Goal: Communication & Community: Answer question/provide support

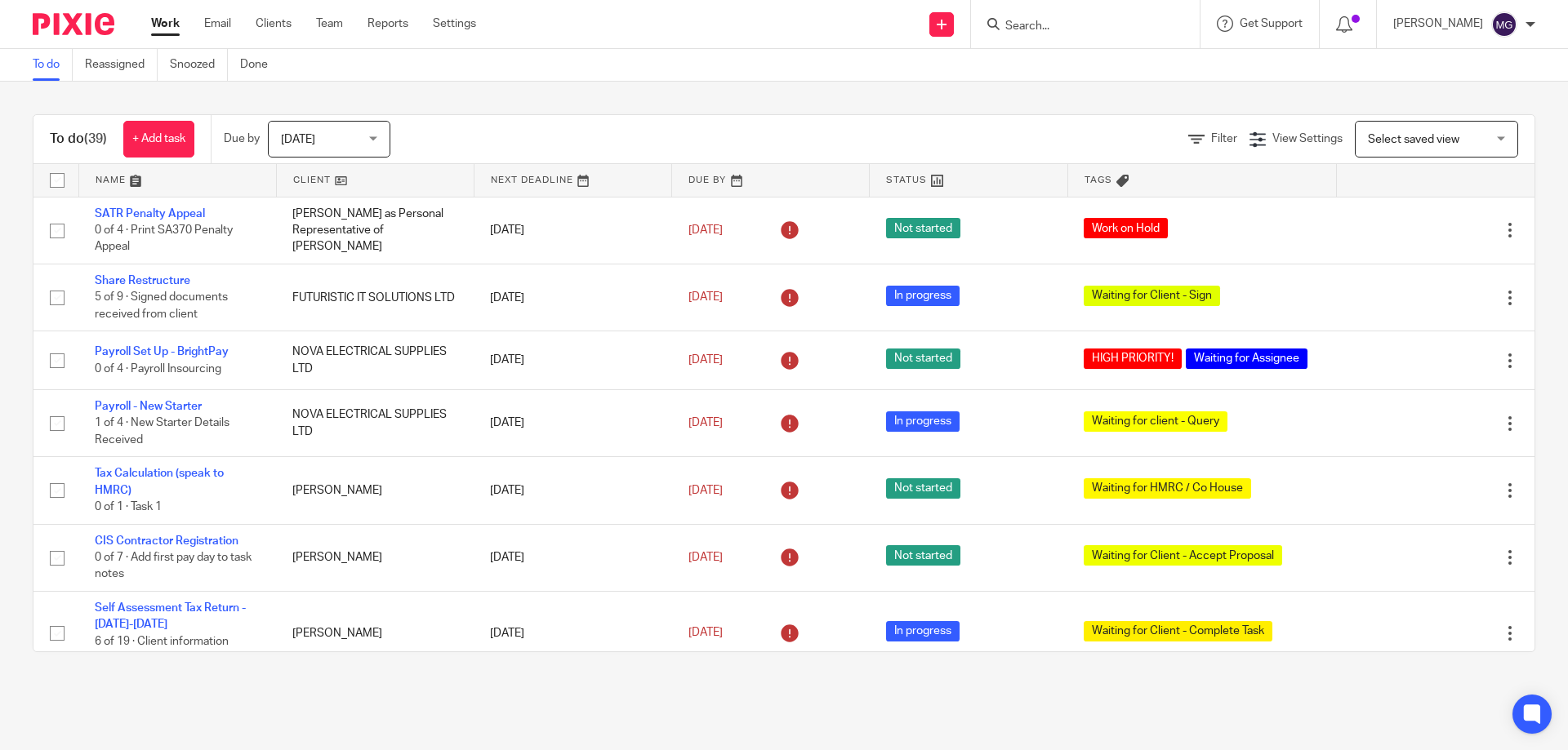
click at [381, 129] on div "Today Today" at bounding box center [329, 139] width 123 height 36
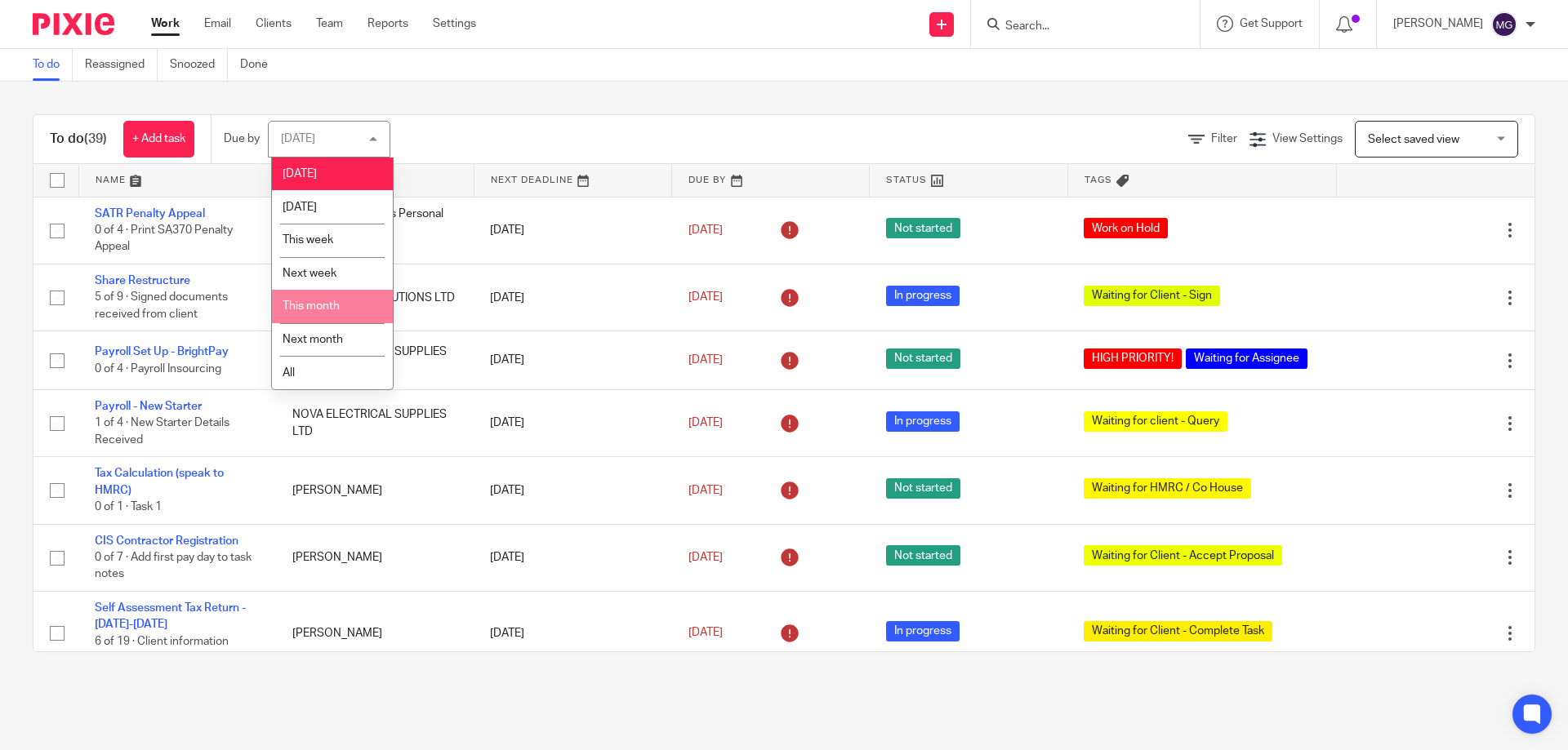
click at [650, 87] on div "To do (39) + Add task Due by Today Today Today Tomorrow This week Next week Thi…" at bounding box center [784, 383] width 1568 height 603
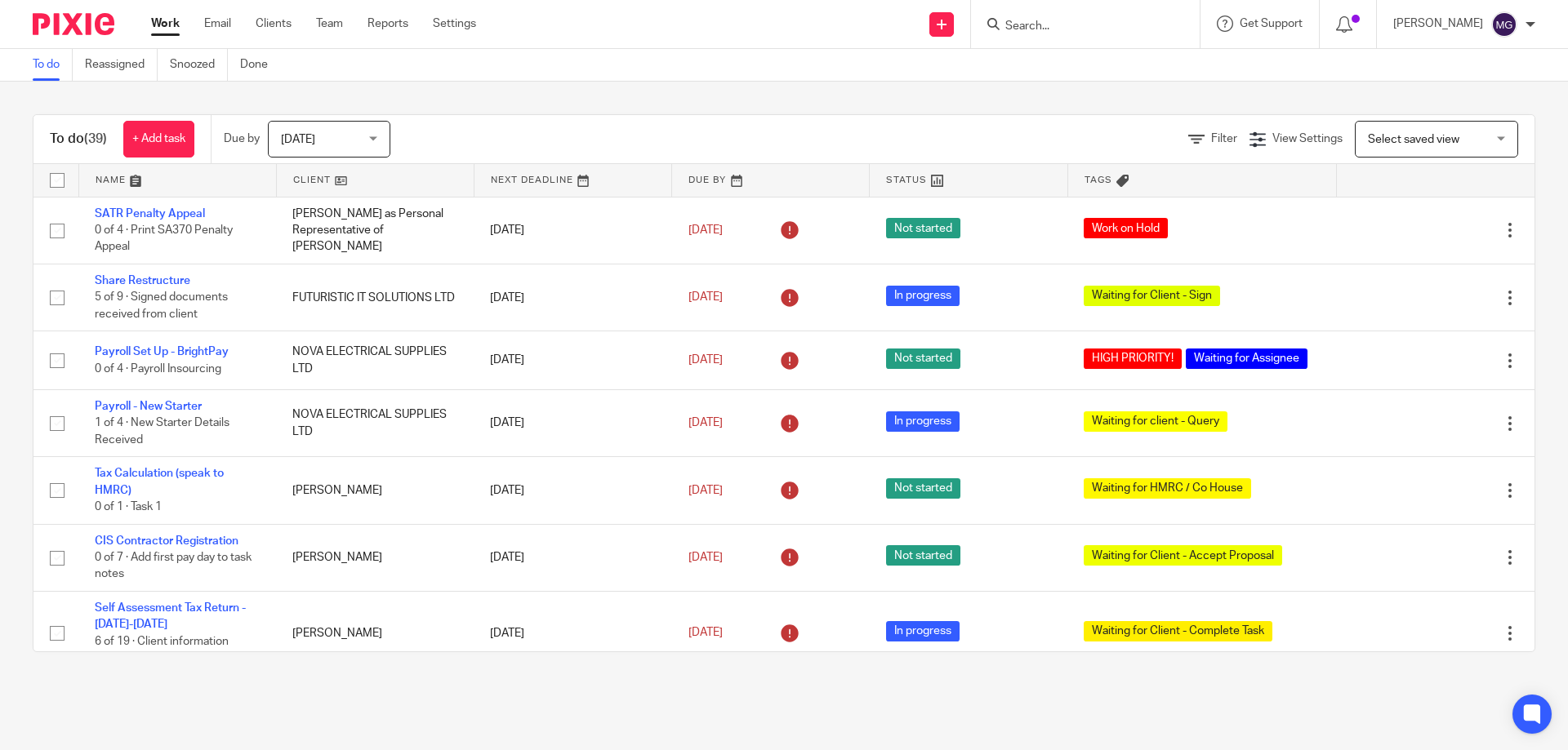
click at [111, 177] on link at bounding box center [177, 180] width 197 height 33
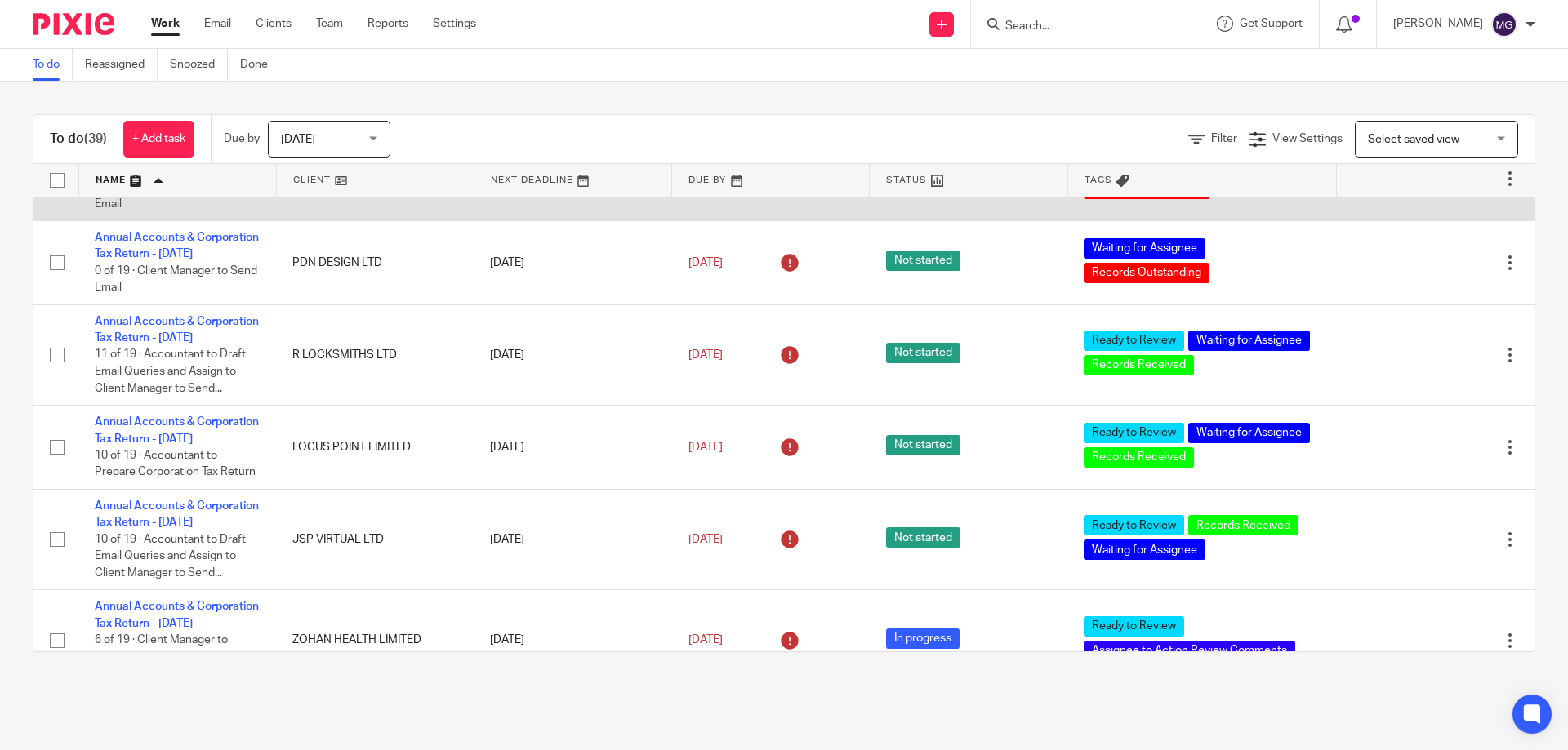
scroll to position [1143, 0]
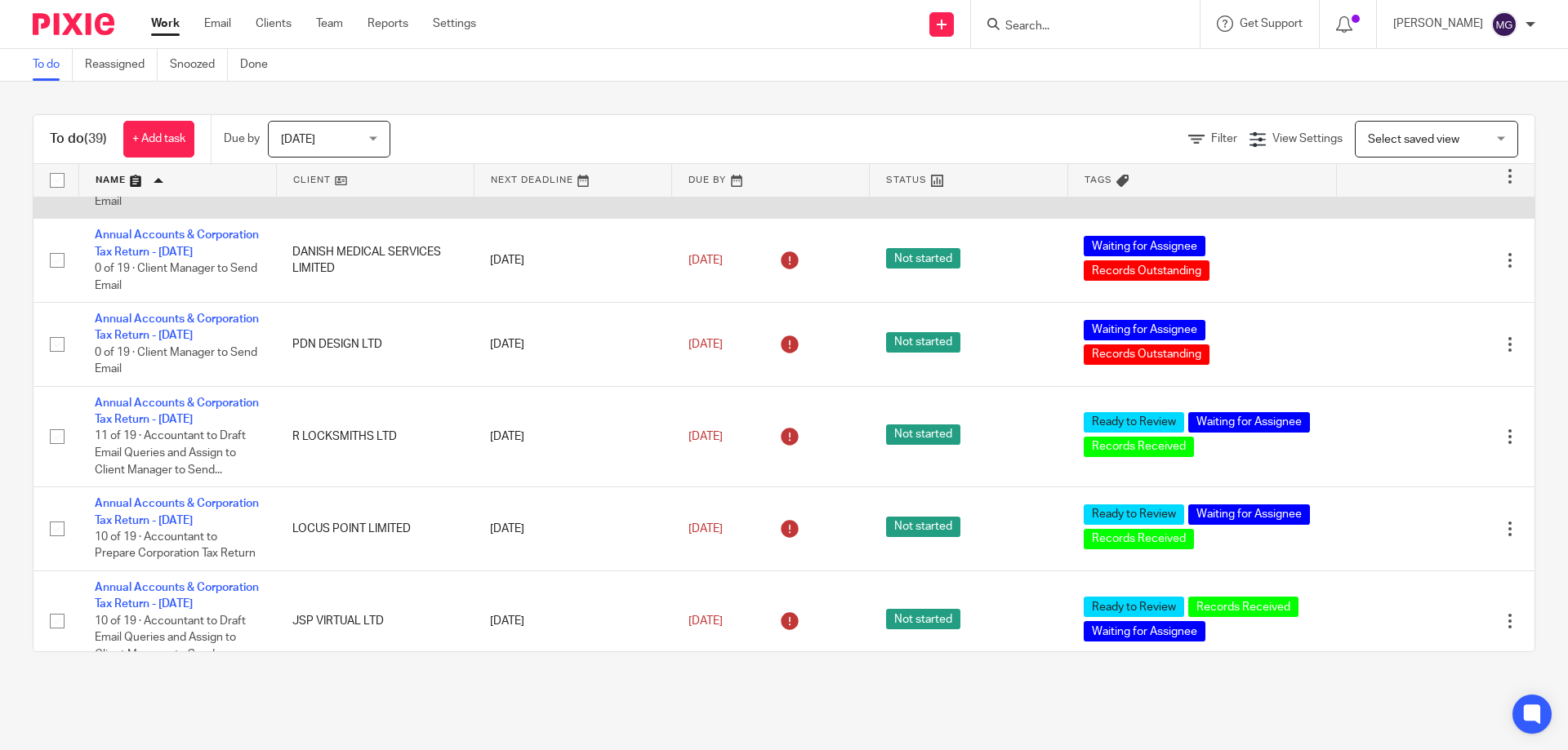
drag, startPoint x: 190, startPoint y: 335, endPoint x: 159, endPoint y: 339, distance: 31.3
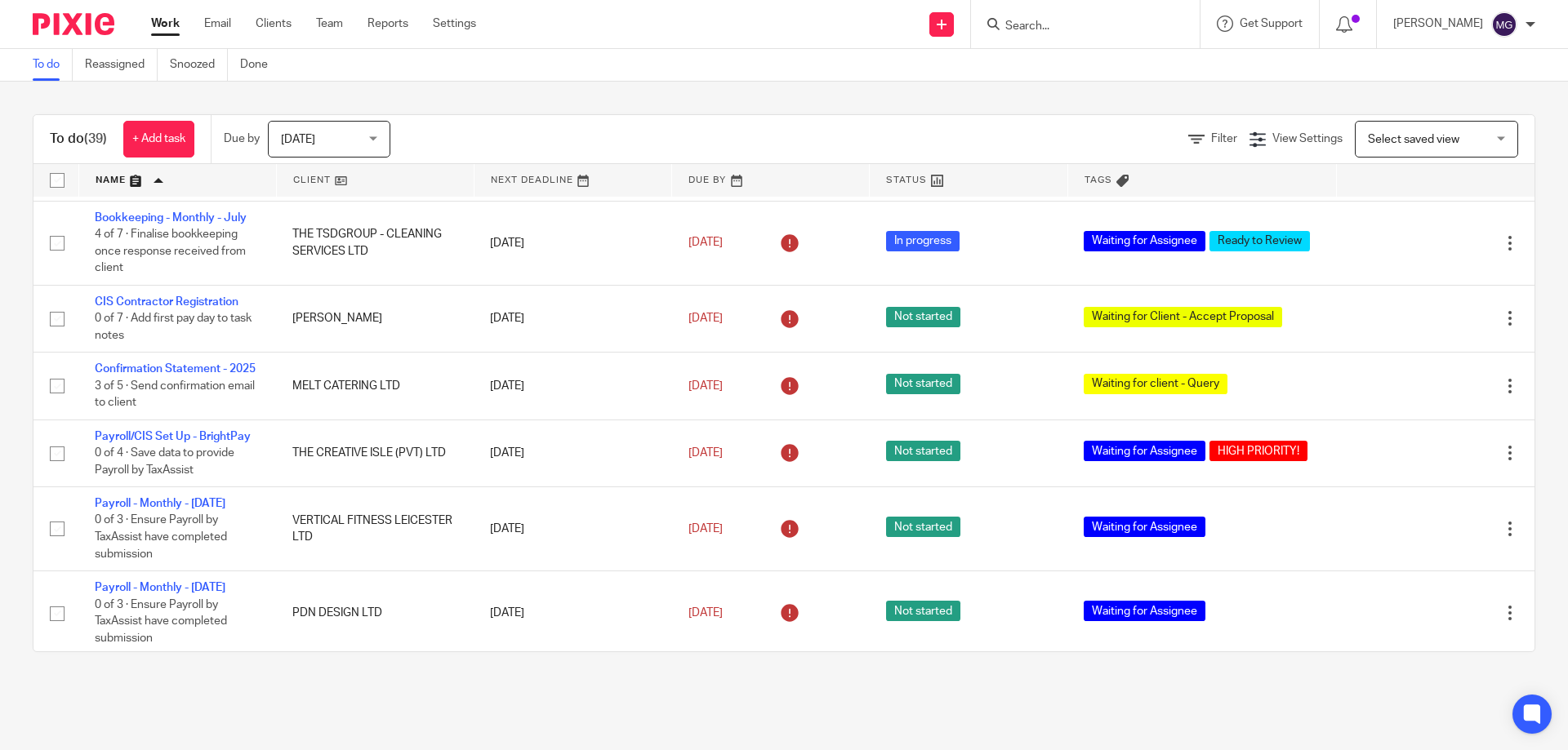
scroll to position [1878, 0]
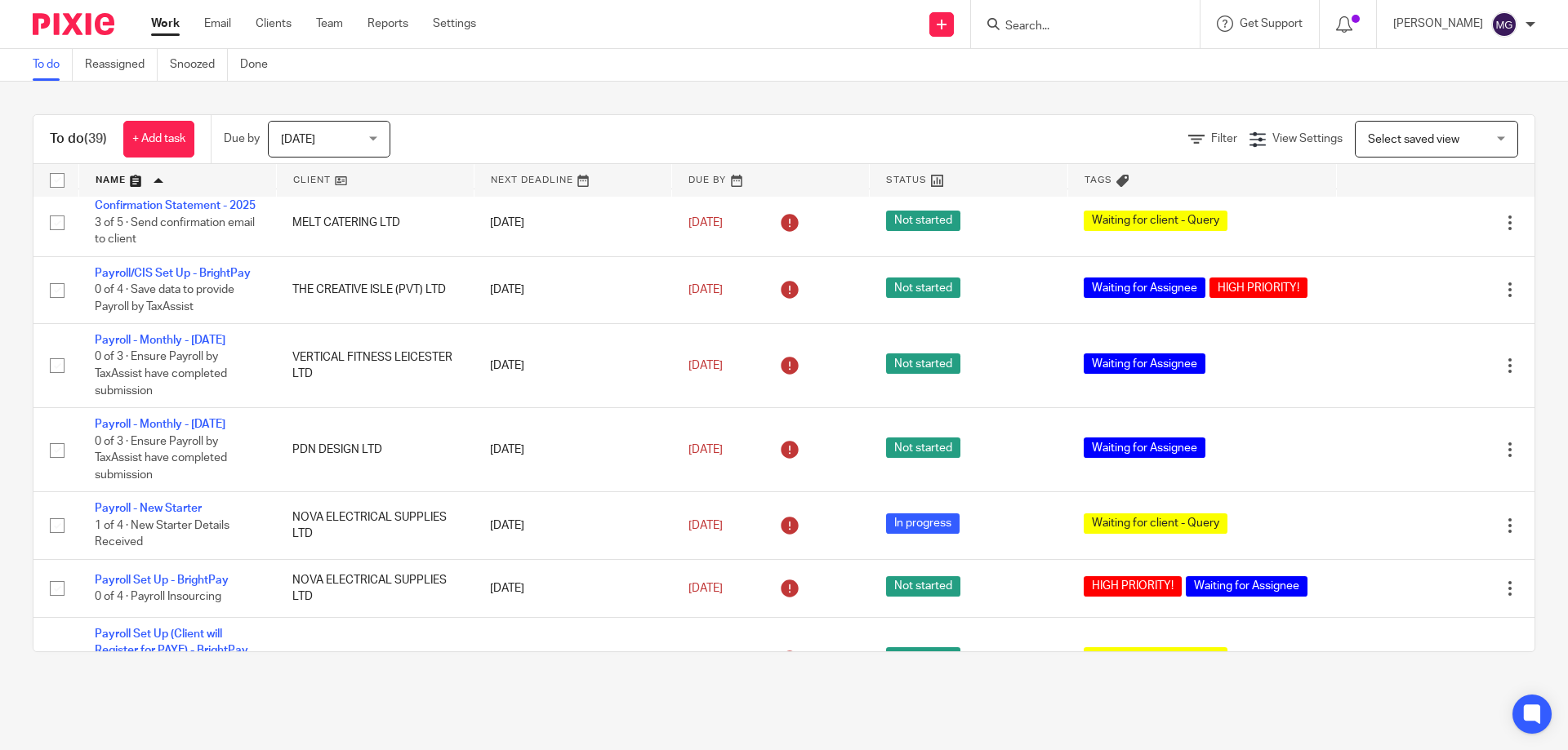
click at [1045, 22] on input "Search" at bounding box center [1077, 27] width 147 height 15
type input "r"
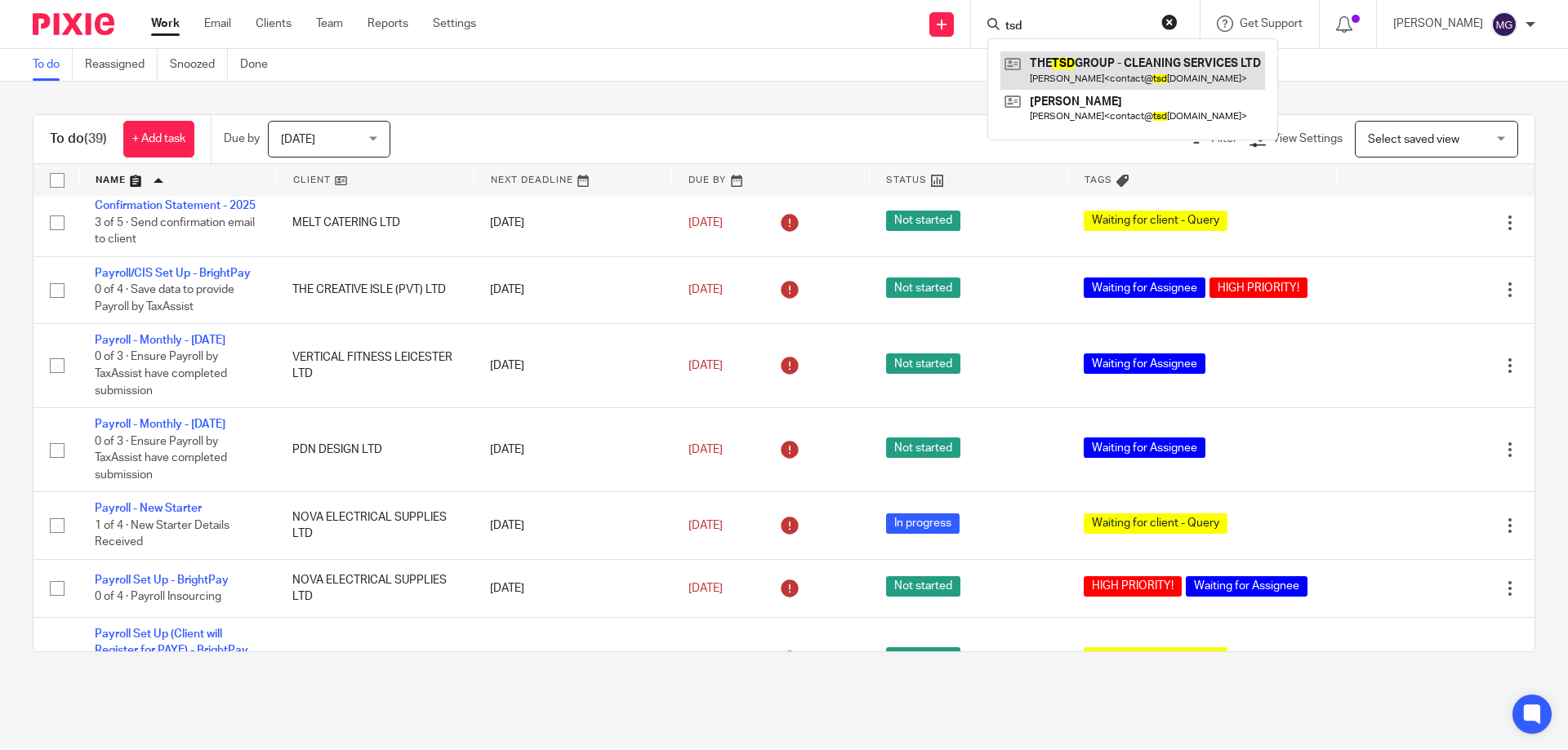
type input "tsd"
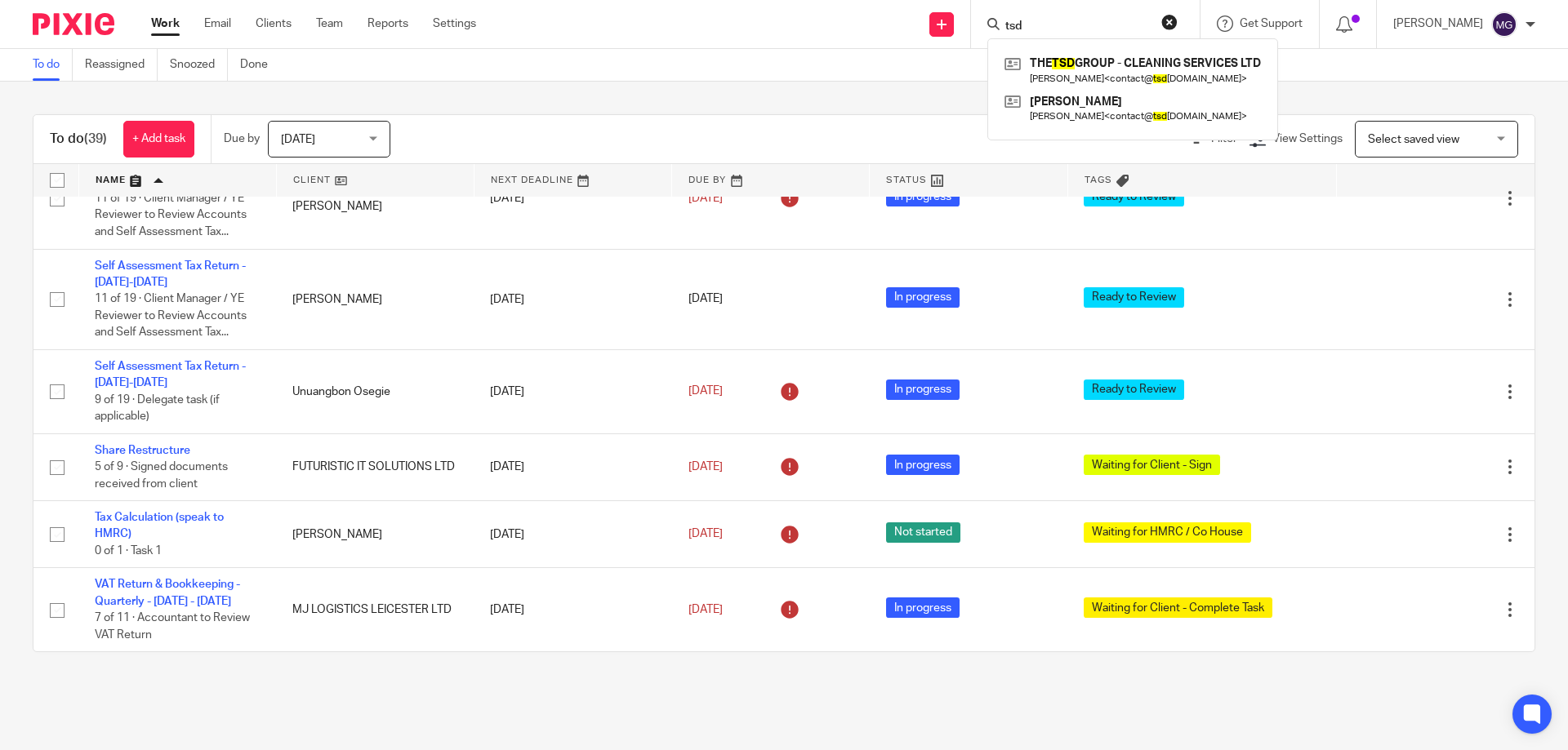
scroll to position [3141, 0]
click at [611, 62] on div "To do Reassigned Snoozed Done" at bounding box center [784, 65] width 1568 height 33
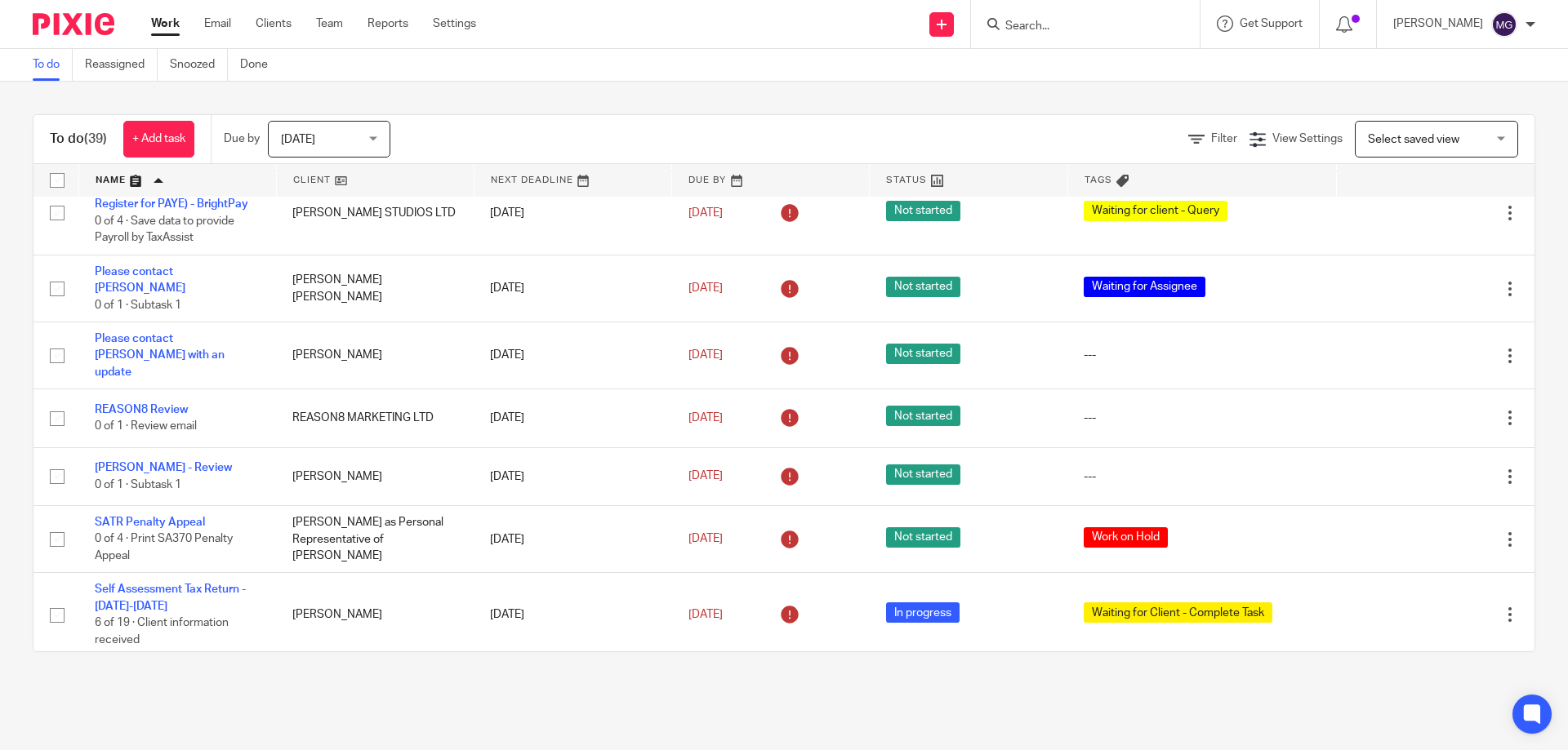
scroll to position [1753, 0]
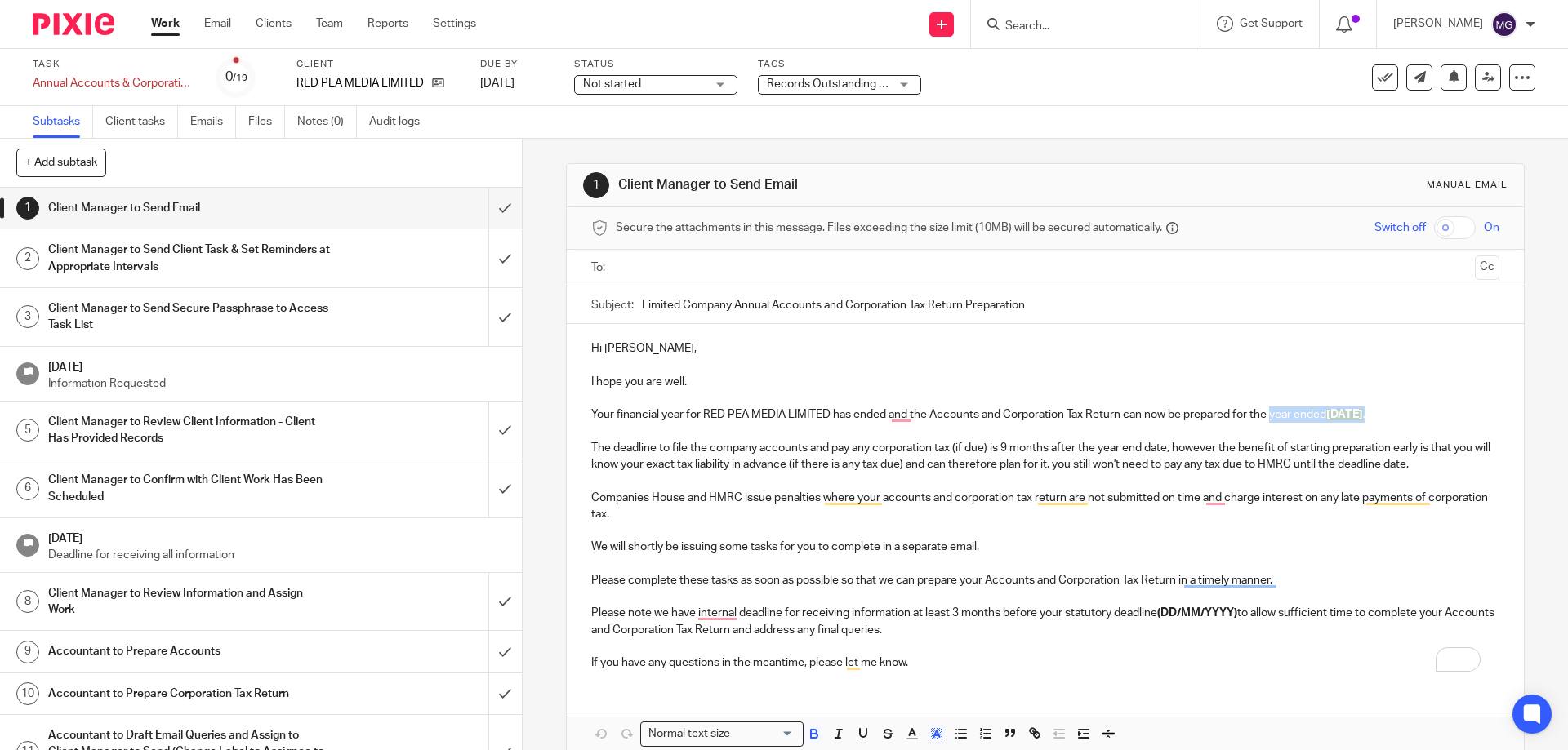
drag, startPoint x: 1406, startPoint y: 412, endPoint x: 1270, endPoint y: 417, distance: 136.1
click at [1270, 417] on p "Your financial year for RED PEA MEDIA LIMITED has ended and the Accounts and Co…" at bounding box center [1044, 415] width 907 height 16
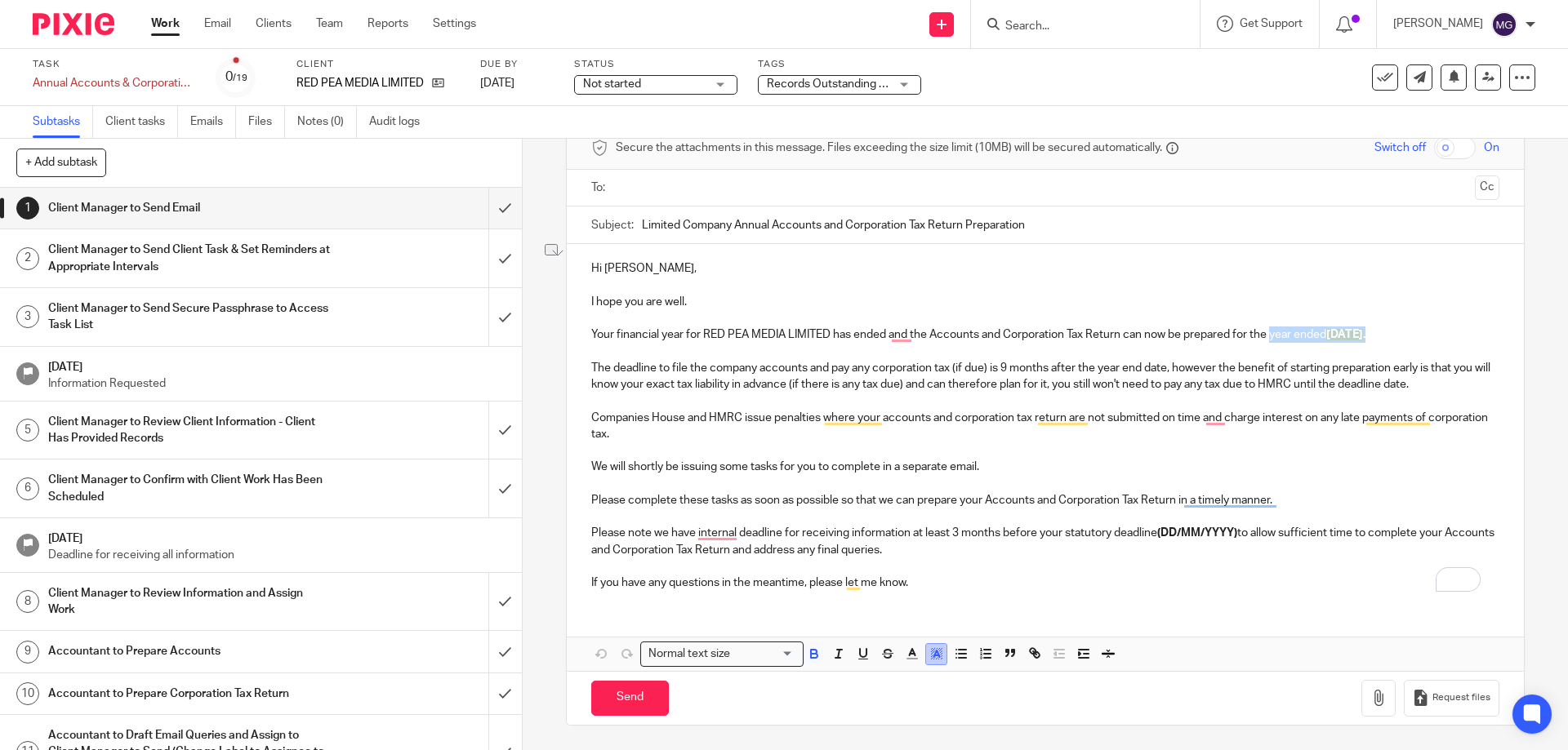
click at [934, 655] on polyline "button" at bounding box center [936, 653] width 5 height 6
click at [894, 676] on li "color:#FFFFFF" at bounding box center [901, 675] width 12 height 12
click at [1256, 532] on p "Please note we have internal deadline for receiving information at least 3 mont…" at bounding box center [1044, 542] width 907 height 34
click at [1170, 533] on strong "(DD/MM/YYYY)" at bounding box center [1197, 533] width 80 height 12
click at [672, 191] on input "text" at bounding box center [1044, 188] width 846 height 19
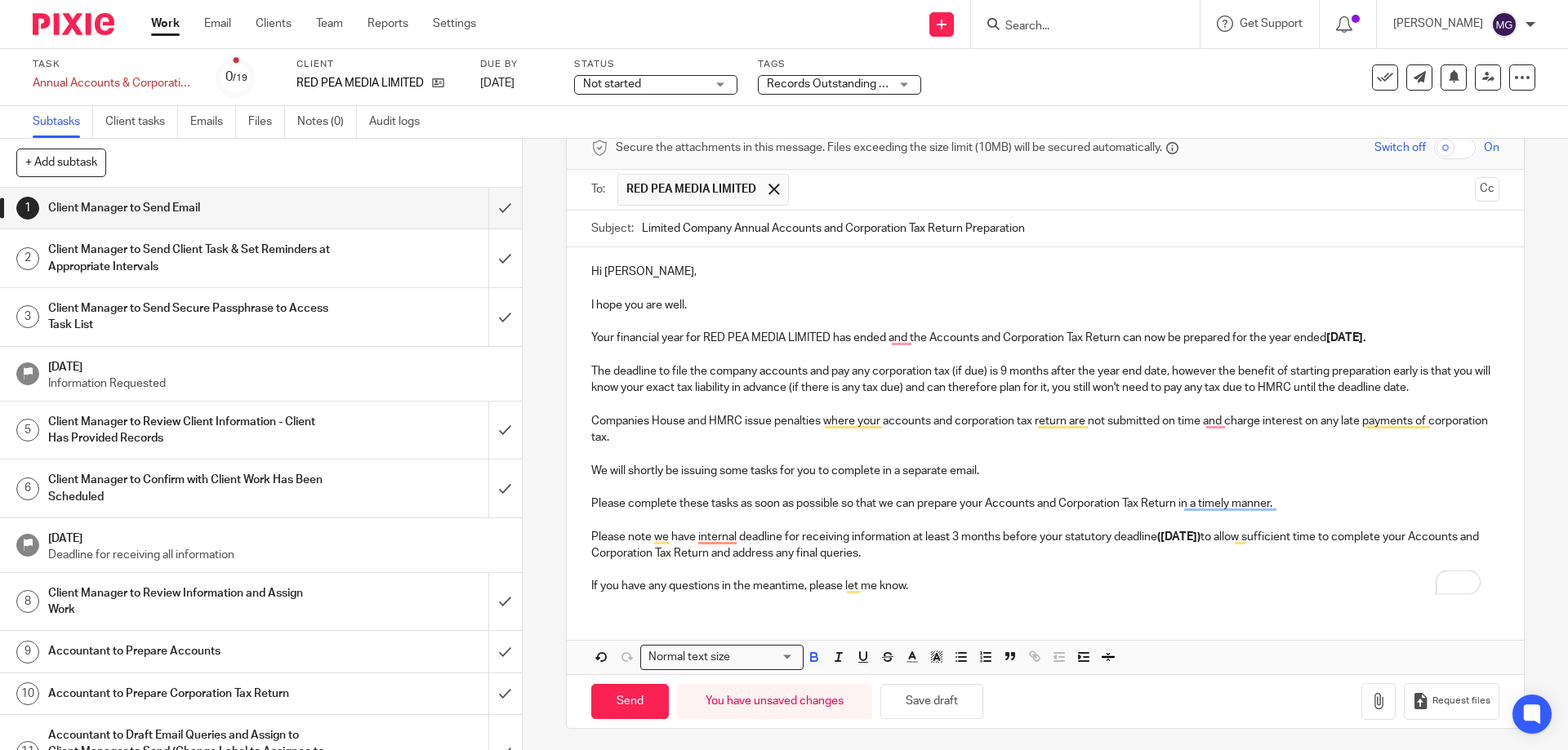
click at [853, 192] on input "text" at bounding box center [1133, 190] width 671 height 32
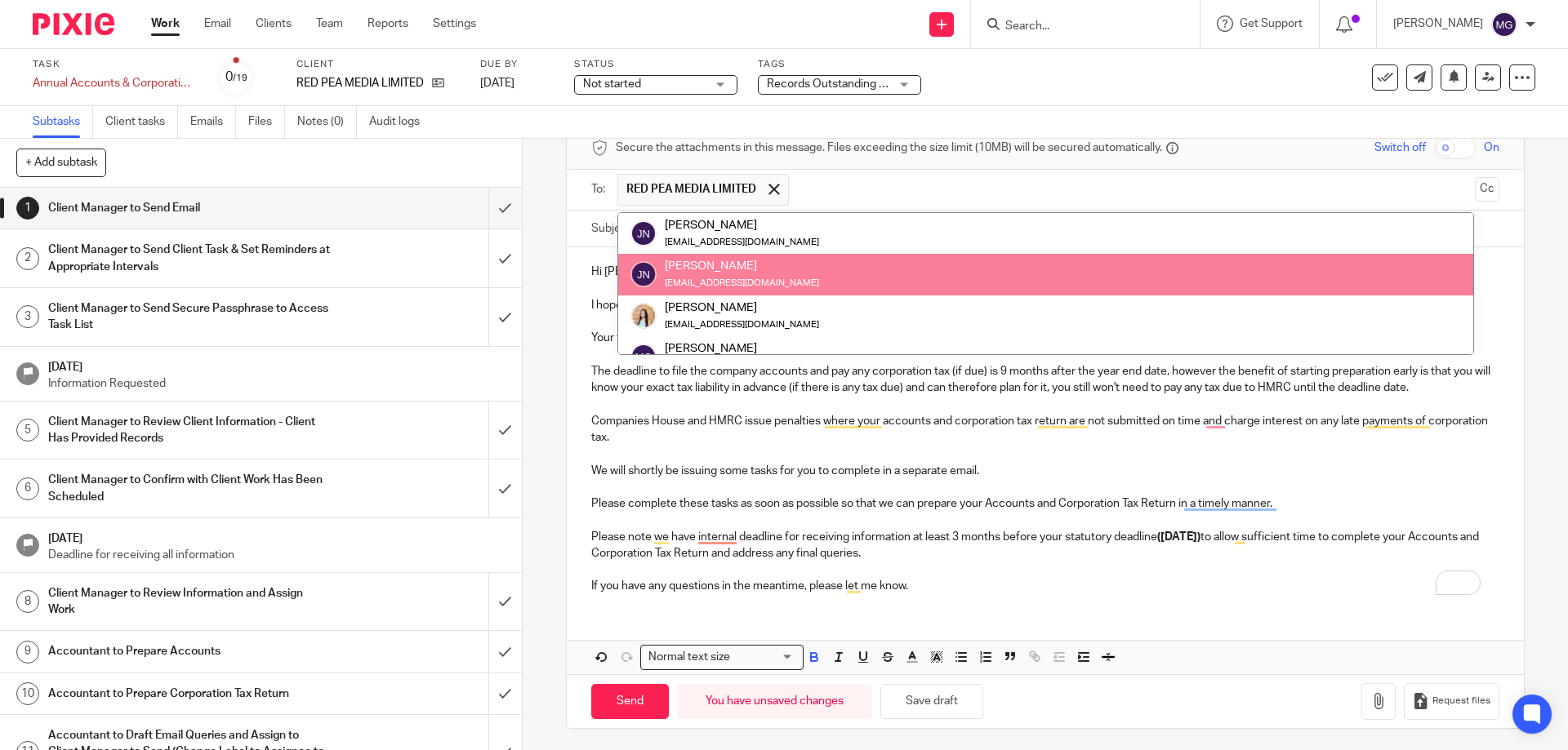
click at [818, 288] on div "Janice Northcroft jan.northcroft@btinternet.com" at bounding box center [1045, 274] width 830 height 33
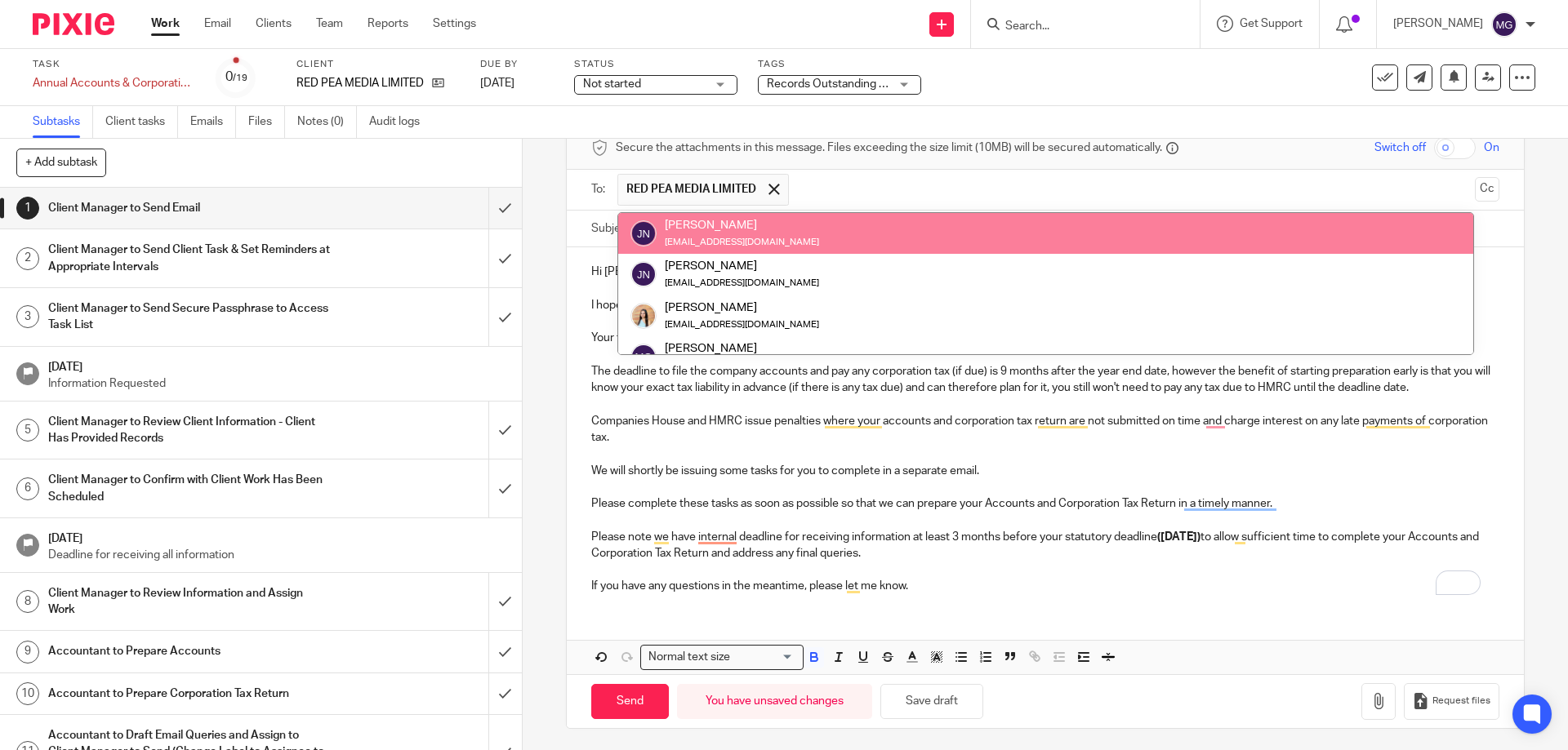
click at [795, 223] on div "Jonathan Northcroft jnorthcroft@hotmail.com" at bounding box center [1045, 233] width 830 height 33
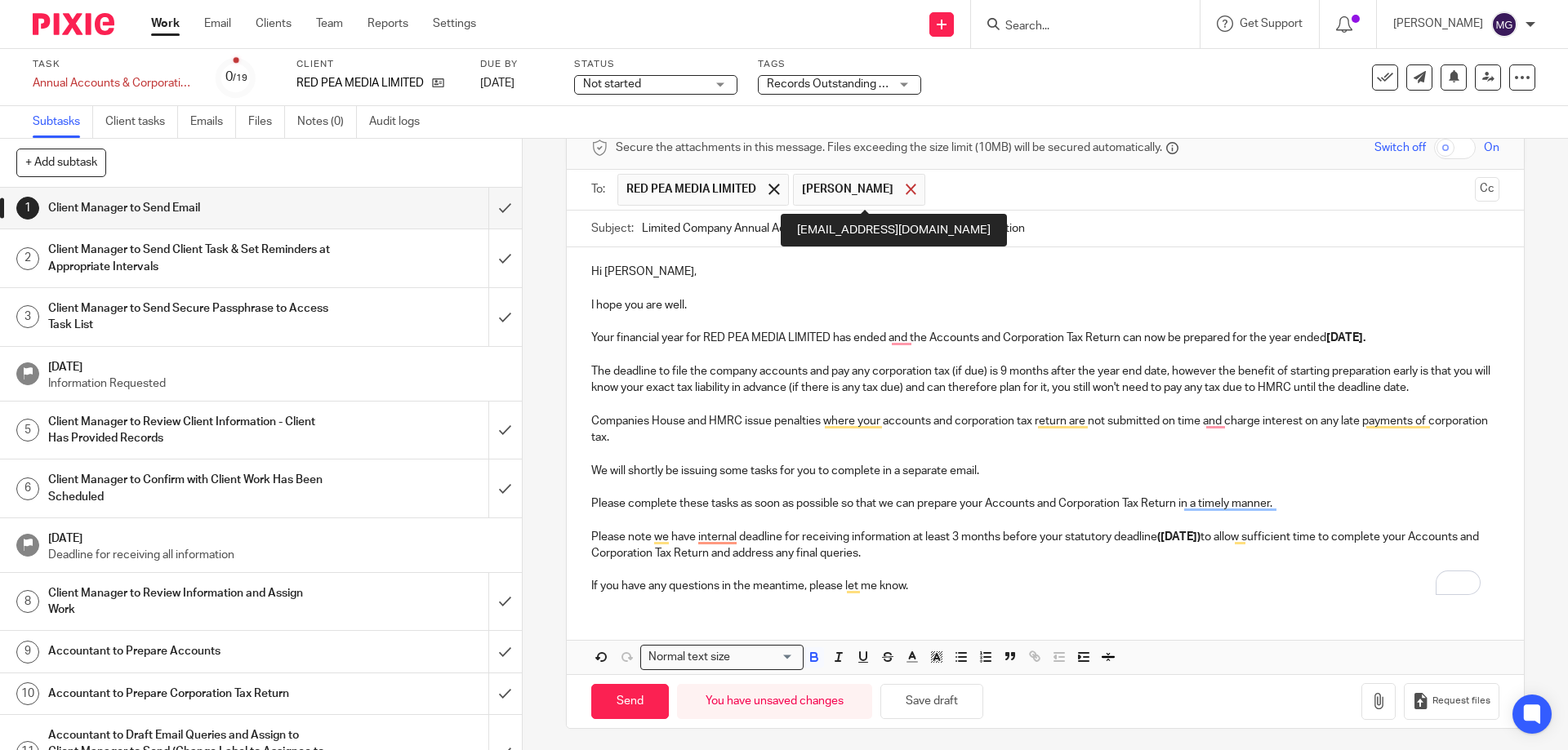
click at [917, 190] on span at bounding box center [911, 189] width 11 height 11
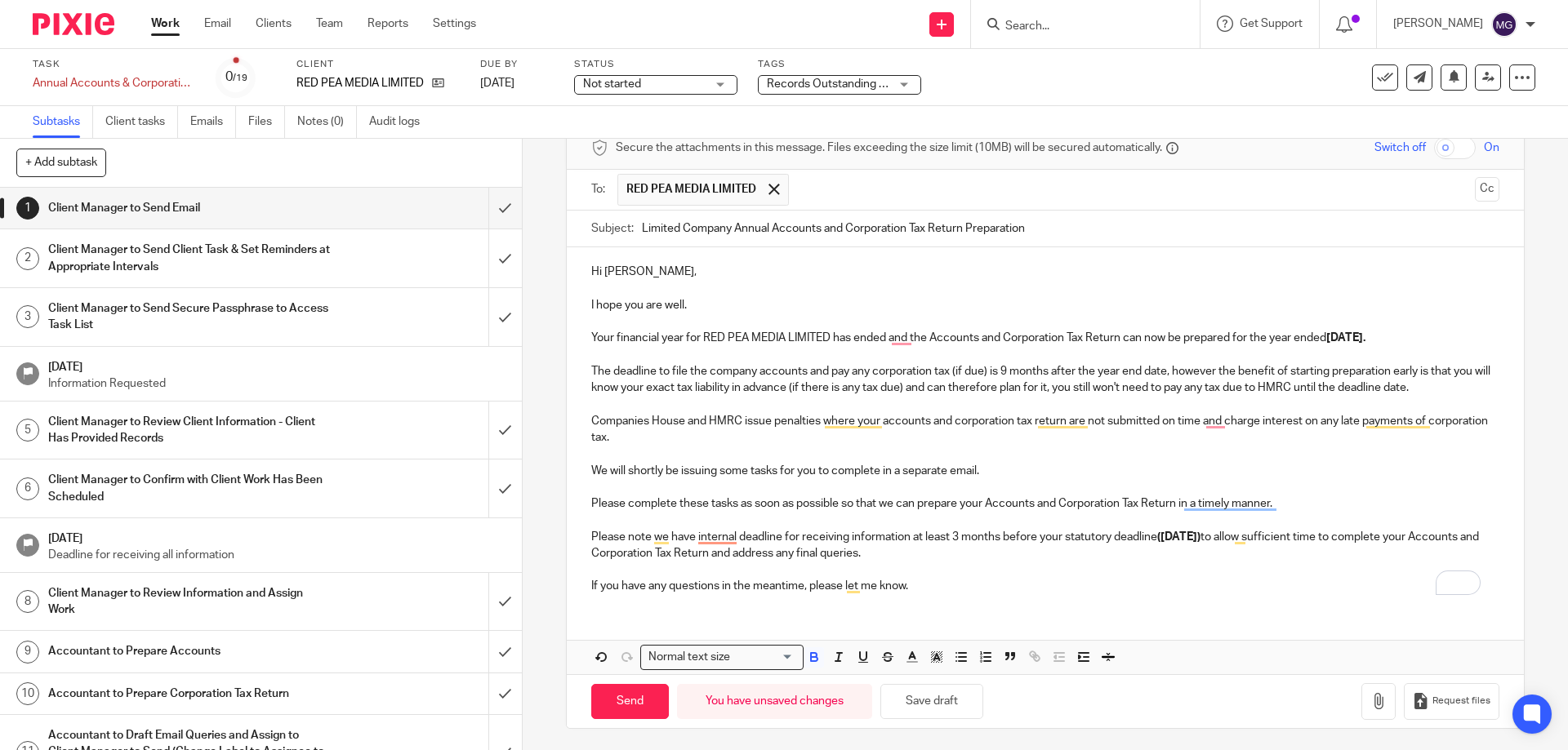
scroll to position [84, 0]
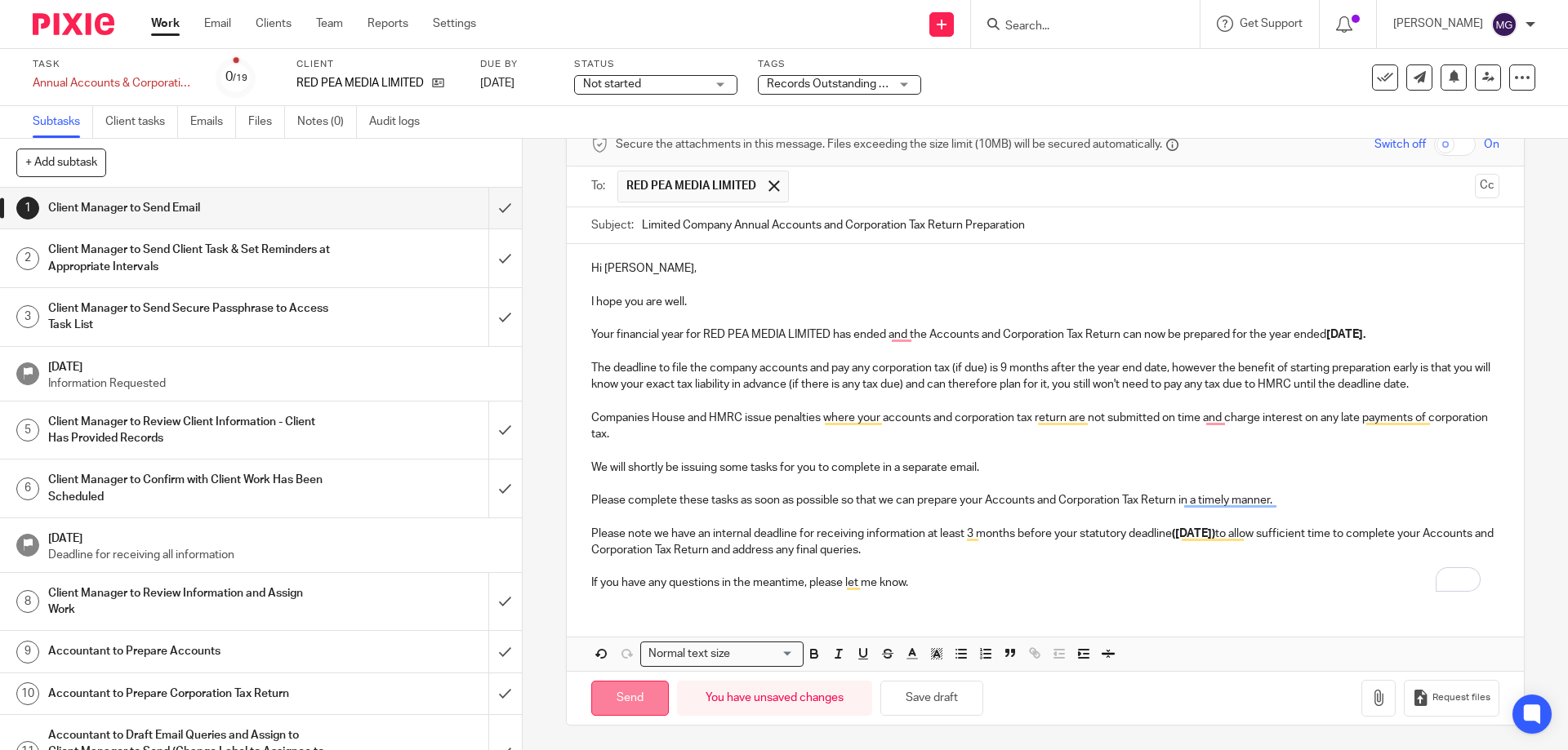
click at [639, 700] on input "Send" at bounding box center [629, 698] width 77 height 35
type input "Sent"
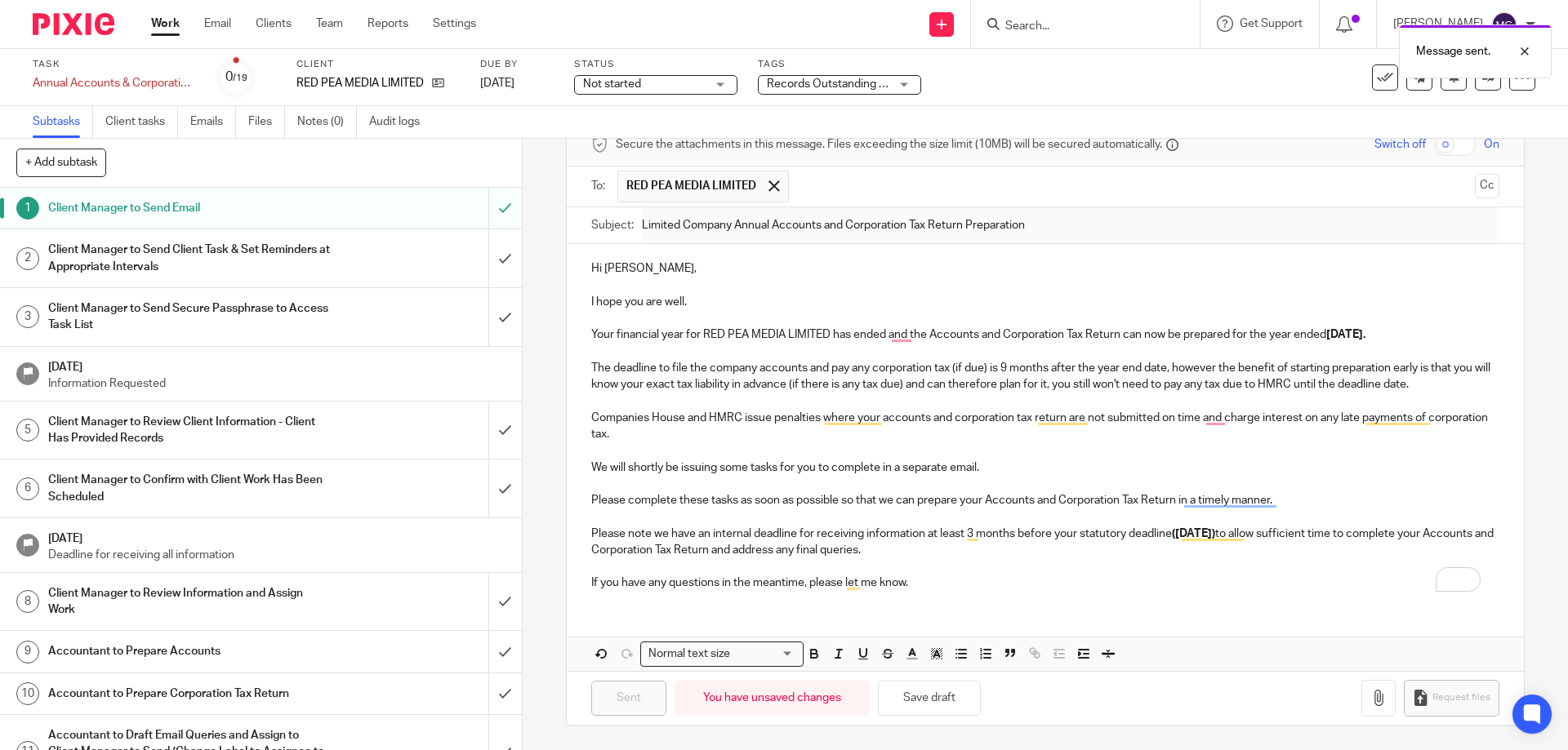
click at [319, 262] on h1 "Client Manager to Send Client Task & Set Reminders at Appropriate Intervals" at bounding box center [190, 258] width 283 height 42
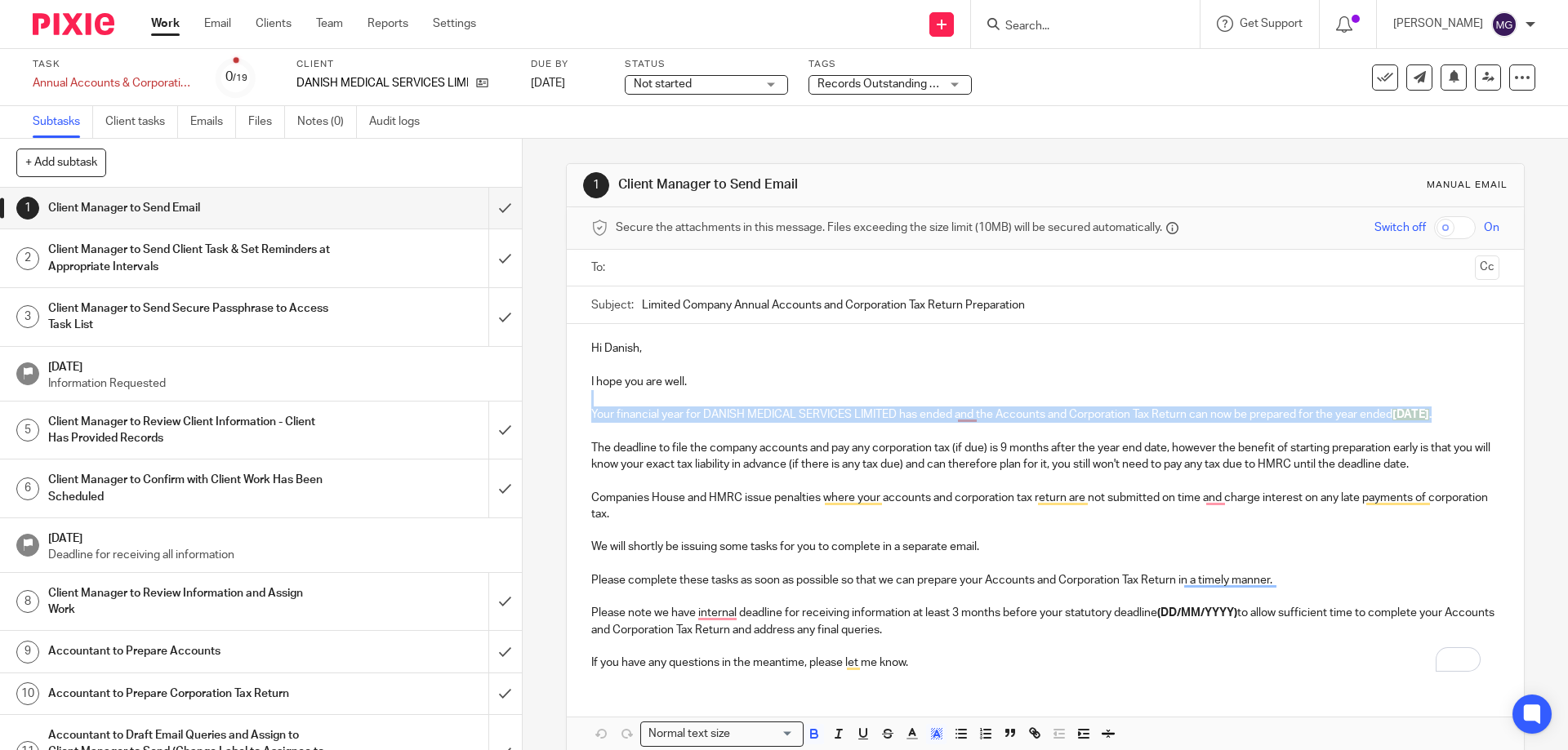
drag, startPoint x: 1450, startPoint y: 413, endPoint x: 1257, endPoint y: 401, distance: 193.4
click at [1257, 401] on div "Hi Danish, I hope you are well. Your financial year for DANISH MEDICAL SERVICES…" at bounding box center [1045, 504] width 957 height 359
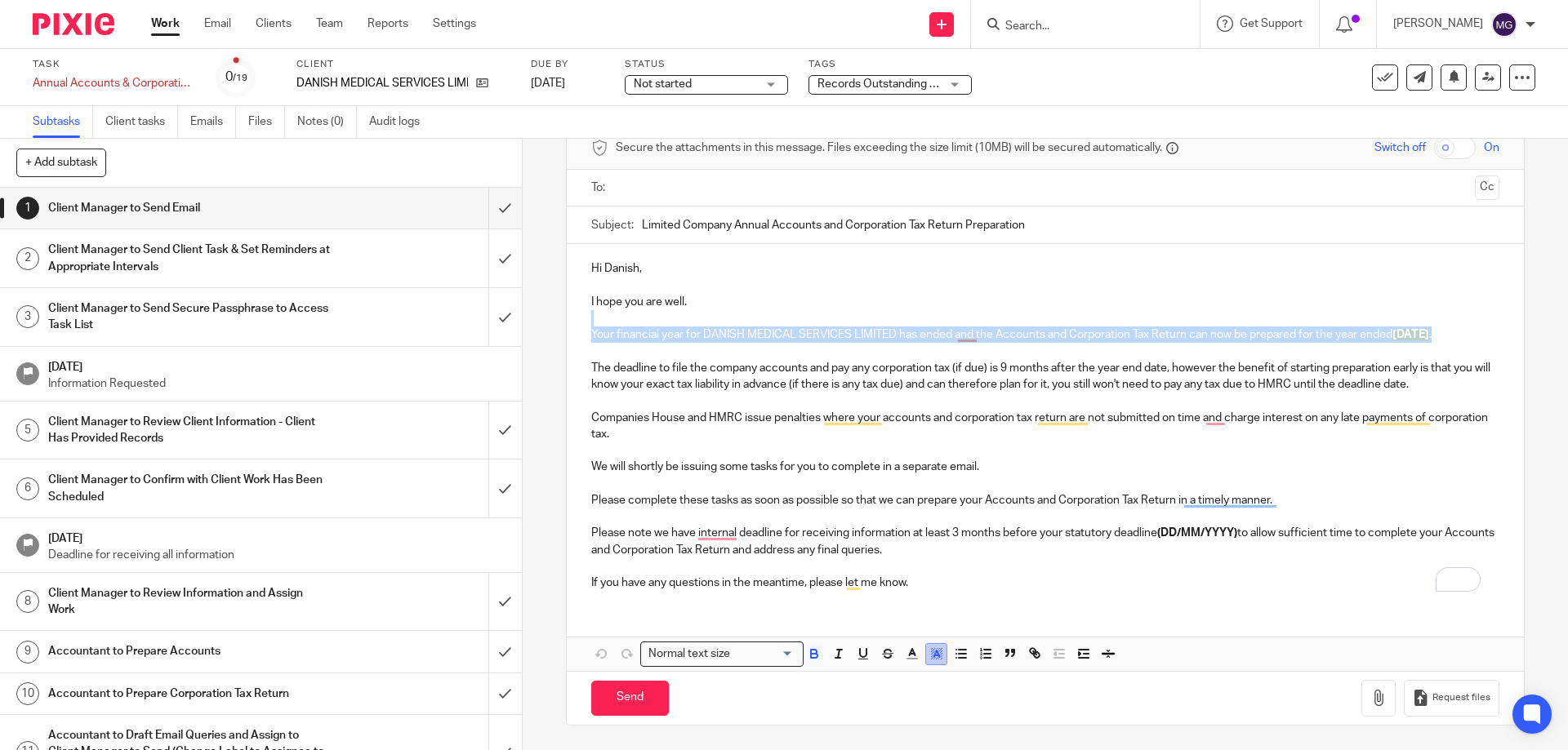
click at [929, 659] on icon "button" at bounding box center [936, 654] width 15 height 15
click at [897, 673] on li "color:#FFFFFF" at bounding box center [901, 675] width 12 height 12
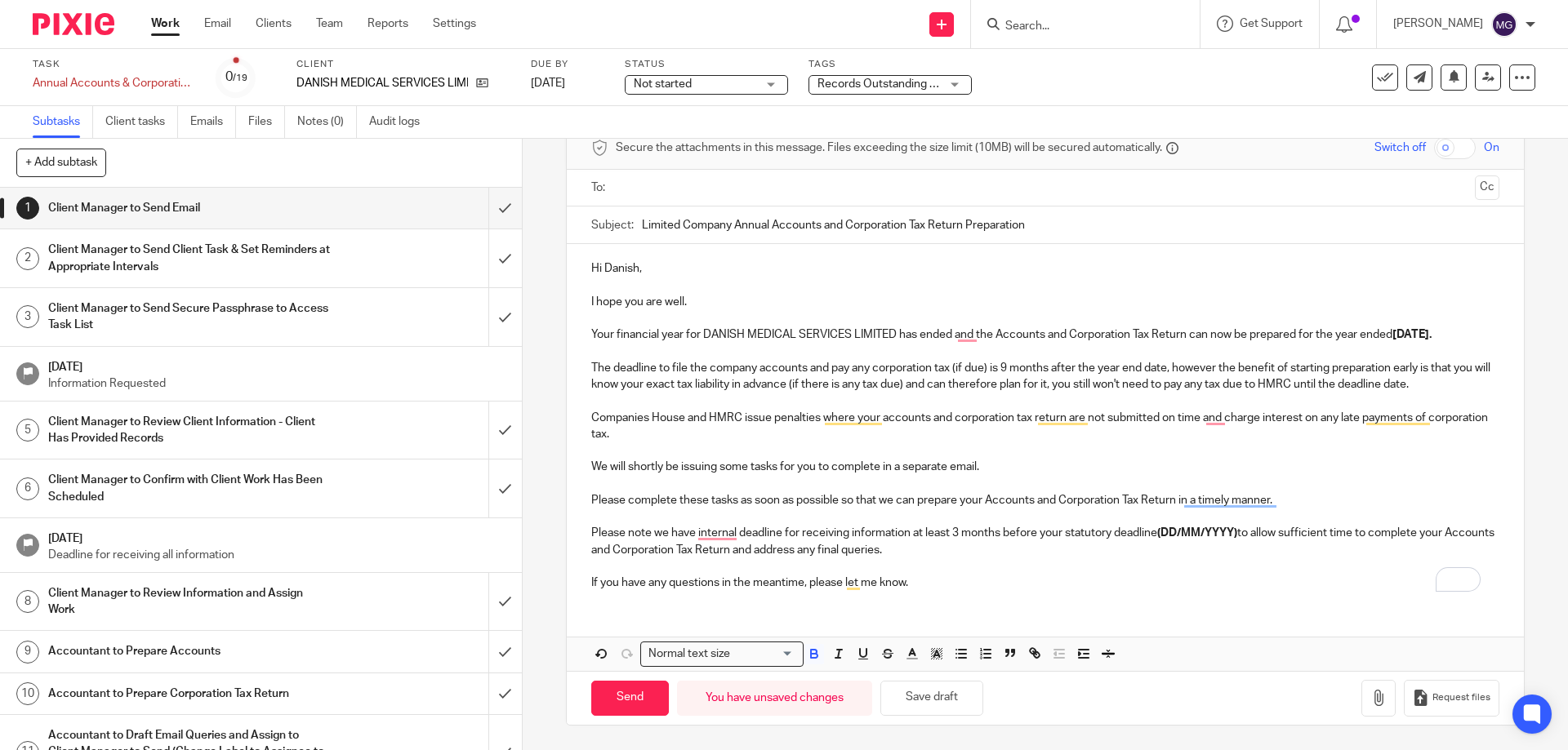
click at [1277, 466] on p "We will shortly be issuing some tasks for you to complete in a separate email." at bounding box center [1044, 467] width 907 height 16
click at [1170, 536] on strong "(DD/MM/YYYY)" at bounding box center [1197, 533] width 80 height 12
click at [918, 580] on p "If you have any questions in the meantime, please let me know." at bounding box center [1044, 583] width 907 height 16
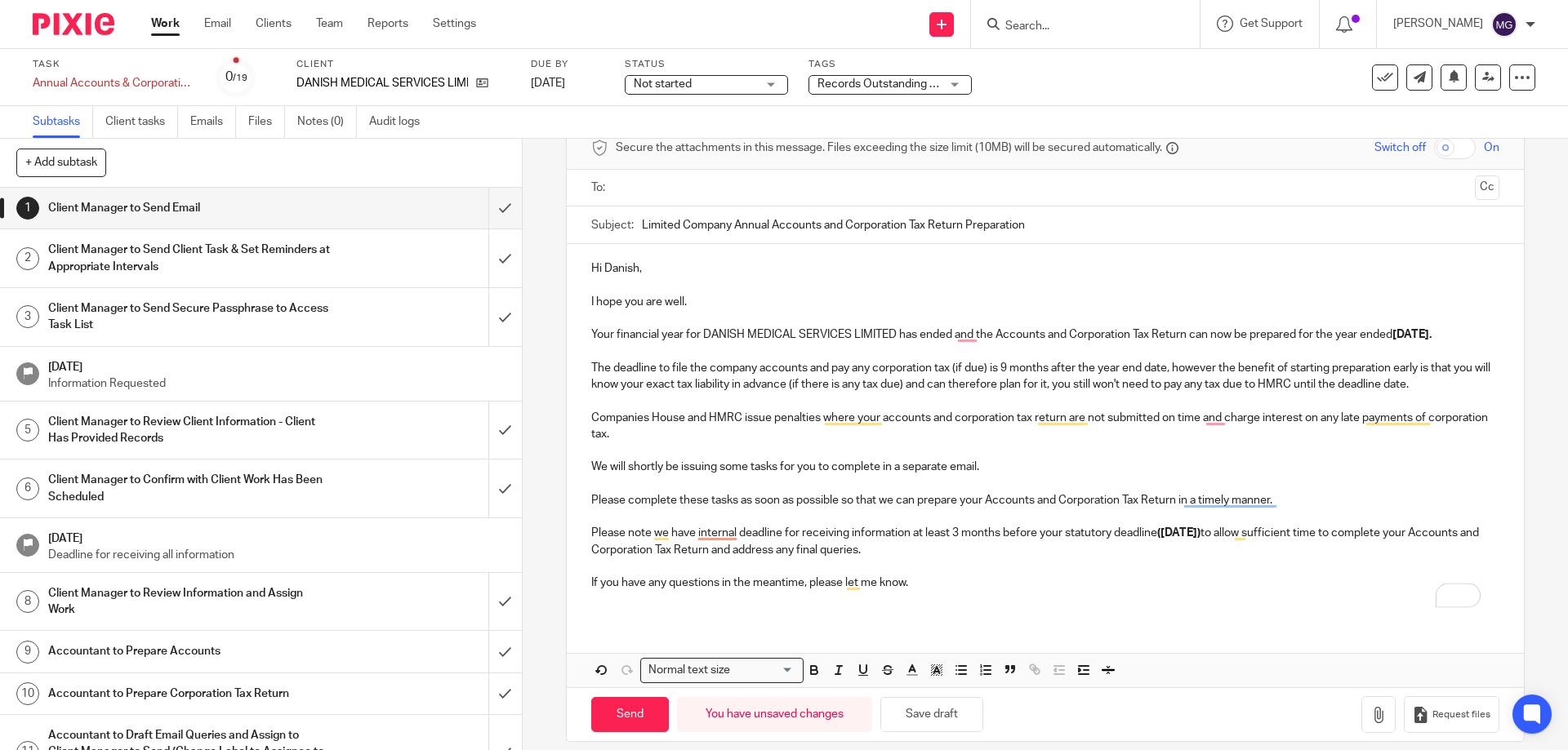
click at [709, 175] on ul at bounding box center [1046, 188] width 857 height 27
click at [750, 190] on input "text" at bounding box center [1044, 188] width 846 height 19
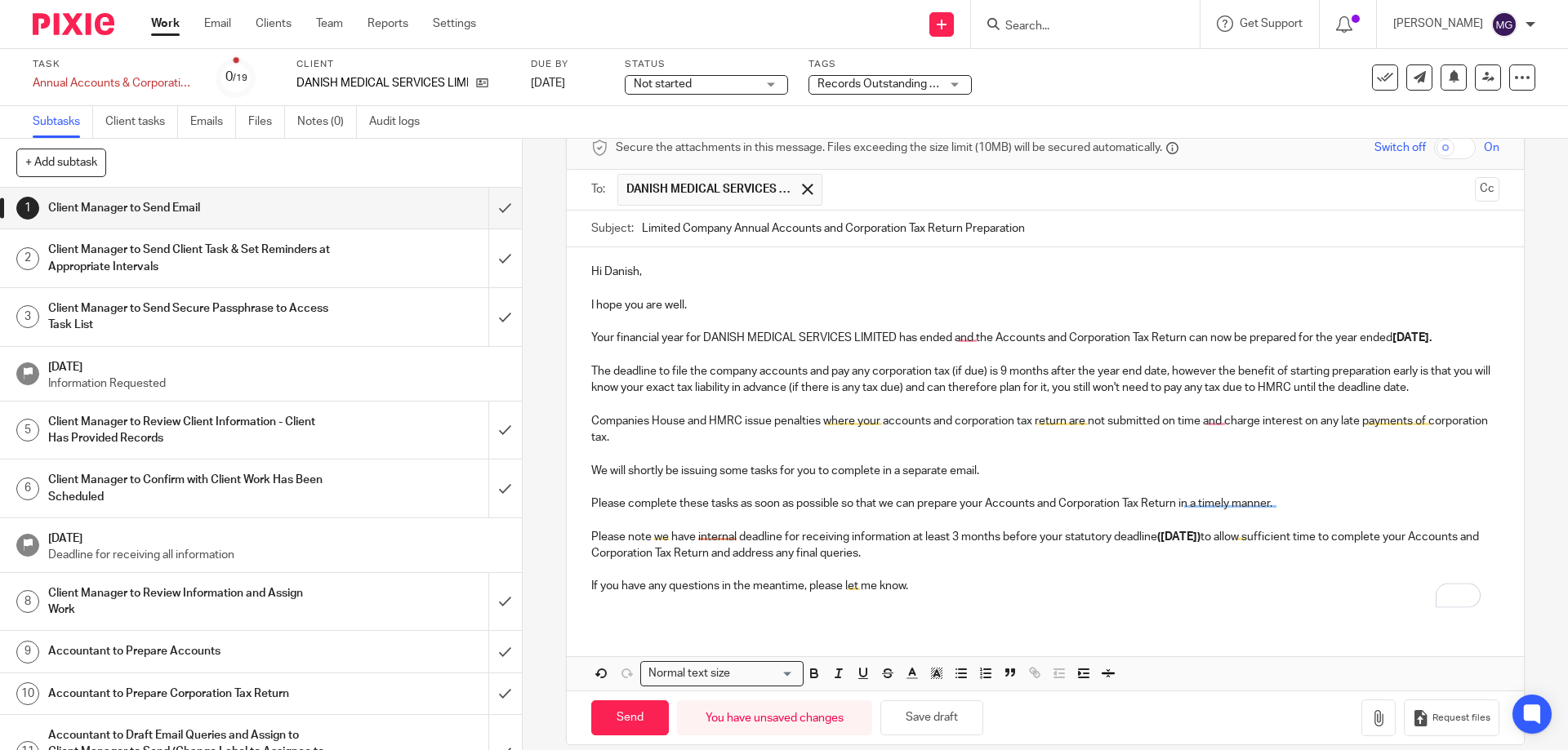
scroll to position [100, 0]
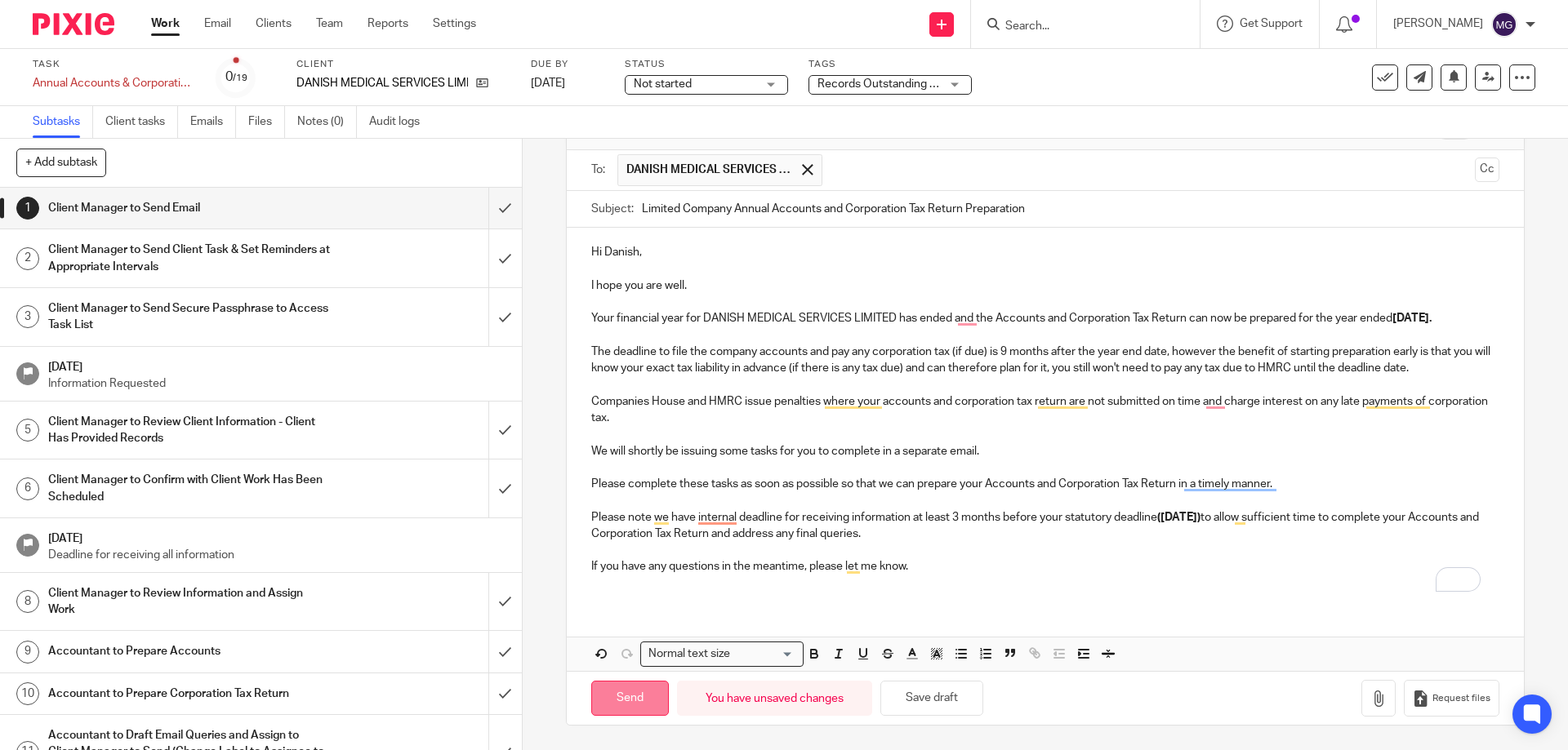
click at [633, 705] on input "Send" at bounding box center [629, 698] width 77 height 35
type input "Sent"
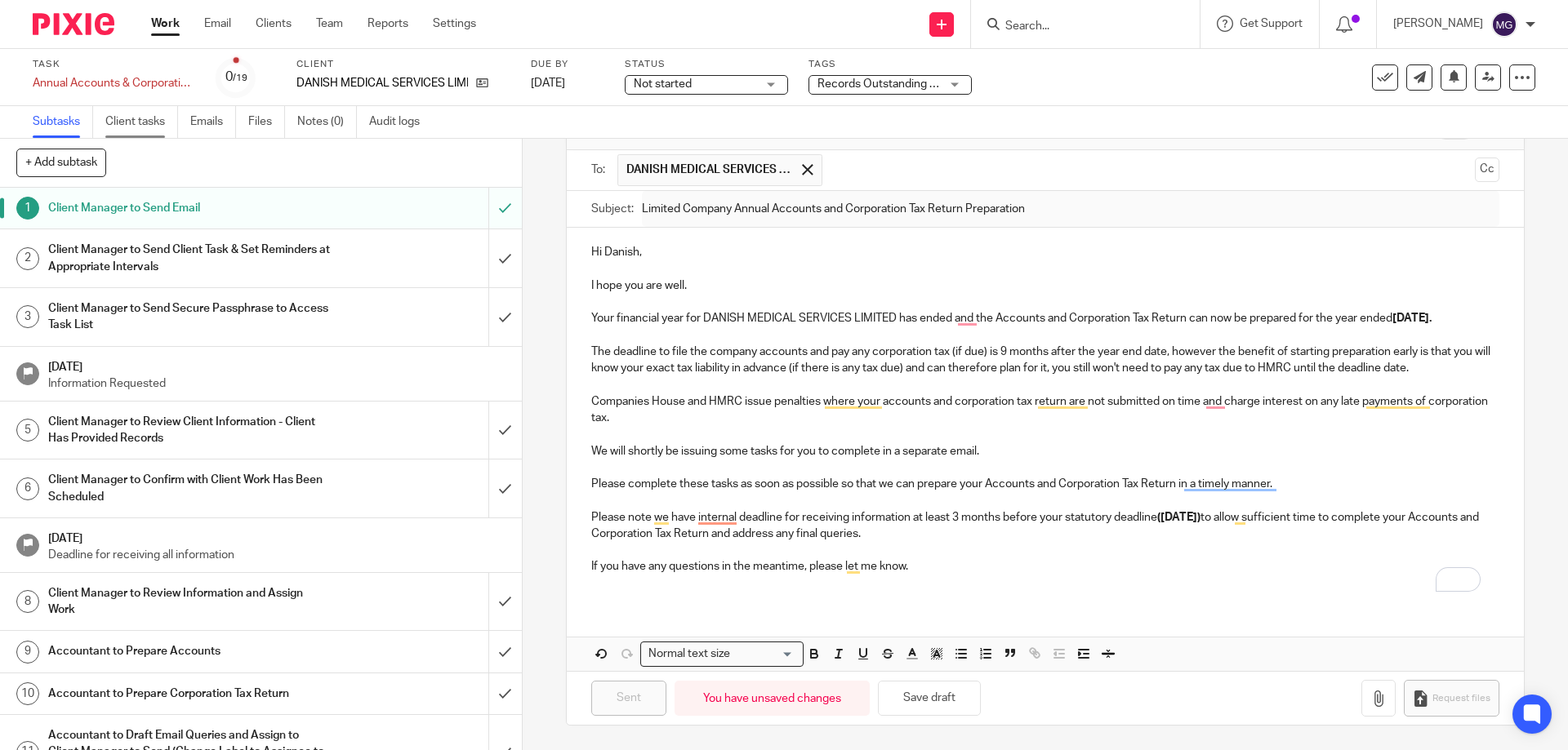
click at [144, 118] on link "Client tasks" at bounding box center [141, 122] width 73 height 32
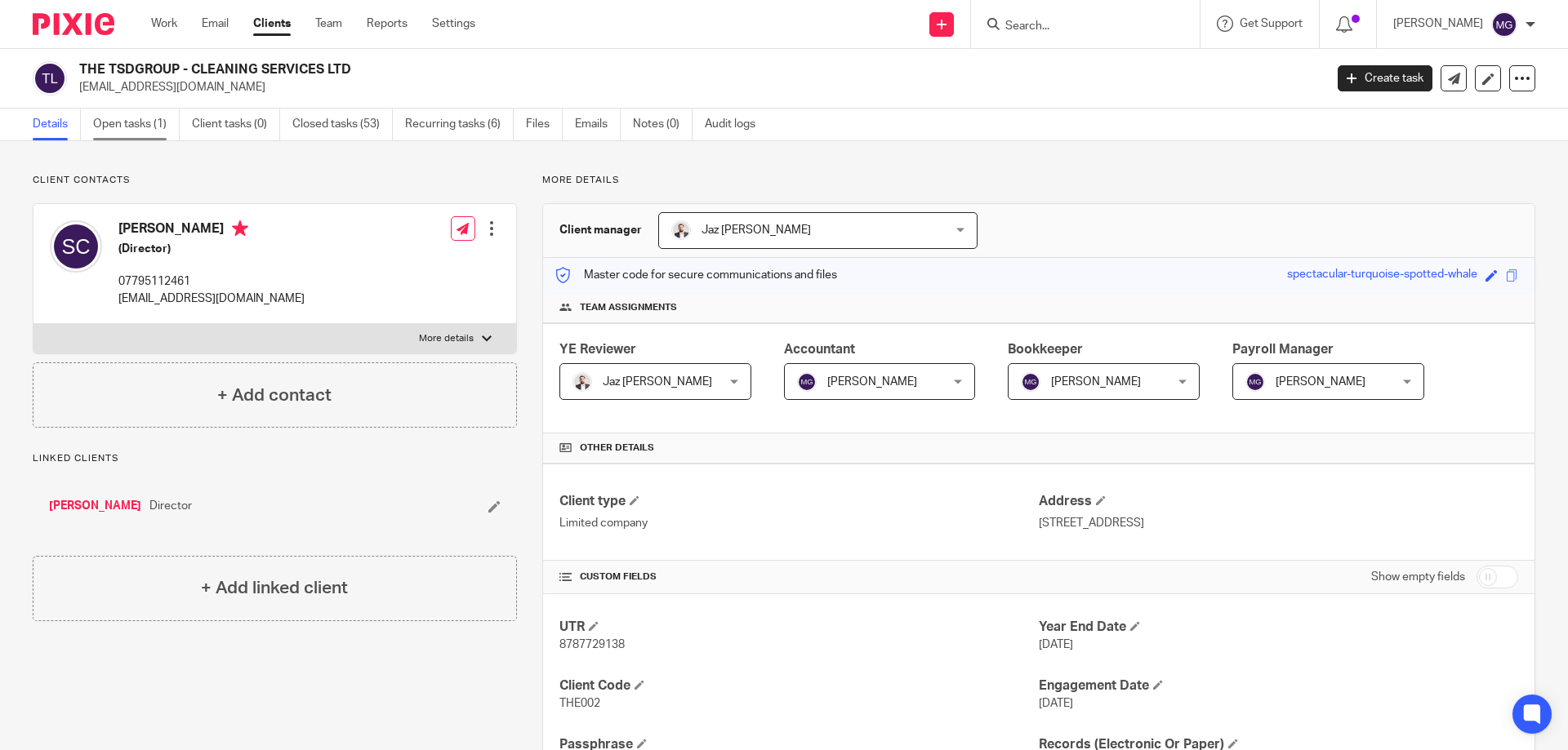
click at [112, 117] on link "Open tasks (1)" at bounding box center [136, 125] width 86 height 32
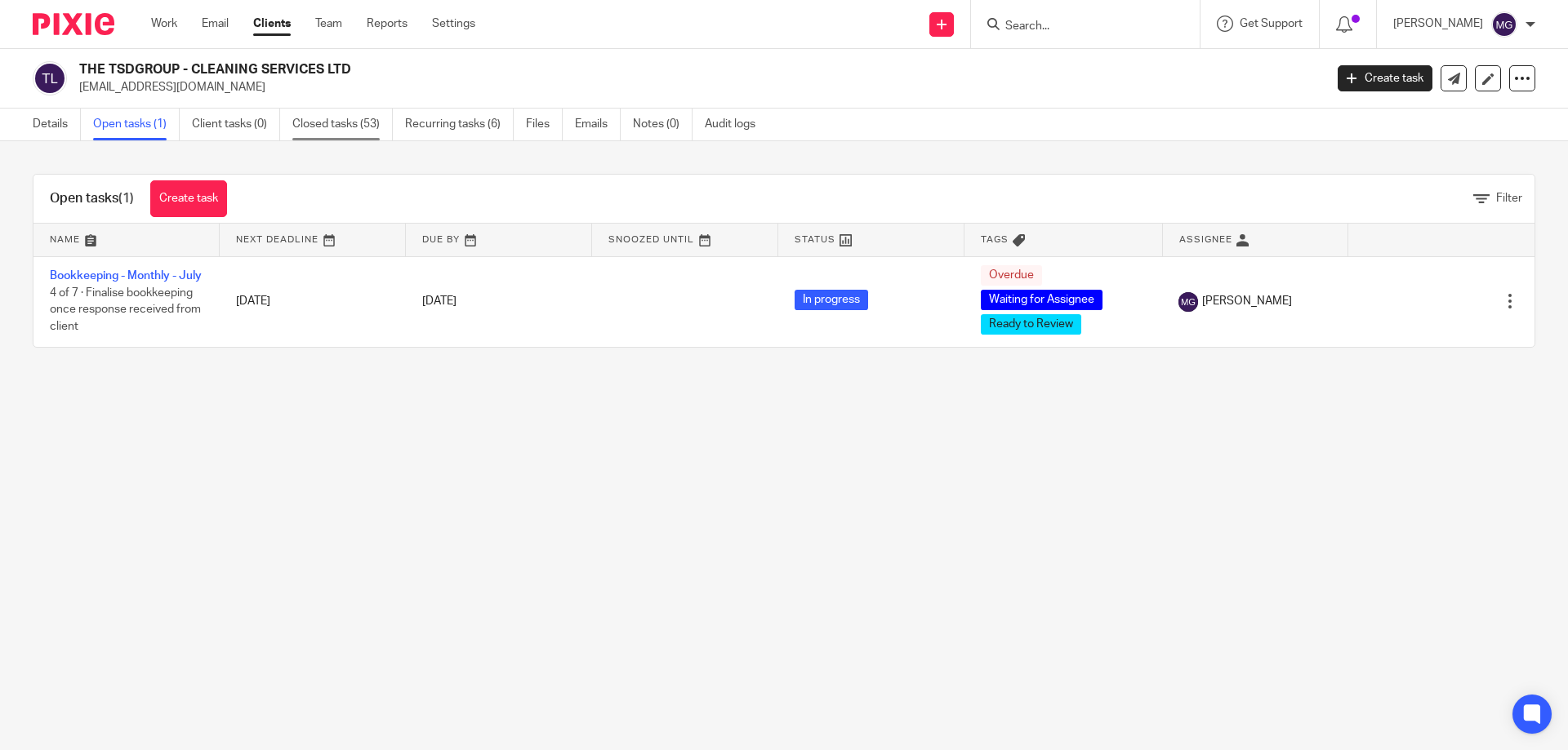
click at [346, 130] on link "Closed tasks (53)" at bounding box center [343, 125] width 101 height 32
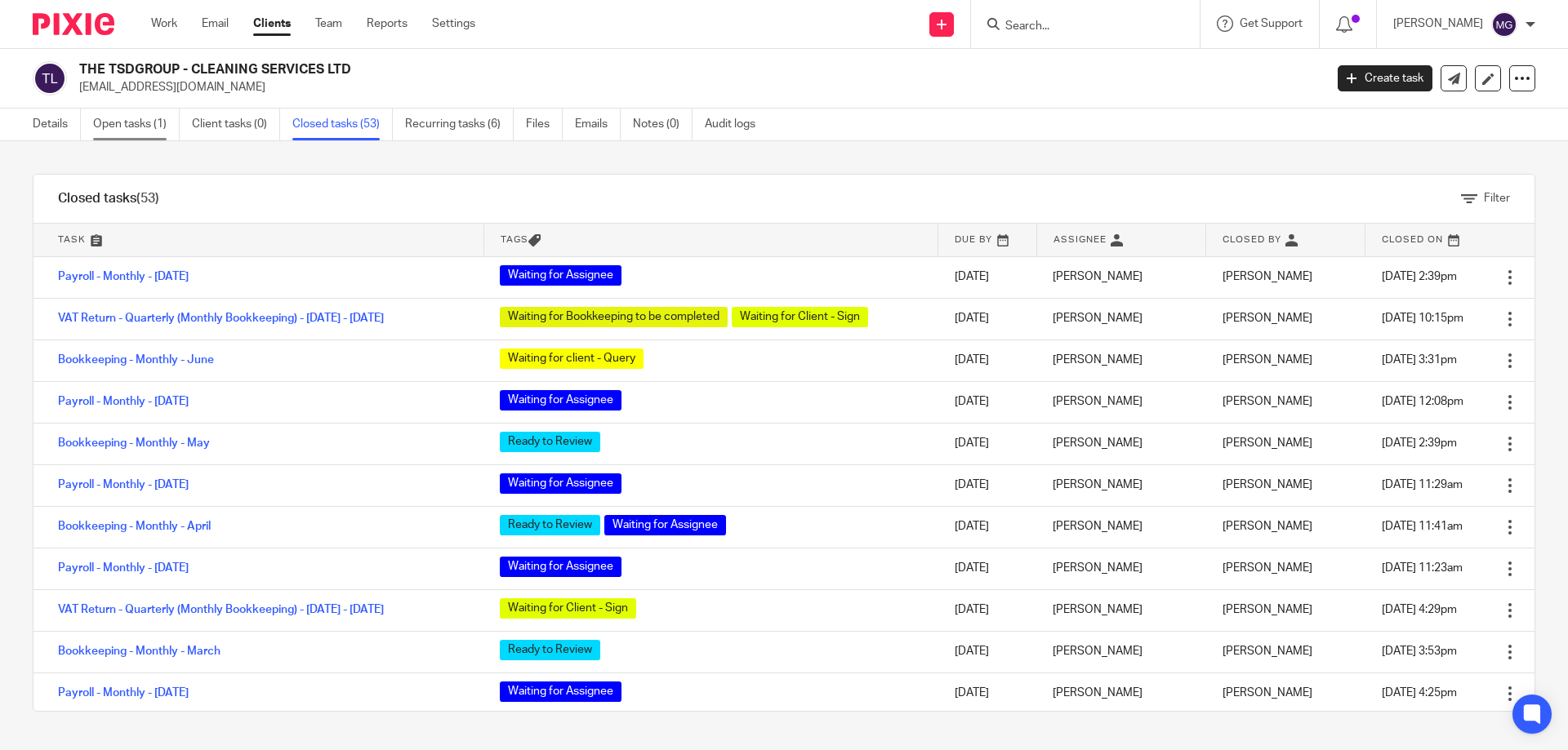
click at [151, 125] on link "Open tasks (1)" at bounding box center [136, 125] width 86 height 32
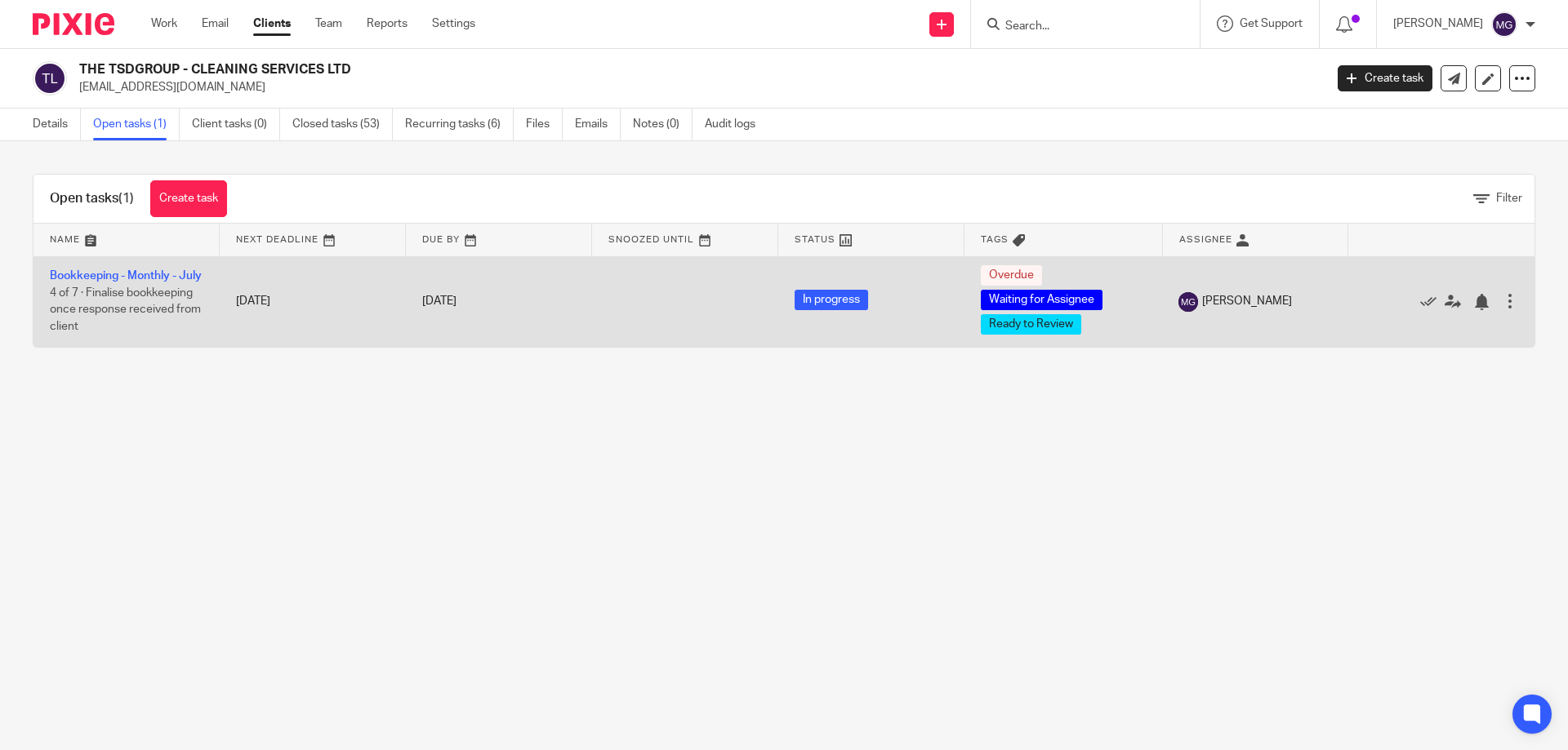
click at [138, 290] on td "Bookkeeping - Monthly - [DATE] of 7 · Finalise bookkeeping once response receiv…" at bounding box center [126, 302] width 186 height 91
click at [135, 272] on link "Bookkeeping - Monthly - July" at bounding box center [125, 276] width 152 height 12
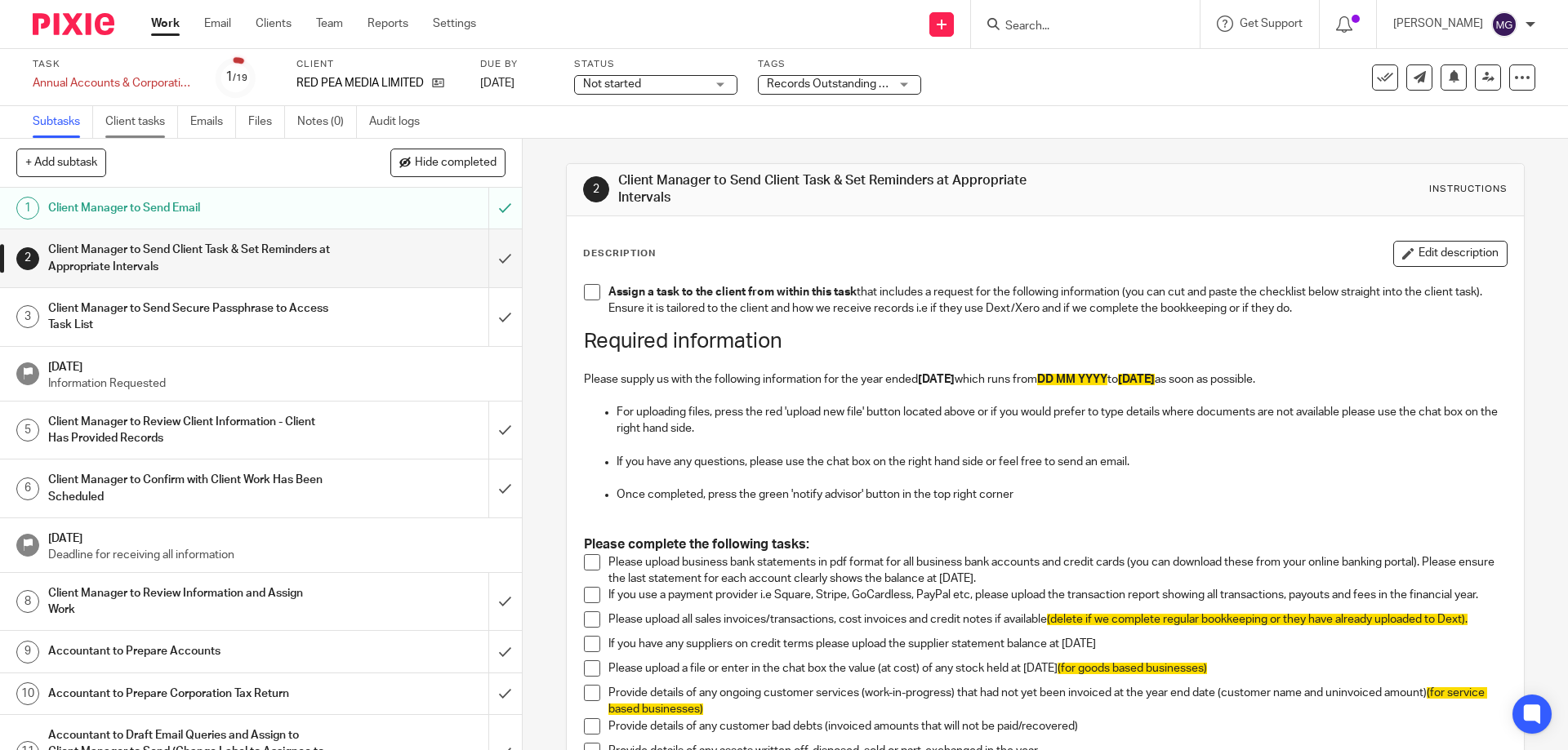
click at [113, 128] on link "Client tasks" at bounding box center [141, 122] width 73 height 32
click at [165, 118] on link "Client tasks" at bounding box center [141, 122] width 73 height 32
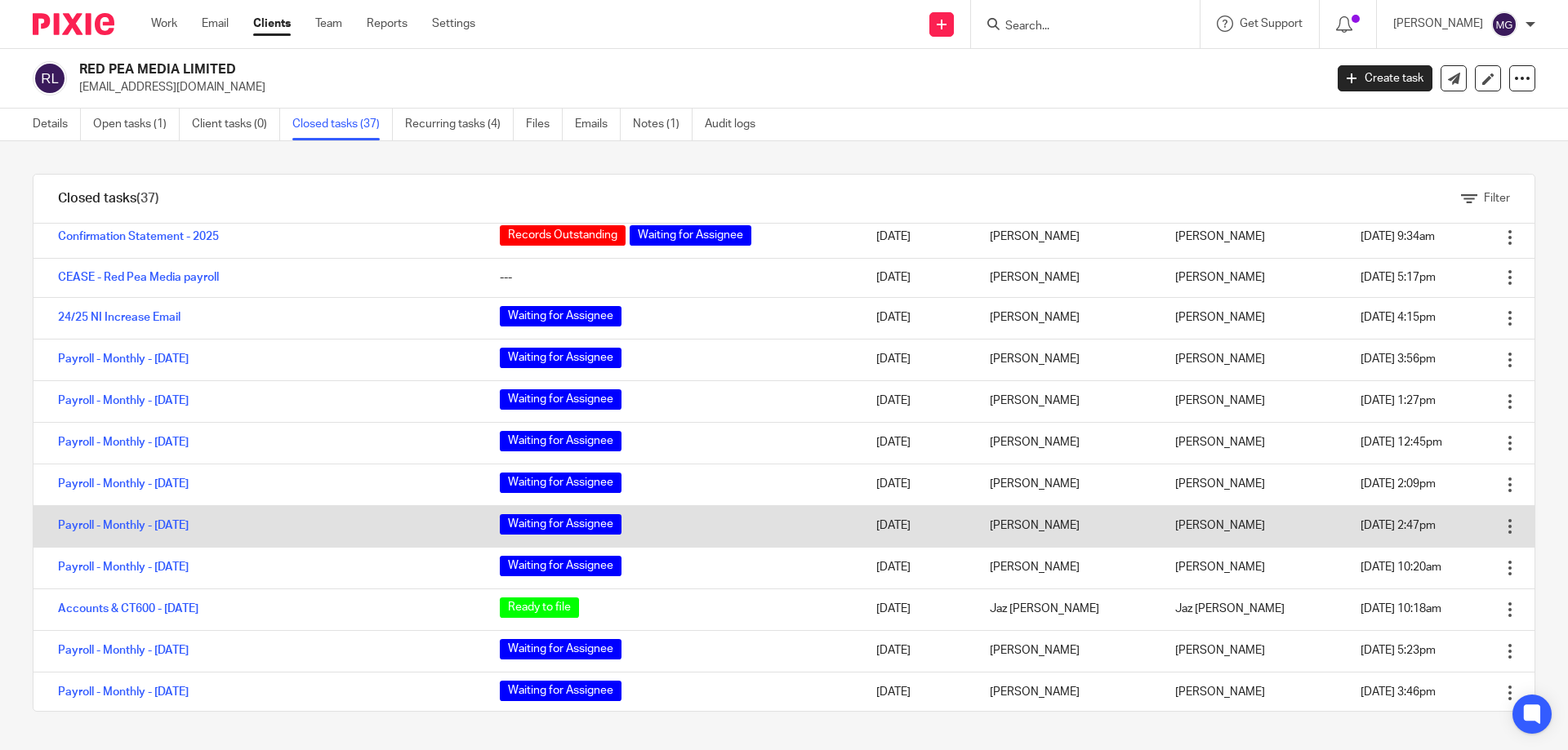
scroll to position [164, 0]
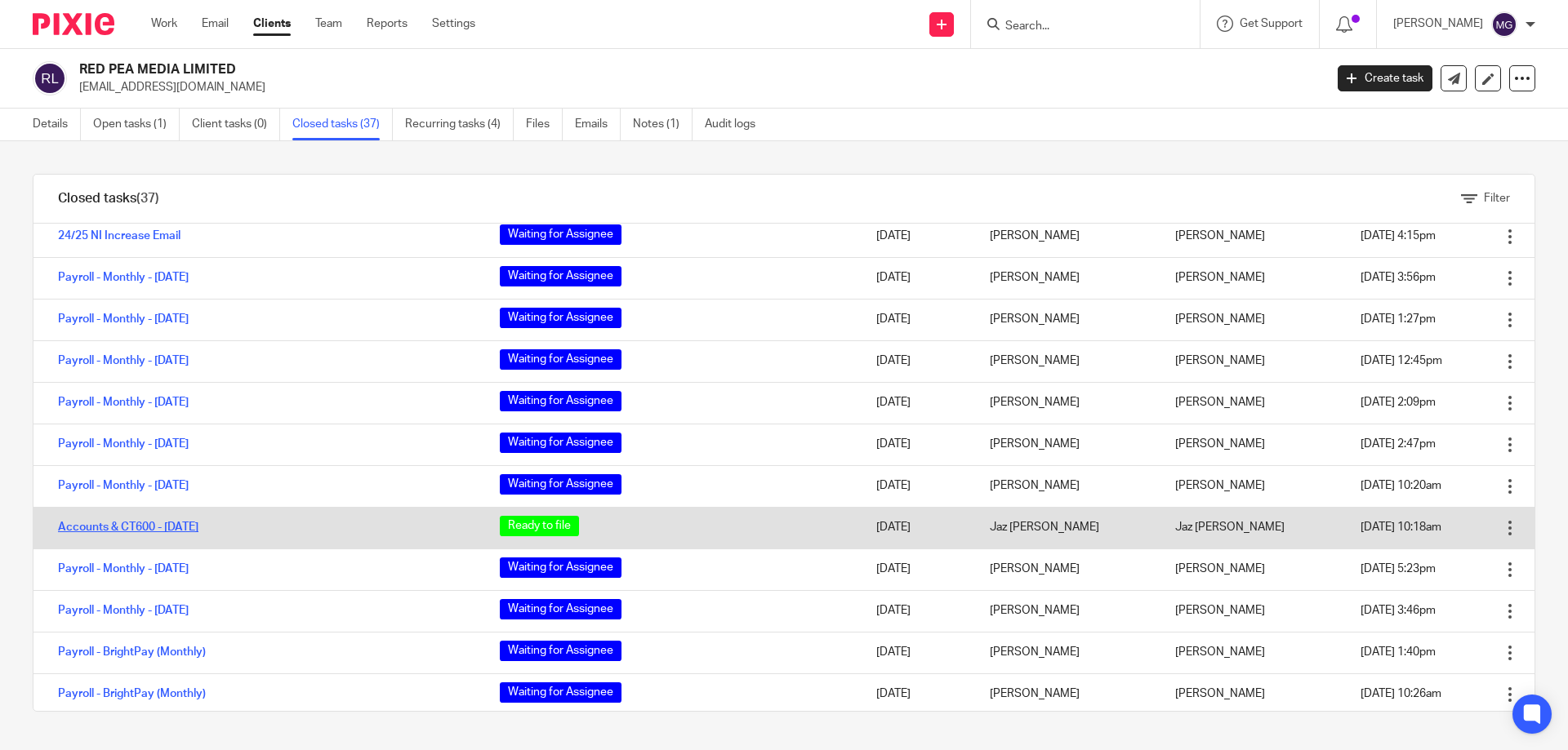
click at [191, 530] on link "Accounts & CT600 - June 30, 2024" at bounding box center [128, 527] width 141 height 12
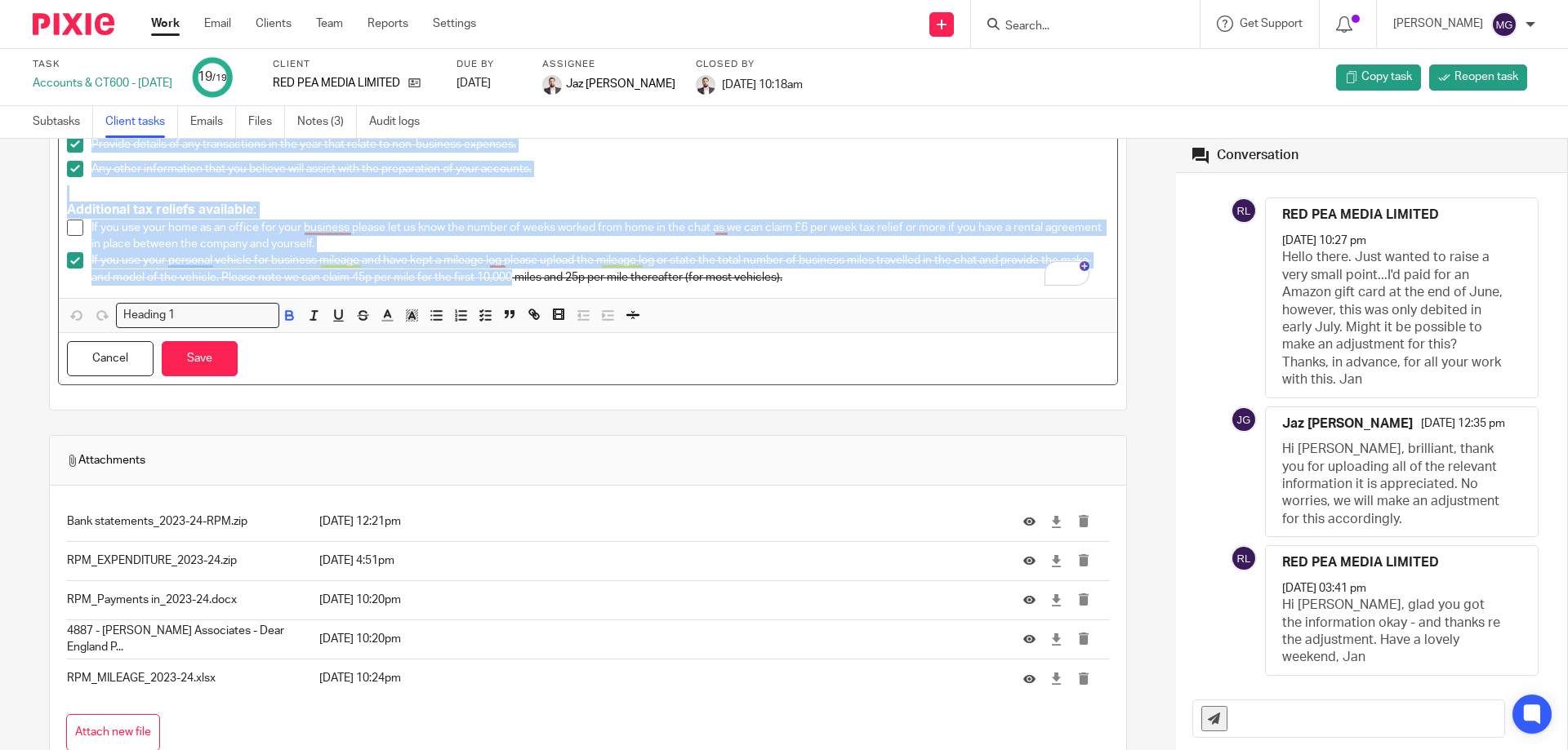
scroll to position [559, 0]
drag, startPoint x: 0, startPoint y: 0, endPoint x: 884, endPoint y: 275, distance: 925.8
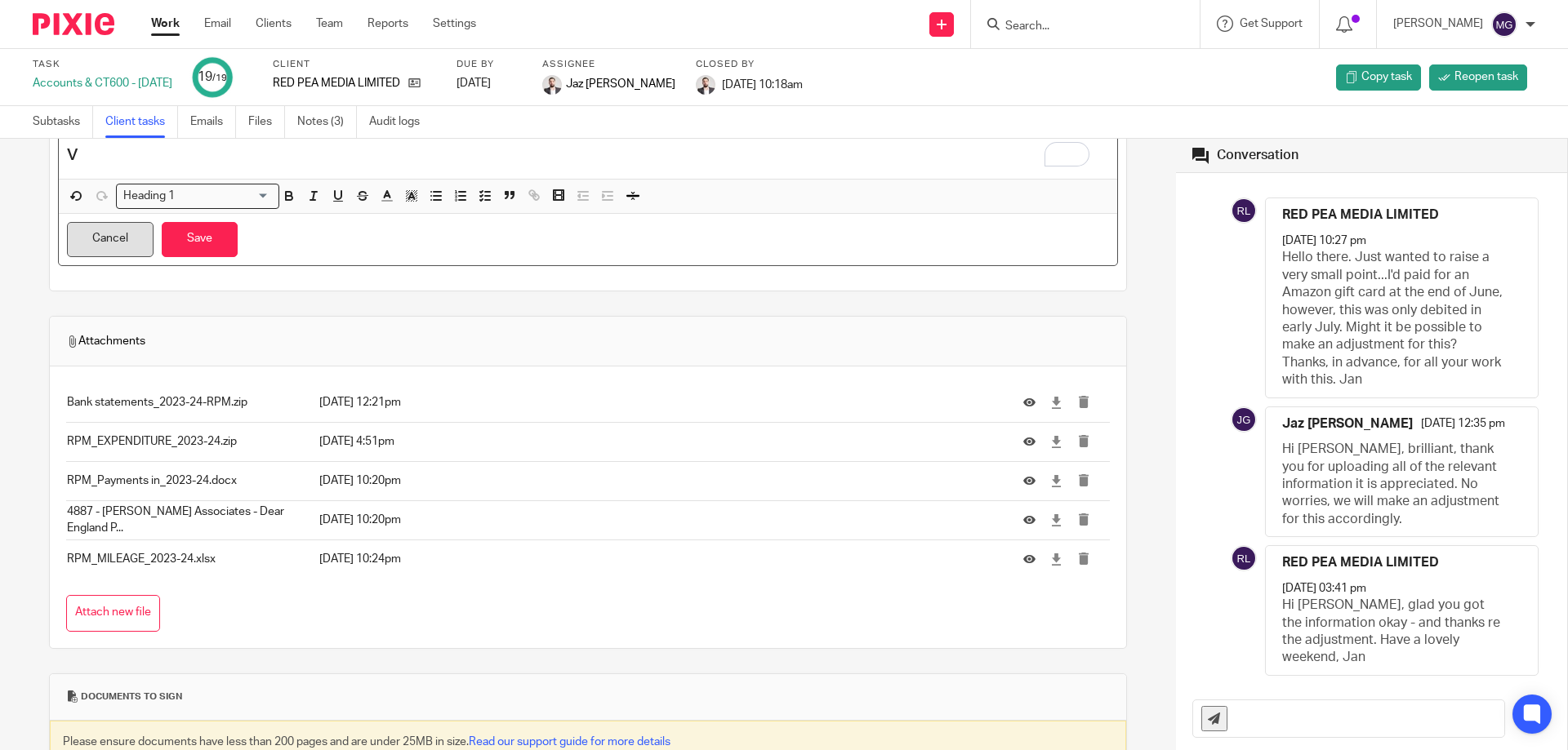
click at [123, 236] on button "Cancel" at bounding box center [109, 239] width 86 height 35
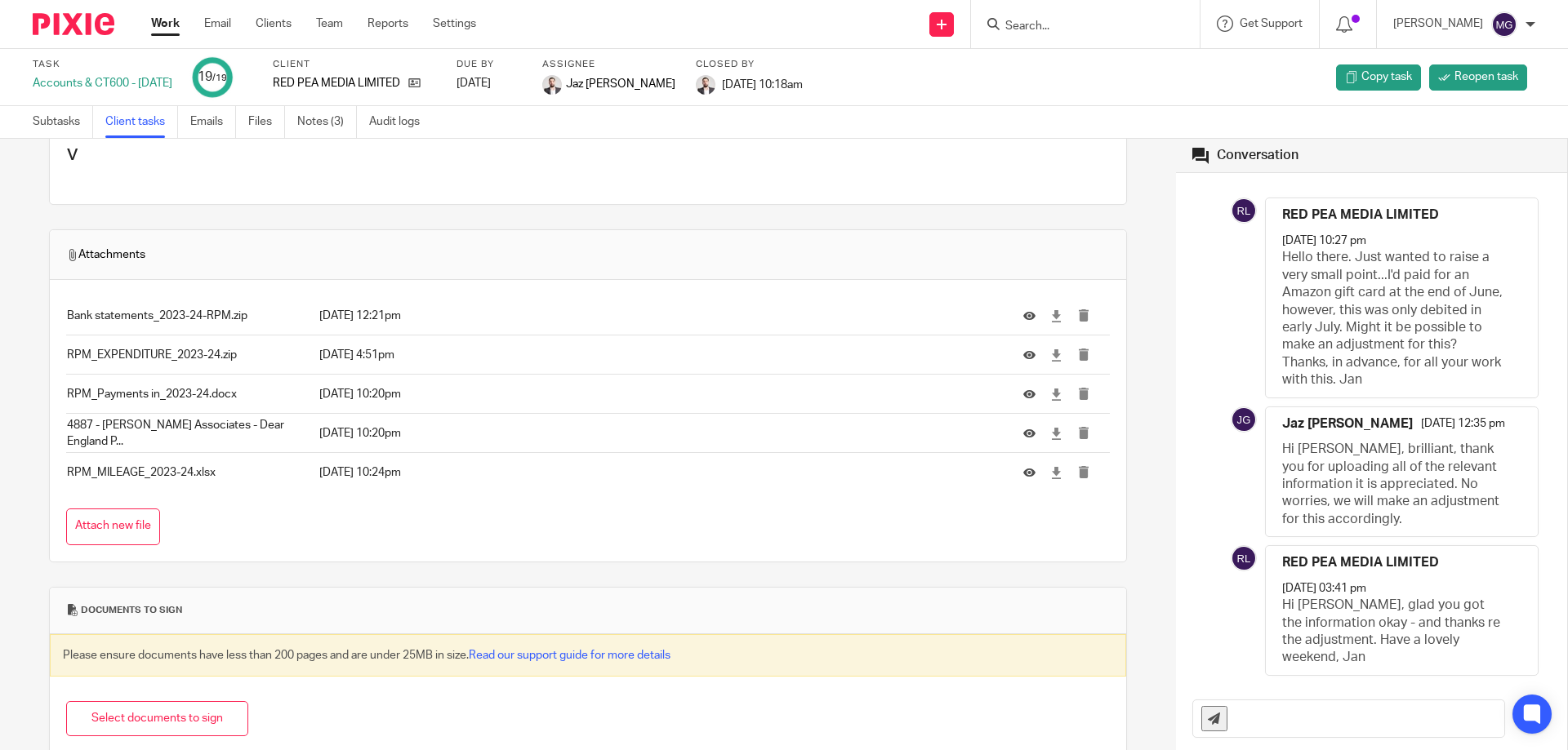
scroll to position [0, 0]
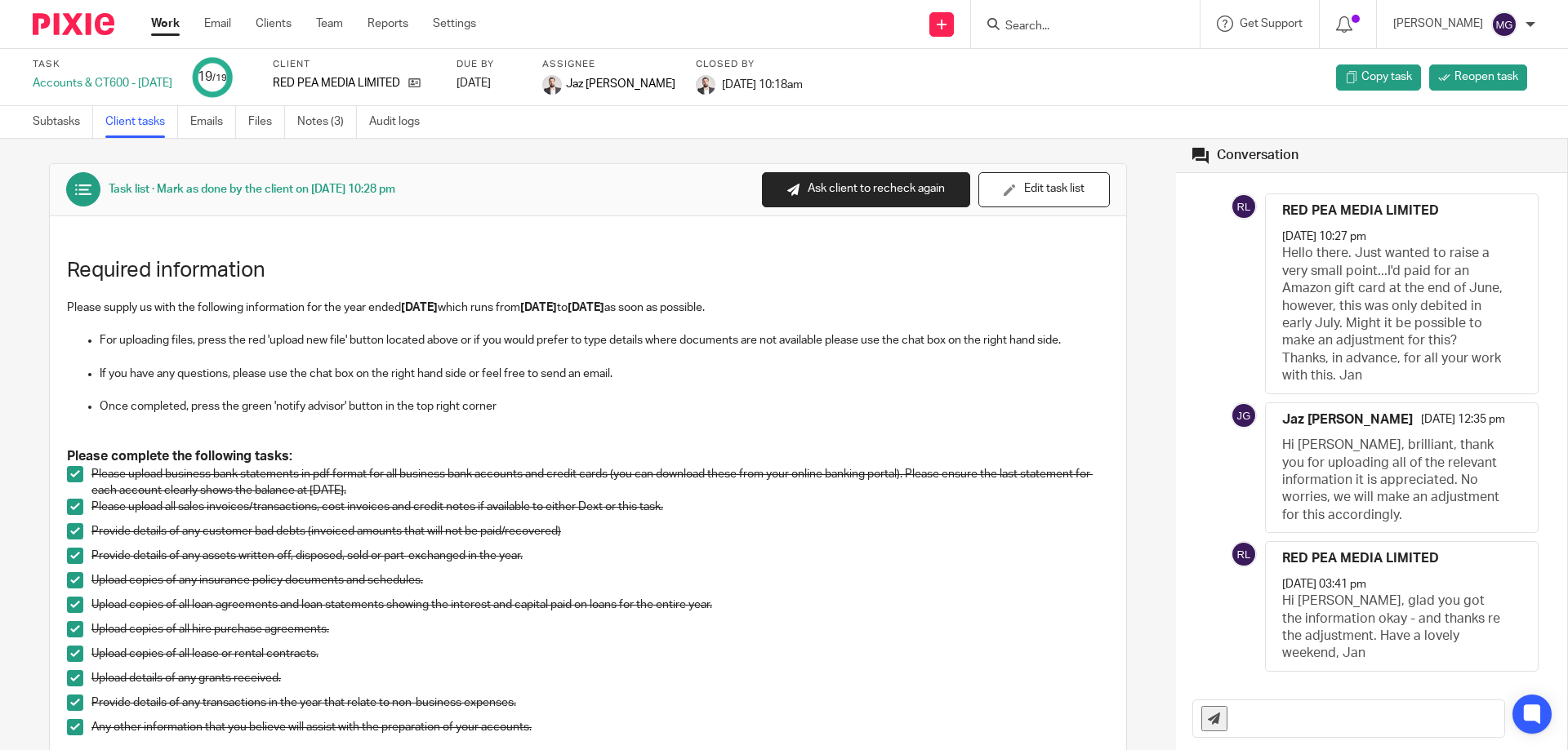
click at [1047, 18] on form at bounding box center [1090, 24] width 174 height 20
click at [1052, 28] on input "Search" at bounding box center [1077, 27] width 147 height 15
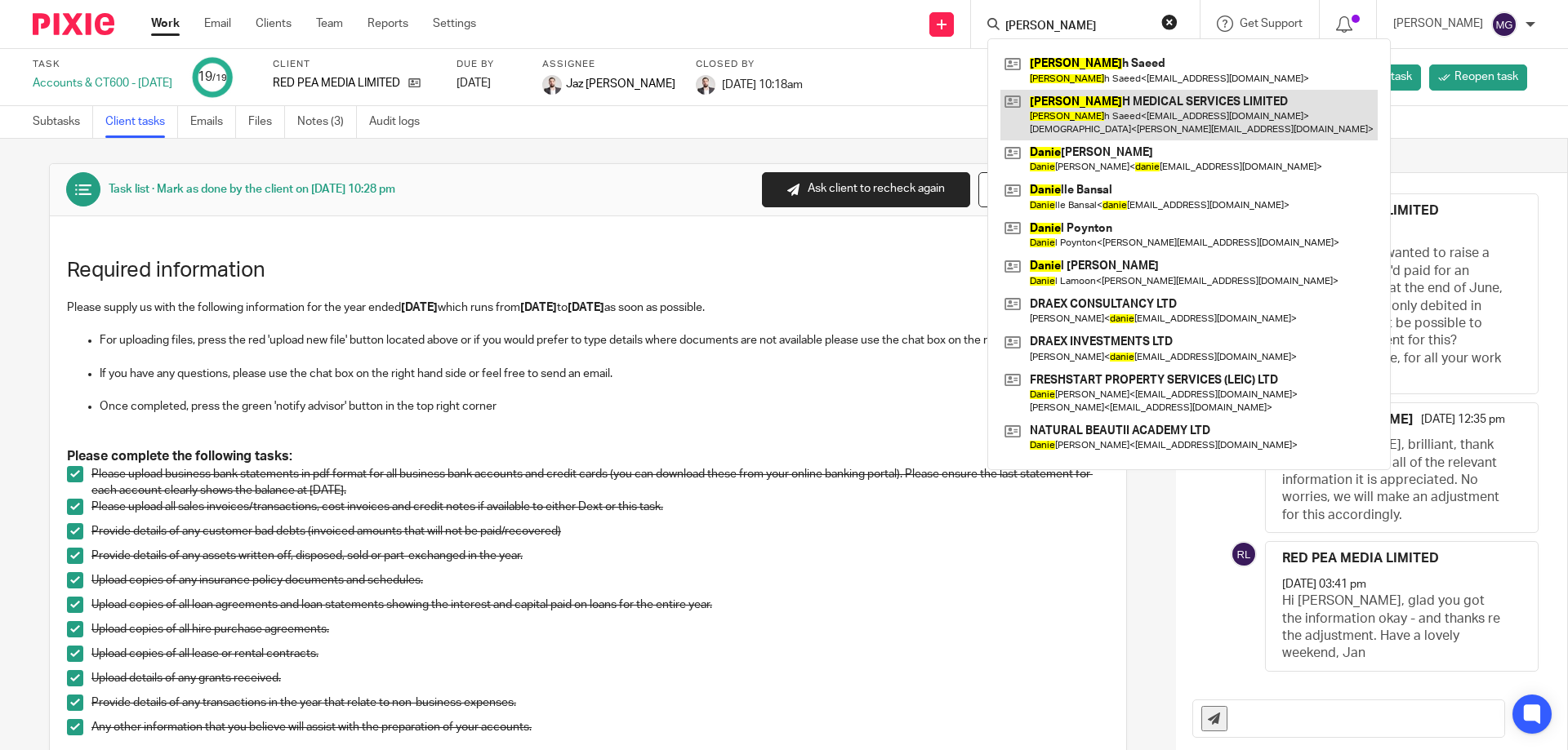
type input "danis"
click at [1088, 106] on link at bounding box center [1189, 115] width 377 height 51
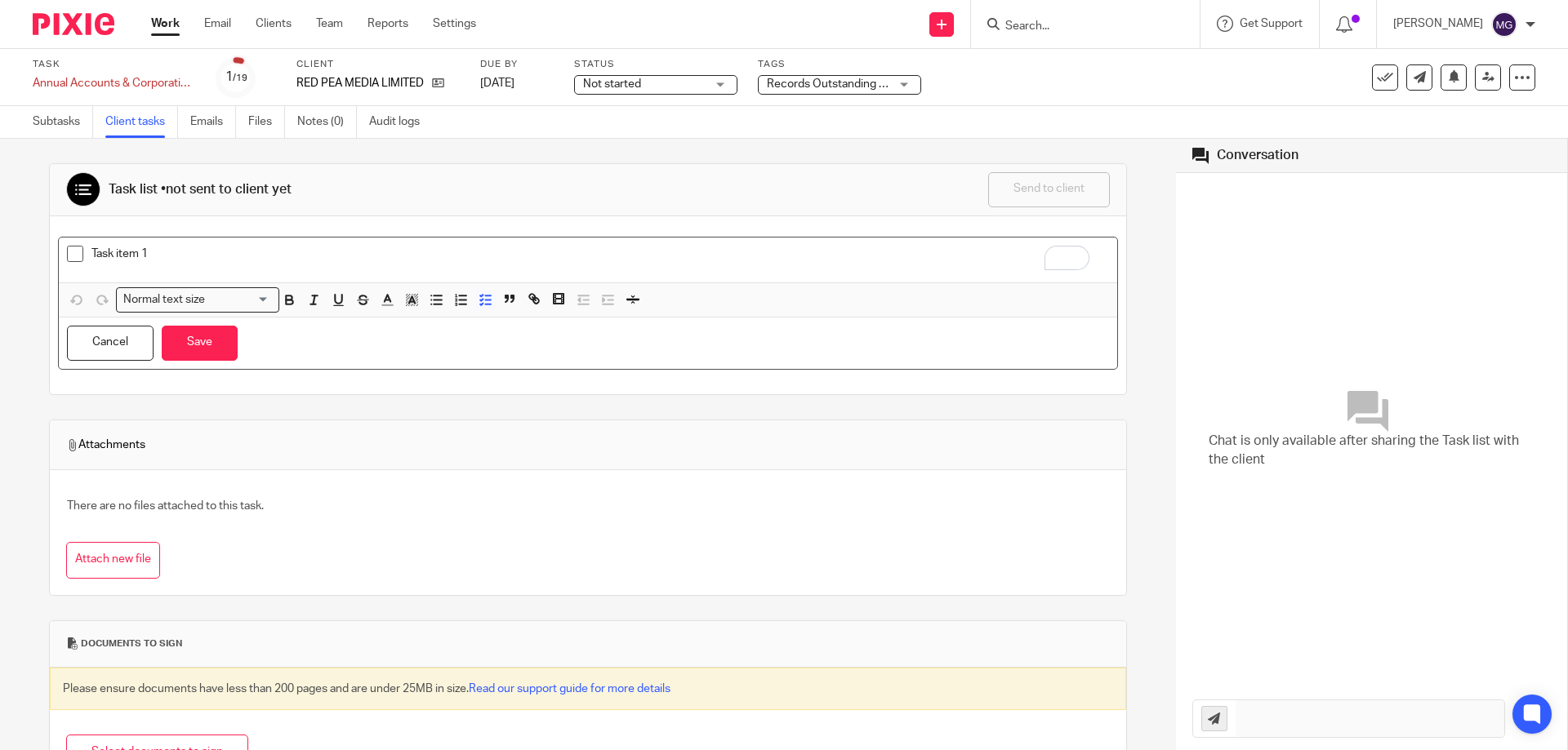
click at [160, 267] on div "Task item 1" at bounding box center [600, 258] width 1017 height 25
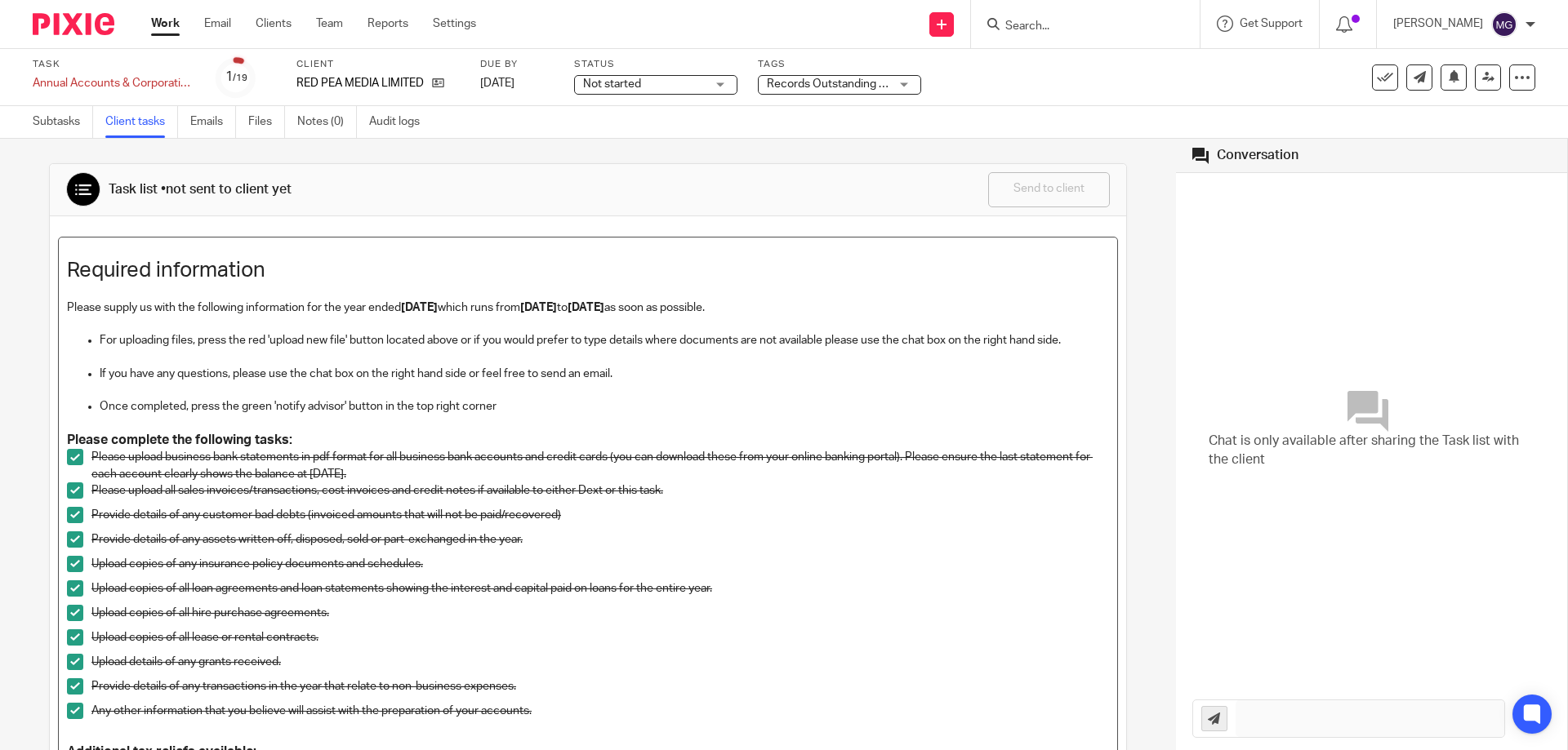
scroll to position [78, 0]
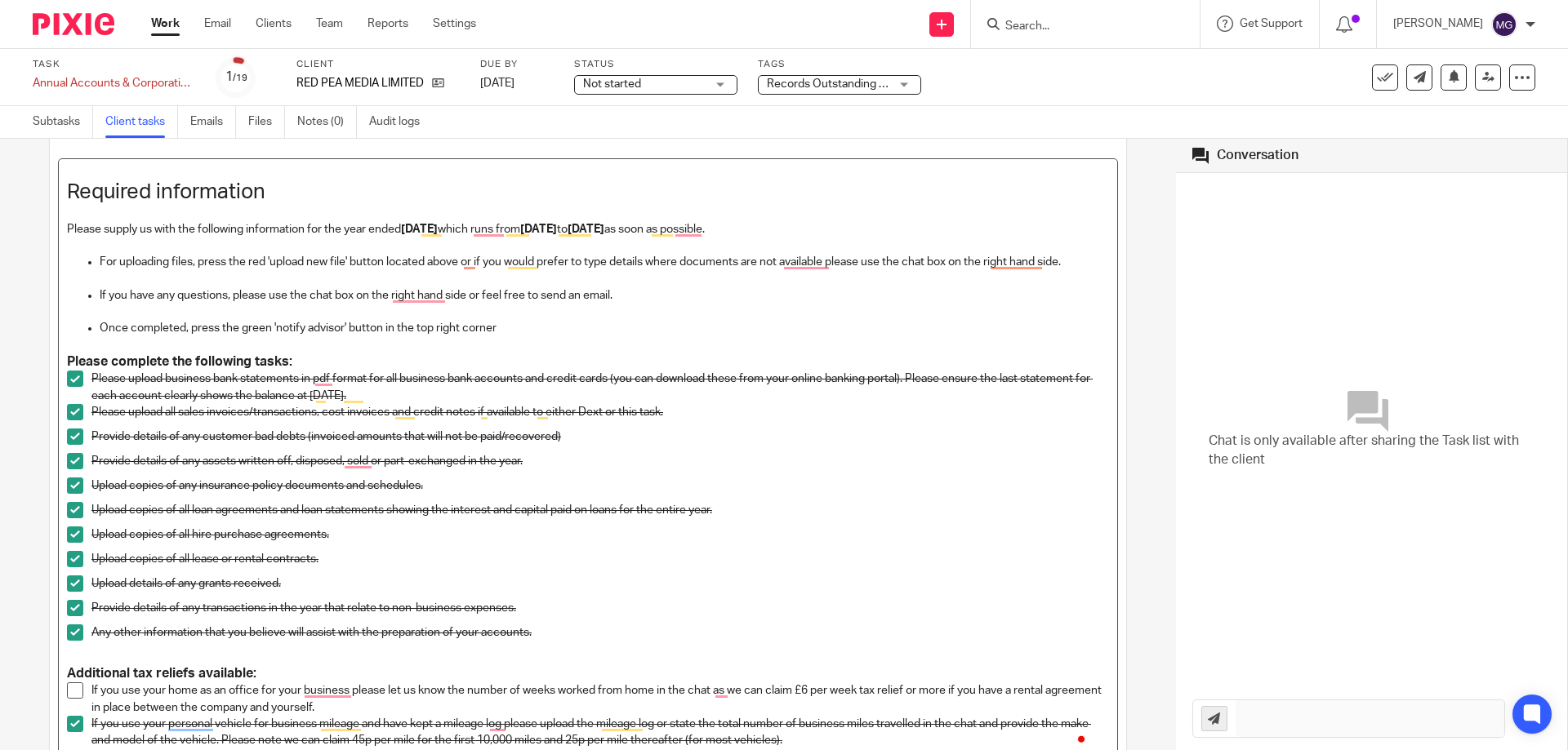
drag, startPoint x: 465, startPoint y: 229, endPoint x: 491, endPoint y: 232, distance: 26.2
click at [438, 229] on strong "[DATE]" at bounding box center [419, 229] width 36 height 12
click at [557, 233] on strong "[DATE]" at bounding box center [538, 229] width 36 height 12
click at [703, 226] on p "Please supply us with the following information for the year ended 30 Jun 2025 …" at bounding box center [587, 230] width 1042 height 16
click at [397, 391] on p "Please upload business bank statements in pdf format for all business bank acco…" at bounding box center [600, 388] width 1017 height 34
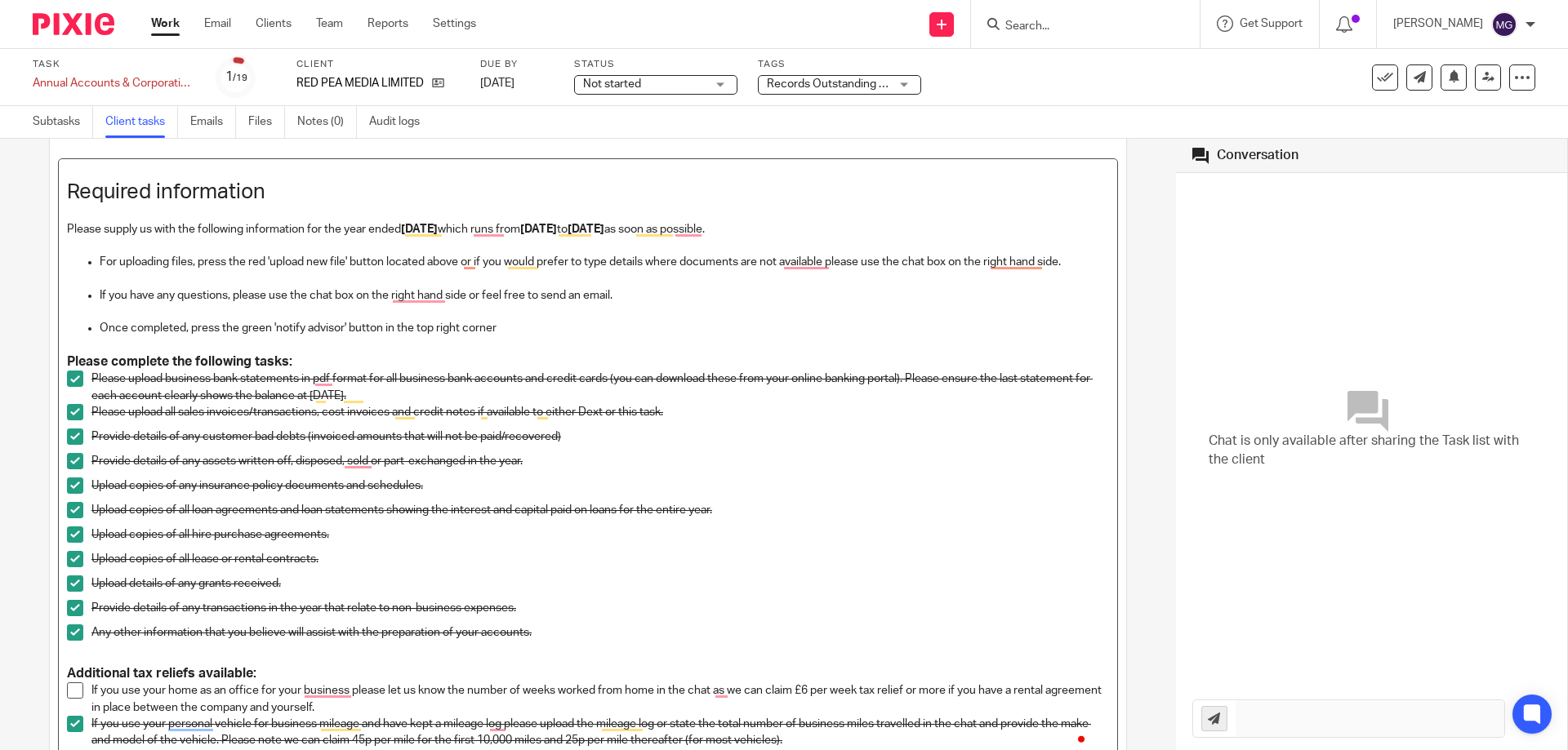
click at [392, 391] on p "Please upload business bank statements in pdf format for all business bank acco…" at bounding box center [600, 388] width 1017 height 34
click at [75, 378] on span "To enrich screen reader interactions, please activate Accessibility in Grammarl…" at bounding box center [75, 379] width 16 height 16
click at [77, 404] on span "To enrich screen reader interactions, please activate Accessibility in Grammarl…" at bounding box center [75, 412] width 16 height 16
click at [81, 439] on span "To enrich screen reader interactions, please activate Accessibility in Grammarl…" at bounding box center [75, 437] width 16 height 16
click at [74, 464] on span "To enrich screen reader interactions, please activate Accessibility in Grammarl…" at bounding box center [75, 461] width 16 height 16
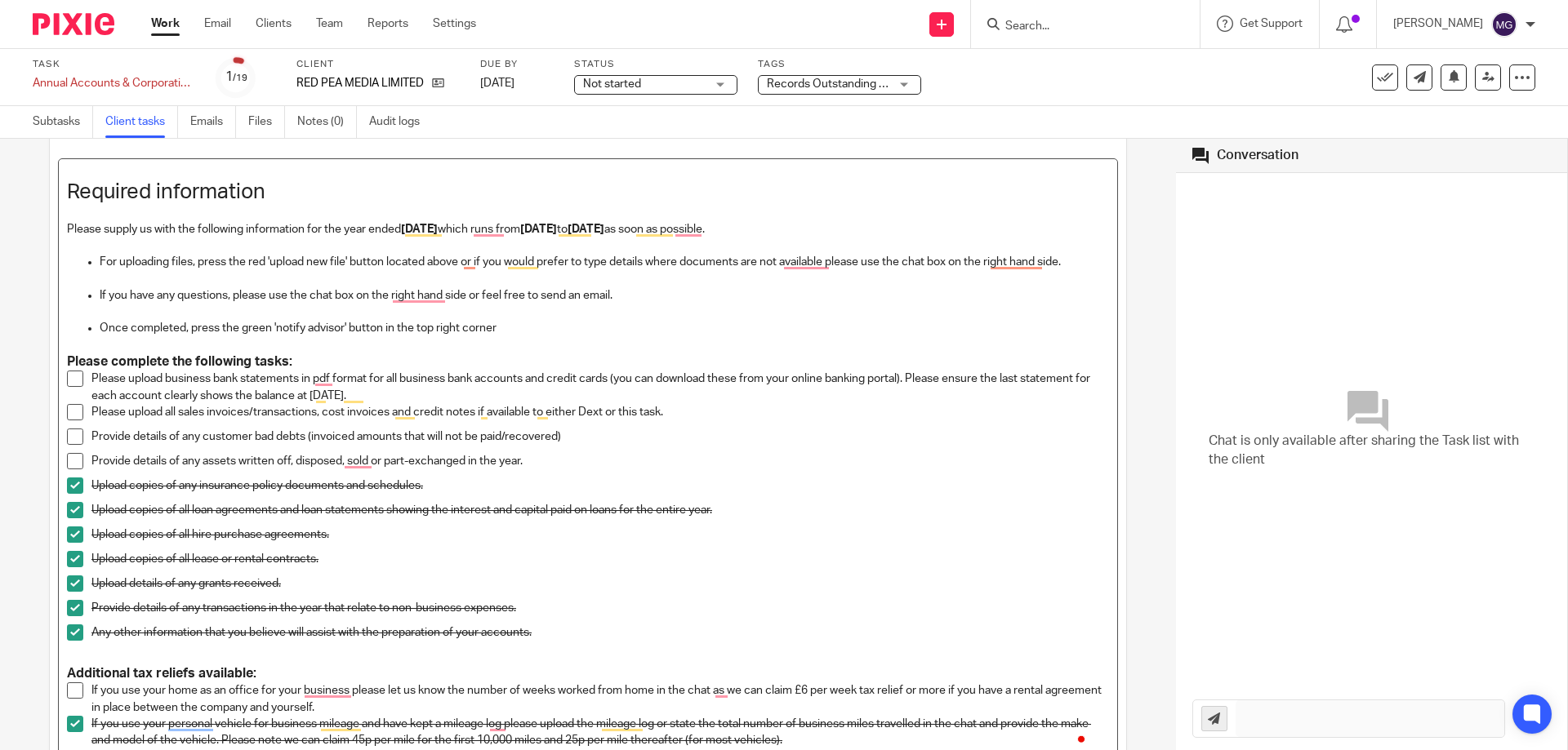
click at [75, 485] on span "To enrich screen reader interactions, please activate Accessibility in Grammarl…" at bounding box center [75, 486] width 16 height 16
click at [74, 509] on span "To enrich screen reader interactions, please activate Accessibility in Grammarl…" at bounding box center [75, 510] width 16 height 16
click at [74, 536] on span "To enrich screen reader interactions, please activate Accessibility in Grammarl…" at bounding box center [75, 535] width 16 height 16
click at [74, 560] on span "To enrich screen reader interactions, please activate Accessibility in Grammarl…" at bounding box center [75, 559] width 16 height 16
click at [69, 589] on span "To enrich screen reader interactions, please activate Accessibility in Grammarl…" at bounding box center [75, 584] width 16 height 16
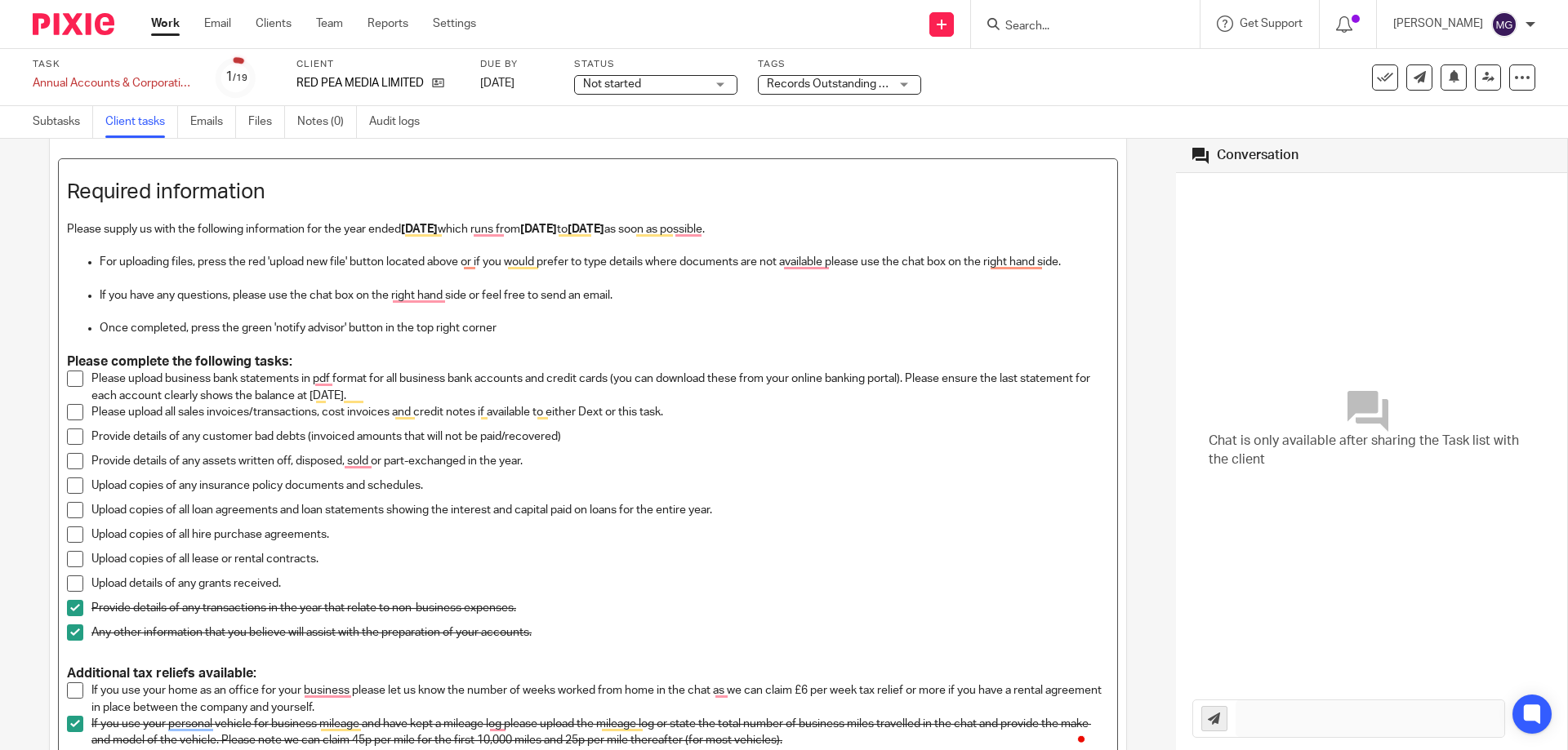
click at [73, 603] on span "To enrich screen reader interactions, please activate Accessibility in Grammarl…" at bounding box center [75, 608] width 16 height 16
drag, startPoint x: 70, startPoint y: 629, endPoint x: 85, endPoint y: 605, distance: 28.3
click at [72, 627] on span "To enrich screen reader interactions, please activate Accessibility in Grammarl…" at bounding box center [75, 633] width 16 height 16
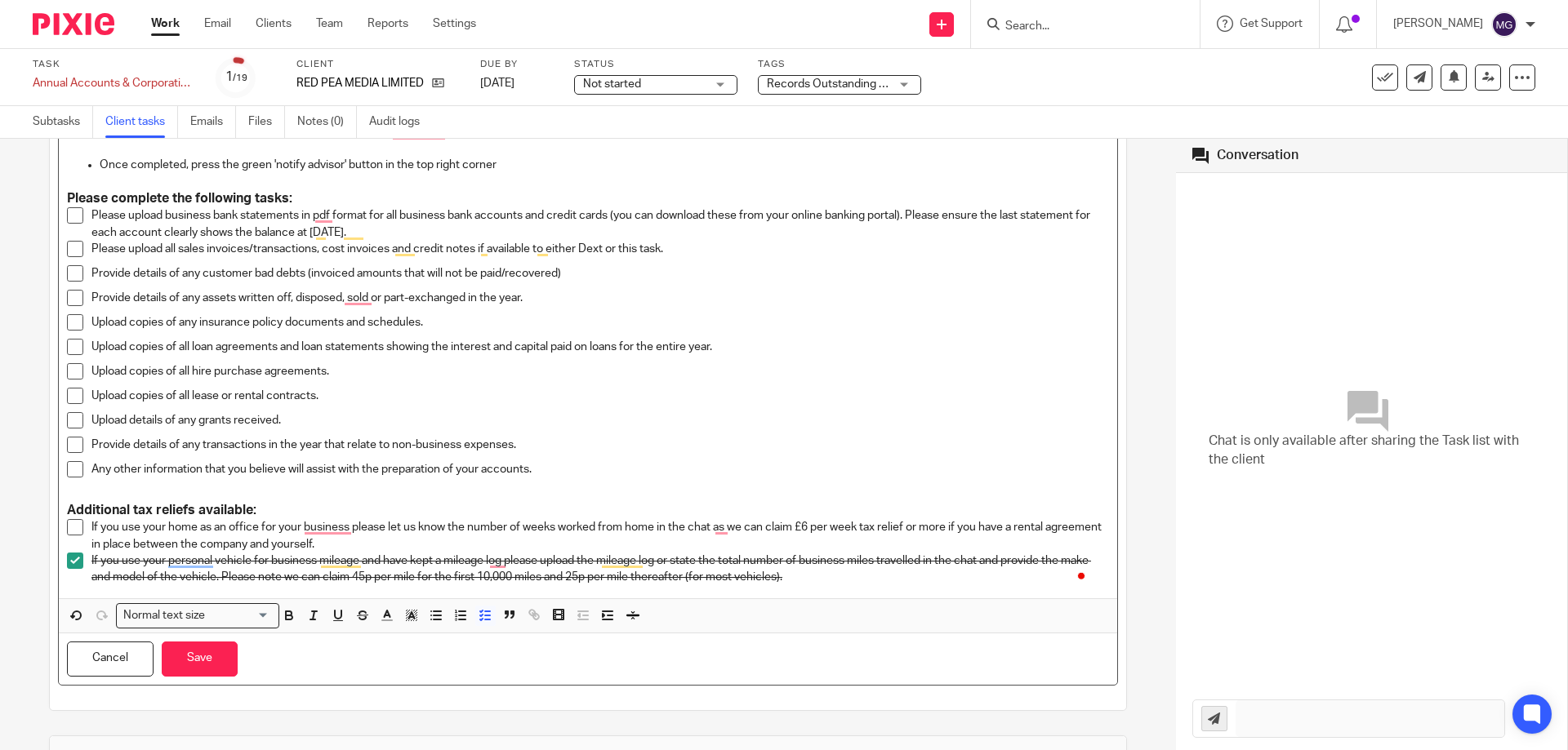
click at [69, 566] on span "To enrich screen reader interactions, please activate Accessibility in Grammarl…" at bounding box center [75, 560] width 16 height 16
click at [278, 501] on p "To enrich screen reader interactions, please activate Accessibility in Grammarl…" at bounding box center [587, 494] width 1042 height 16
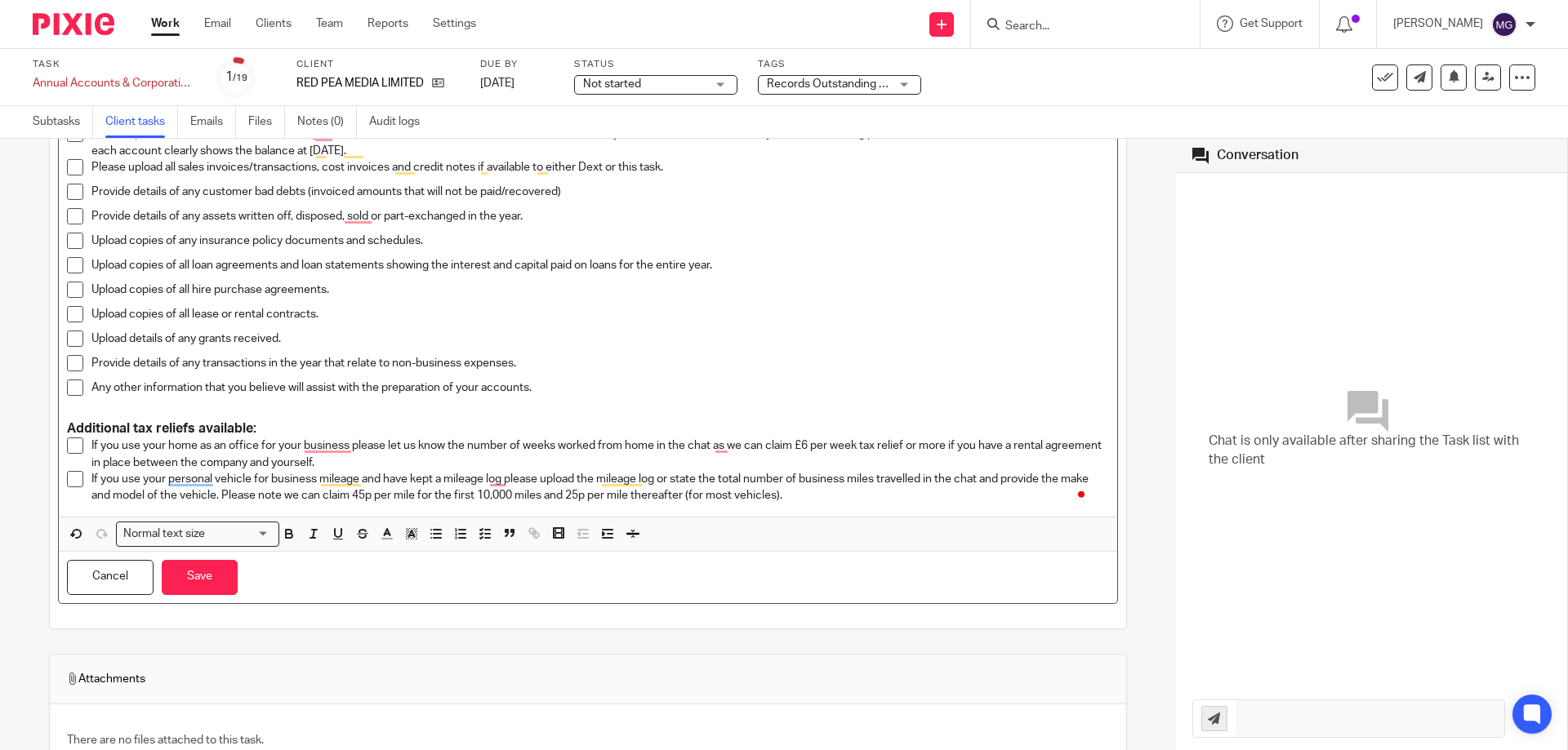
scroll to position [487, 0]
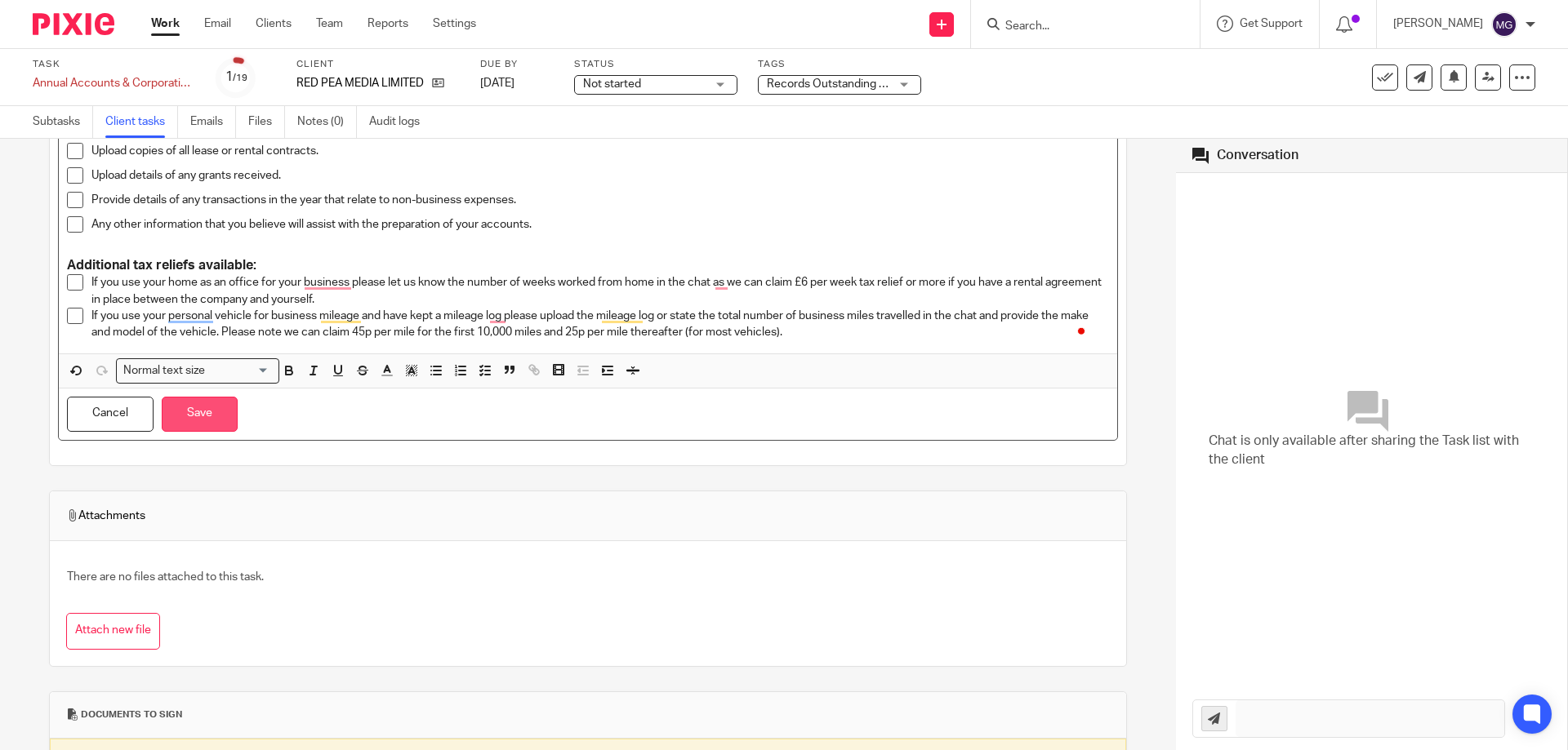
click at [220, 411] on button "Save" at bounding box center [199, 414] width 76 height 35
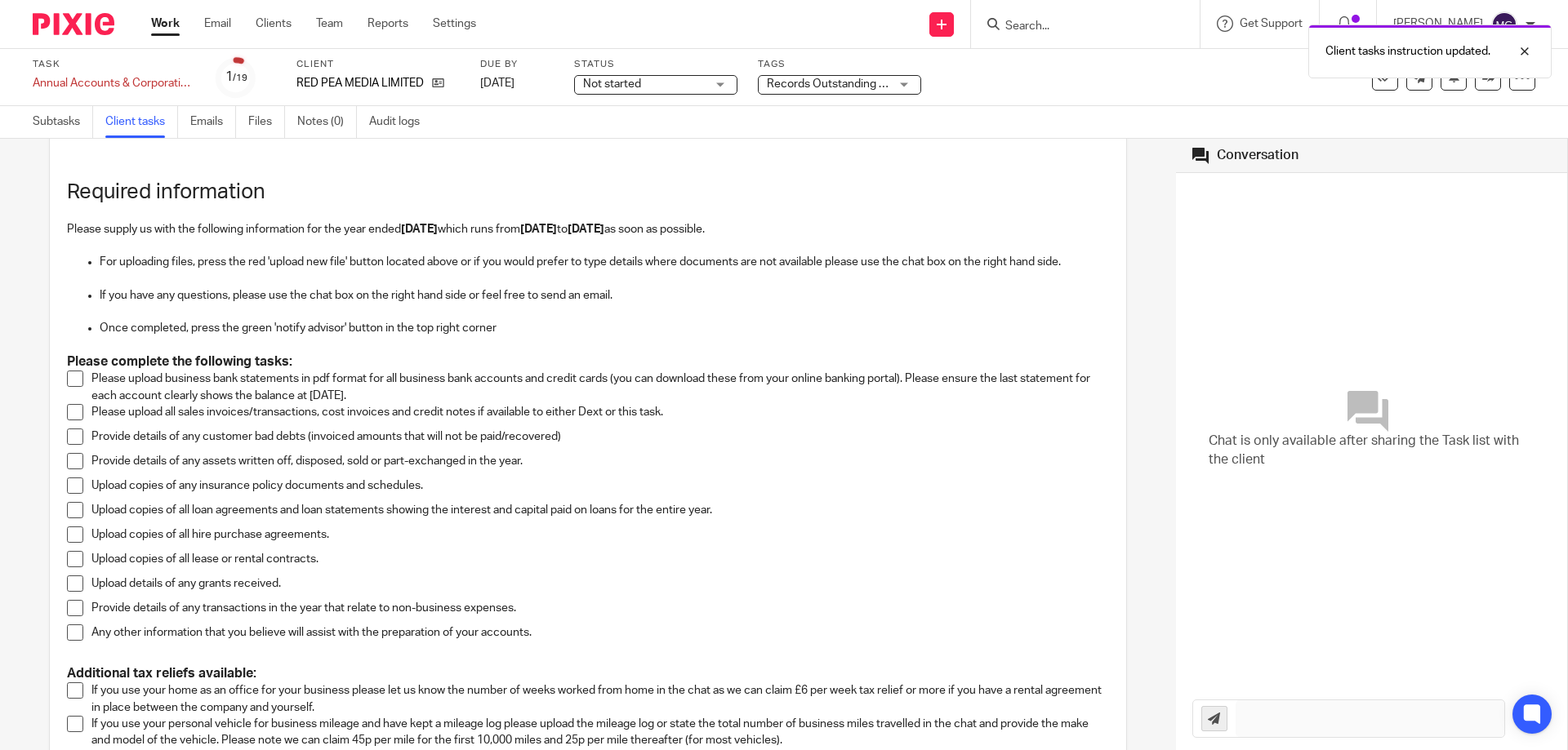
scroll to position [0, 0]
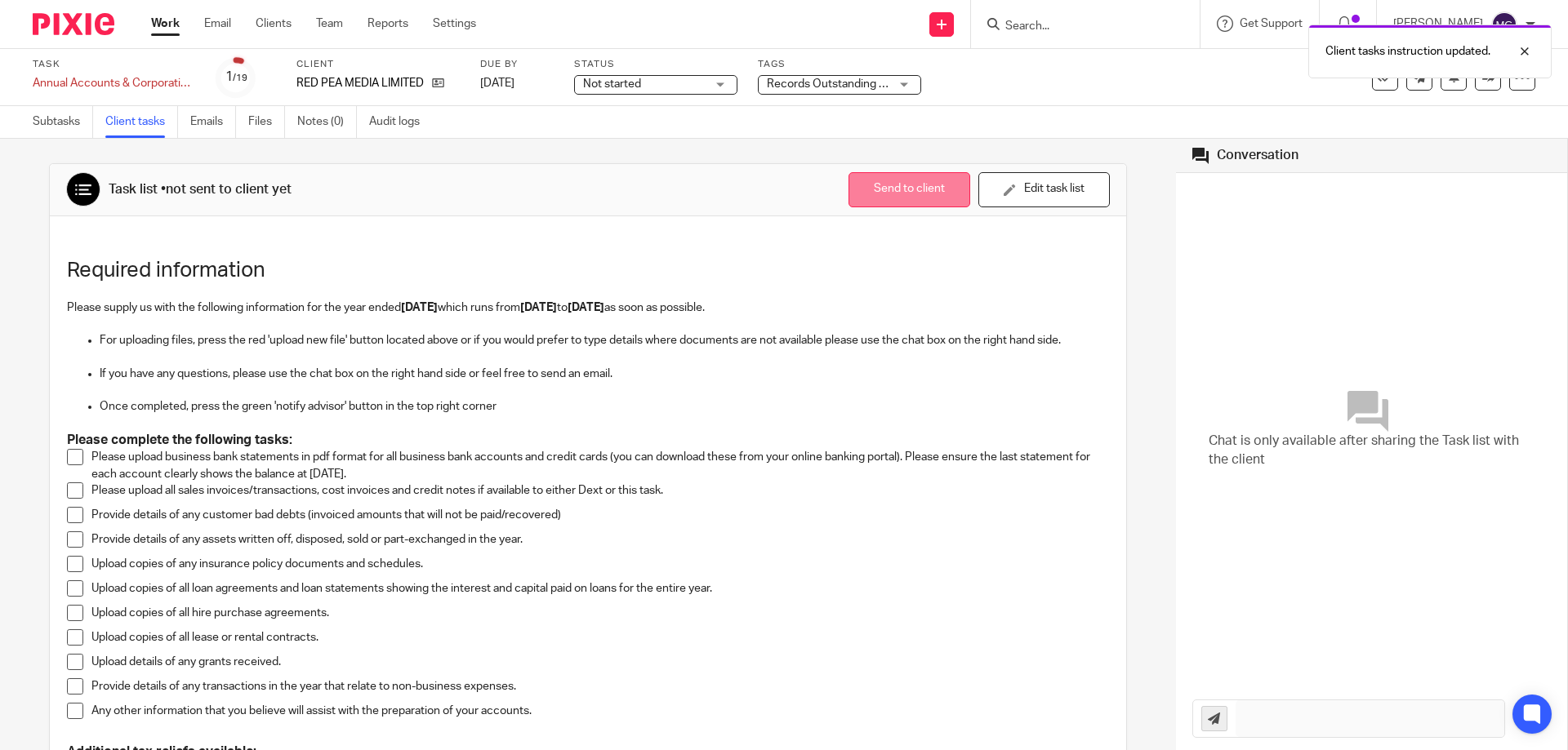
click at [905, 190] on button "Send to client" at bounding box center [909, 190] width 122 height 35
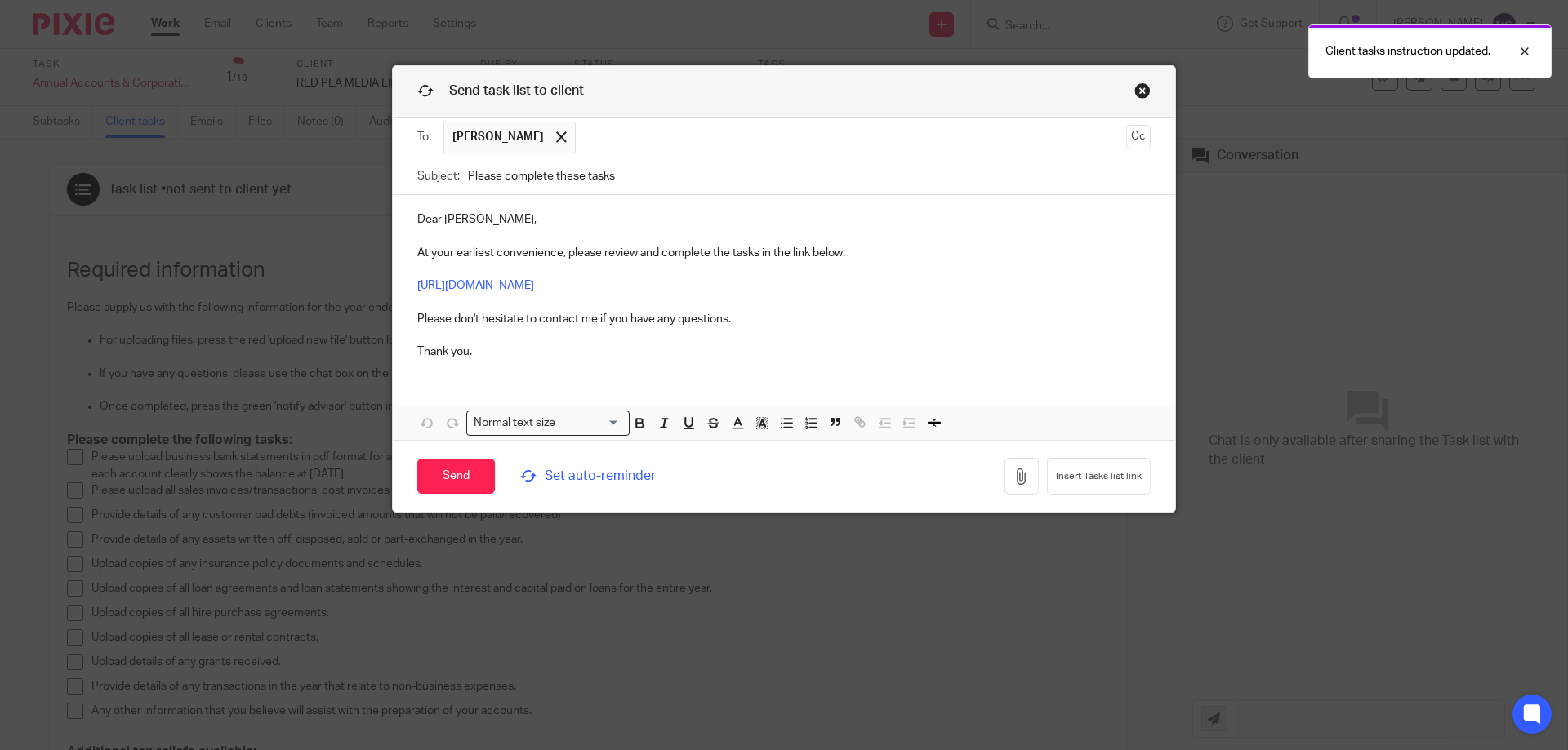
click at [624, 469] on span "Set auto-reminder" at bounding box center [632, 476] width 223 height 19
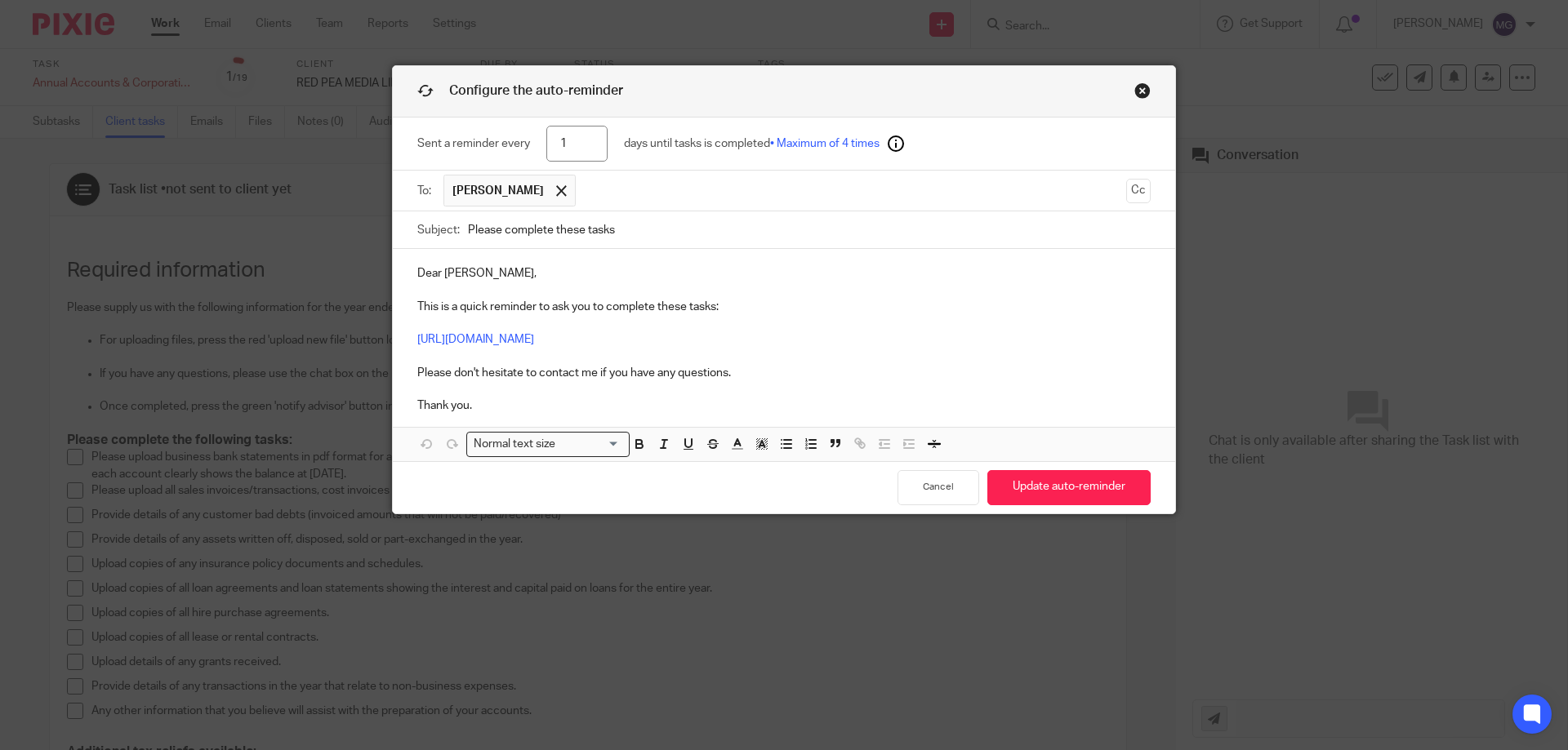
click at [549, 141] on input "1" at bounding box center [577, 143] width 61 height 36
type input "21"
click at [1116, 487] on button "Update auto-reminder" at bounding box center [1069, 488] width 164 height 35
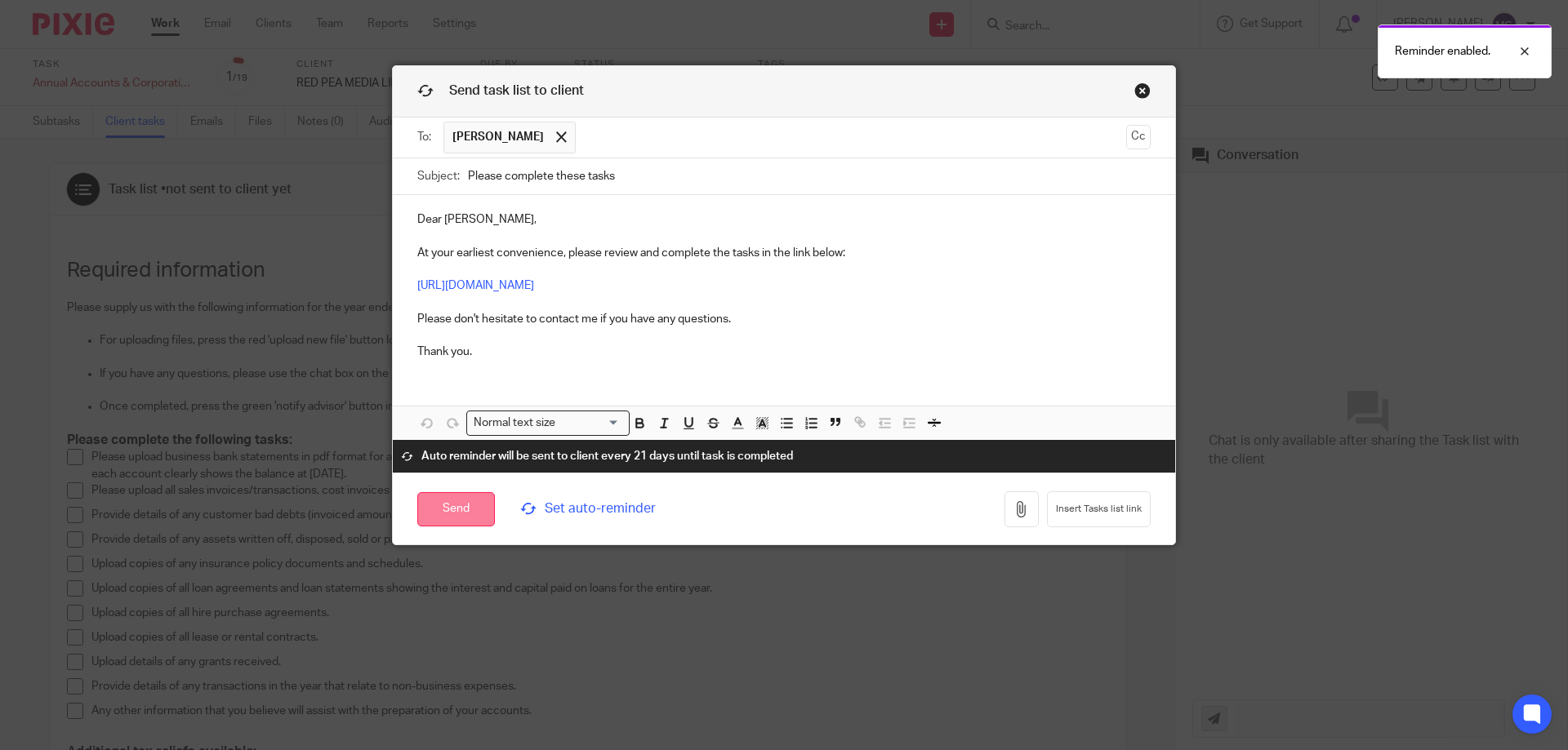
click at [449, 512] on input "Send" at bounding box center [456, 509] width 77 height 35
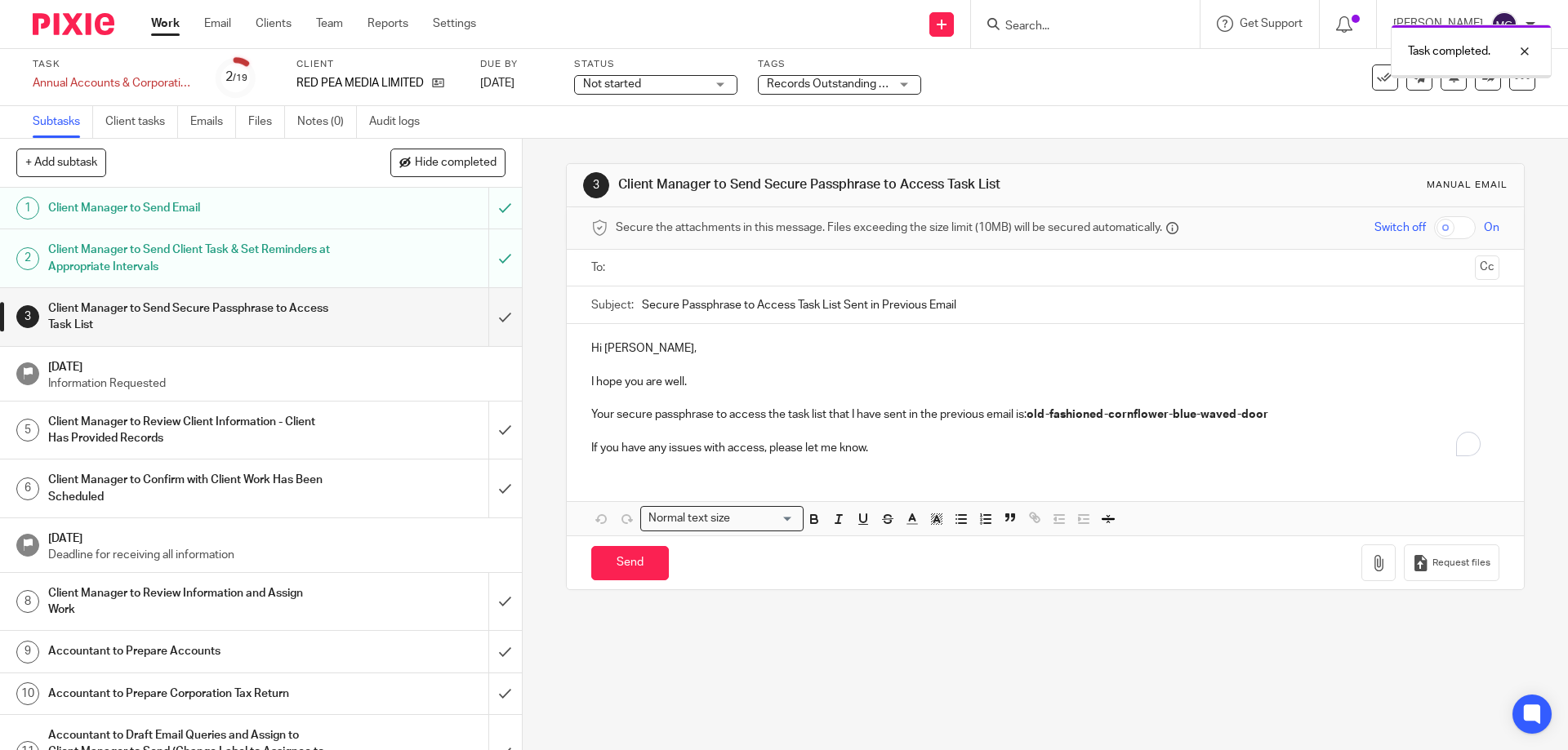
click at [703, 384] on p "I hope you are well." at bounding box center [1044, 382] width 907 height 16
click at [914, 464] on div "Hi Janice, I hope you are well and having a great week! Your secure passphrase …" at bounding box center [1045, 396] width 957 height 144
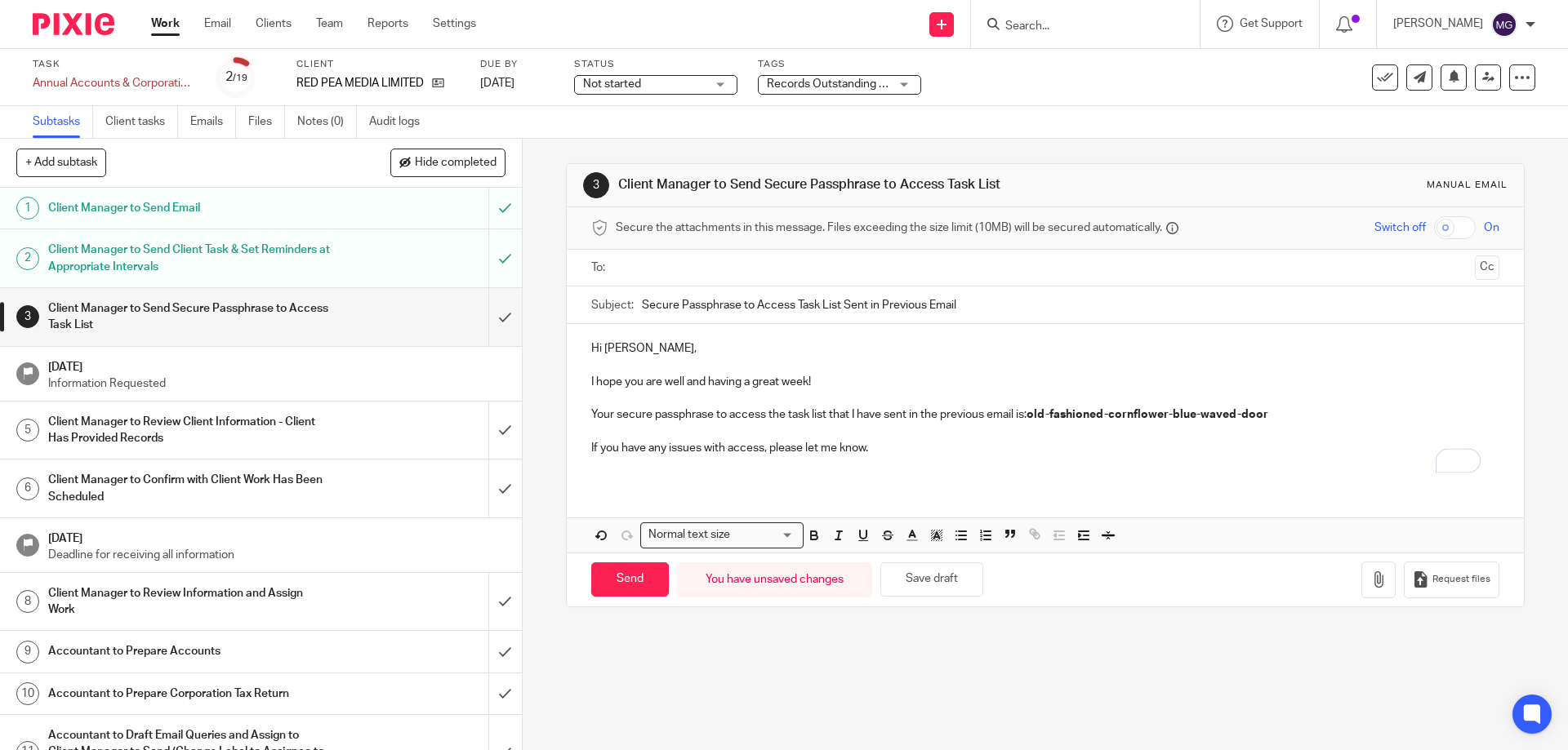
click at [781, 449] on p "If you have any issues with access, please let me know." at bounding box center [1044, 448] width 907 height 16
click at [853, 268] on input "text" at bounding box center [1044, 268] width 846 height 19
click at [609, 576] on input "Send" at bounding box center [629, 583] width 77 height 35
type input "Sent"
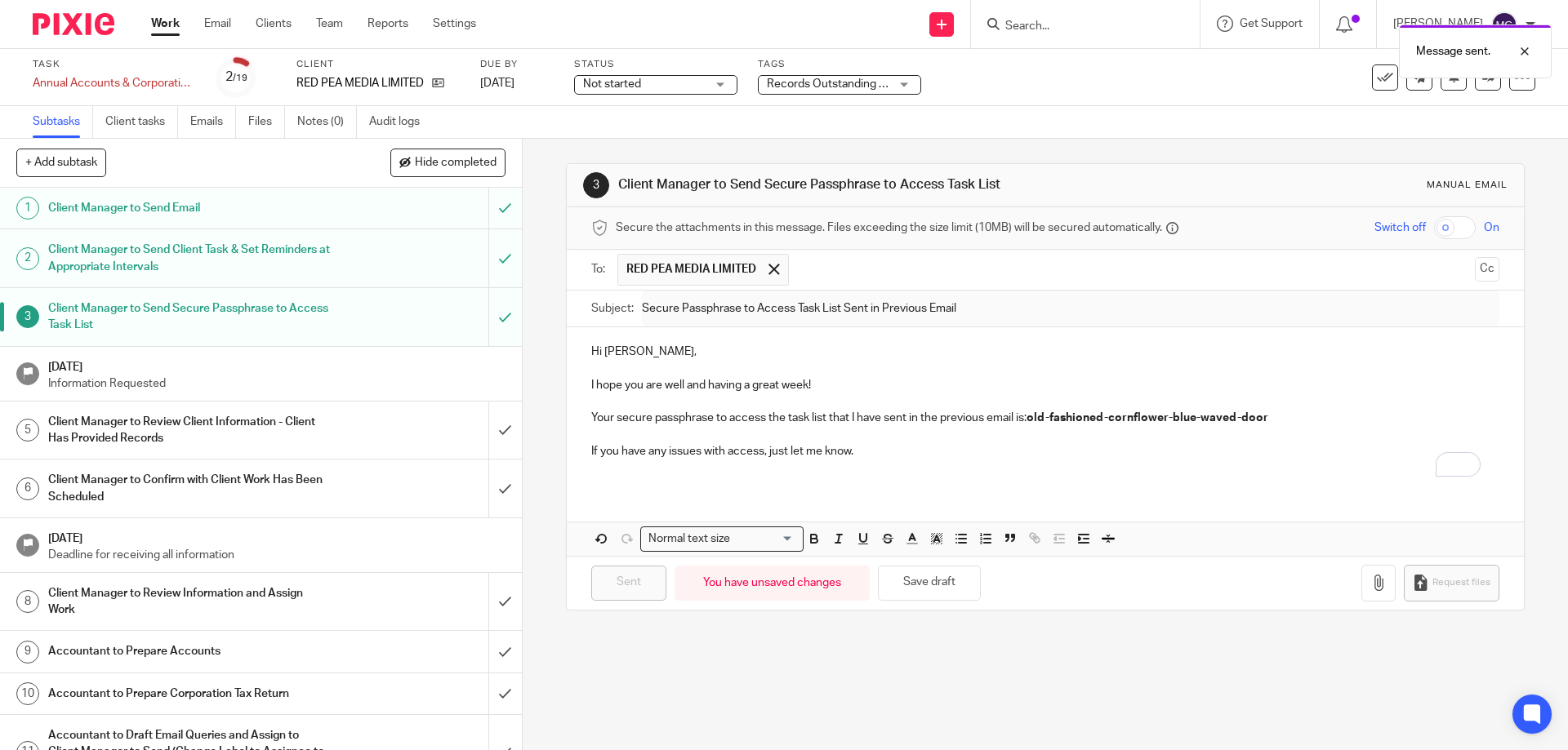
click at [828, 85] on span "Records Outstanding + 1" at bounding box center [830, 84] width 127 height 12
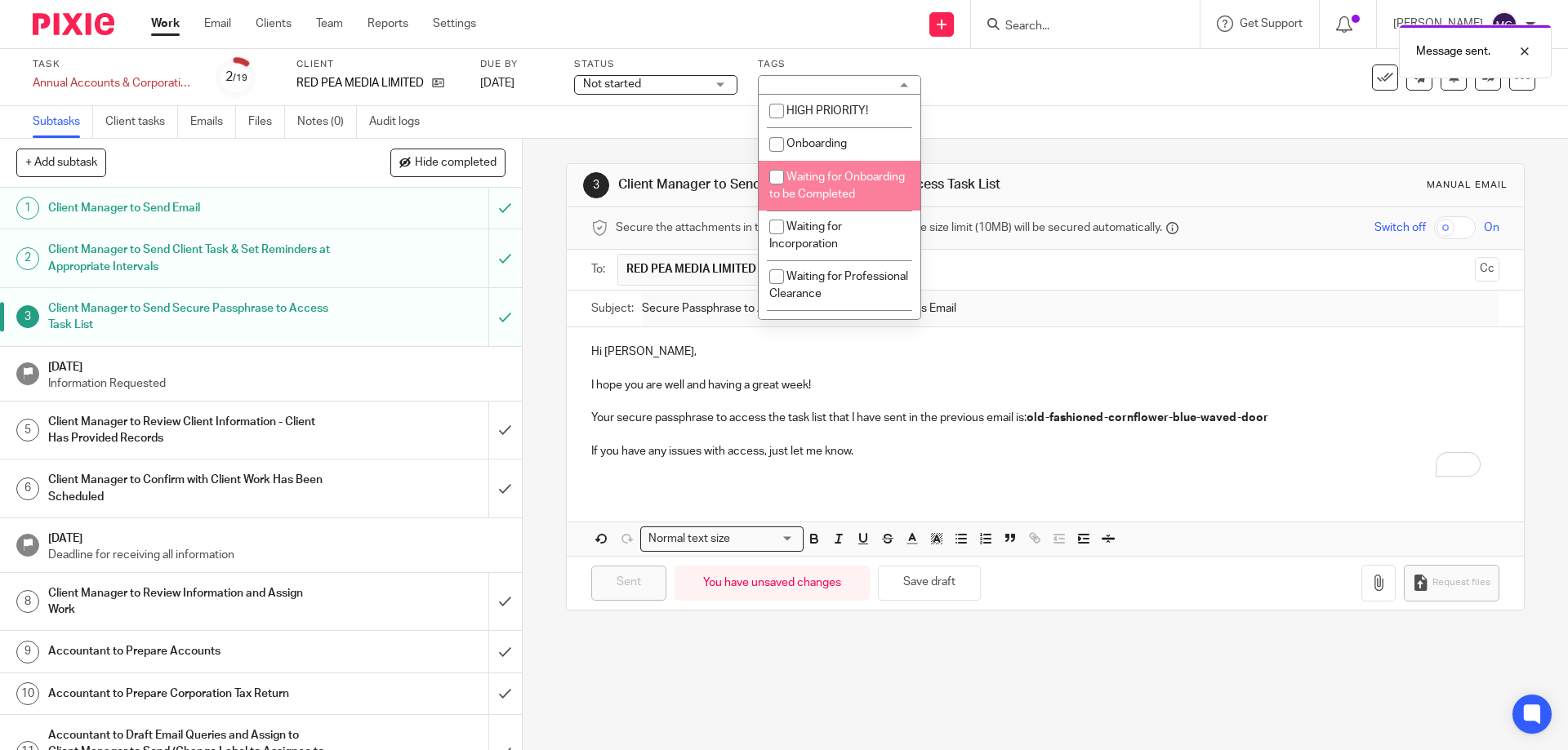
scroll to position [327, 0]
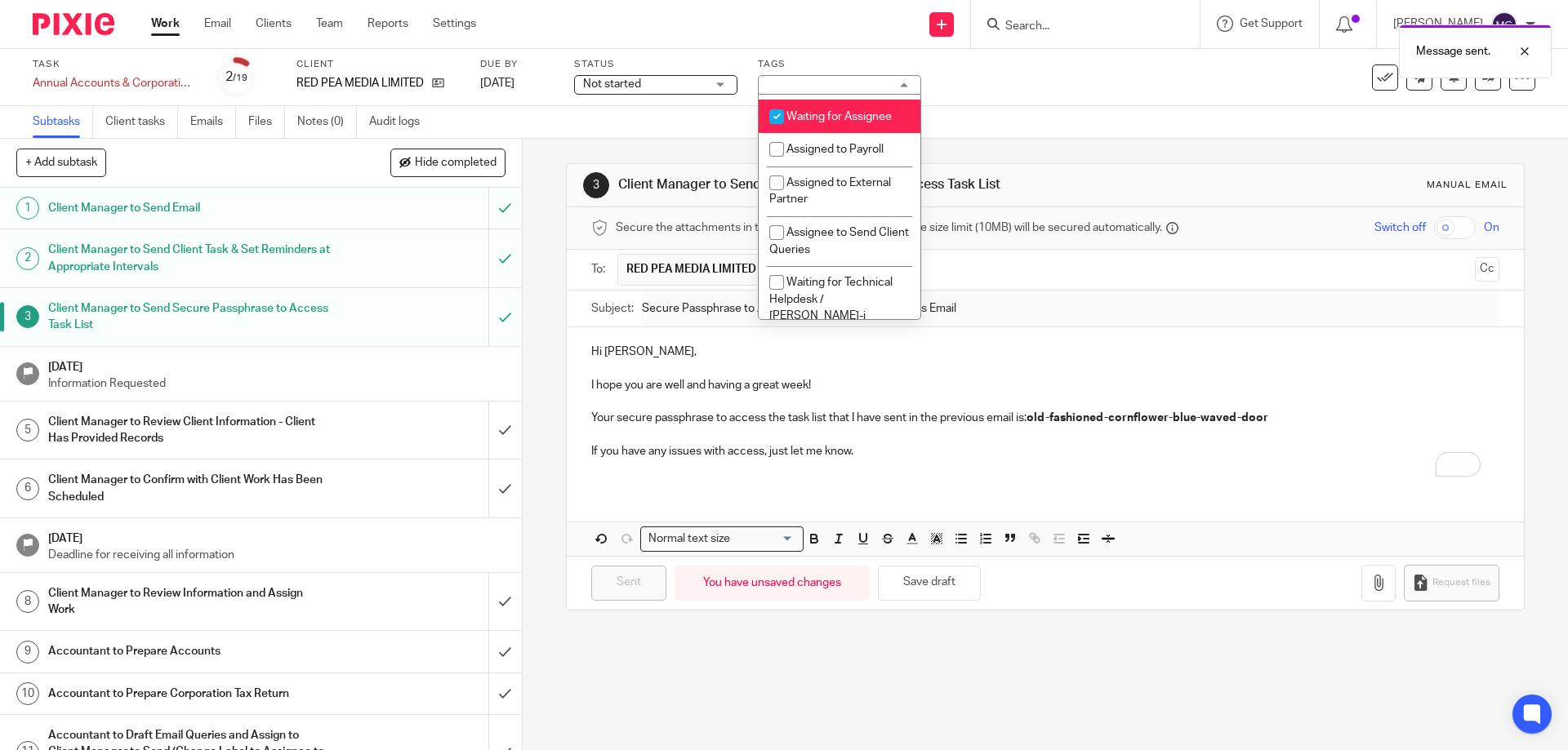
click at [838, 133] on li "Waiting for Assignee" at bounding box center [839, 117] width 162 height 34
checkbox input "false"
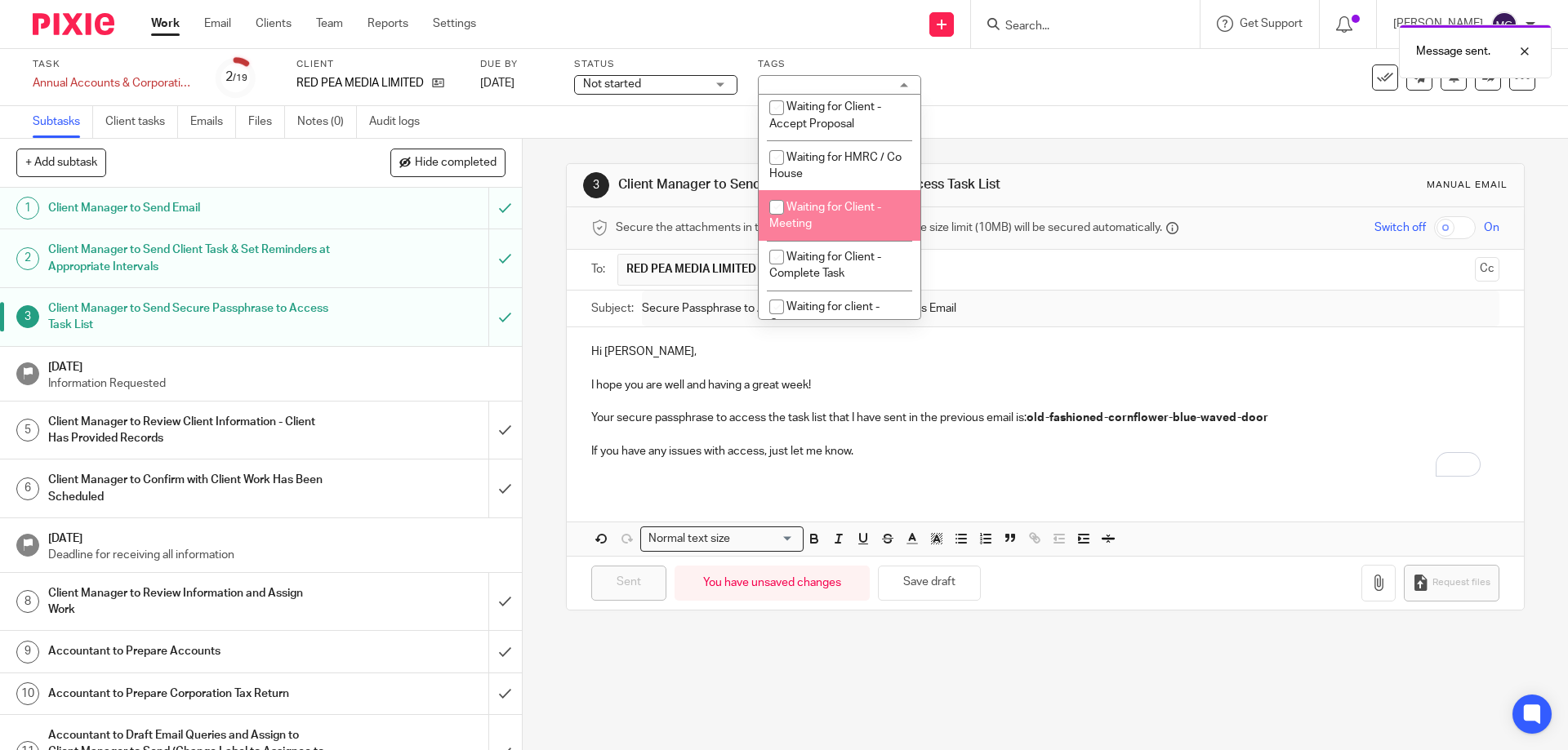
scroll to position [817, 0]
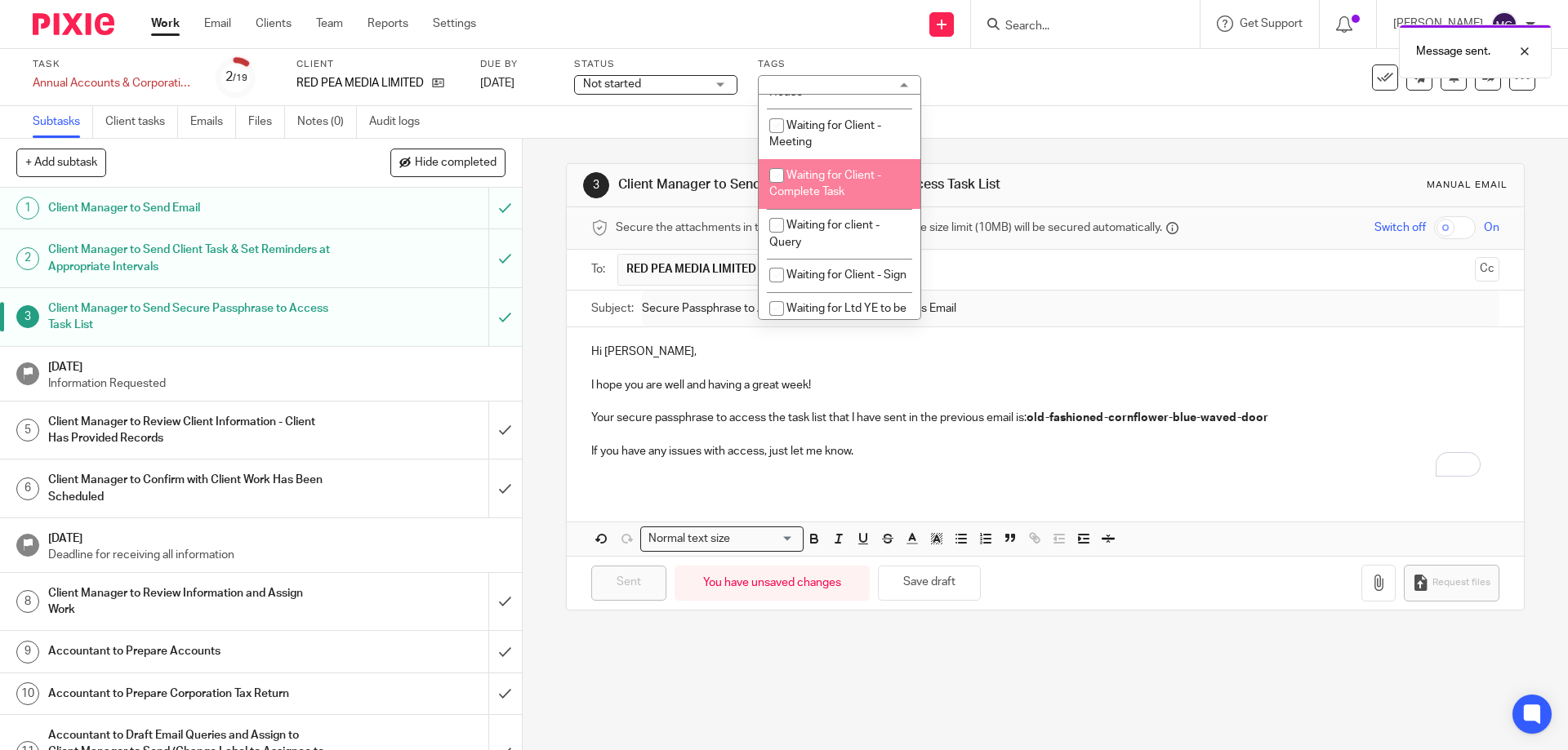
click at [835, 186] on span "Waiting for Client - Complete Task" at bounding box center [825, 184] width 112 height 28
checkbox input "true"
drag, startPoint x: 1012, startPoint y: 117, endPoint x: 1063, endPoint y: 117, distance: 51.0
click at [1018, 117] on div "Subtasks Client tasks Emails Files Notes (0) Audit logs" at bounding box center [784, 122] width 1568 height 33
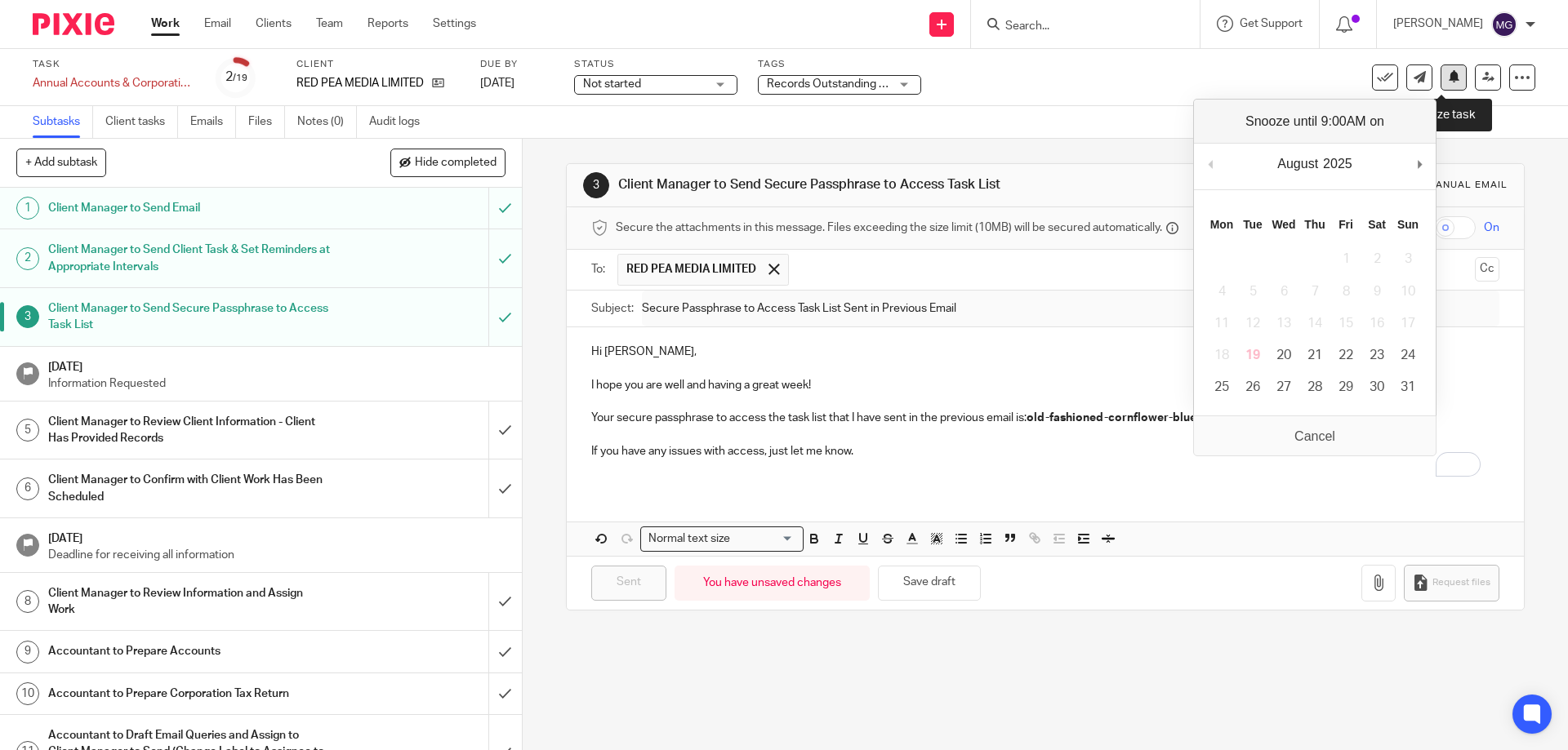
click at [1451, 87] on button at bounding box center [1453, 77] width 26 height 26
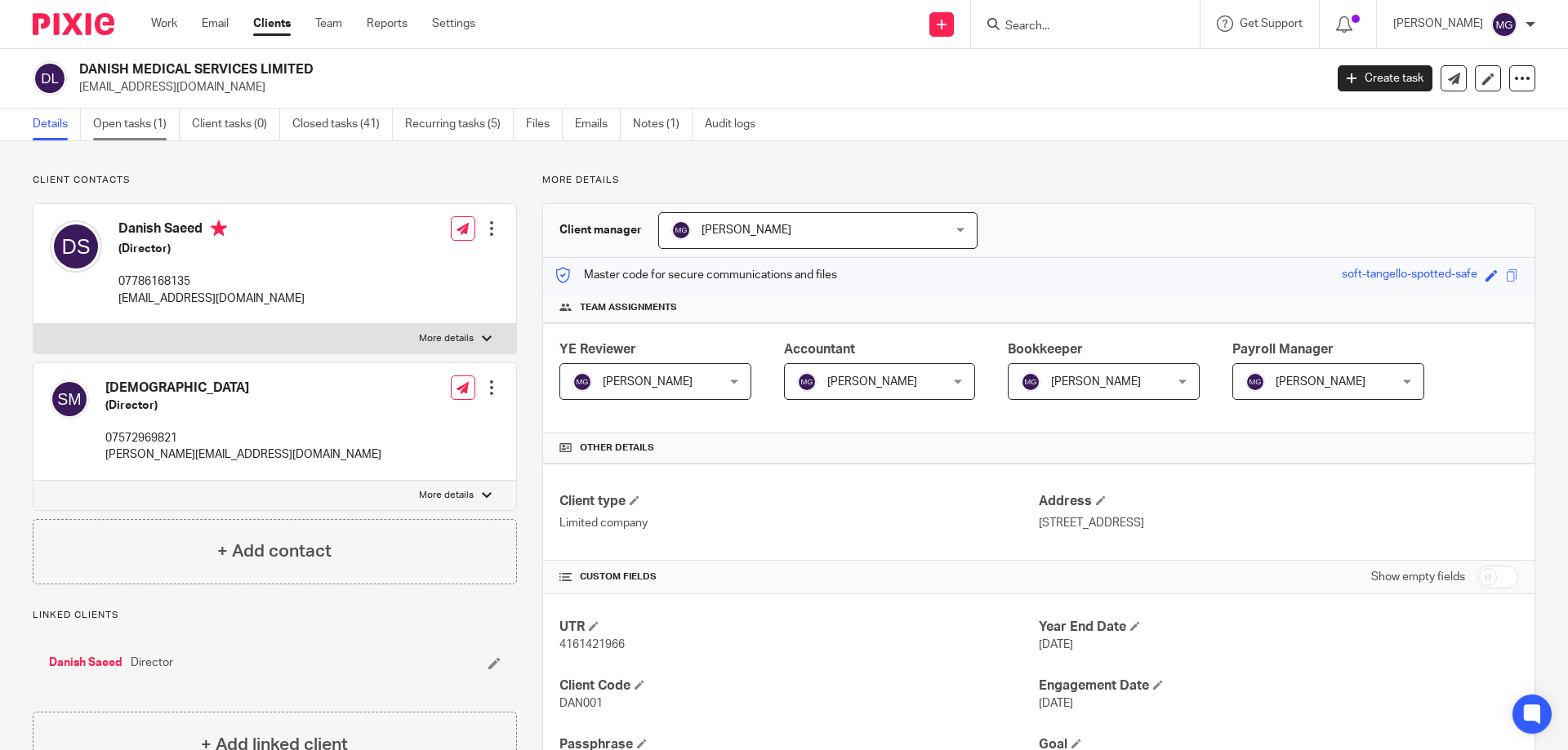
click at [109, 137] on link "Open tasks (1)" at bounding box center [136, 125] width 86 height 32
click at [345, 126] on link "Closed tasks (41)" at bounding box center [343, 125] width 101 height 32
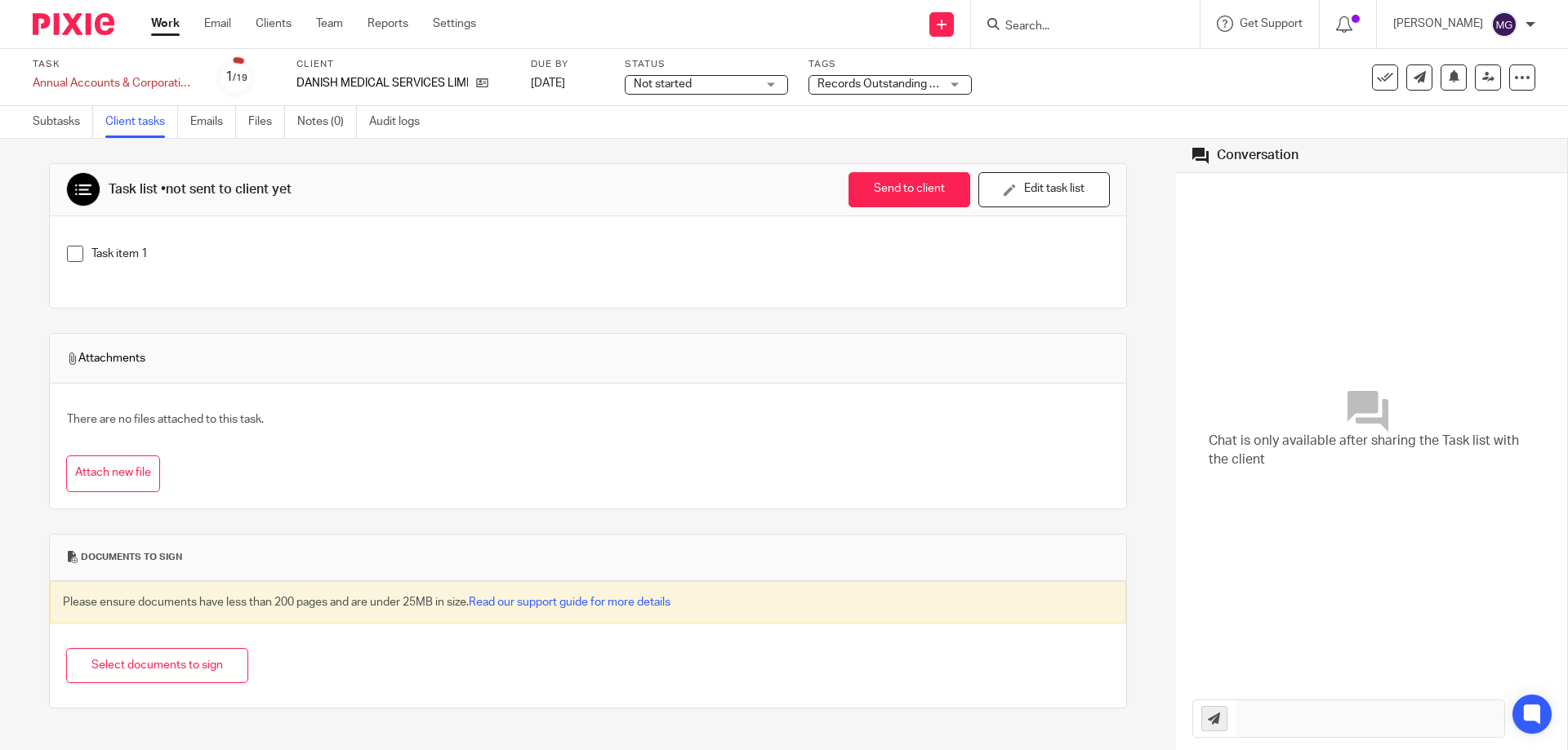
click at [405, 262] on div "Task item 1" at bounding box center [600, 258] width 1017 height 25
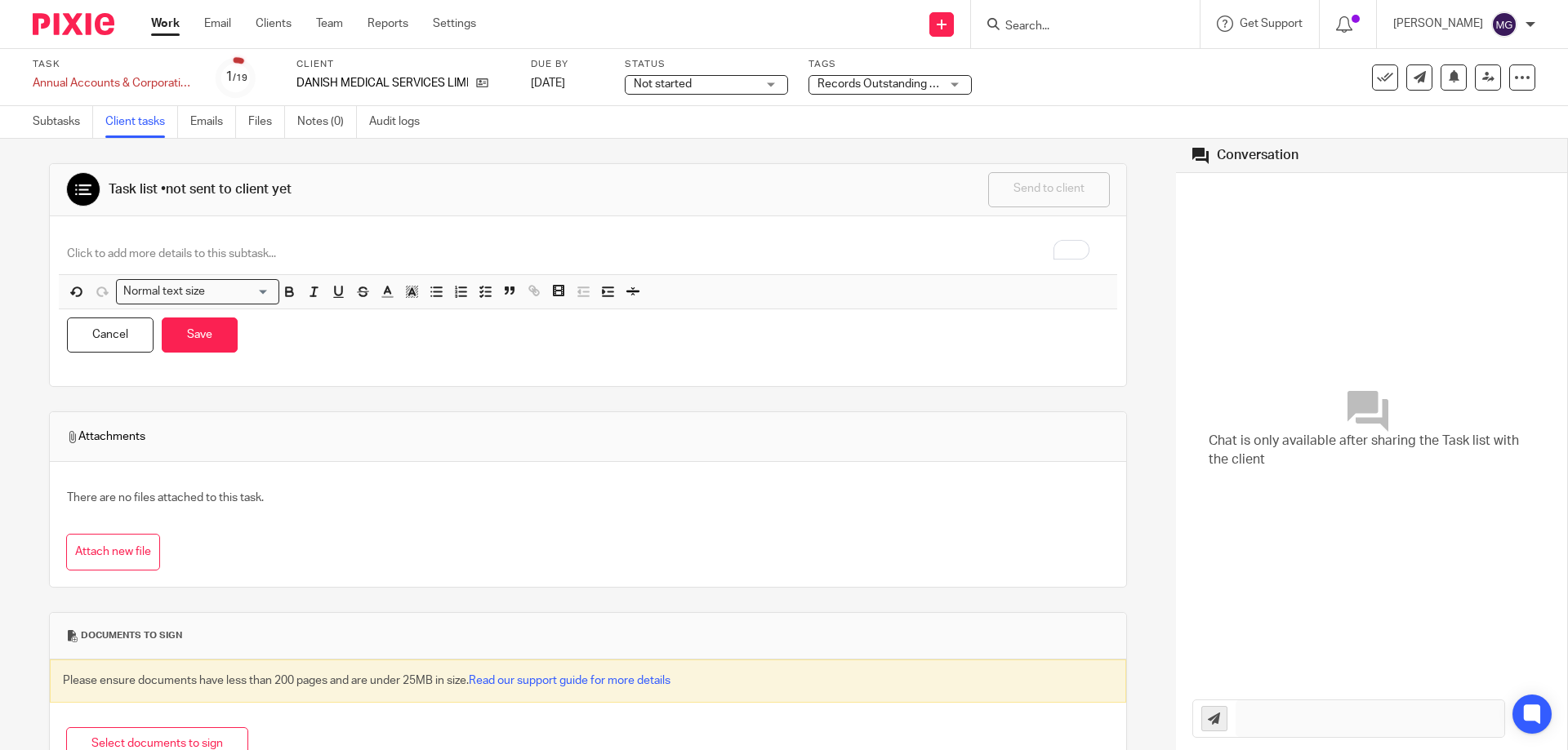
click at [279, 241] on div "To enrich screen reader interactions, please activate Accessibility in Grammarl…" at bounding box center [587, 255] width 1058 height 36
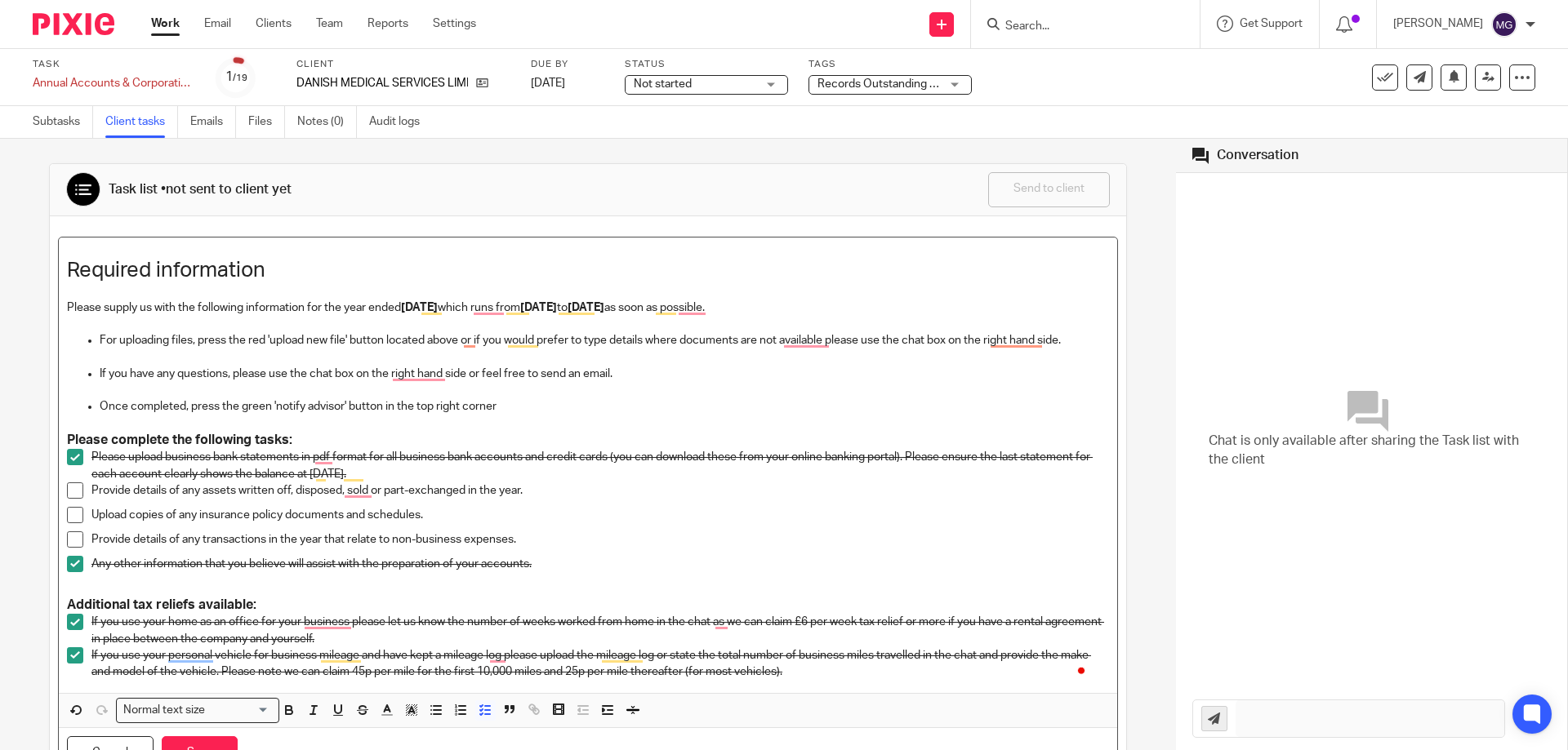
click at [438, 307] on strong "[DATE]" at bounding box center [419, 308] width 36 height 12
click at [438, 307] on strong "30 Jun 2024" at bounding box center [419, 308] width 36 height 12
click at [557, 310] on strong "[DATE]" at bounding box center [538, 308] width 36 height 12
drag, startPoint x: 624, startPoint y: 306, endPoint x: 561, endPoint y: 305, distance: 63.0
click at [561, 305] on p "Please supply us with the following information for the year ended 30 Jun 2025 …" at bounding box center [587, 308] width 1042 height 16
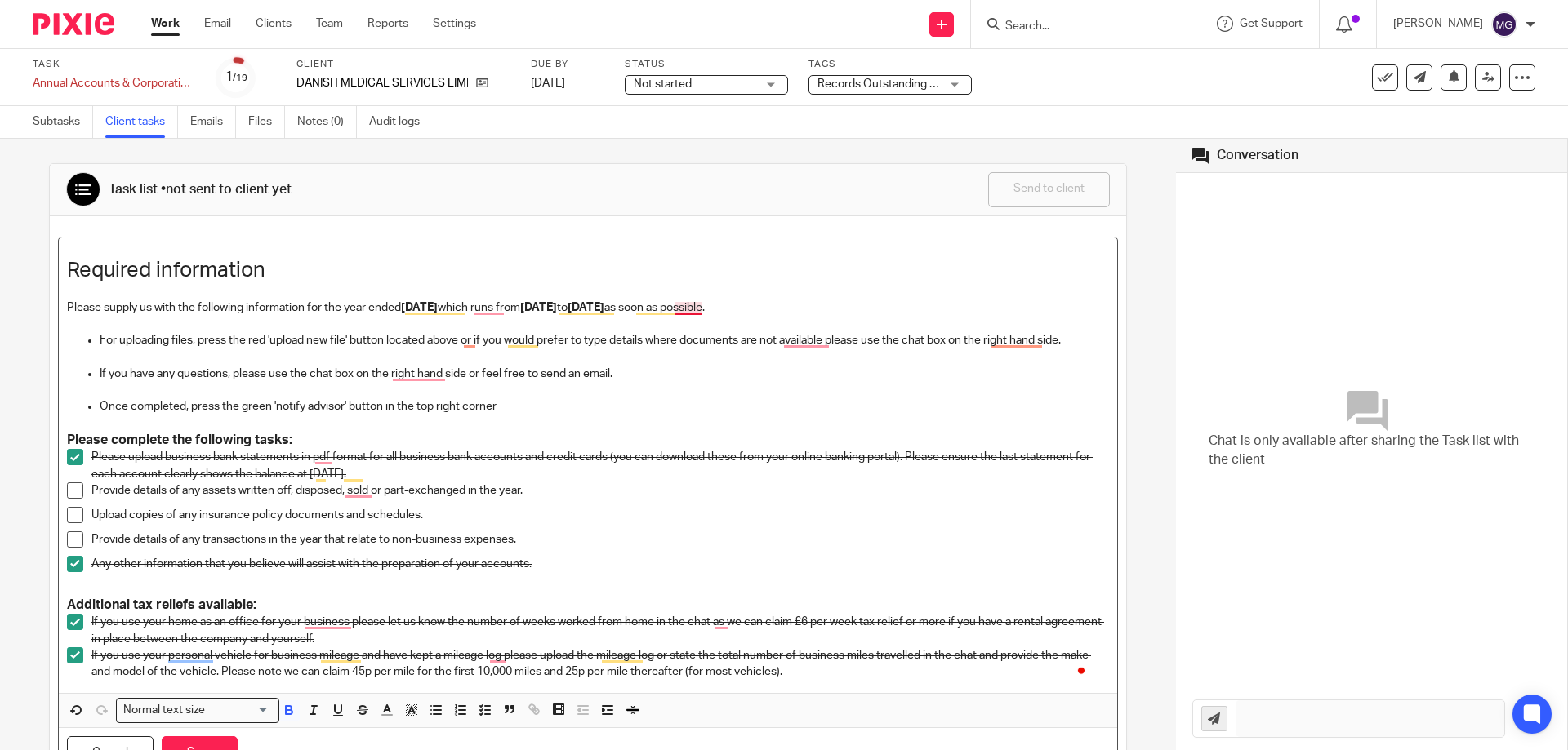
click at [604, 310] on strong "30 Jun 2024" at bounding box center [586, 308] width 36 height 12
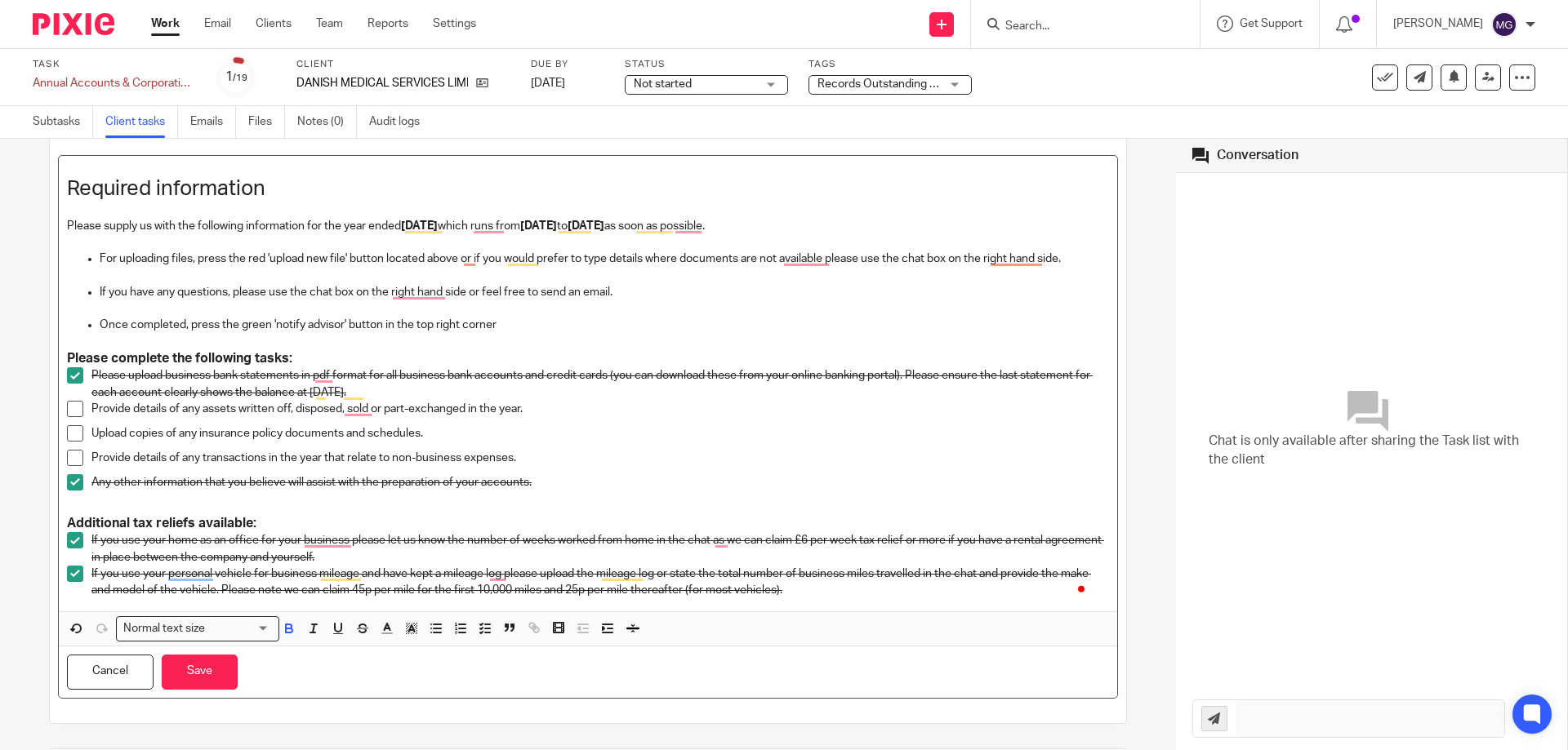
click at [69, 372] on span "To enrich screen reader interactions, please activate Accessibility in Grammarl…" at bounding box center [75, 375] width 16 height 16
click at [76, 477] on span "To enrich screen reader interactions, please activate Accessibility in Grammarl…" at bounding box center [75, 482] width 16 height 16
click at [77, 540] on span "To enrich screen reader interactions, please activate Accessibility in Grammarl…" at bounding box center [75, 540] width 16 height 16
click at [81, 573] on span "To enrich screen reader interactions, please activate Accessibility in Grammarl…" at bounding box center [75, 574] width 16 height 16
click at [384, 390] on p "Please upload business bank statements in pdf format for all business bank acco…" at bounding box center [600, 384] width 1017 height 34
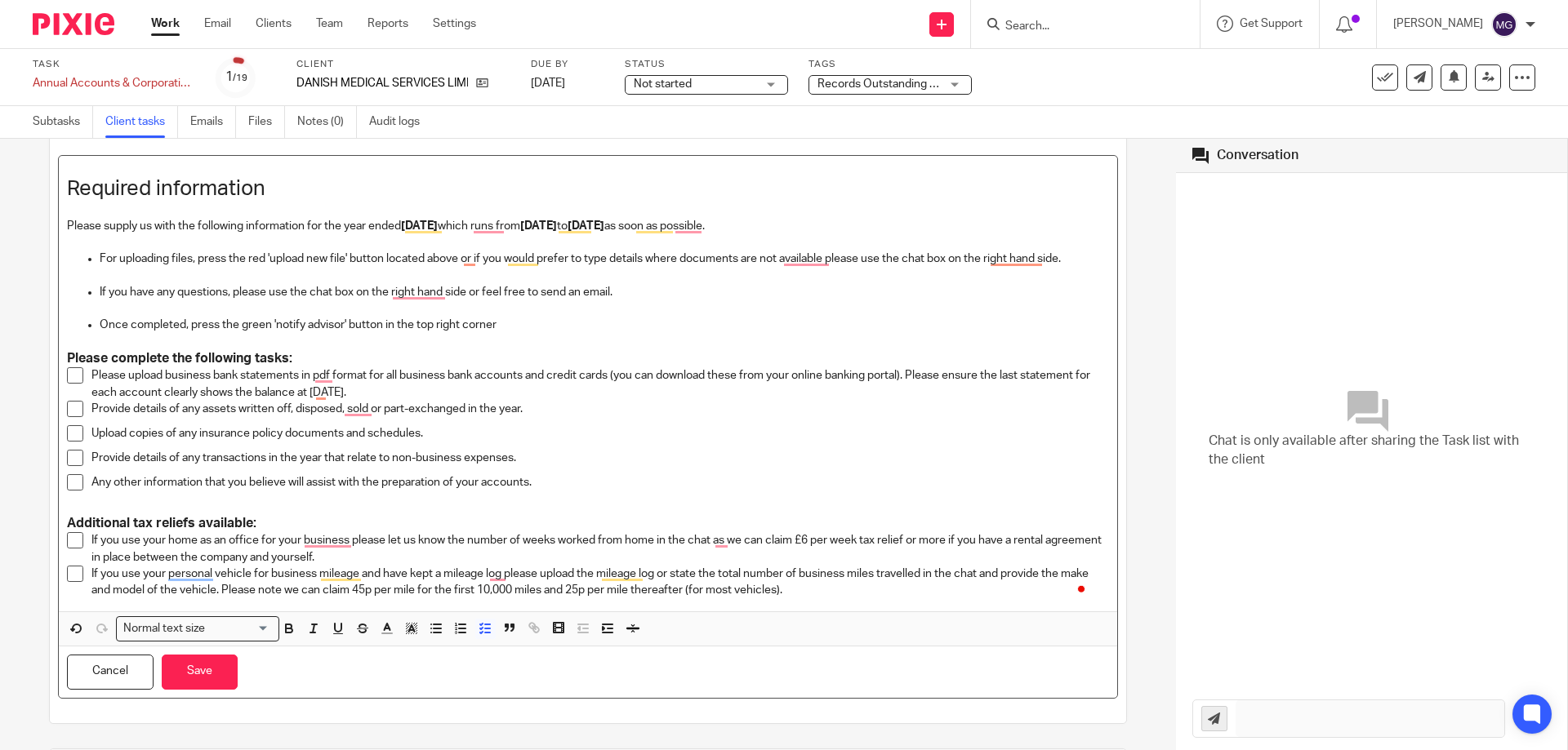
click at [544, 431] on p "Upload copies of any insurance policy documents and schedules." at bounding box center [600, 433] width 1017 height 16
click at [501, 325] on p "Once completed, press the green 'notify advisor' button in the top right corner" at bounding box center [604, 325] width 1009 height 16
click at [411, 389] on p "Please upload business bank statements in pdf format for all business bank acco…" at bounding box center [600, 384] width 1017 height 34
click at [409, 480] on p "Any other information that you believe will assist with the preparation of your…" at bounding box center [600, 482] width 1017 height 16
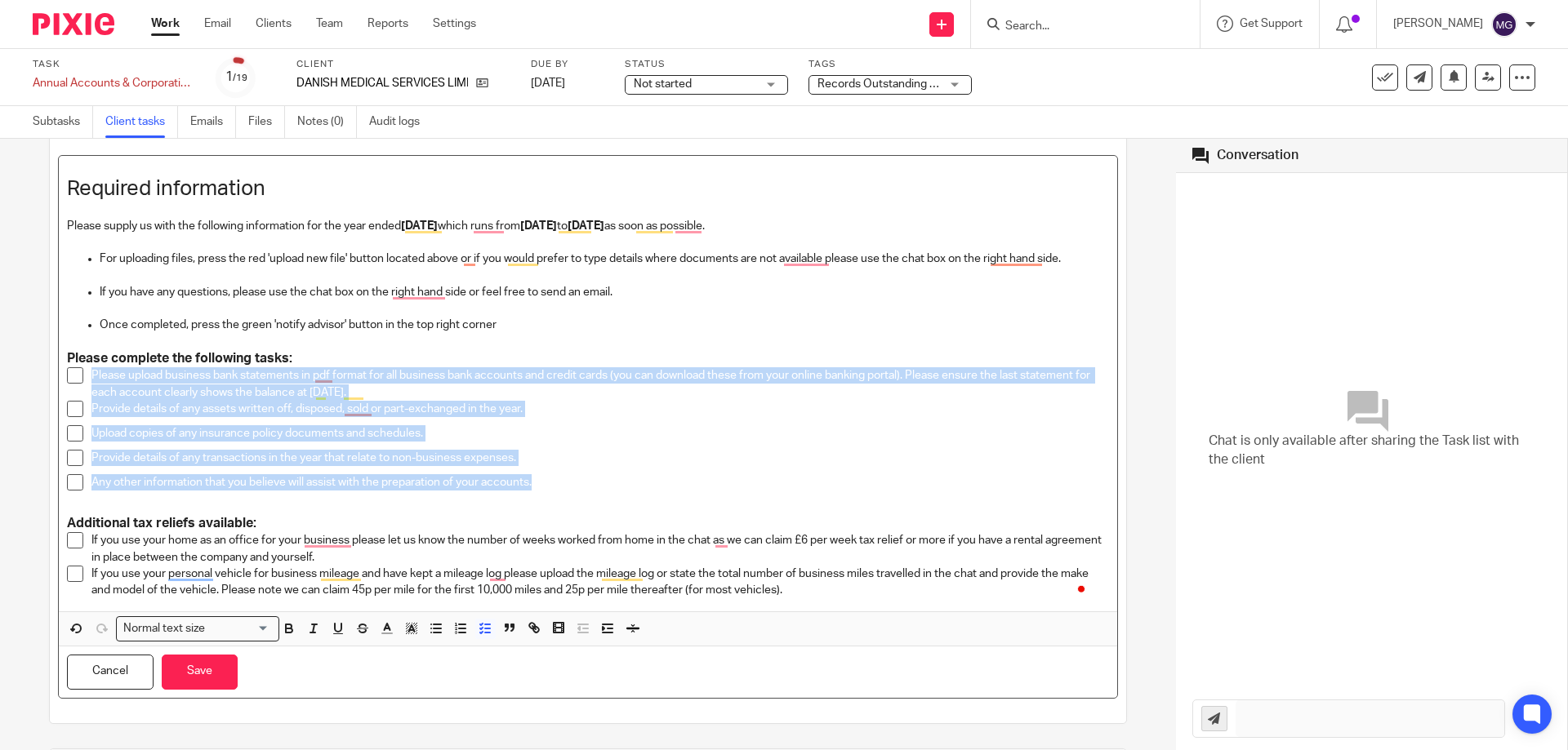
drag, startPoint x: 508, startPoint y: 479, endPoint x: 79, endPoint y: 371, distance: 442.4
click at [79, 371] on ul "Please upload business bank statements in pdf format for all business bank acco…" at bounding box center [587, 433] width 1042 height 132
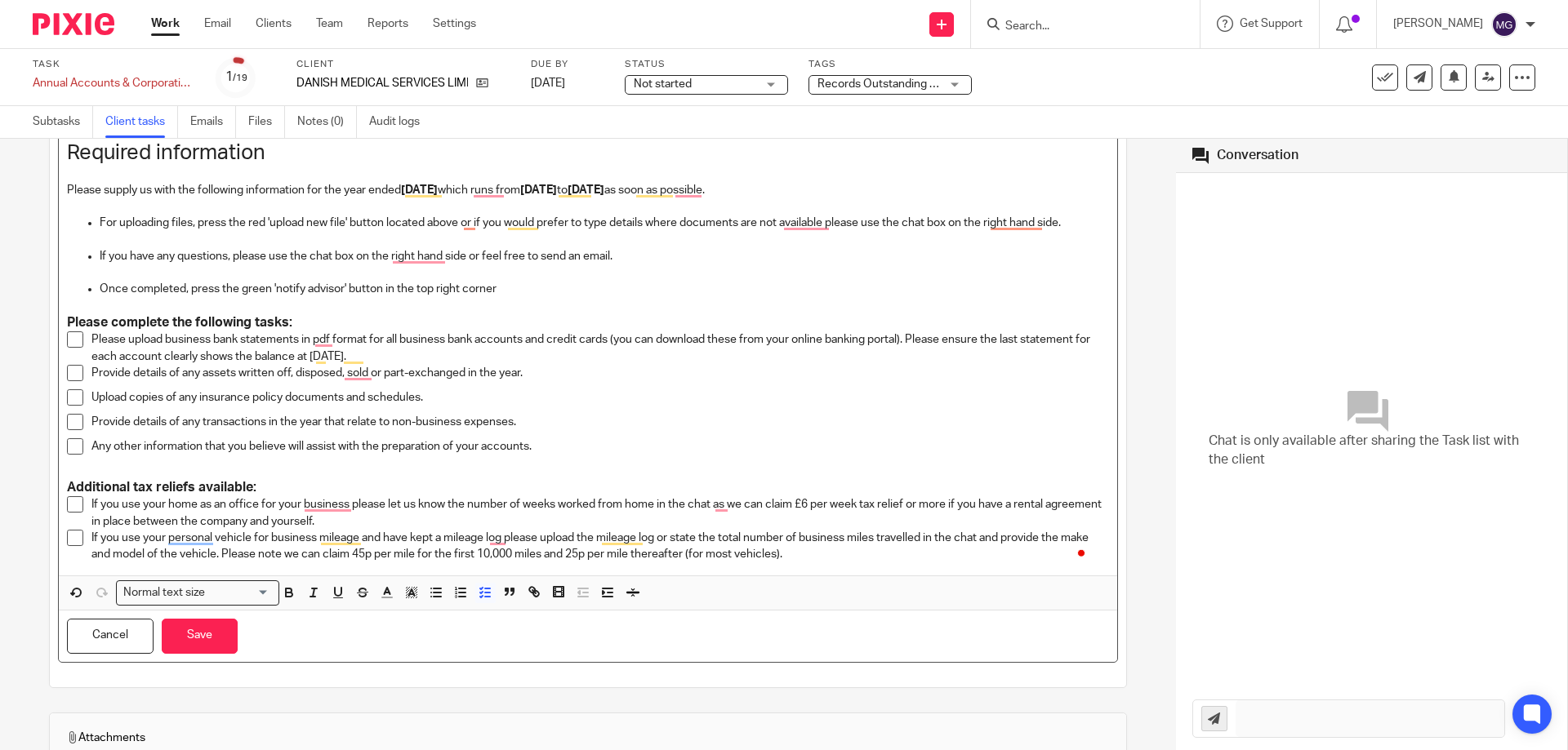
scroll to position [117, 0]
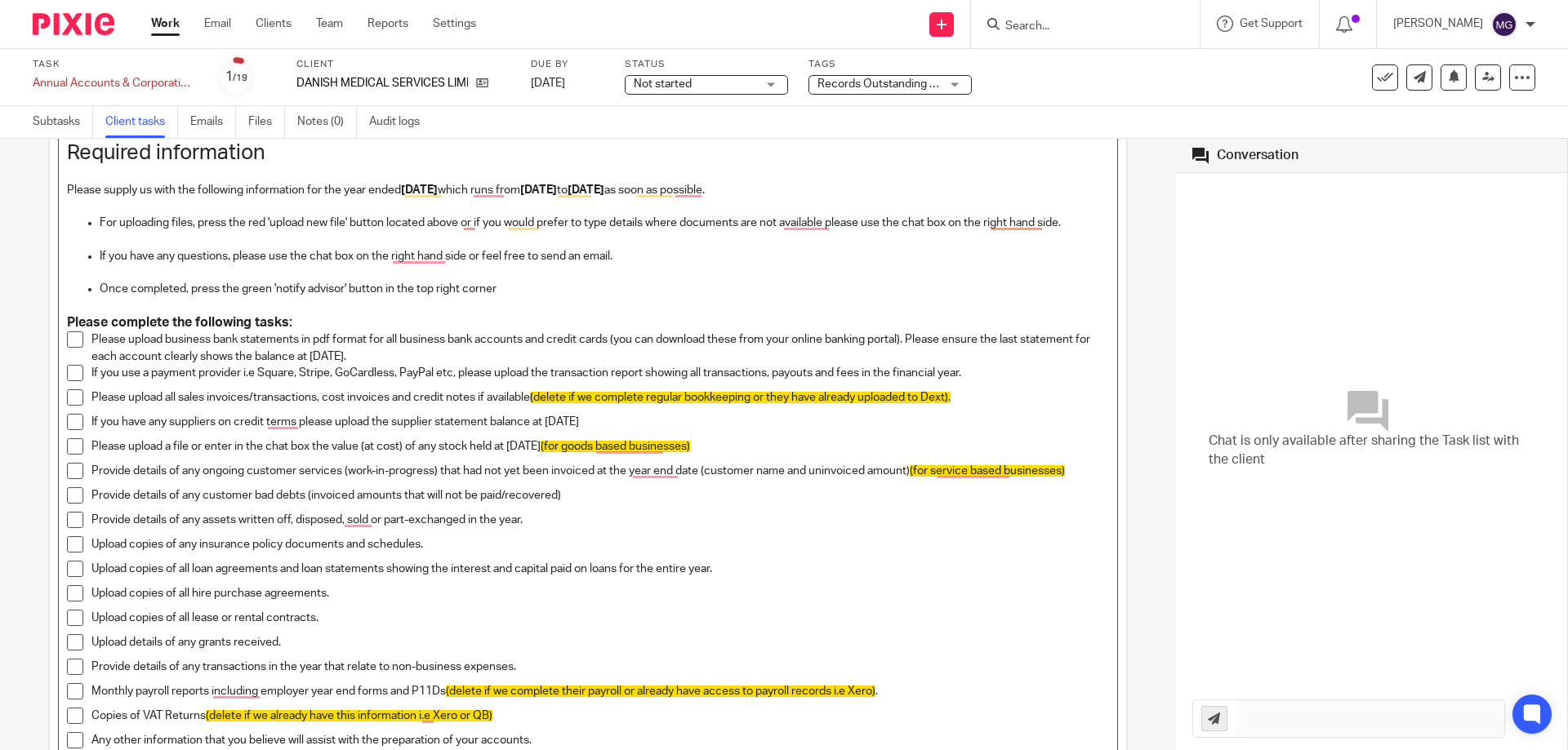
click at [203, 387] on div "If you use a payment provider i.e Square, Stripe, GoCardless, PayPal etc, pleas…" at bounding box center [600, 377] width 1017 height 25
click at [458, 362] on p "Please upload business bank statements in pdf format for all business bank acco…" at bounding box center [600, 349] width 1017 height 34
click at [365, 375] on p "If you use a payment provider i.e Square, Stripe, GoCardless, PayPal etc, pleas…" at bounding box center [600, 373] width 1017 height 16
click at [201, 396] on p "Please upload all sales invoices/transactions, cost invoices and credit notes i…" at bounding box center [600, 398] width 1017 height 16
drag, startPoint x: 976, startPoint y: 397, endPoint x: 537, endPoint y: 391, distance: 439.0
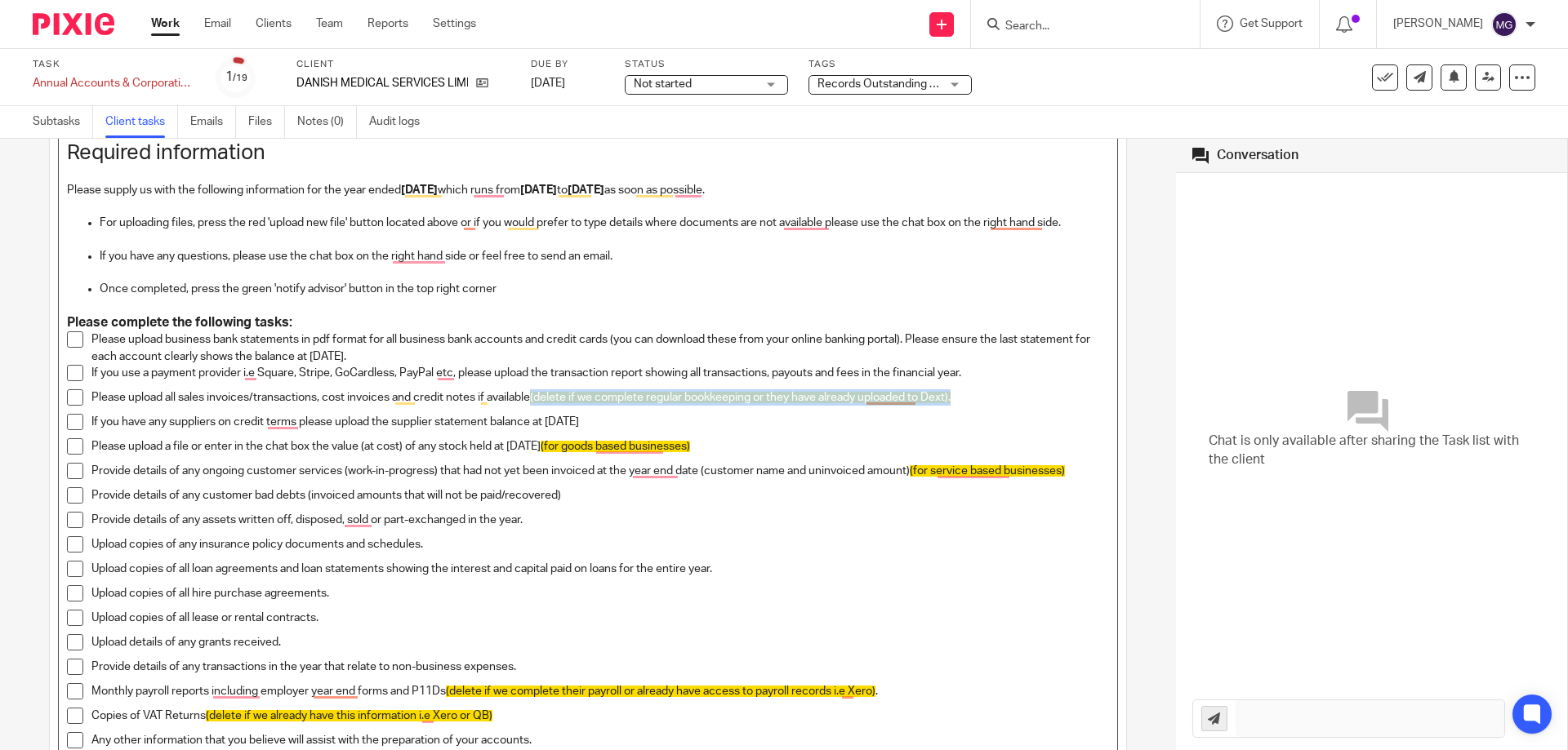
click at [537, 391] on p "Please upload all sales invoices/transactions, cost invoices and credit notes i…" at bounding box center [600, 398] width 1017 height 16
click at [319, 403] on p "Please upload all sales invoices/transactions, cost invoices and credit notes i…" at bounding box center [600, 398] width 1017 height 16
click at [404, 410] on div "Please upload all sales invoices/transactions, cost invoices and credit notes i…" at bounding box center [600, 402] width 1017 height 25
click at [195, 407] on div "Please upload all sales invoices/transactions, cost invoices and credit notes i…" at bounding box center [600, 402] width 1017 height 25
click at [135, 401] on p "Please upload all sales invoices/transactions, cost invoices and credit notes i…" at bounding box center [600, 398] width 1017 height 16
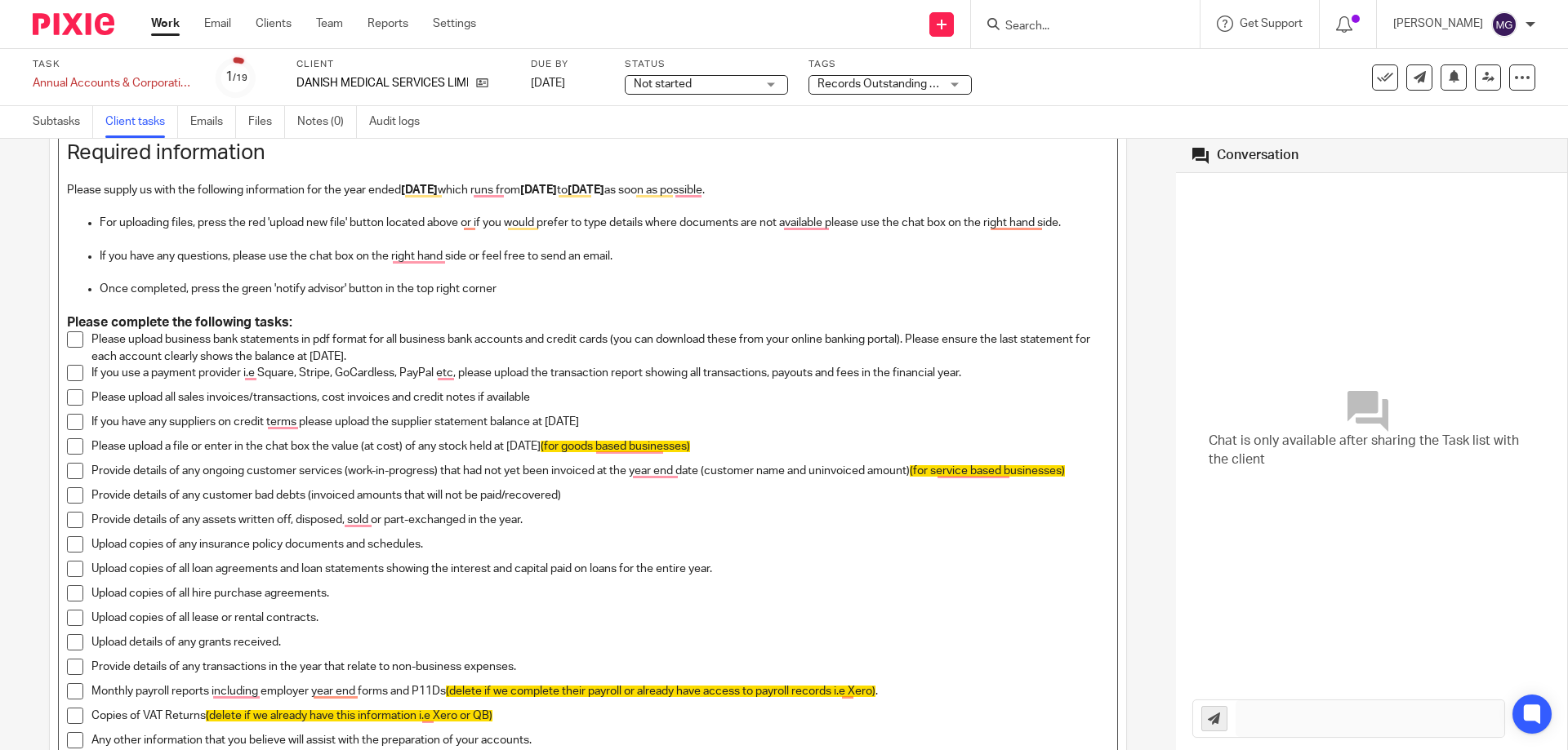
click at [135, 401] on p "Please upload all sales invoices/transactions, cost invoices and credit notes i…" at bounding box center [600, 398] width 1017 height 16
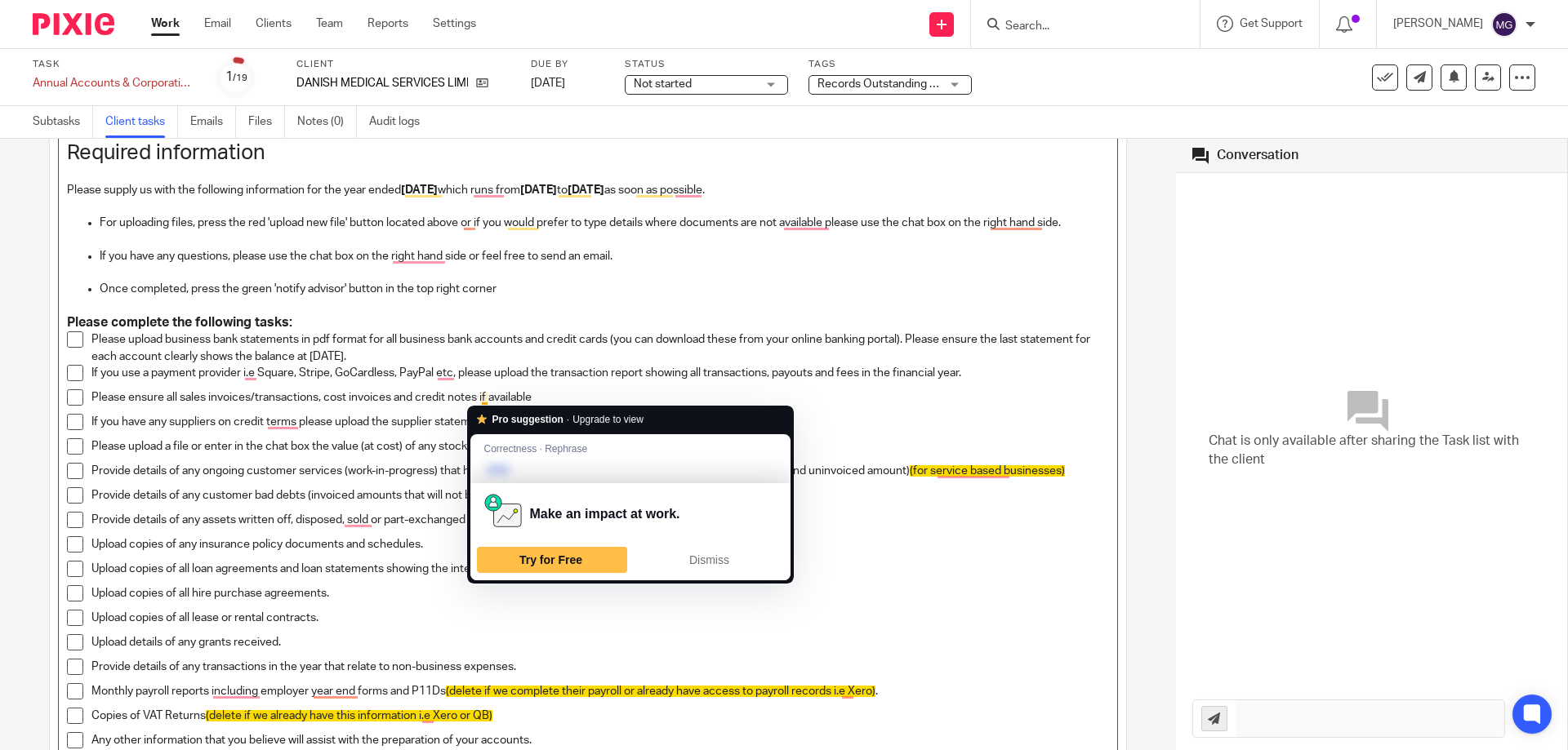
click at [483, 394] on p "Please ensure all sales invoices/transactions, cost invoices and credit notes i…" at bounding box center [600, 398] width 1017 height 16
click at [482, 394] on p "Please ensure all sales invoices/transactions, cost invoices and credit notes i…" at bounding box center [600, 398] width 1017 height 16
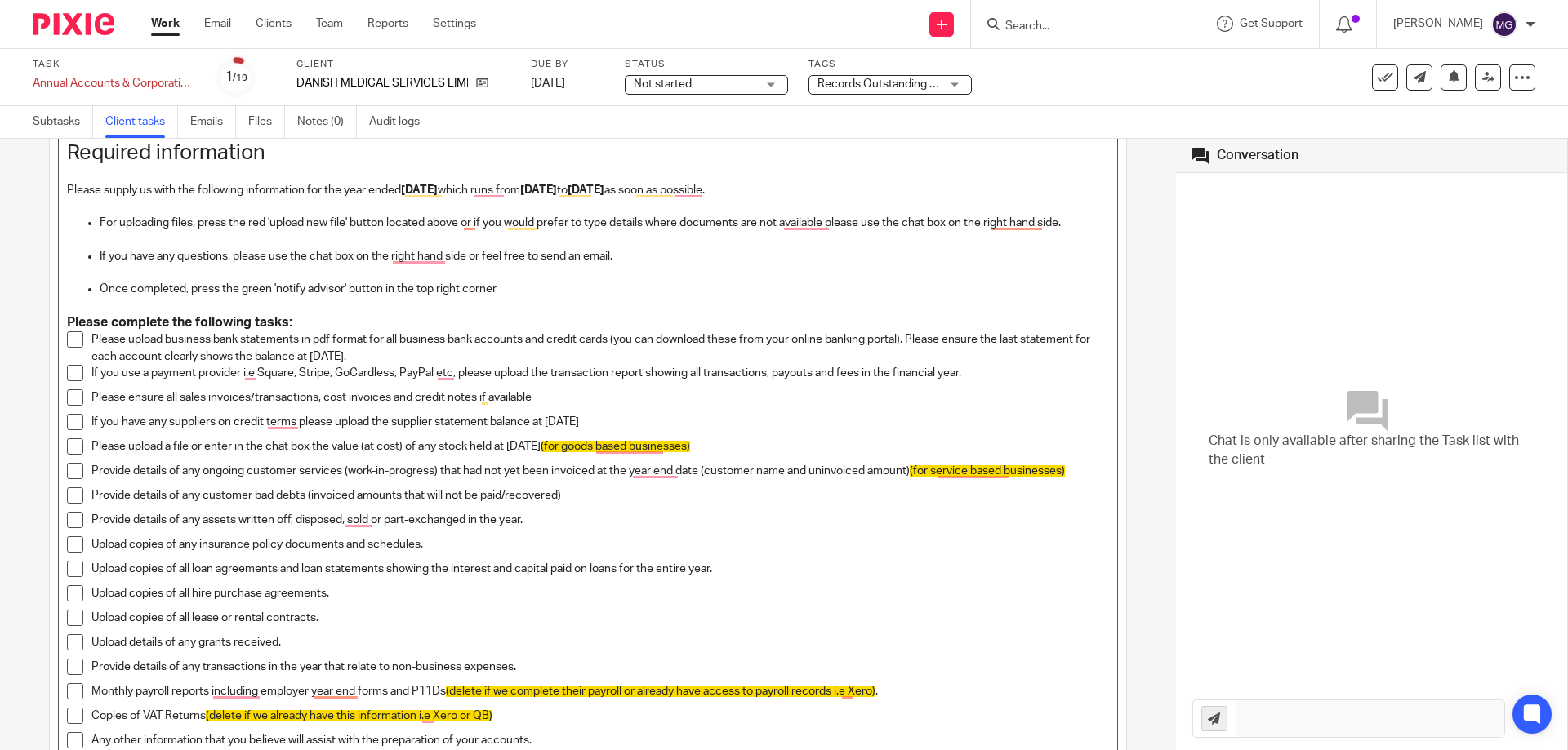
drag, startPoint x: 557, startPoint y: 395, endPoint x: 475, endPoint y: 402, distance: 82.3
click at [475, 402] on p "Please ensure all sales invoices/transactions, cost invoices and credit notes i…" at bounding box center [600, 398] width 1017 height 16
click at [548, 447] on p "Please upload a file or enter in the chat box the value (at cost) of any stock …" at bounding box center [600, 447] width 1017 height 16
click at [570, 398] on p "Please ensure all sales invoices/transactions, cost invoices and credit notes h…" at bounding box center [600, 398] width 1017 height 16
drag, startPoint x: 623, startPoint y: 420, endPoint x: 90, endPoint y: 424, distance: 533.0
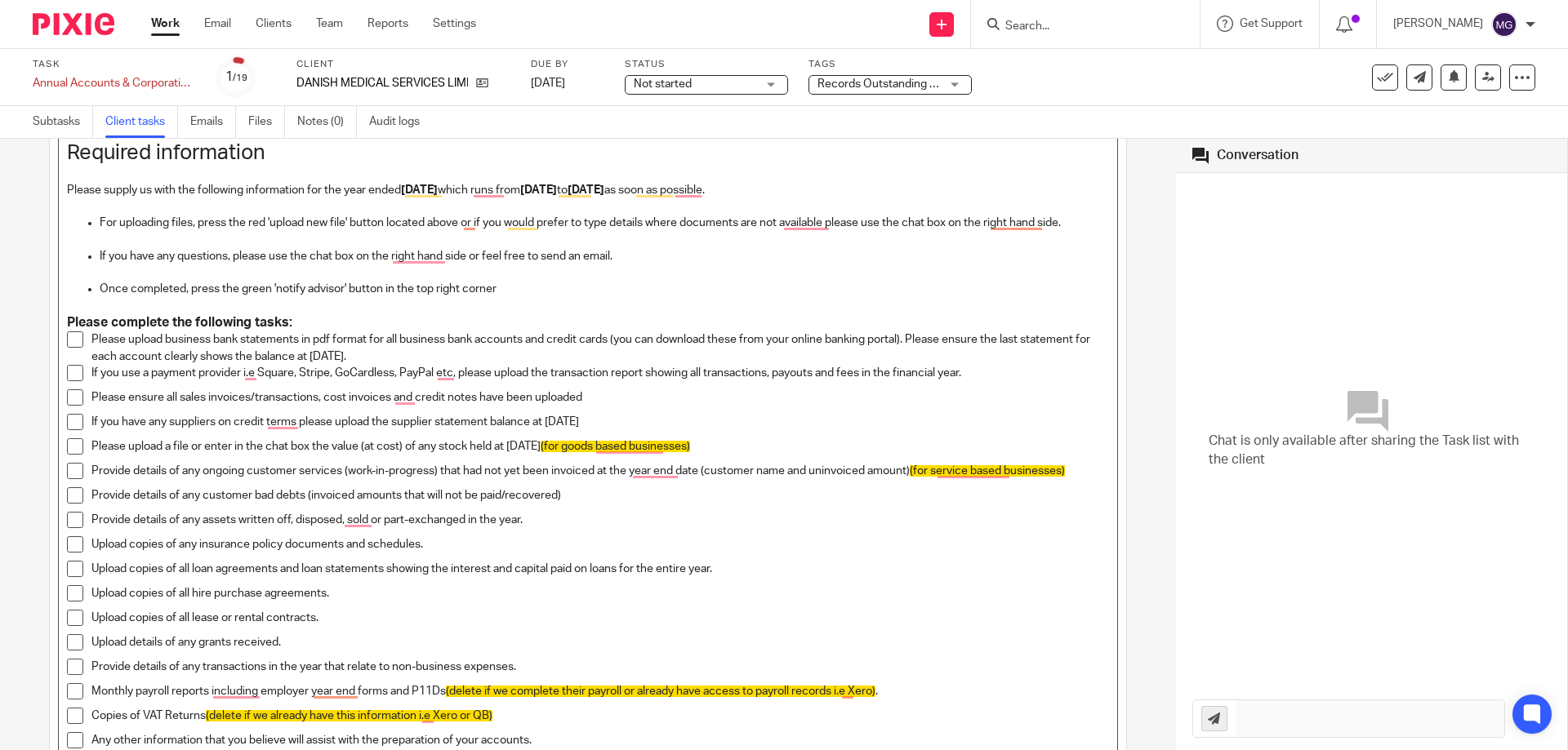
click at [92, 424] on p "If you have any suppliers on credit terms please upload the supplier statement …" at bounding box center [600, 422] width 1017 height 16
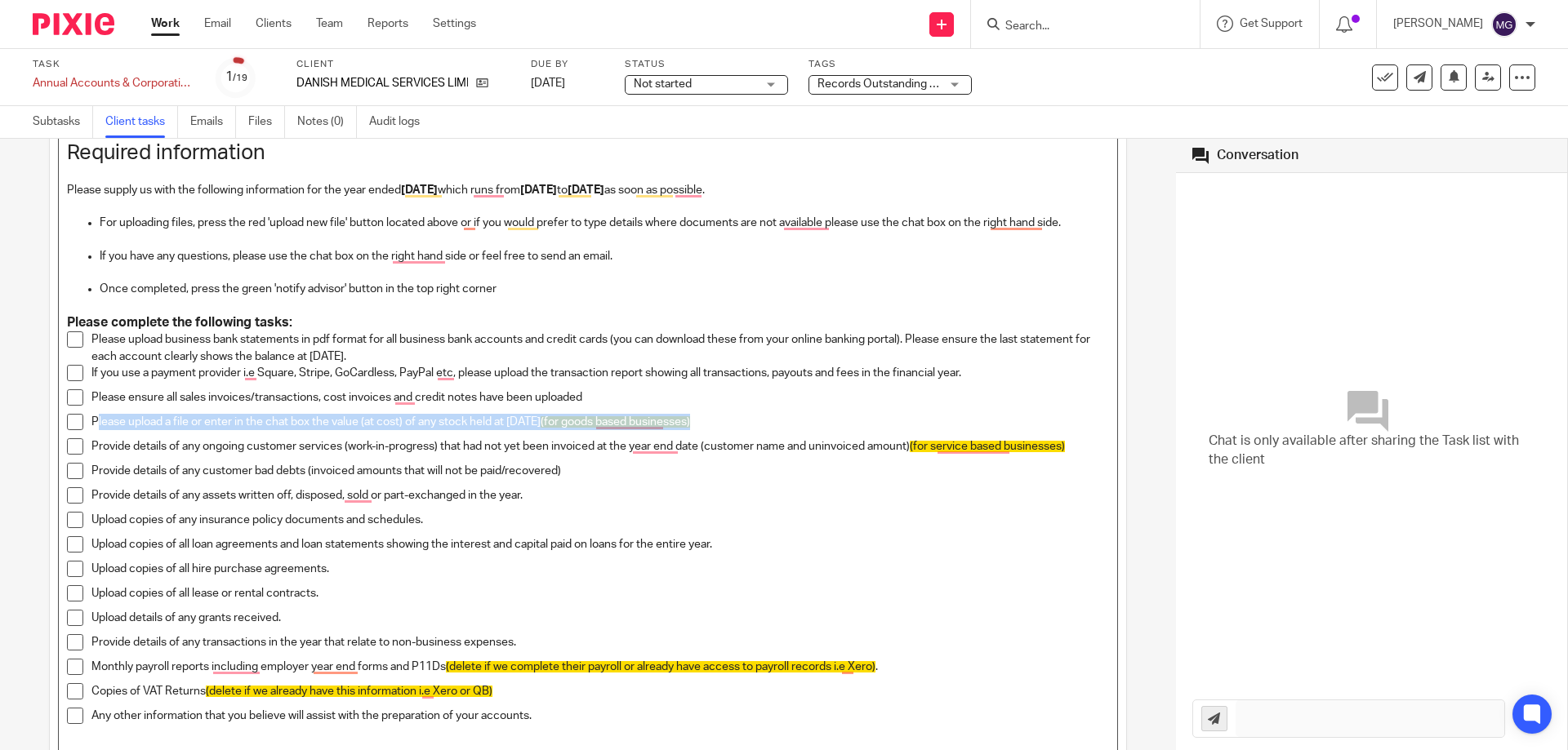
drag, startPoint x: 730, startPoint y: 419, endPoint x: 149, endPoint y: 423, distance: 581.0
click at [92, 418] on p "Please upload a file or enter in the chat box the value (at cost) of any stock …" at bounding box center [600, 422] width 1017 height 16
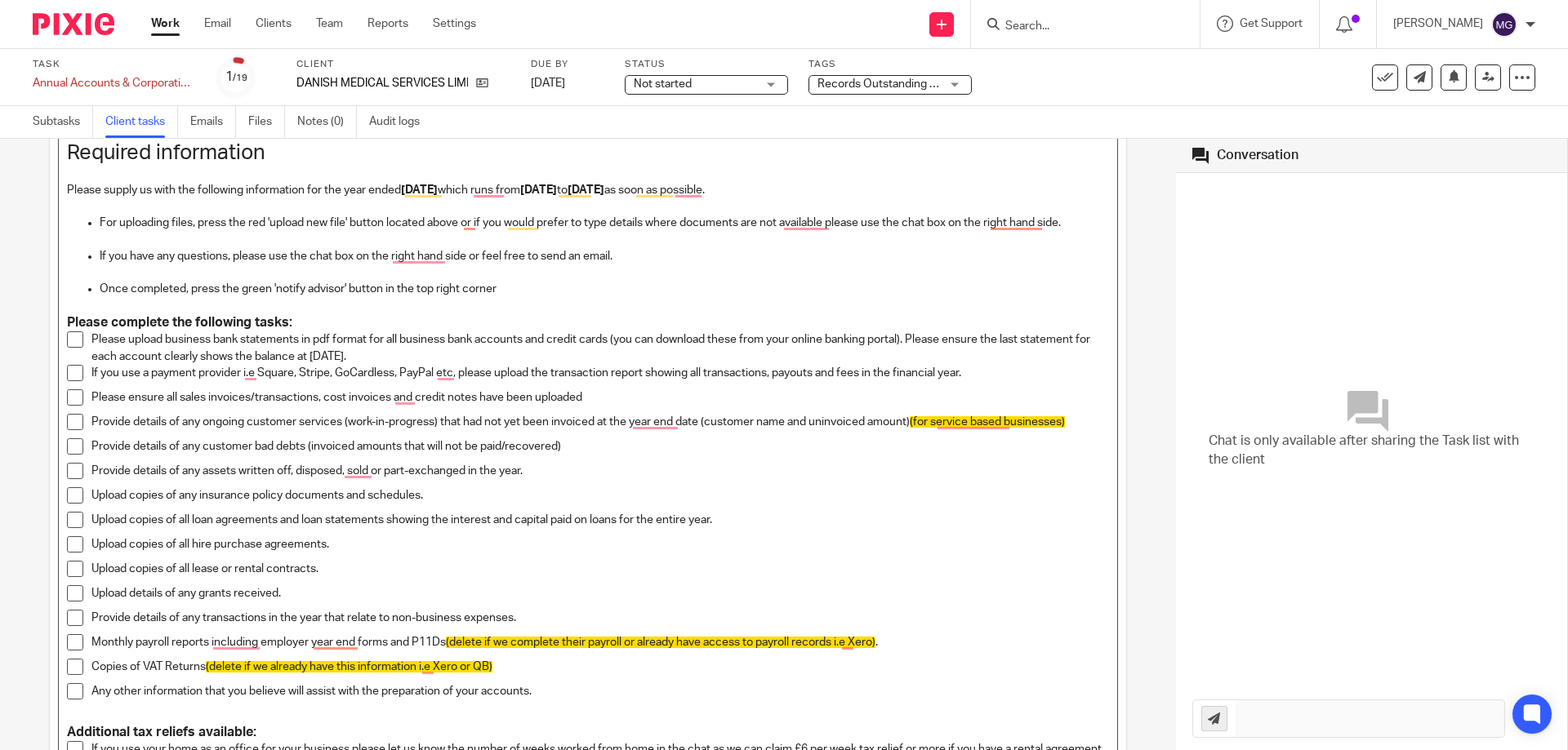
click at [644, 390] on p "Please ensure all sales invoices/transactions, cost invoices and credit notes h…" at bounding box center [600, 398] width 1017 height 16
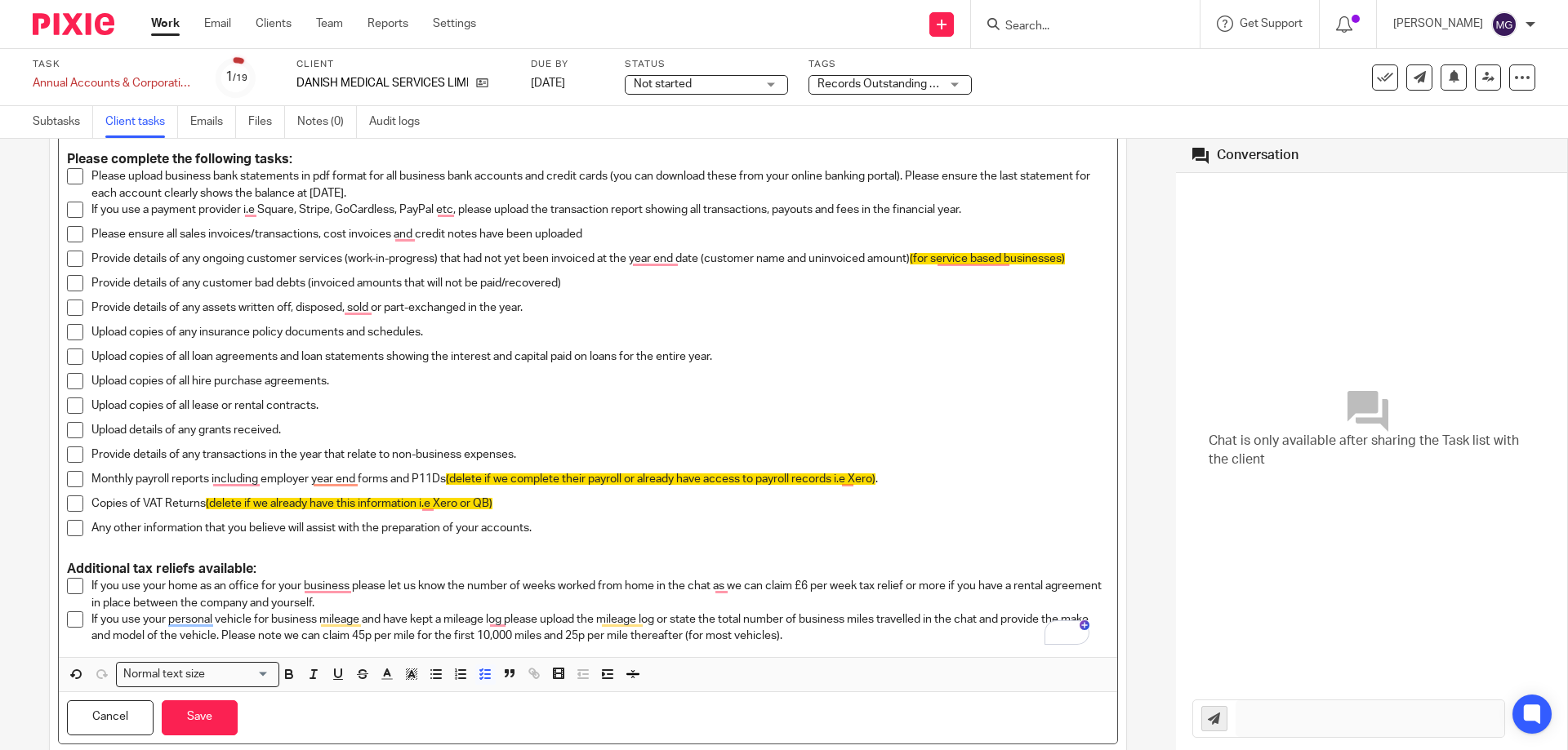
scroll to position [526, 0]
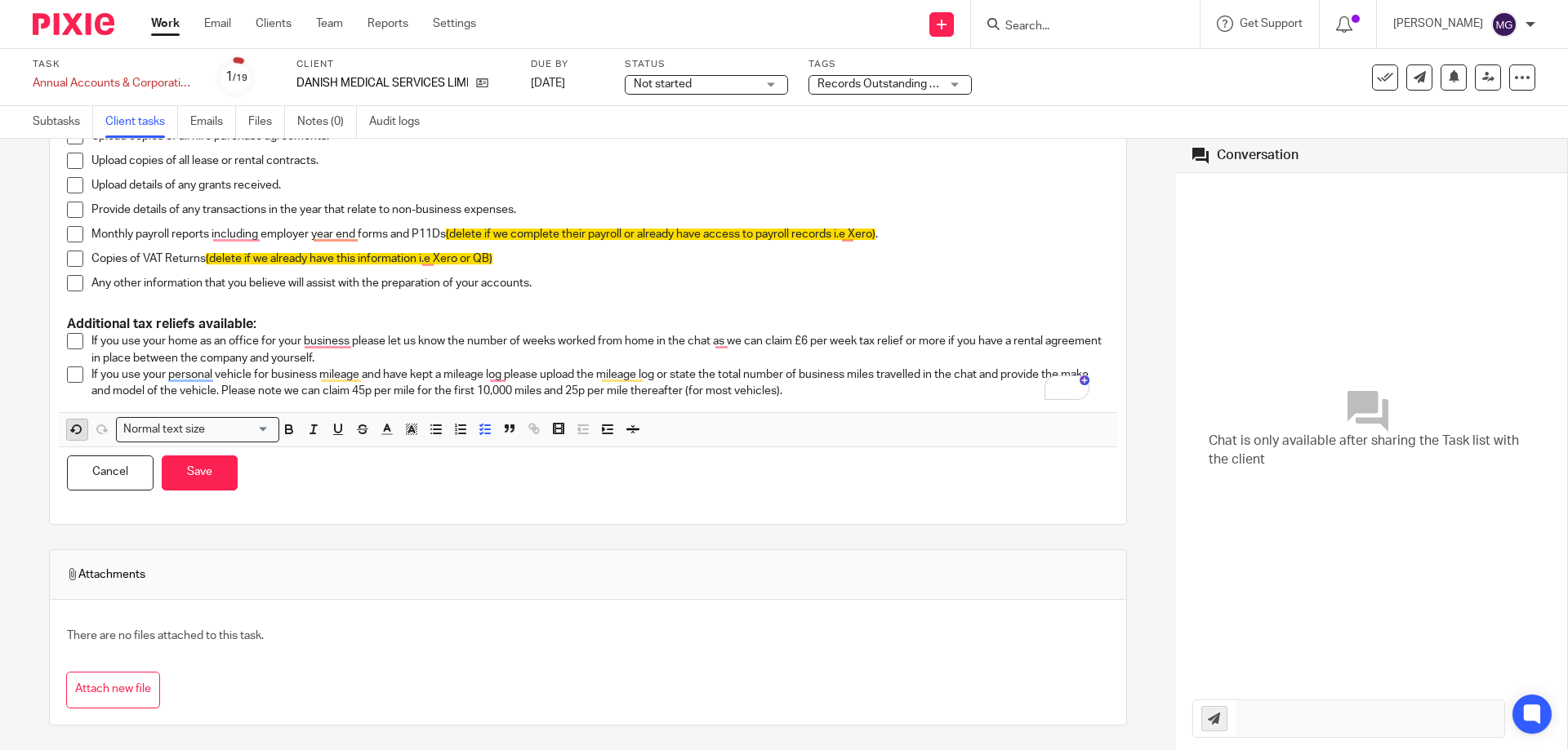
click at [73, 431] on icon "button" at bounding box center [77, 429] width 8 height 8
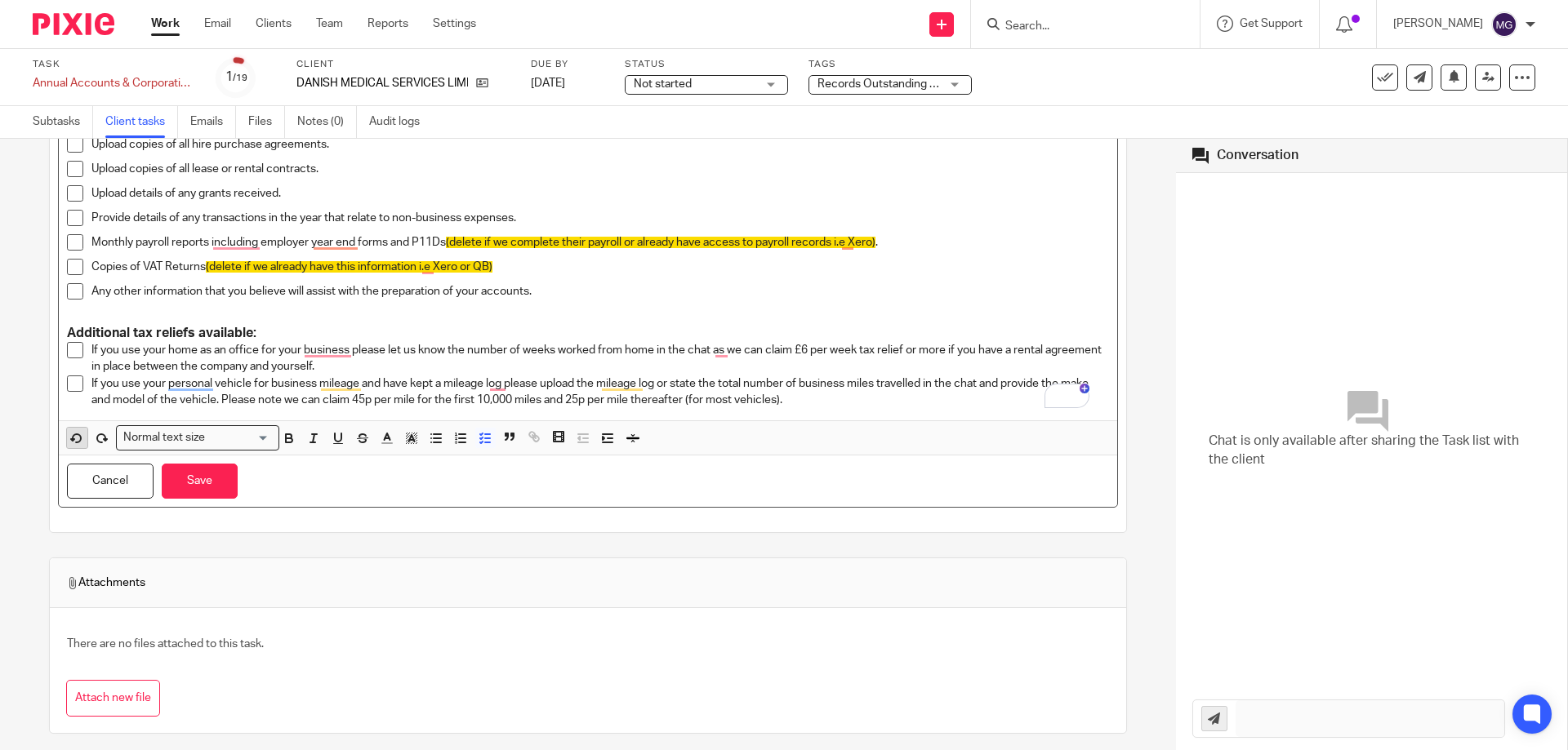
scroll to position [383, 0]
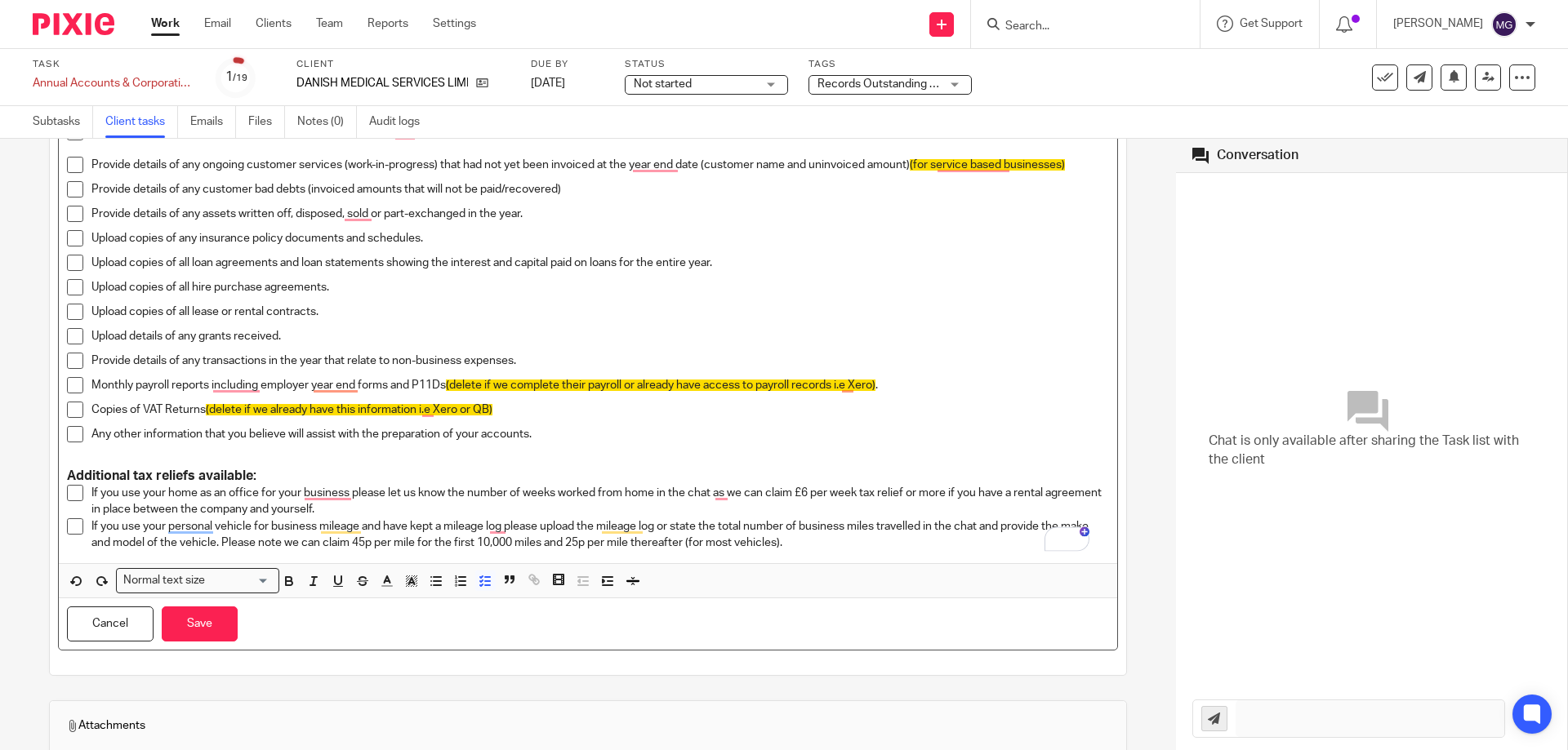
click at [70, 578] on icon "button" at bounding box center [77, 581] width 15 height 15
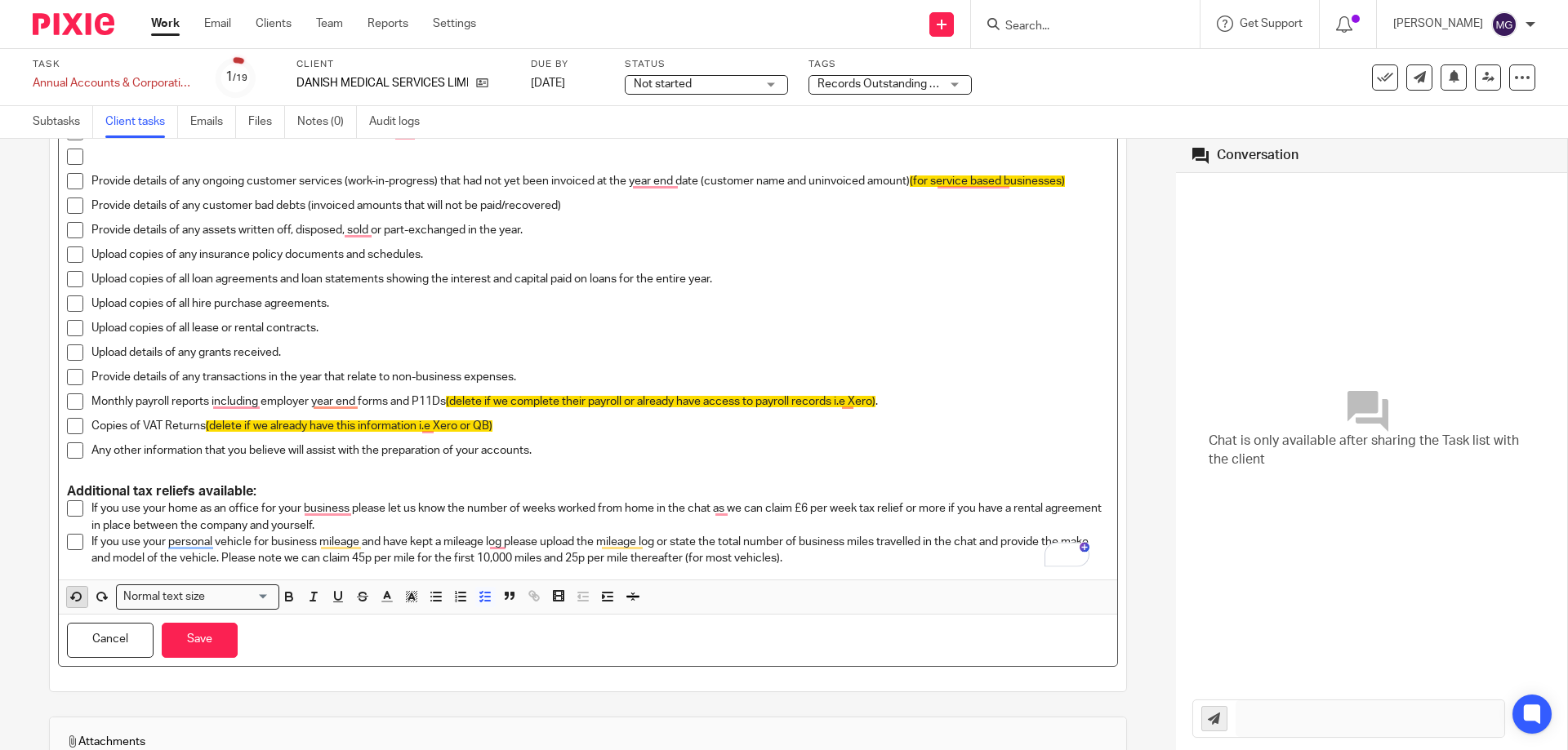
click at [79, 597] on icon "button" at bounding box center [77, 597] width 15 height 15
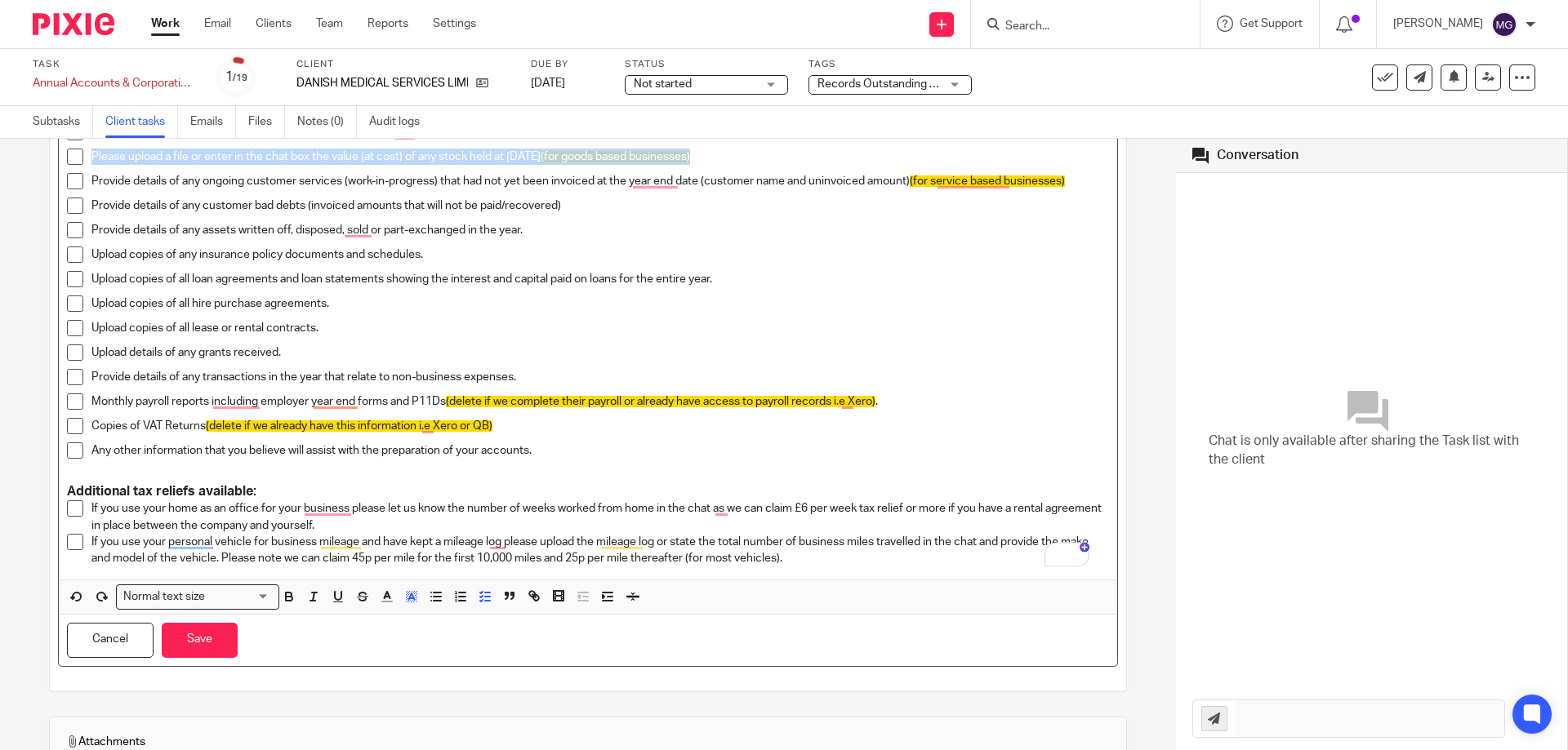
scroll to position [220, 0]
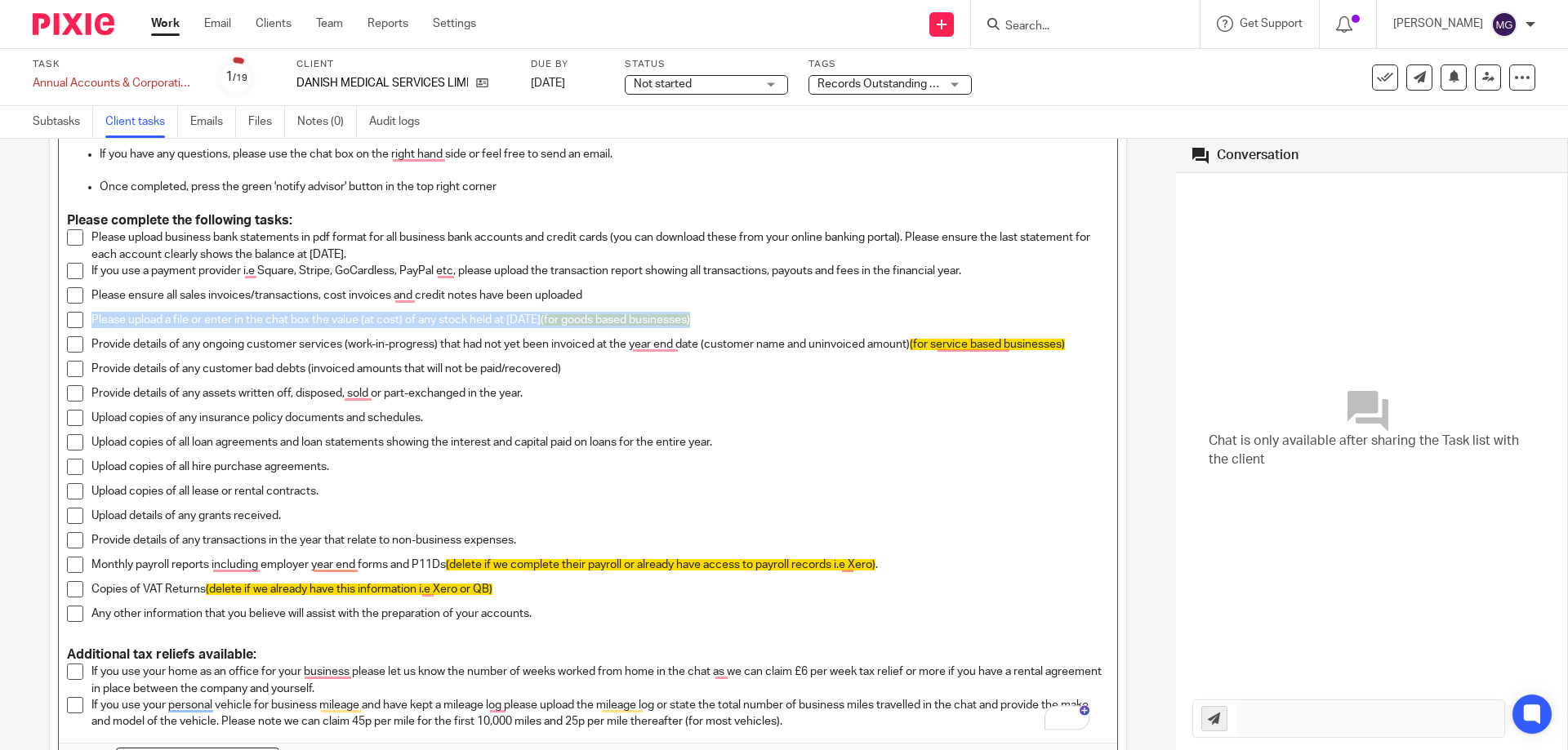
click at [719, 312] on p "Please upload a file or enter in the chat box the value (at cost) of any stock …" at bounding box center [600, 320] width 1017 height 16
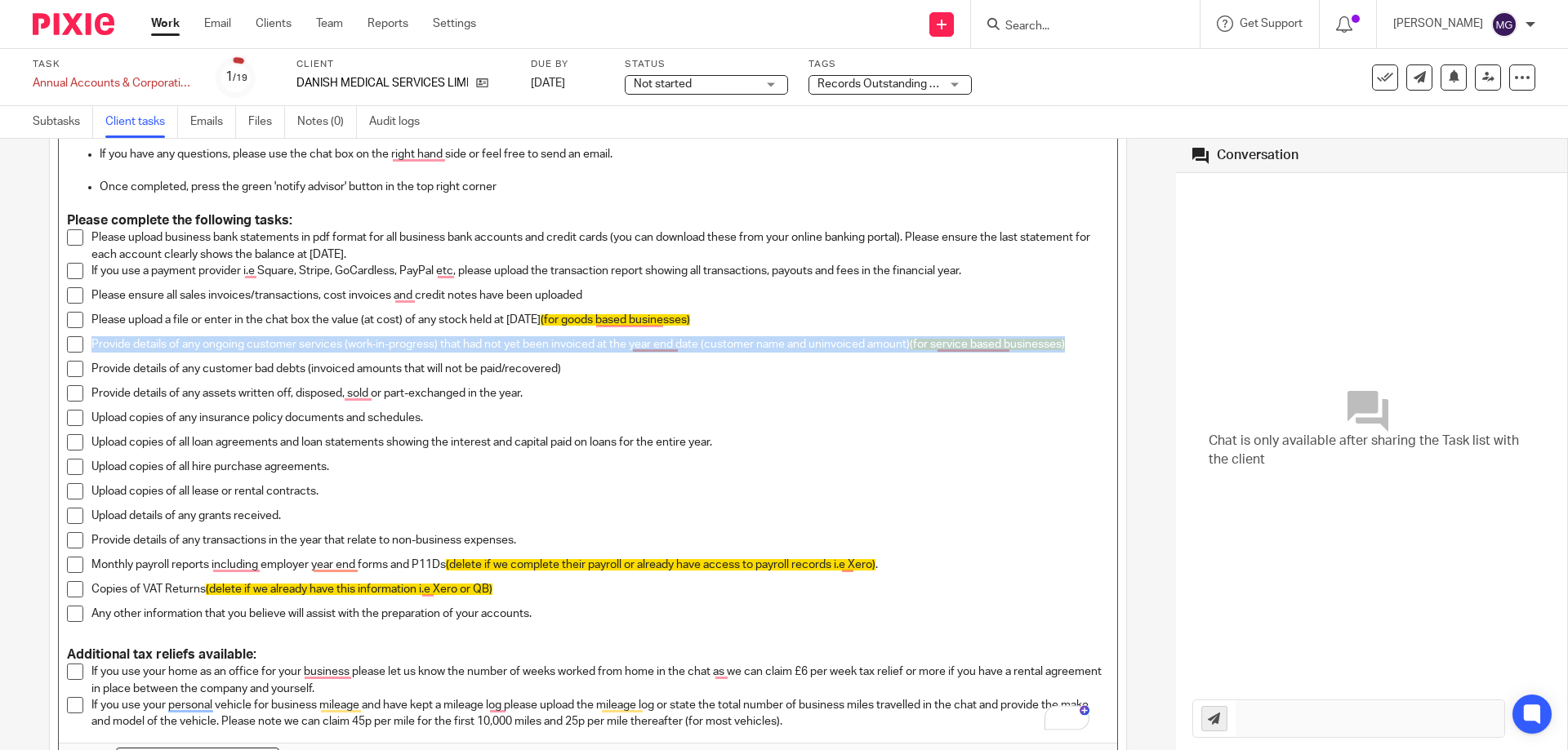
drag, startPoint x: 1081, startPoint y: 346, endPoint x: 266, endPoint y: 354, distance: 815.0
click at [20, 357] on div "Task list • not sent to client yet Send to client Send to client Ask client to …" at bounding box center [587, 444] width 1176 height 611
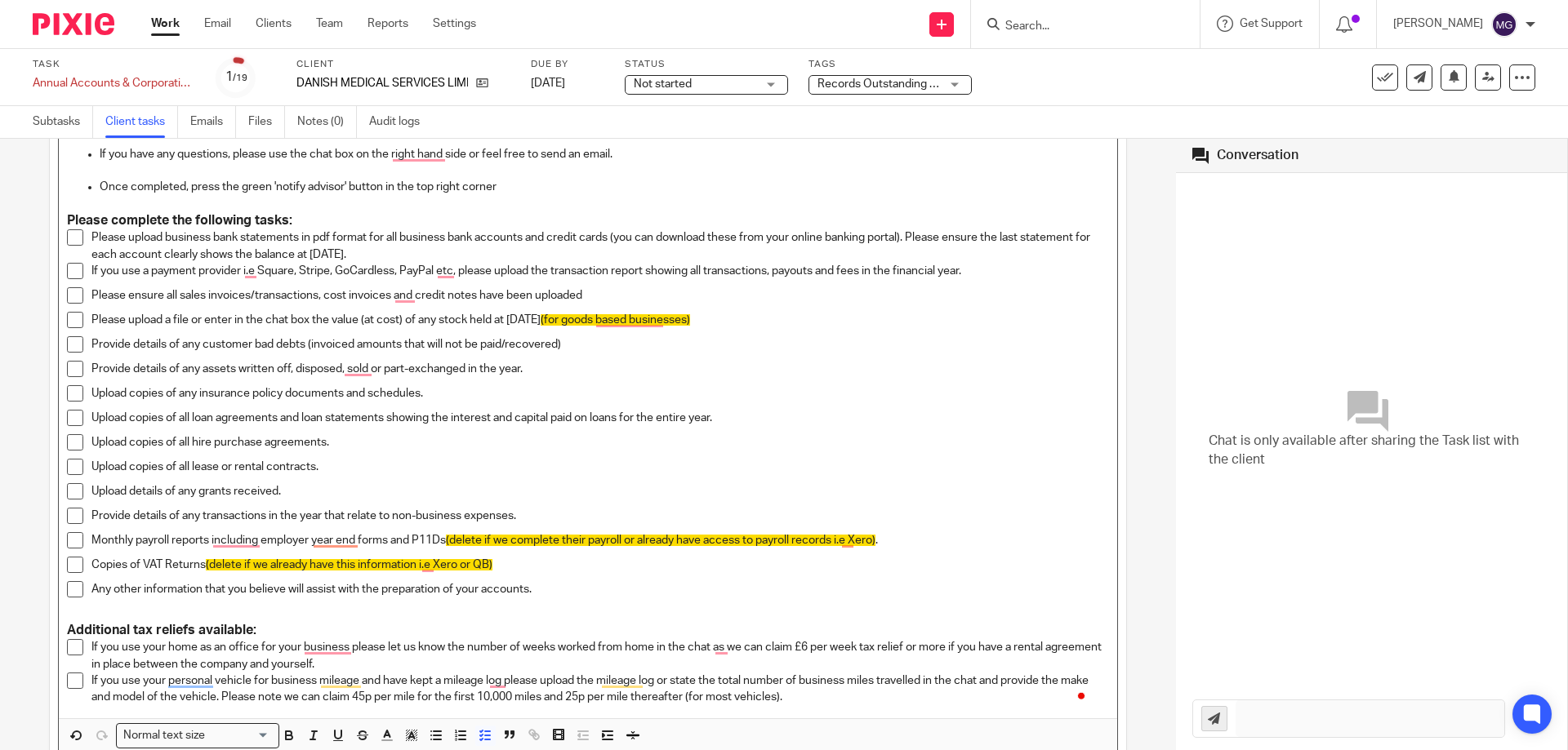
click at [596, 347] on p "Provide details of any customer bad debts (invoiced amounts that will not be pa…" at bounding box center [600, 344] width 1017 height 16
click at [551, 373] on p "Provide details of any assets written off, disposed, sold or part-exchanged in …" at bounding box center [600, 369] width 1017 height 16
click at [489, 393] on p "Upload copies of any insurance policy documents and schedules." at bounding box center [600, 393] width 1017 height 16
drag, startPoint x: 555, startPoint y: 366, endPoint x: 516, endPoint y: 366, distance: 39.0
click at [511, 366] on p "Provide details of any assets written off, disposed, sold or part-exchanged in …" at bounding box center [600, 369] width 1017 height 16
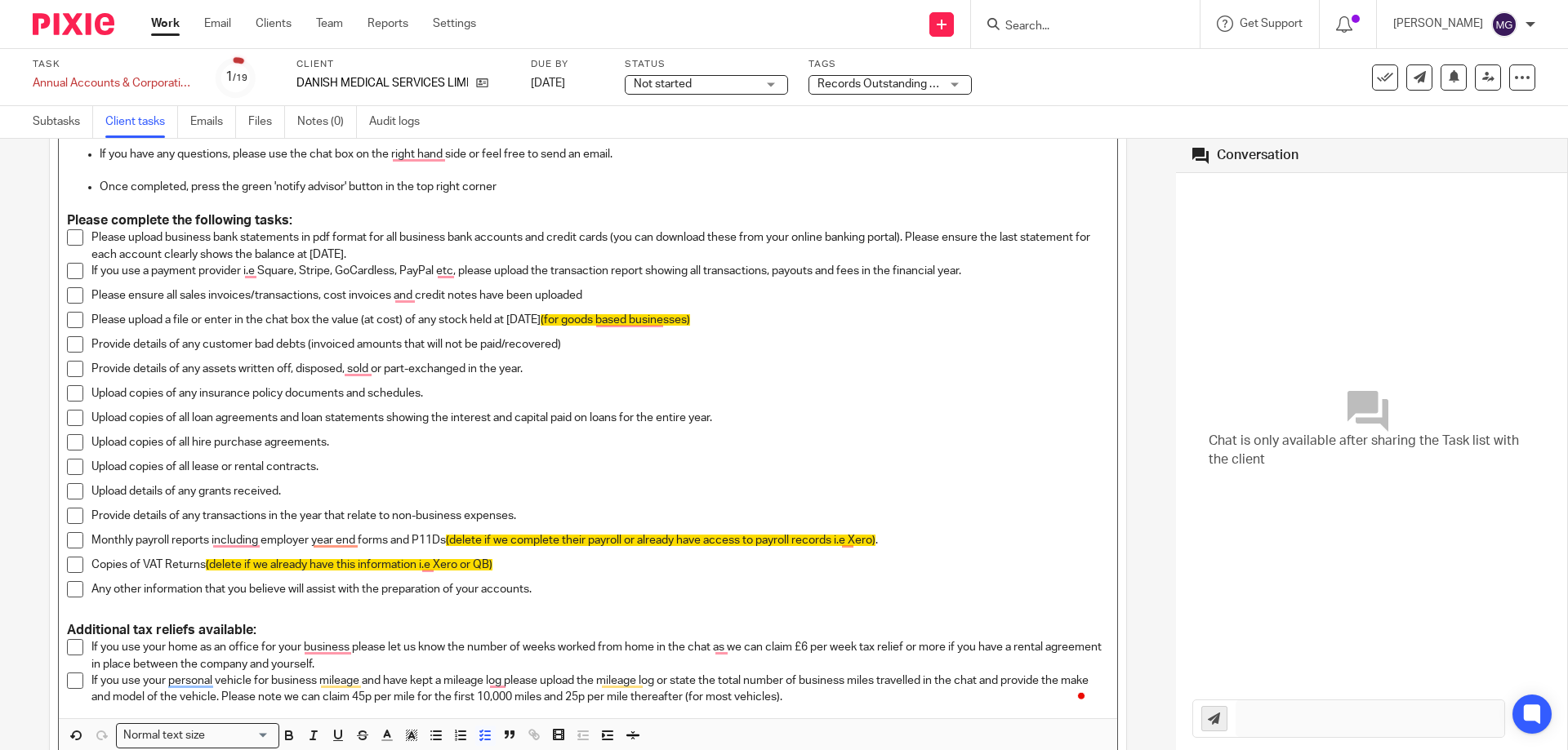
click at [551, 357] on div "Provide details of any customer bad debts (invoiced amounts that will not be pa…" at bounding box center [600, 349] width 1017 height 25
drag, startPoint x: 555, startPoint y: 342, endPoint x: 78, endPoint y: 336, distance: 477.0
click at [78, 336] on li "Provide details of any customer bad debts (invoiced amounts that will not be pa…" at bounding box center [587, 349] width 1042 height 25
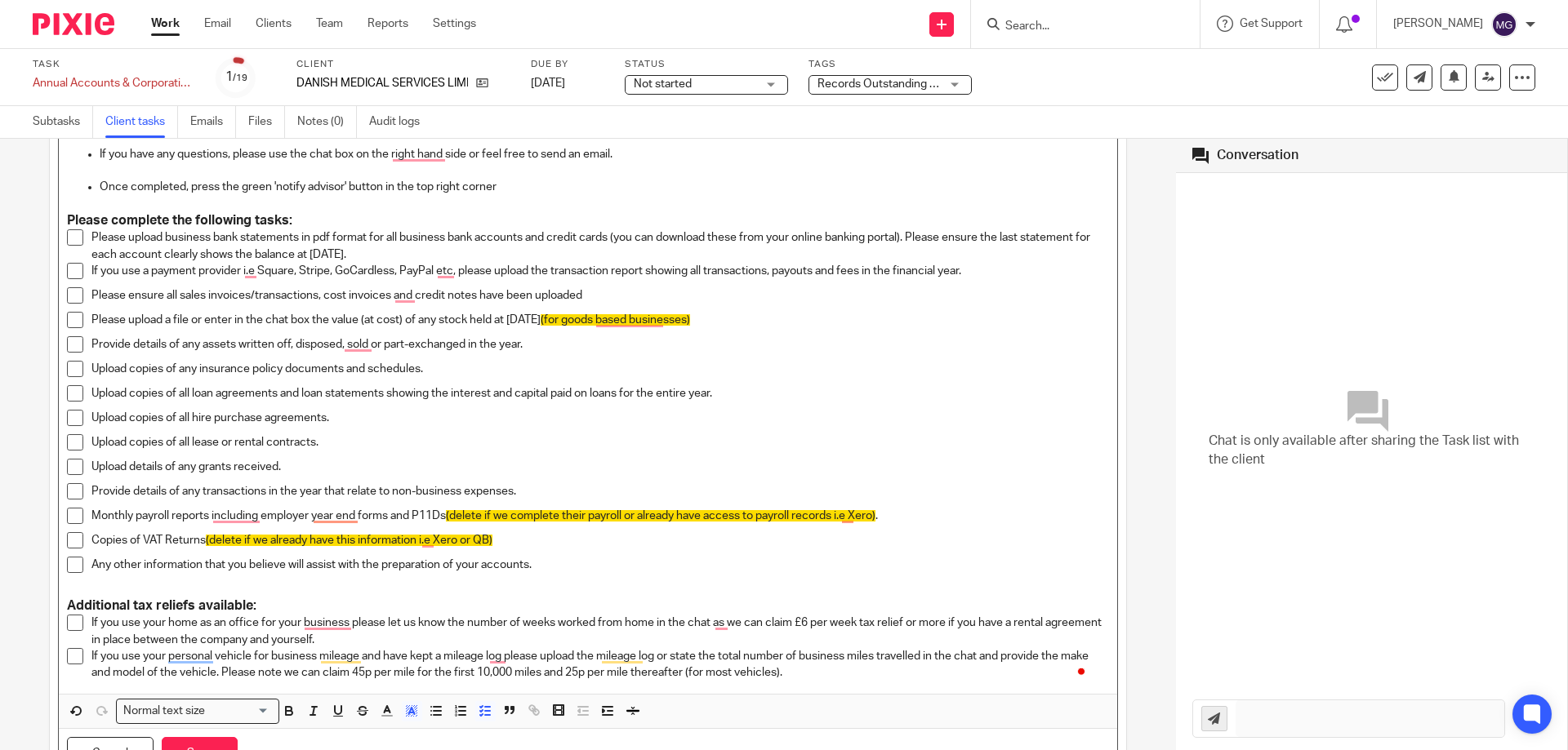
click at [451, 369] on p "Upload copies of any insurance policy documents and schedules." at bounding box center [600, 369] width 1017 height 16
click at [415, 399] on p "Upload copies of all loan agreements and loan statements showing the interest a…" at bounding box center [600, 393] width 1017 height 16
click at [360, 434] on p "Upload copies of all lease or rental contracts." at bounding box center [600, 442] width 1017 height 16
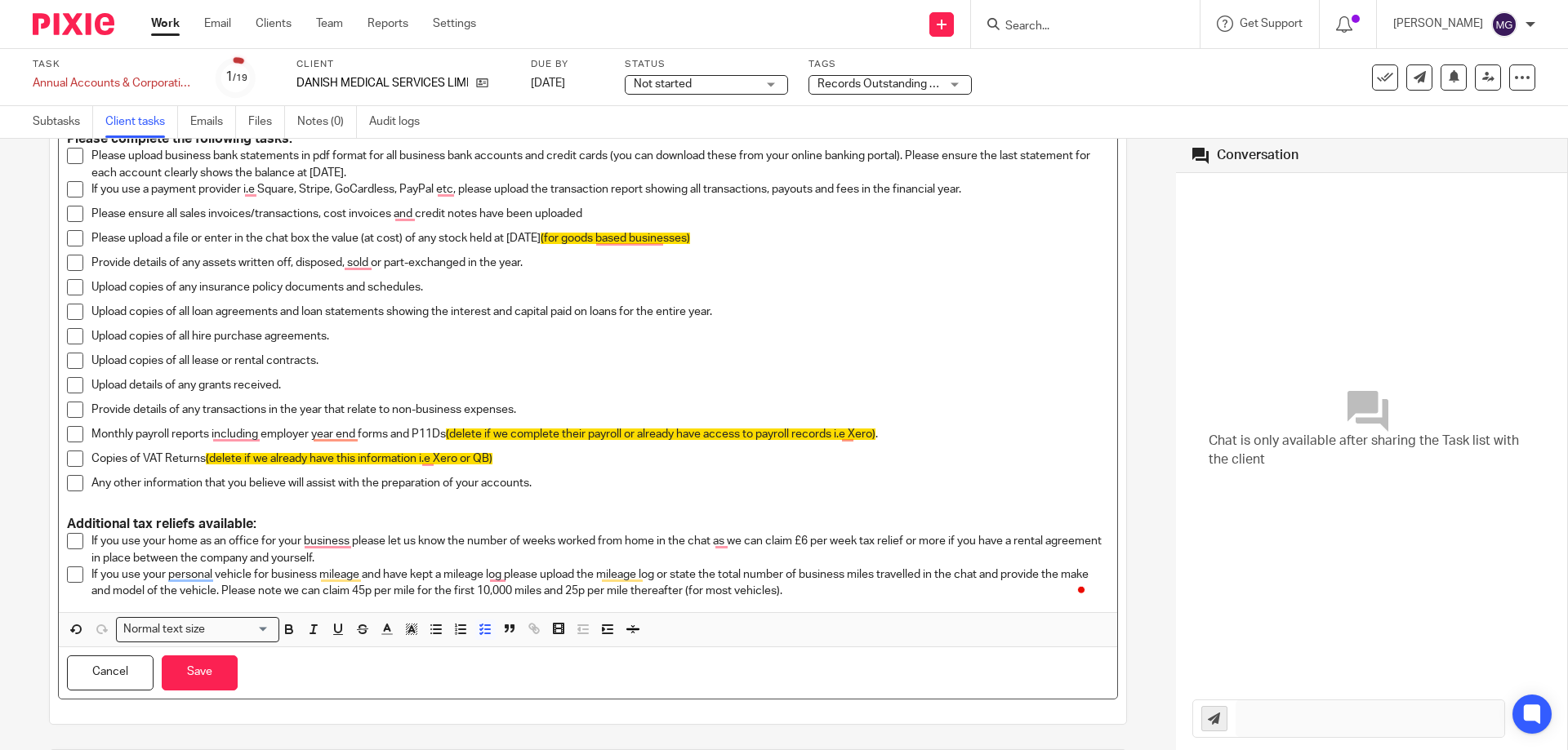
click at [574, 413] on p "Provide details of any transactions in the year that relate to non-business exp…" at bounding box center [600, 409] width 1017 height 16
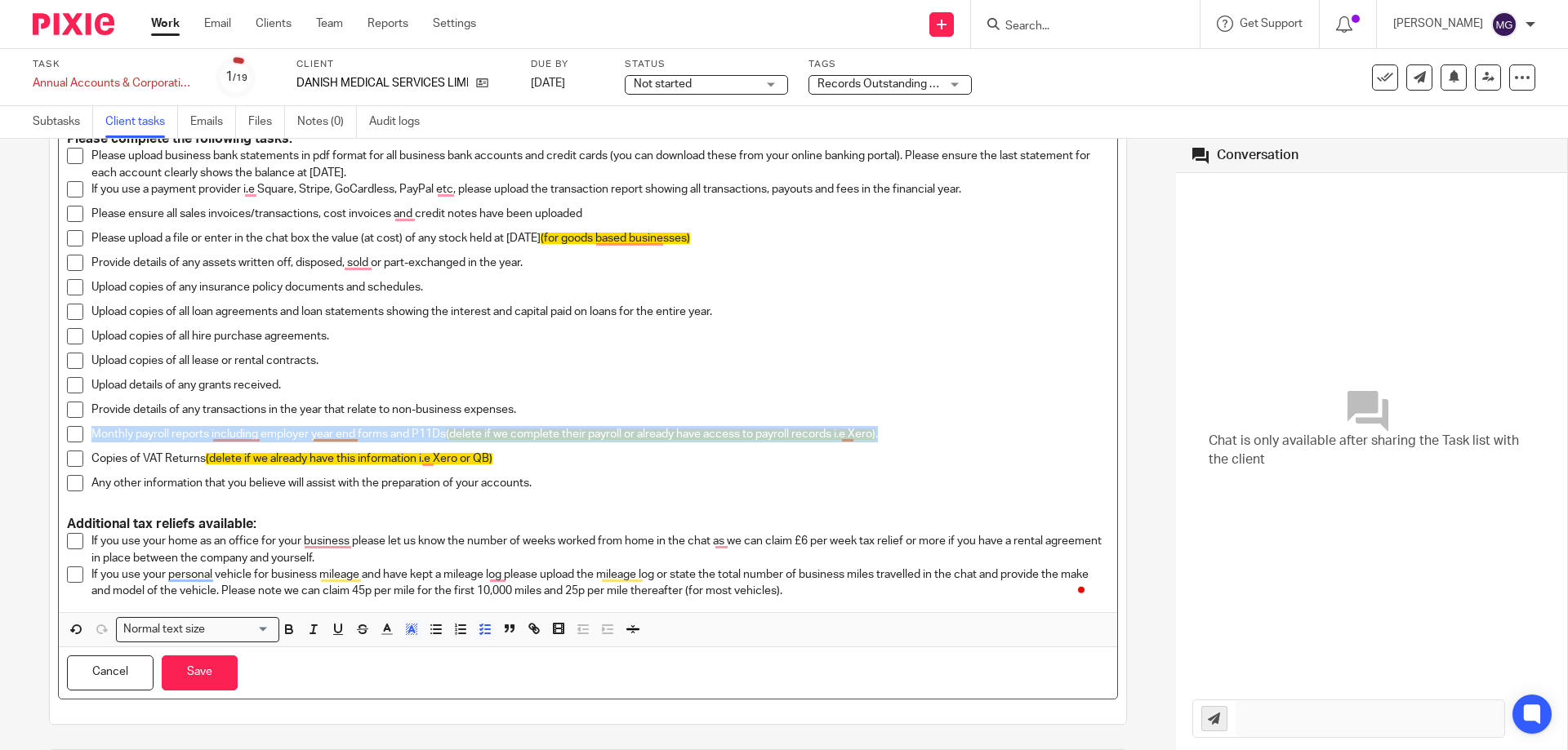
click at [498, 457] on p "Copies of VAT Returns (delete if we already have this information i.e Xero or Q…" at bounding box center [600, 459] width 1017 height 16
drag, startPoint x: 511, startPoint y: 456, endPoint x: 87, endPoint y: 436, distance: 424.5
click at [87, 436] on ul "Please upload business bank statements in pdf format for all business bank acco…" at bounding box center [587, 324] width 1042 height 352
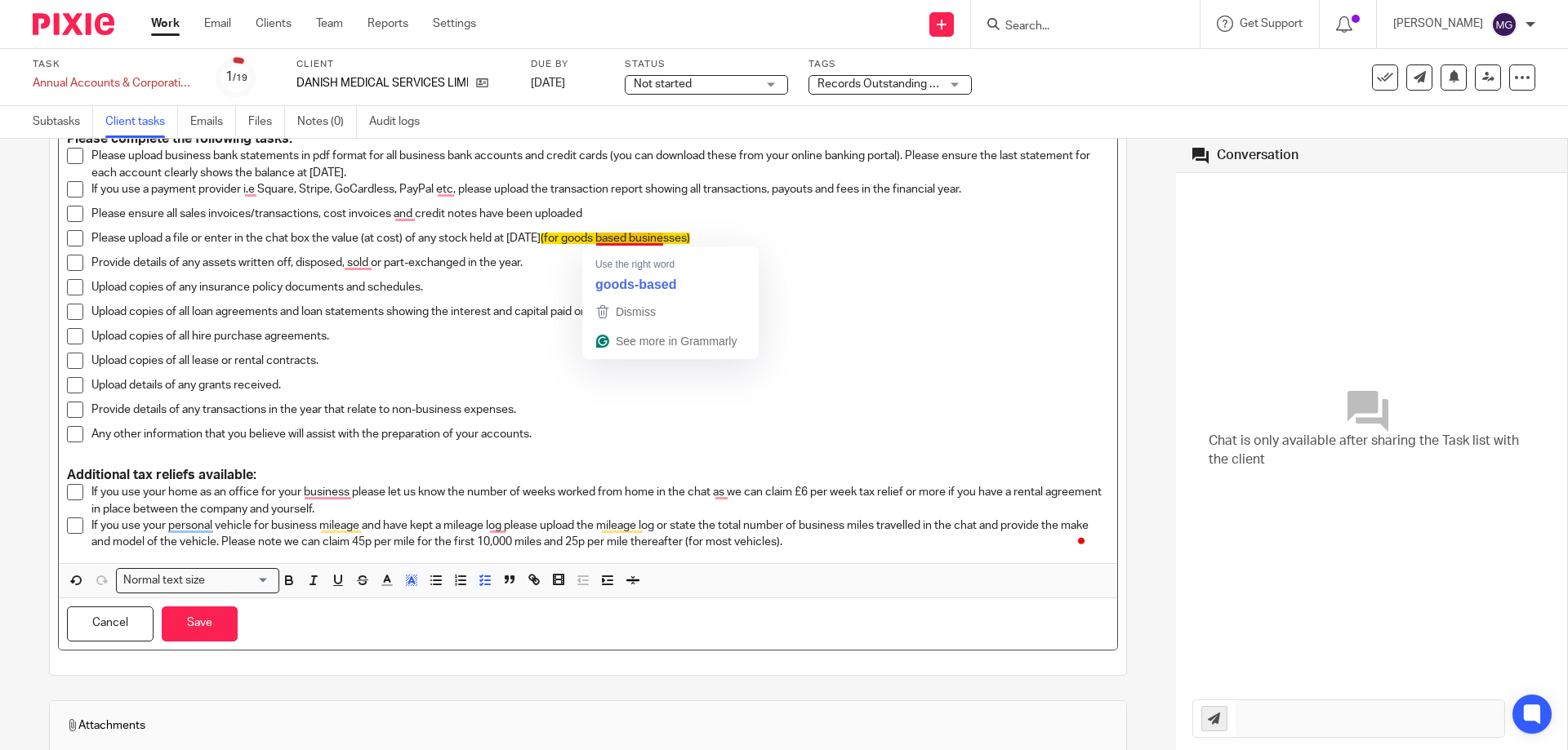
drag, startPoint x: 746, startPoint y: 246, endPoint x: 573, endPoint y: 238, distance: 173.2
click at [573, 238] on p "Please upload a file or enter in the chat box the value (at cost) of any stock …" at bounding box center [600, 238] width 1017 height 16
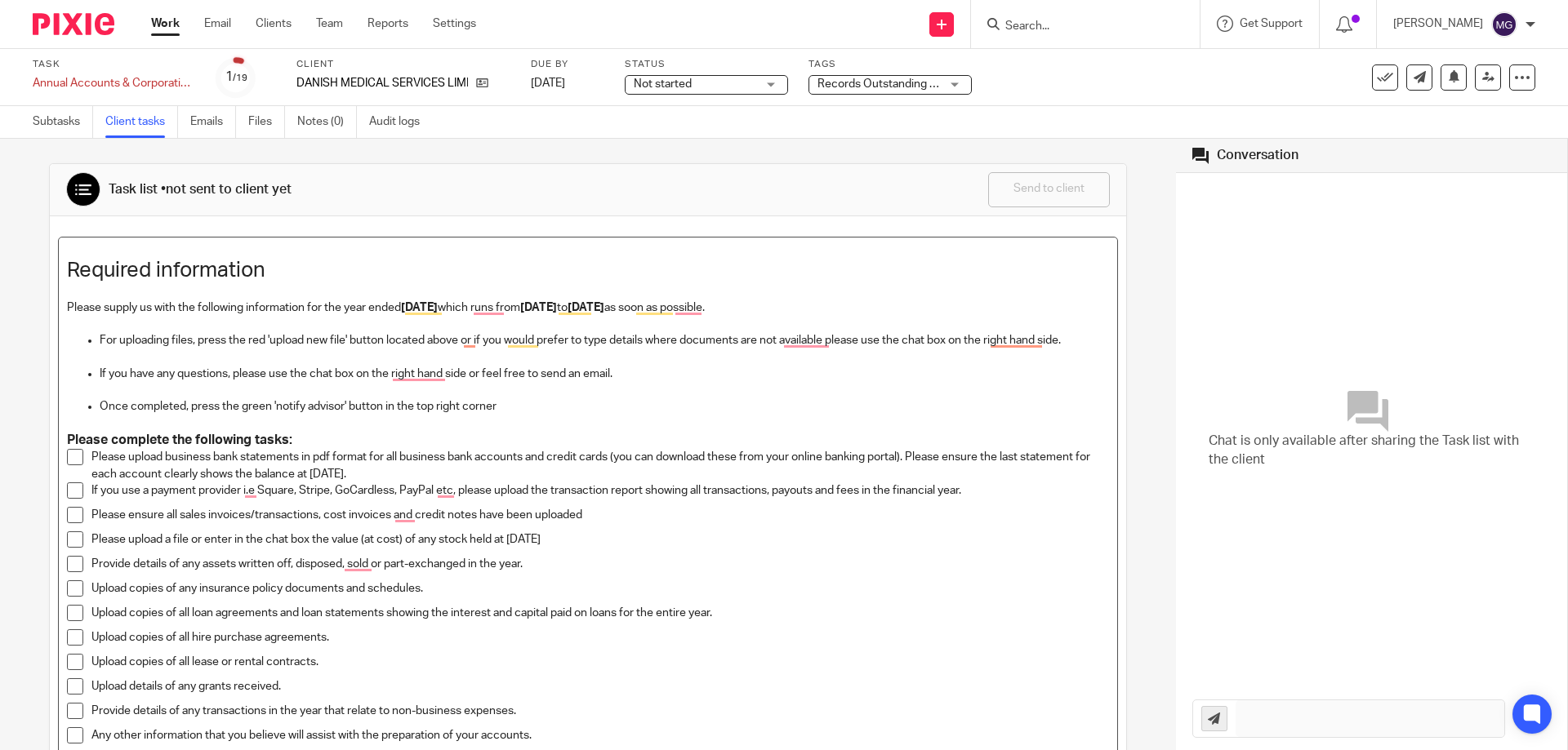
scroll to position [408, 0]
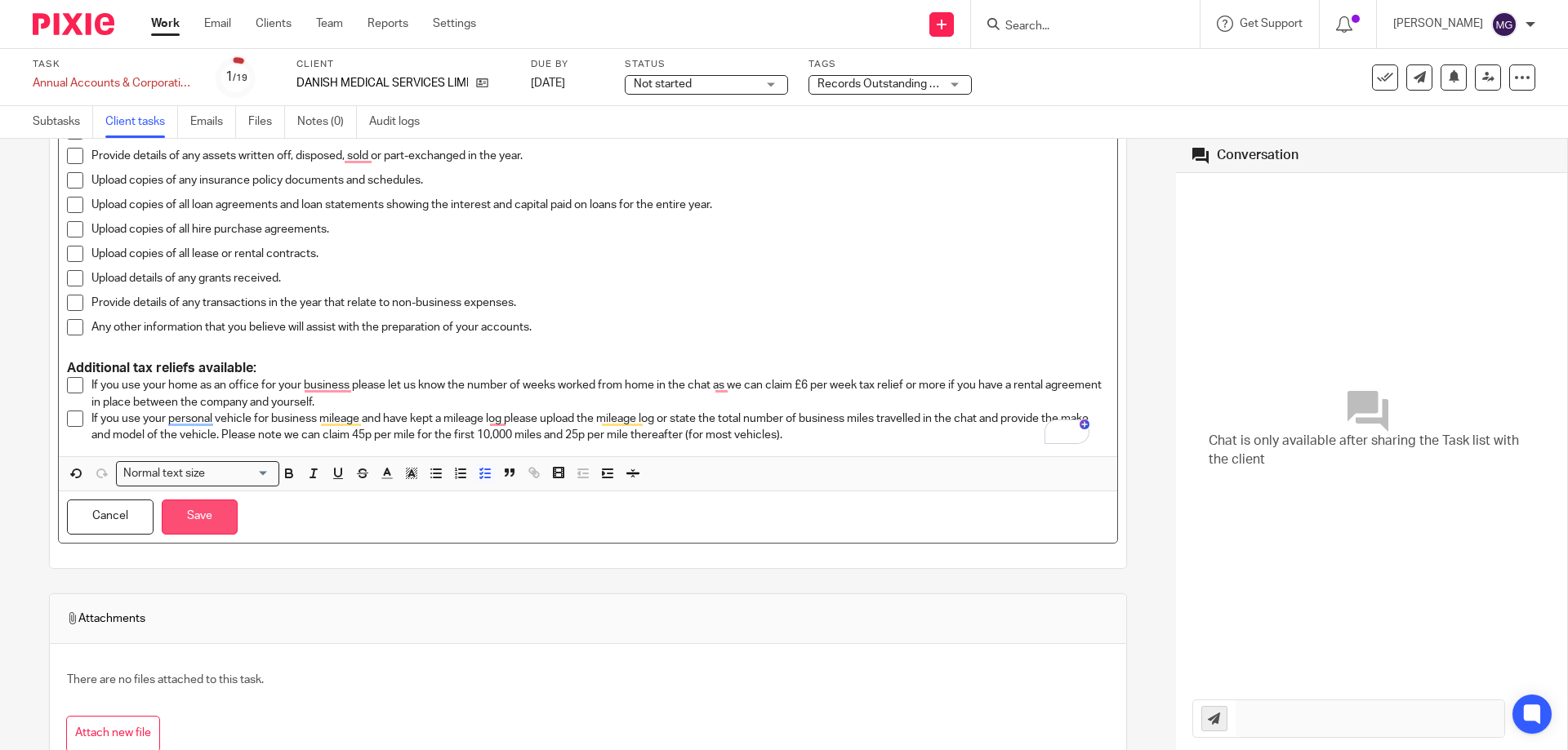
click at [185, 513] on button "Save" at bounding box center [199, 517] width 76 height 35
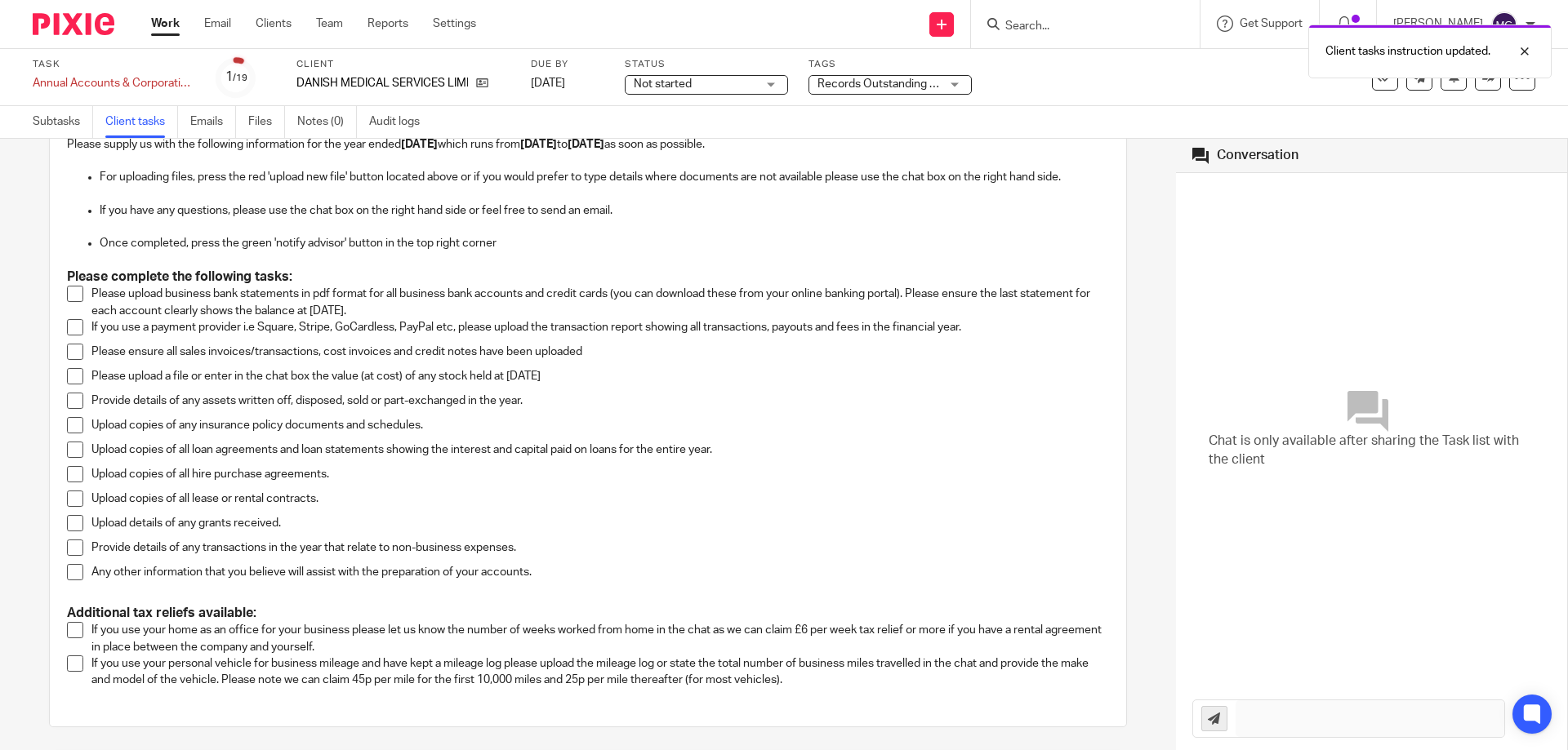
scroll to position [0, 0]
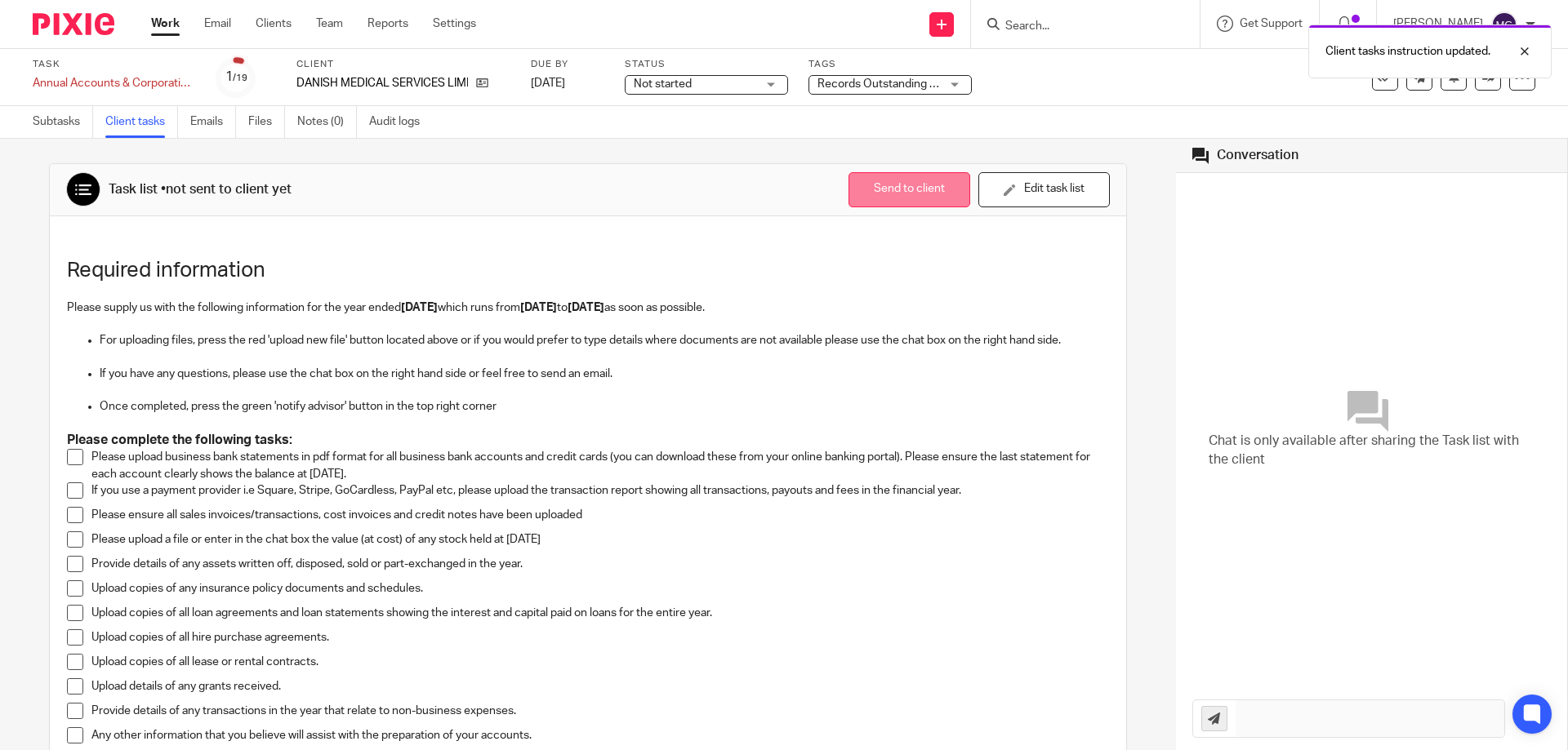
click at [894, 196] on button "Send to client" at bounding box center [909, 190] width 122 height 35
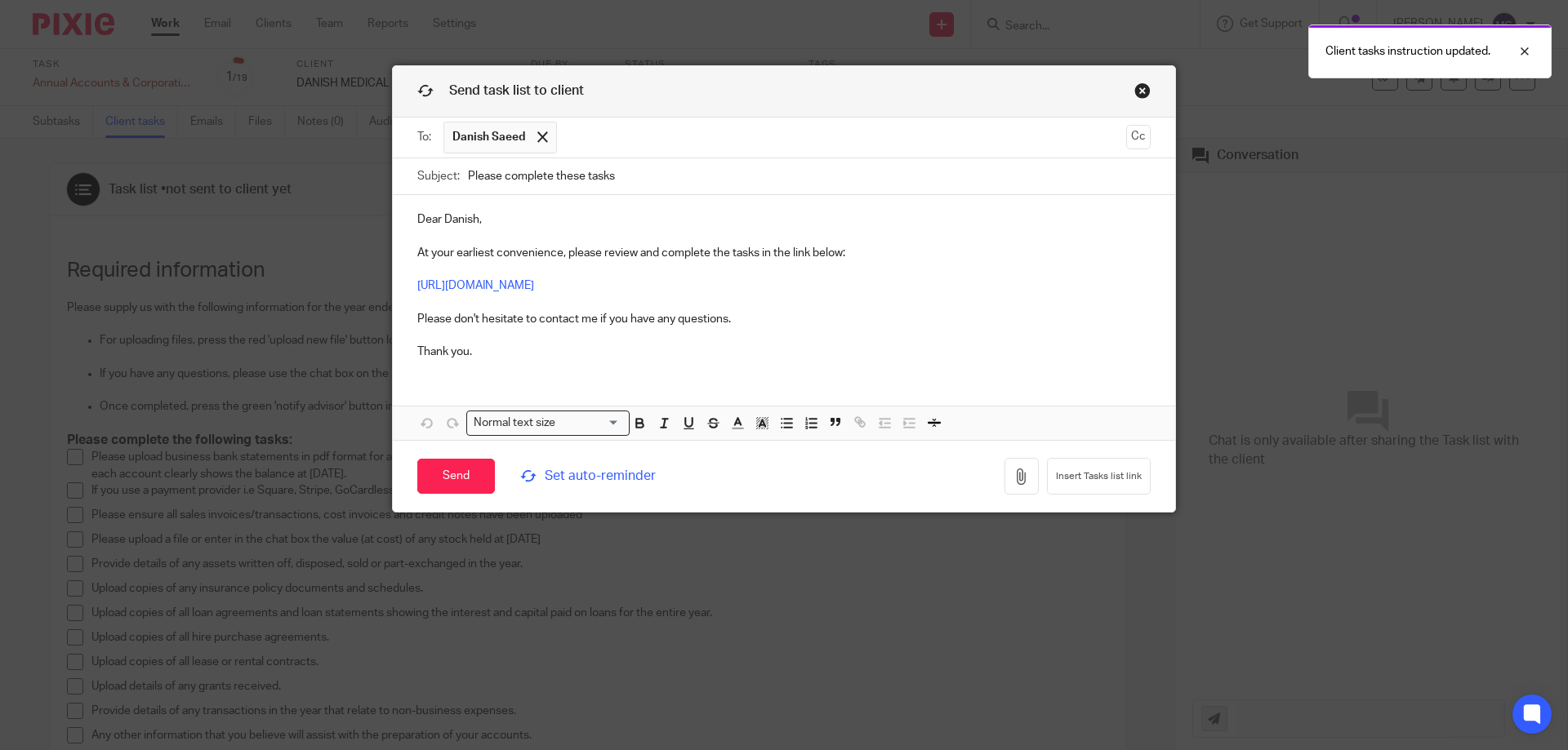
click at [576, 472] on span "Set auto-reminder" at bounding box center [632, 476] width 223 height 19
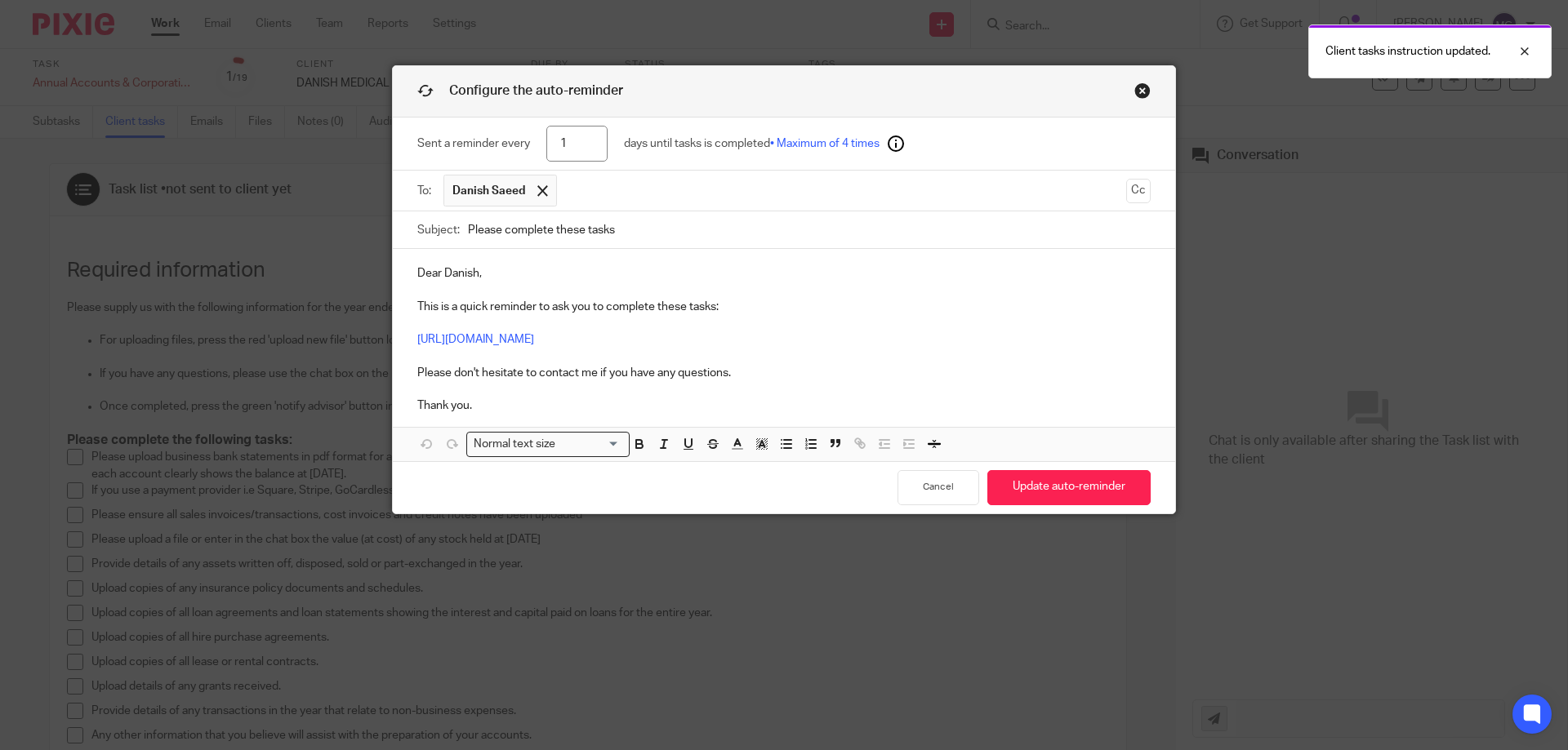
click at [558, 139] on input "1" at bounding box center [577, 143] width 61 height 36
click at [555, 141] on input "1" at bounding box center [577, 143] width 61 height 36
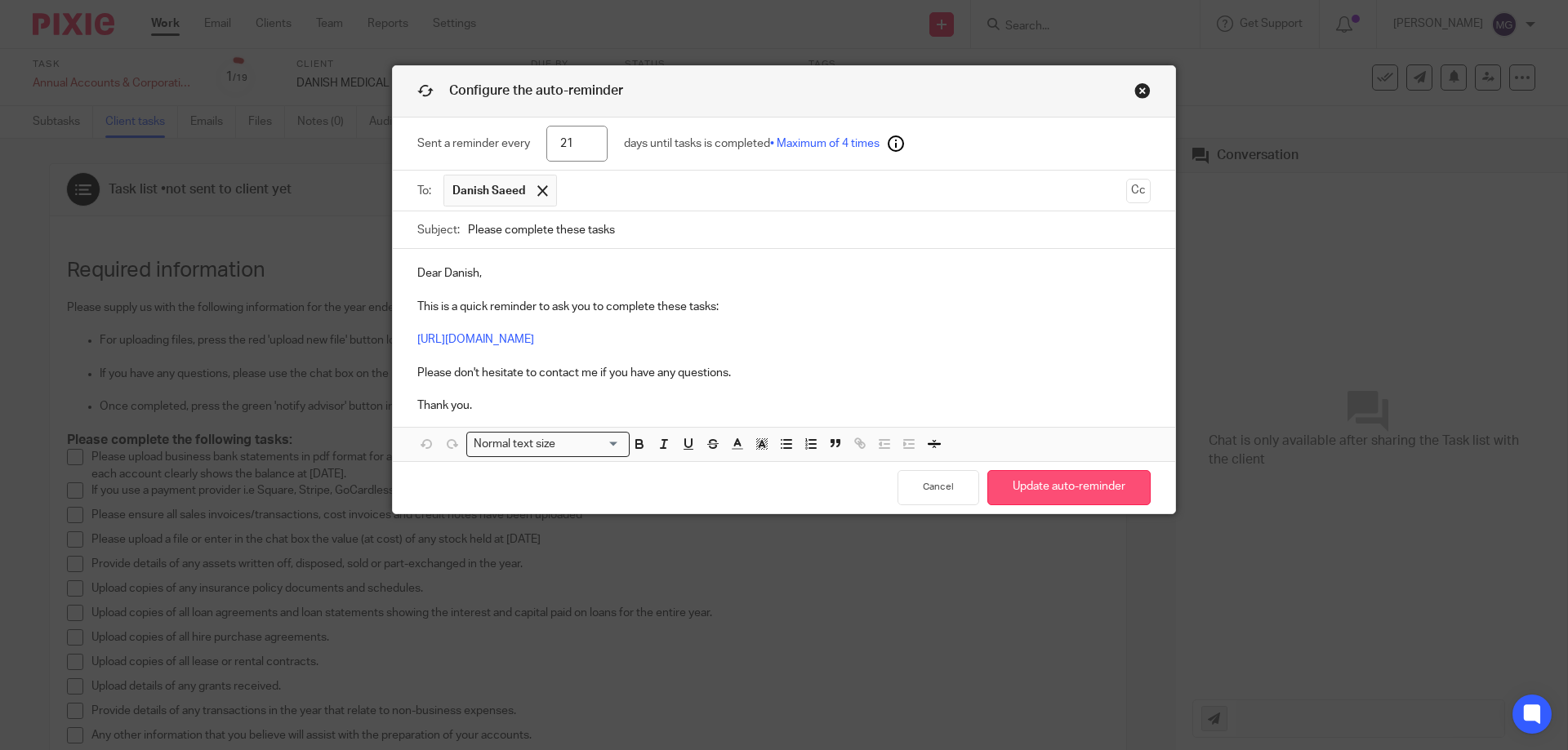
type input "21"
click at [1011, 480] on button "Update auto-reminder" at bounding box center [1069, 488] width 164 height 35
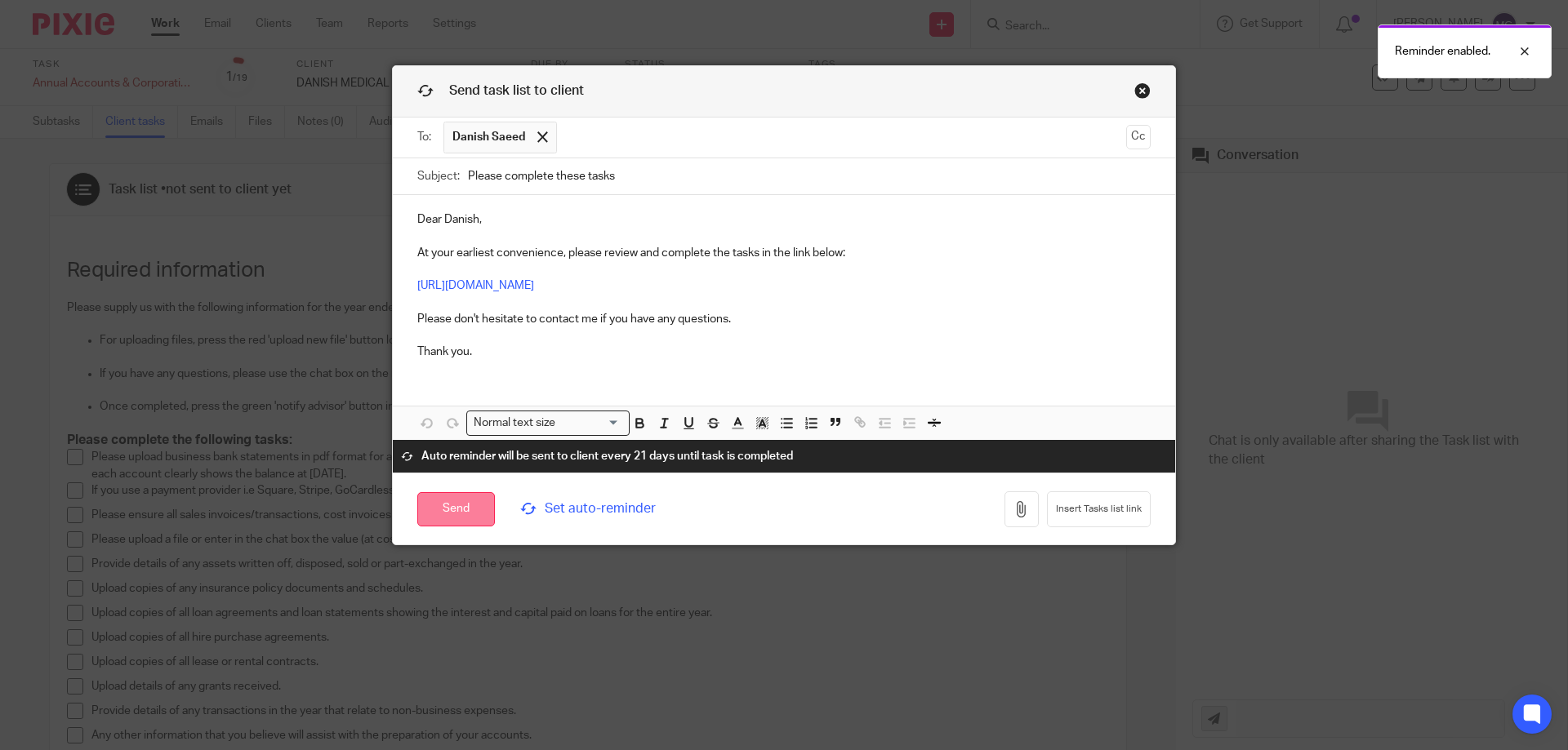
click at [470, 512] on input "Send" at bounding box center [456, 509] width 77 height 35
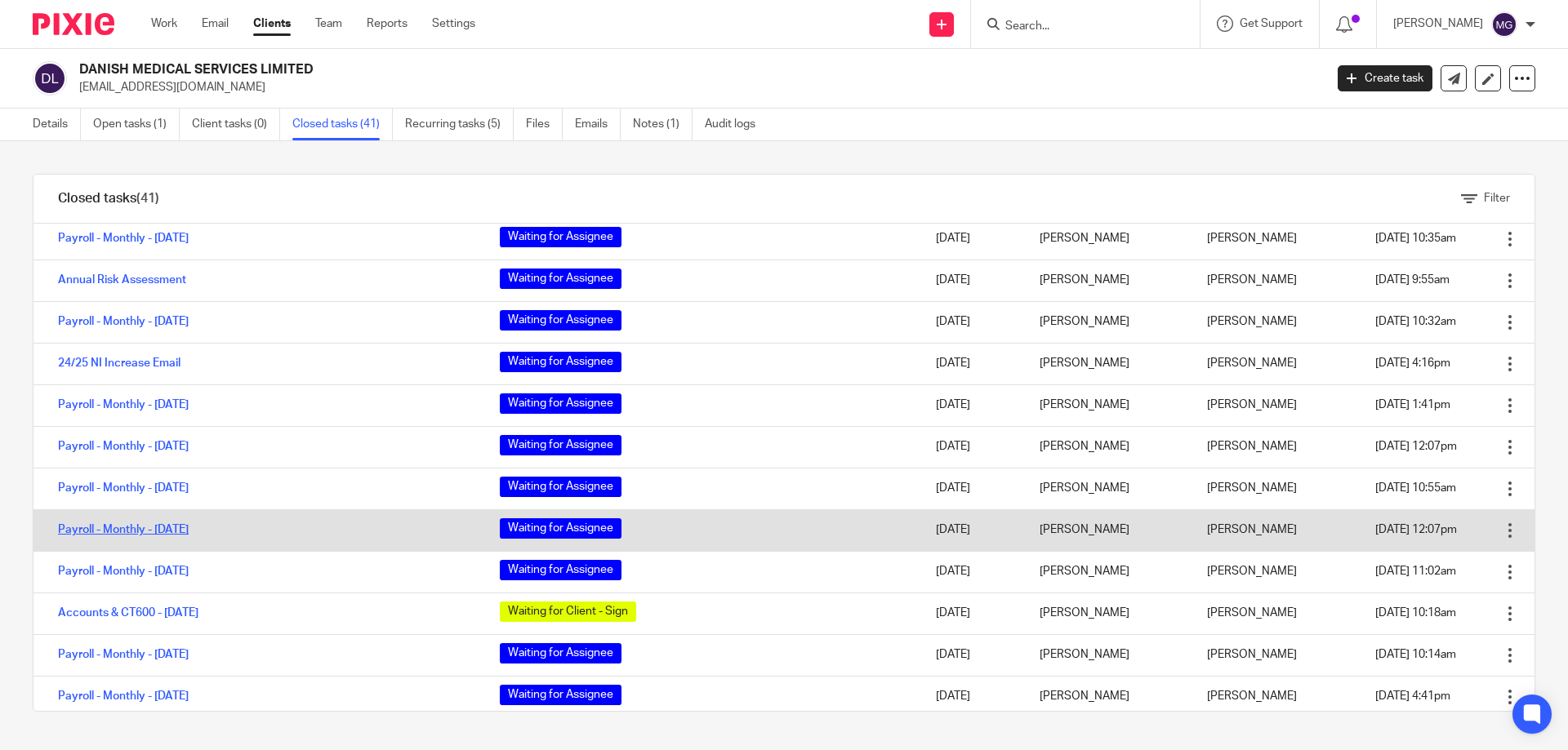
scroll to position [245, 0]
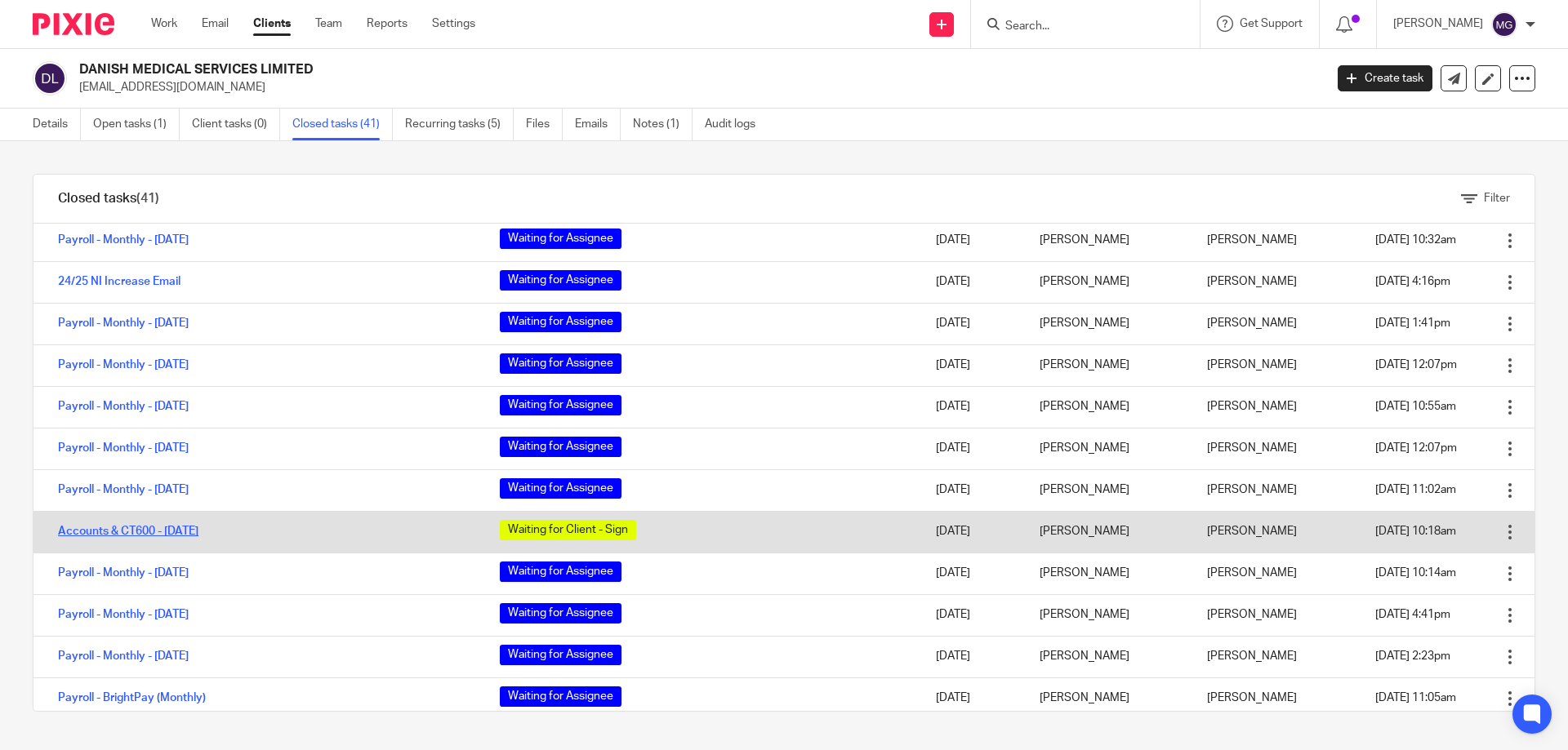
click at [174, 528] on link "Accounts & CT600 - [DATE]" at bounding box center [128, 531] width 141 height 12
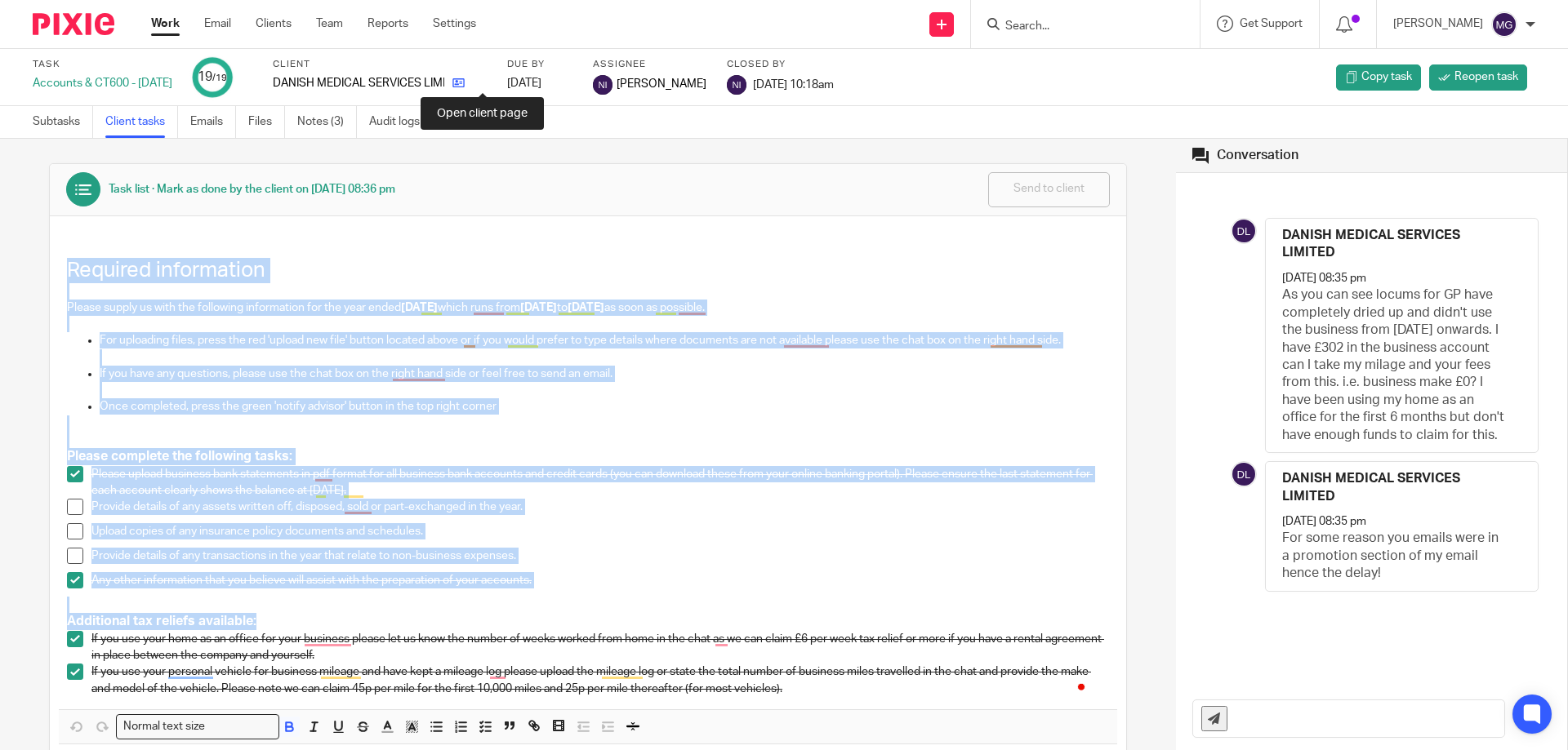
click at [465, 84] on icon at bounding box center [458, 83] width 12 height 12
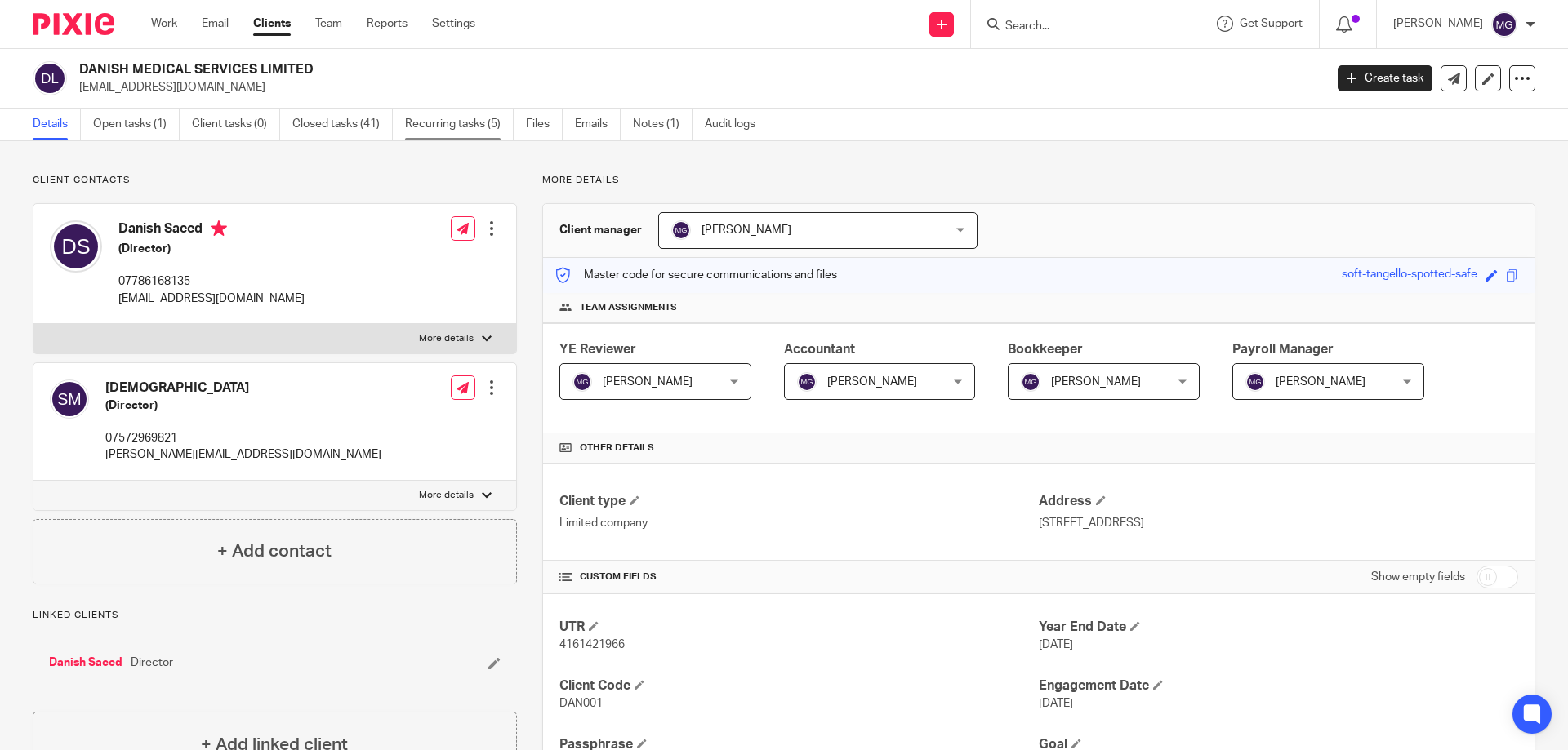
click at [505, 115] on link "Recurring tasks (5)" at bounding box center [459, 125] width 109 height 32
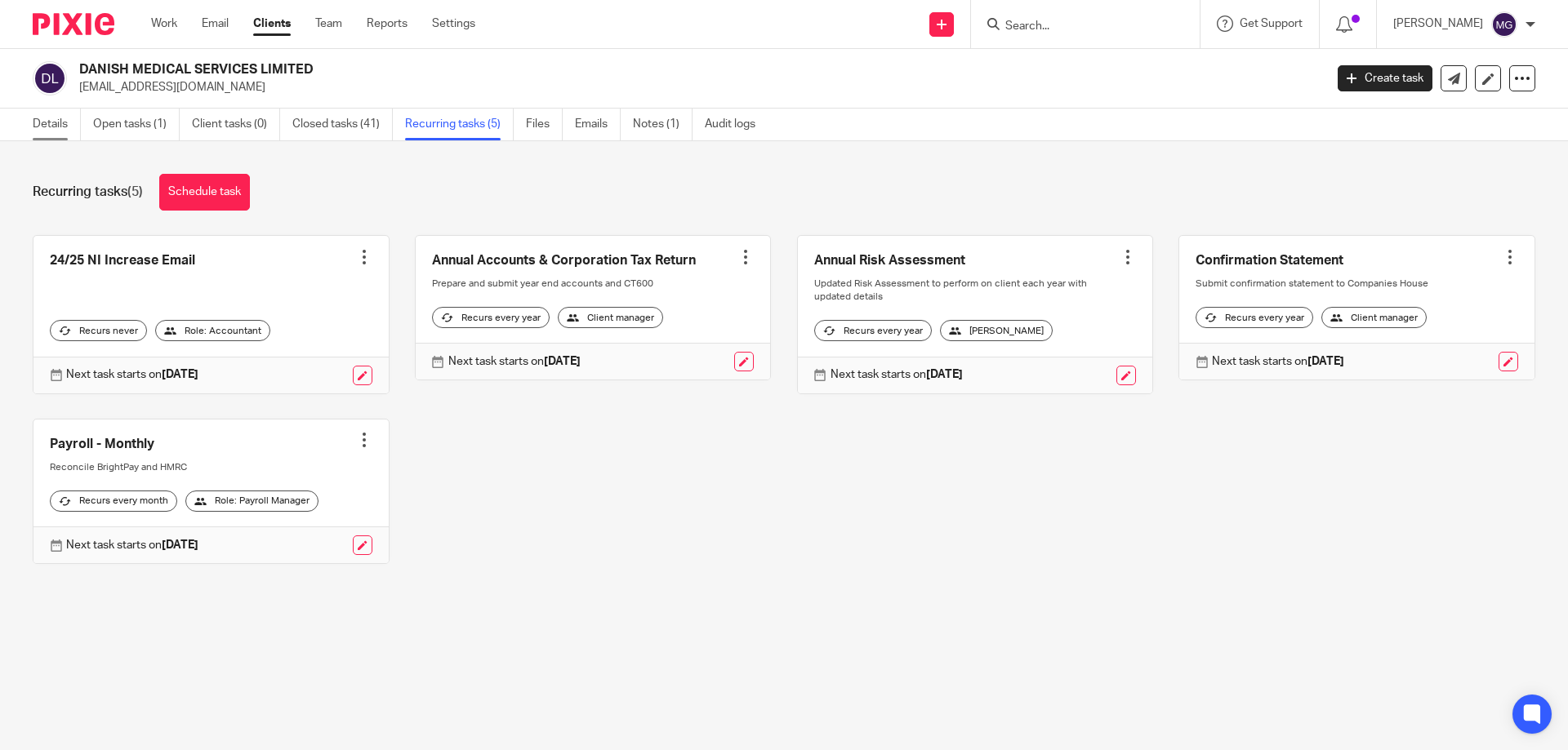
click at [54, 121] on link "Details" at bounding box center [57, 125] width 48 height 32
click at [661, 122] on link "Notes (1)" at bounding box center [662, 125] width 60 height 32
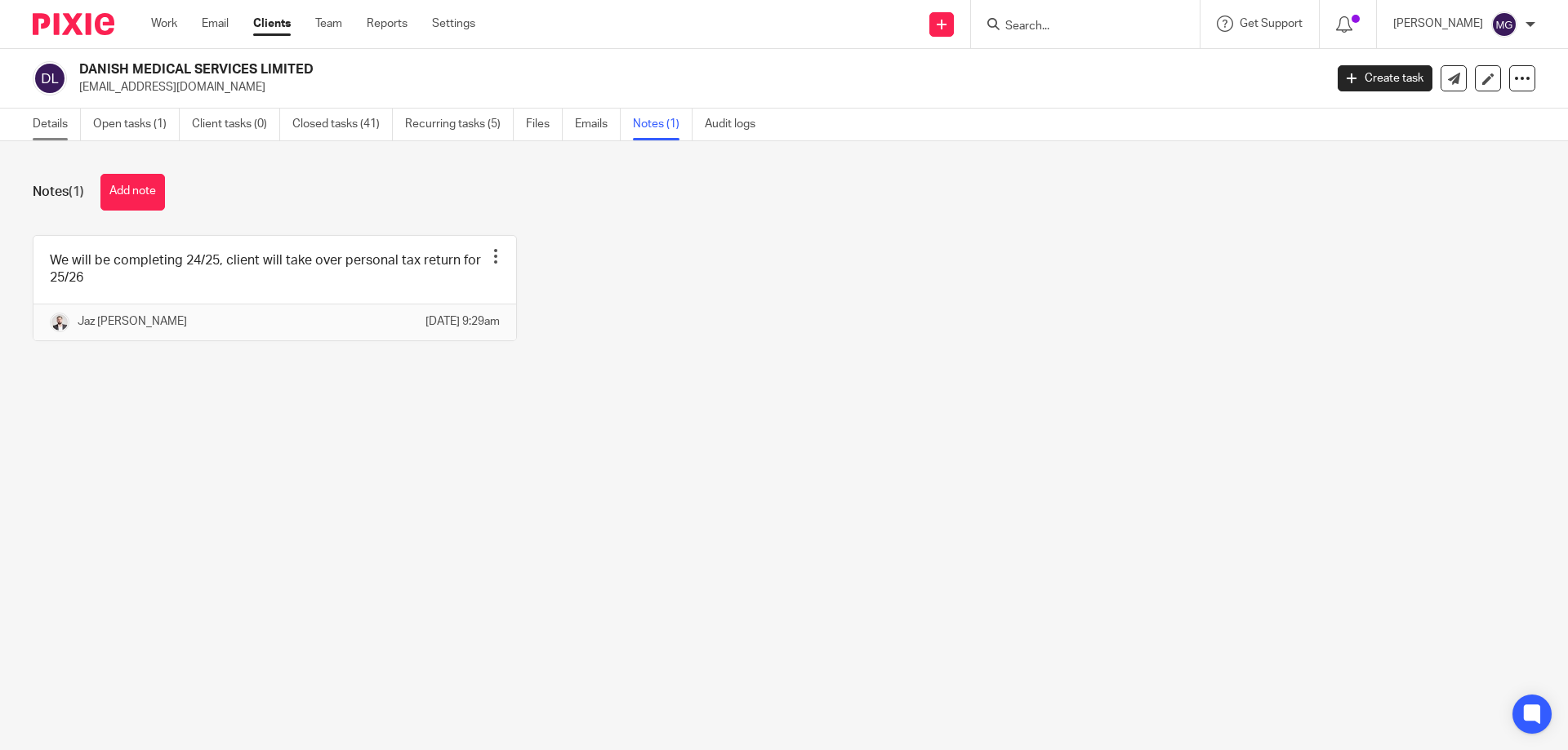
click at [66, 123] on link "Details" at bounding box center [57, 125] width 48 height 32
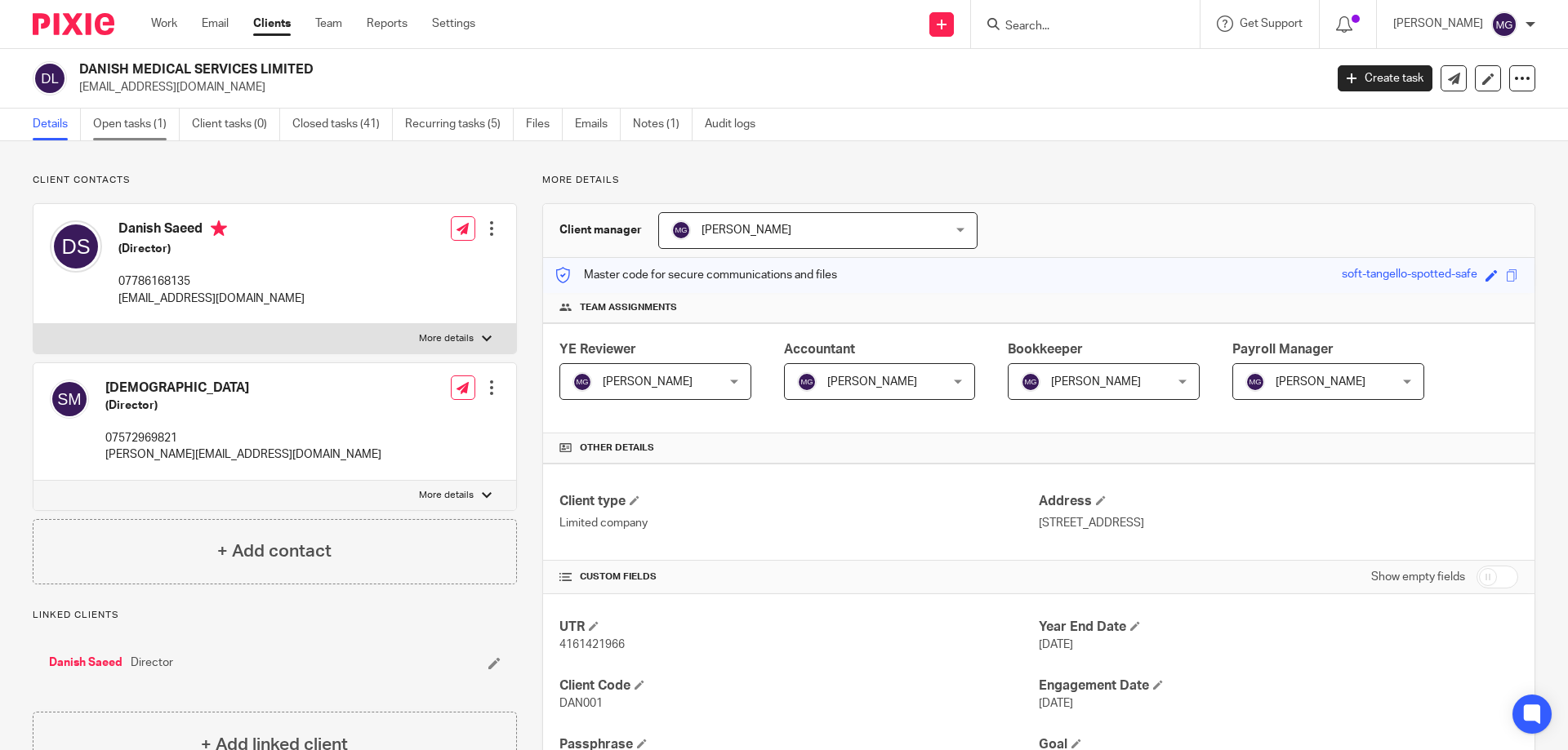
click at [123, 125] on link "Open tasks (1)" at bounding box center [136, 125] width 86 height 32
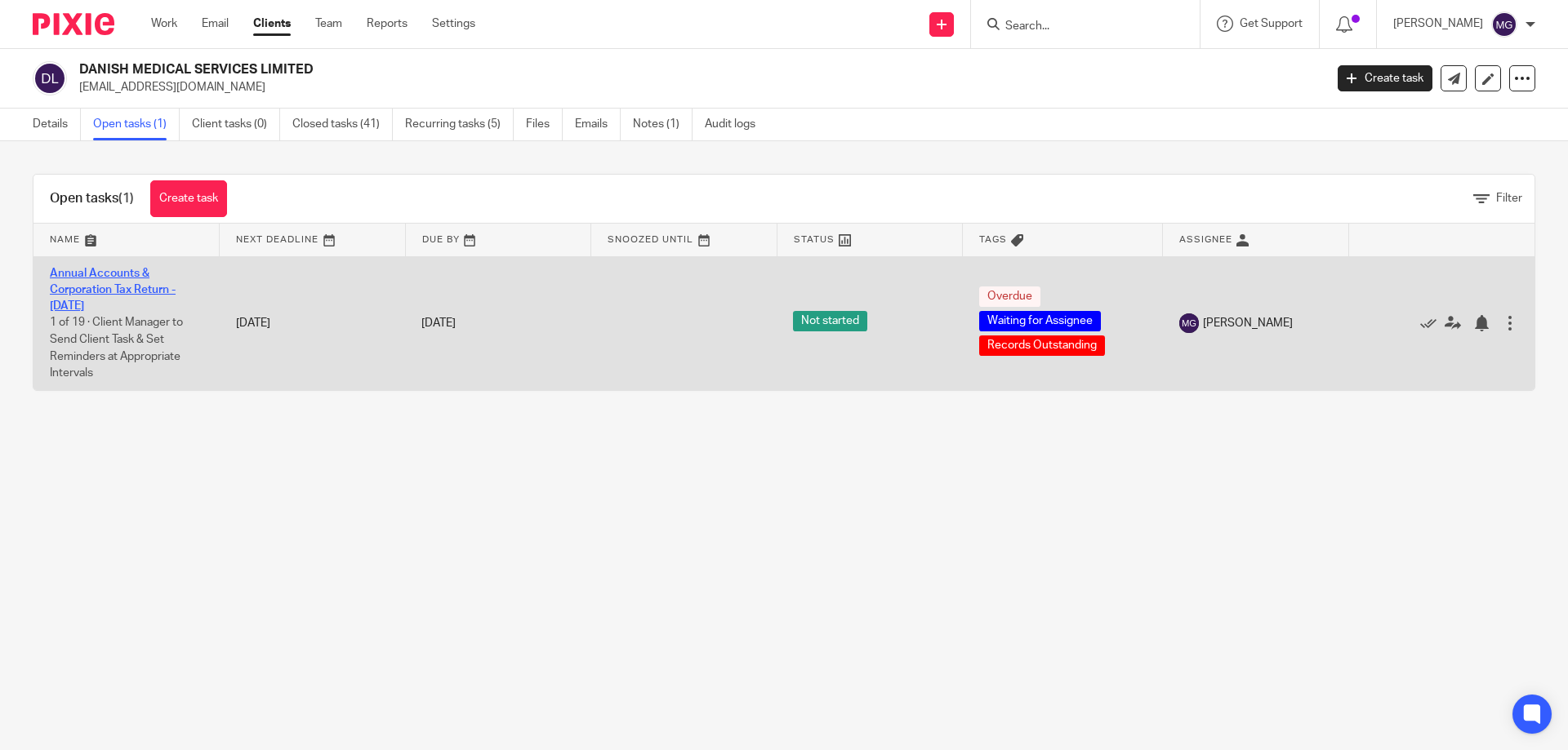
click at [109, 290] on link "Annual Accounts & Corporation Tax Return - [DATE]" at bounding box center [112, 290] width 125 height 44
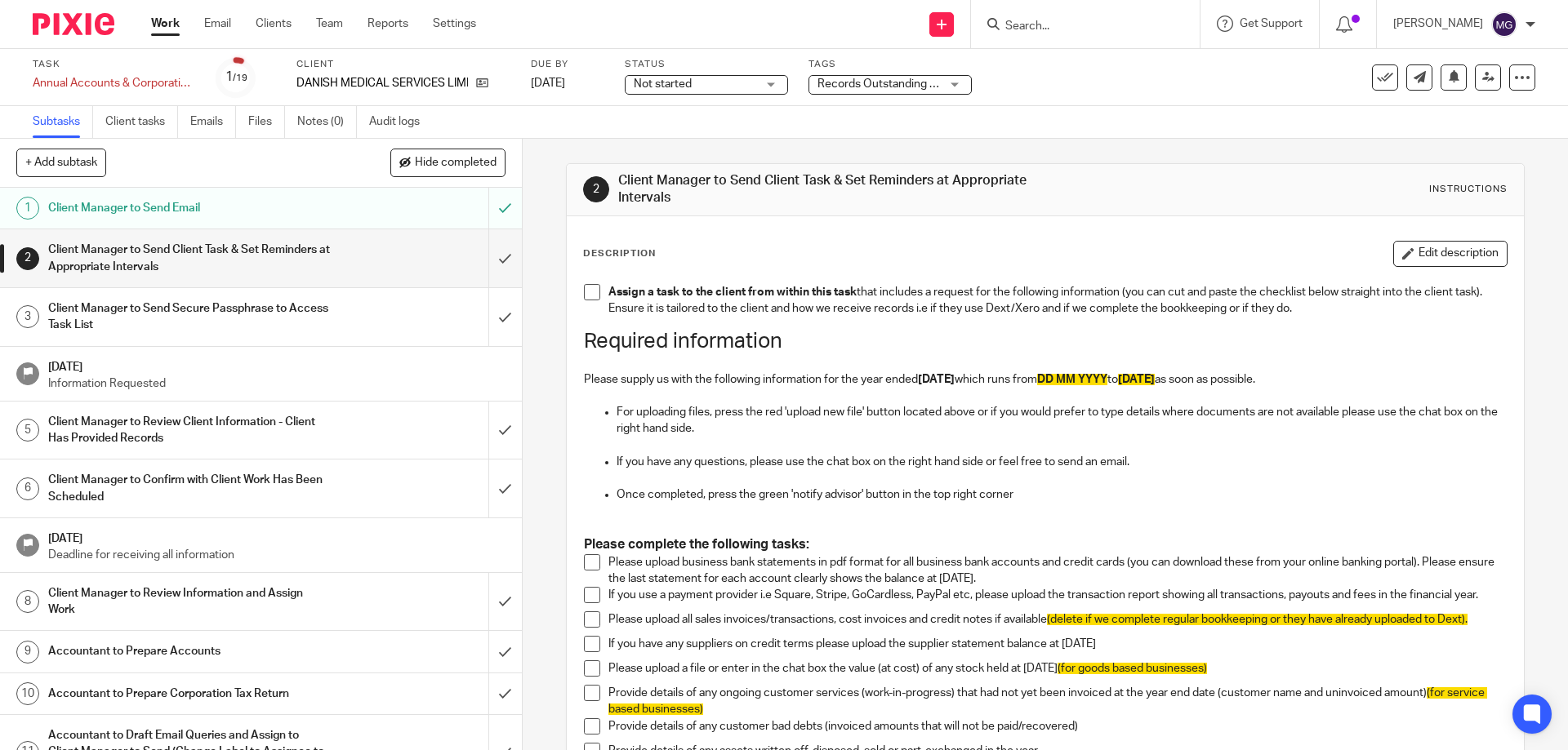
click at [839, 566] on p "Please upload business bank statements in pdf format for all business bank acco…" at bounding box center [1057, 571] width 897 height 34
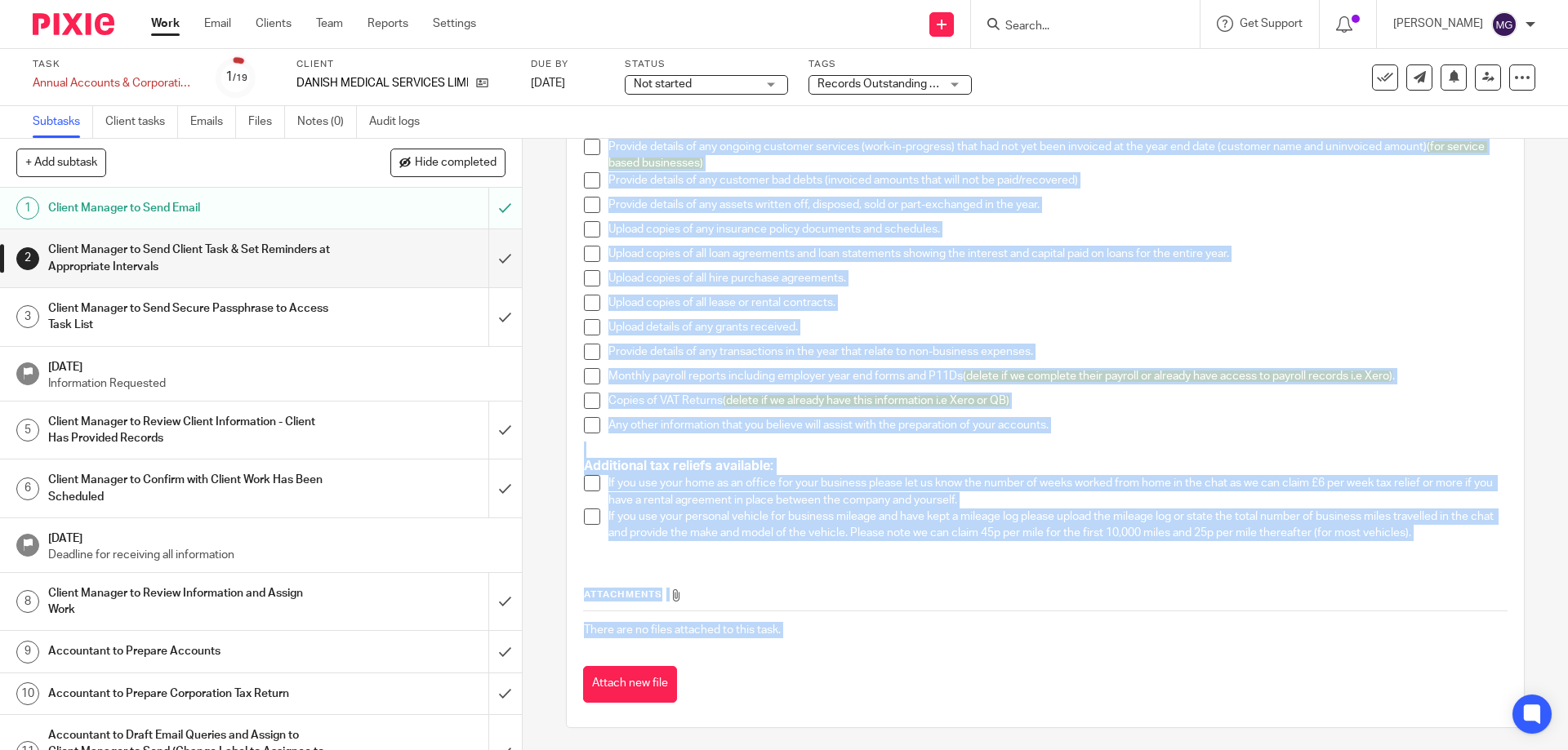
scroll to position [549, 0]
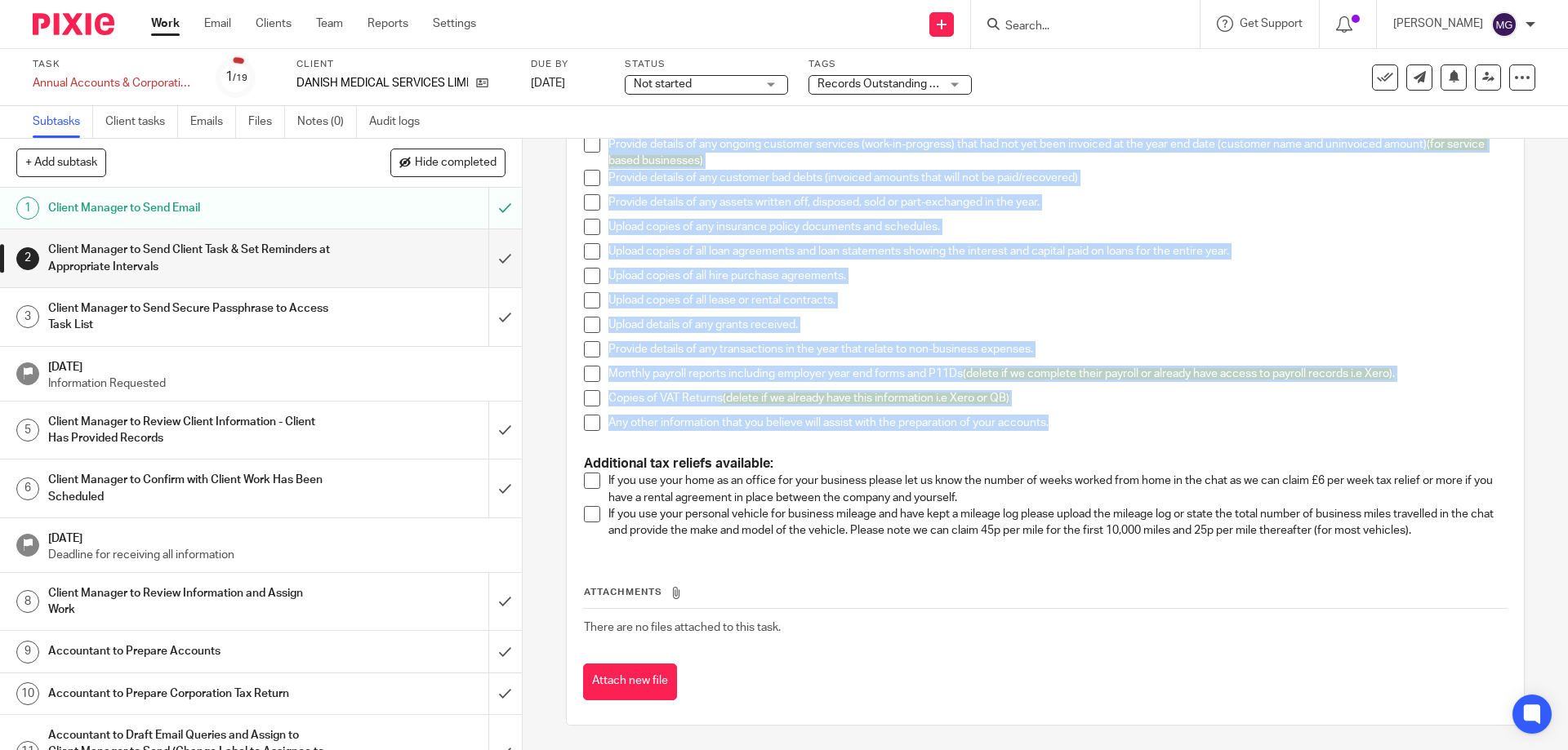
drag, startPoint x: 604, startPoint y: 393, endPoint x: 1062, endPoint y: 422, distance: 458.9
click at [1062, 422] on ul "Please upload business bank statements in pdf format for all business bank acco…" at bounding box center [1045, 222] width 922 height 433
click at [479, 80] on icon at bounding box center [482, 83] width 12 height 12
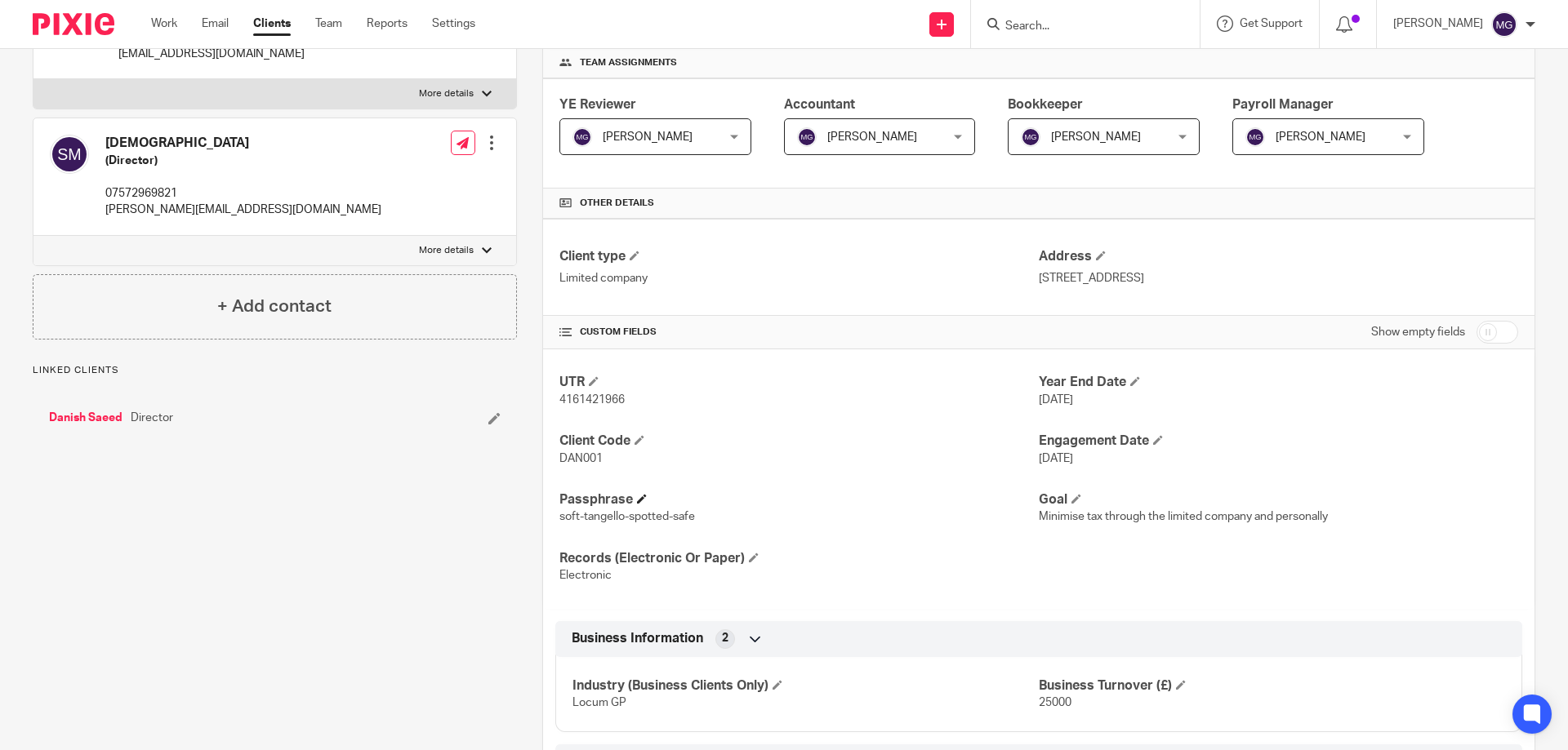
scroll to position [490, 0]
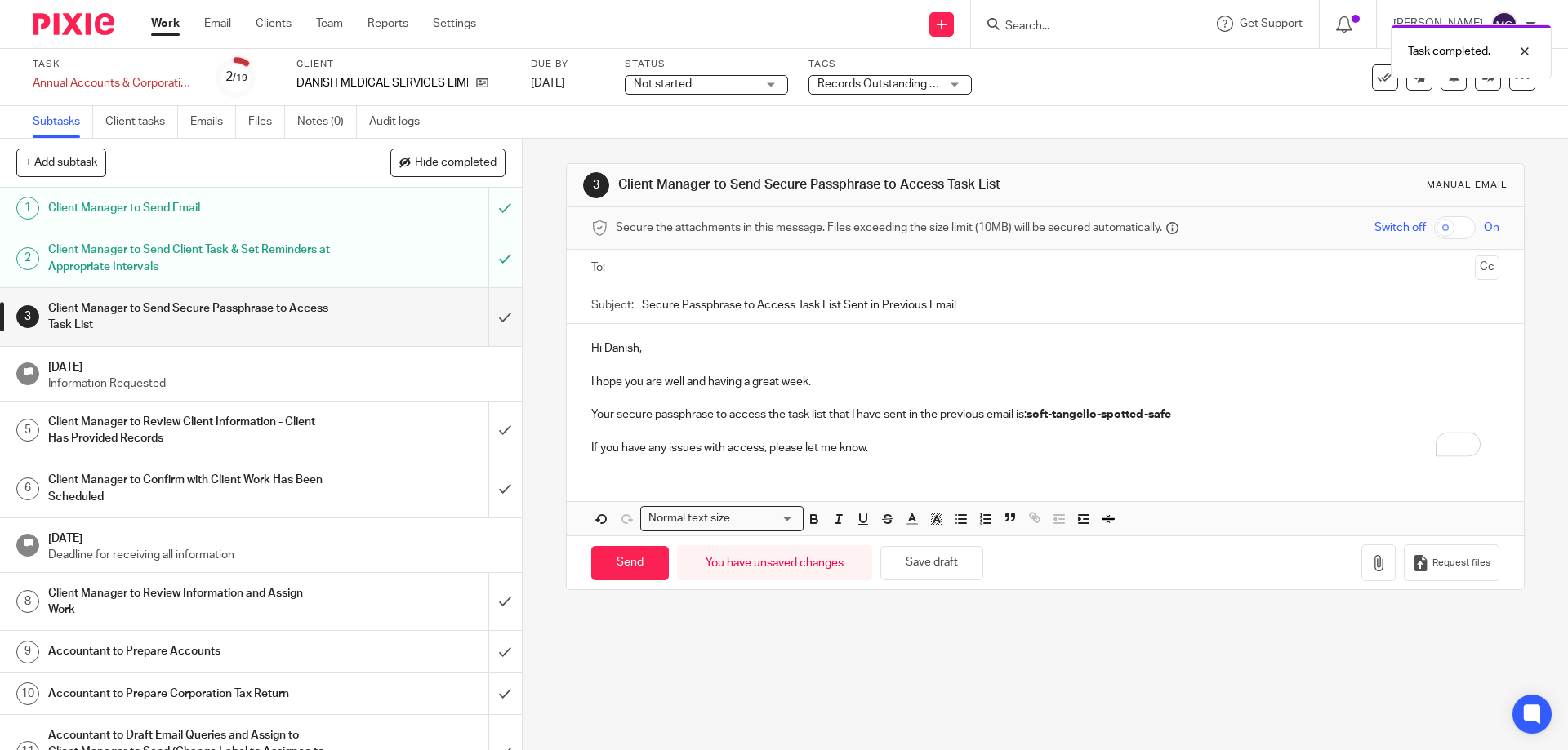
click at [900, 448] on p "If you have any issues with access, please let me know." at bounding box center [1044, 448] width 907 height 16
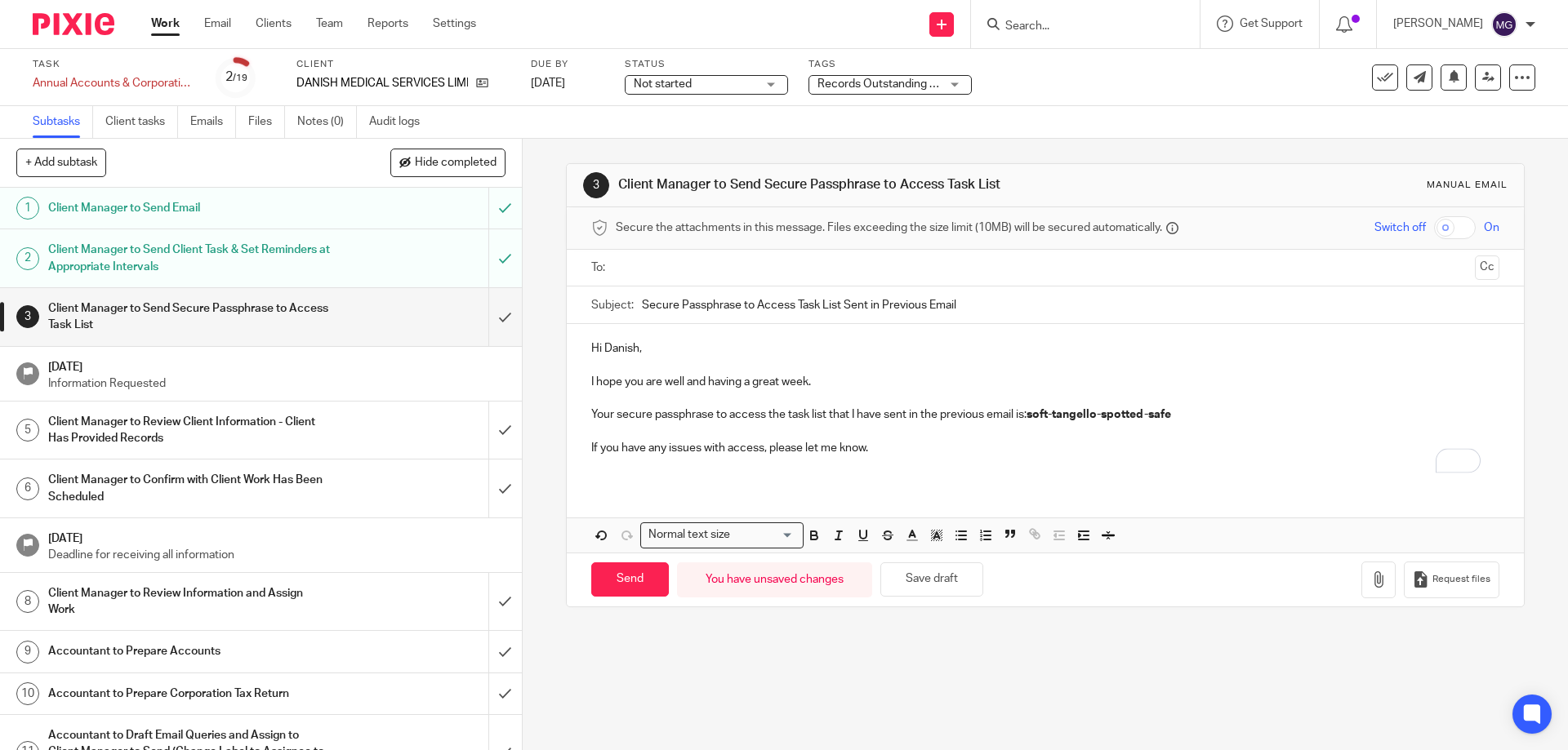
click at [784, 276] on input "text" at bounding box center [1044, 268] width 846 height 19
drag, startPoint x: 643, startPoint y: 580, endPoint x: 473, endPoint y: 511, distance: 183.5
click at [644, 580] on input "Send" at bounding box center [629, 583] width 77 height 35
type input "Sent"
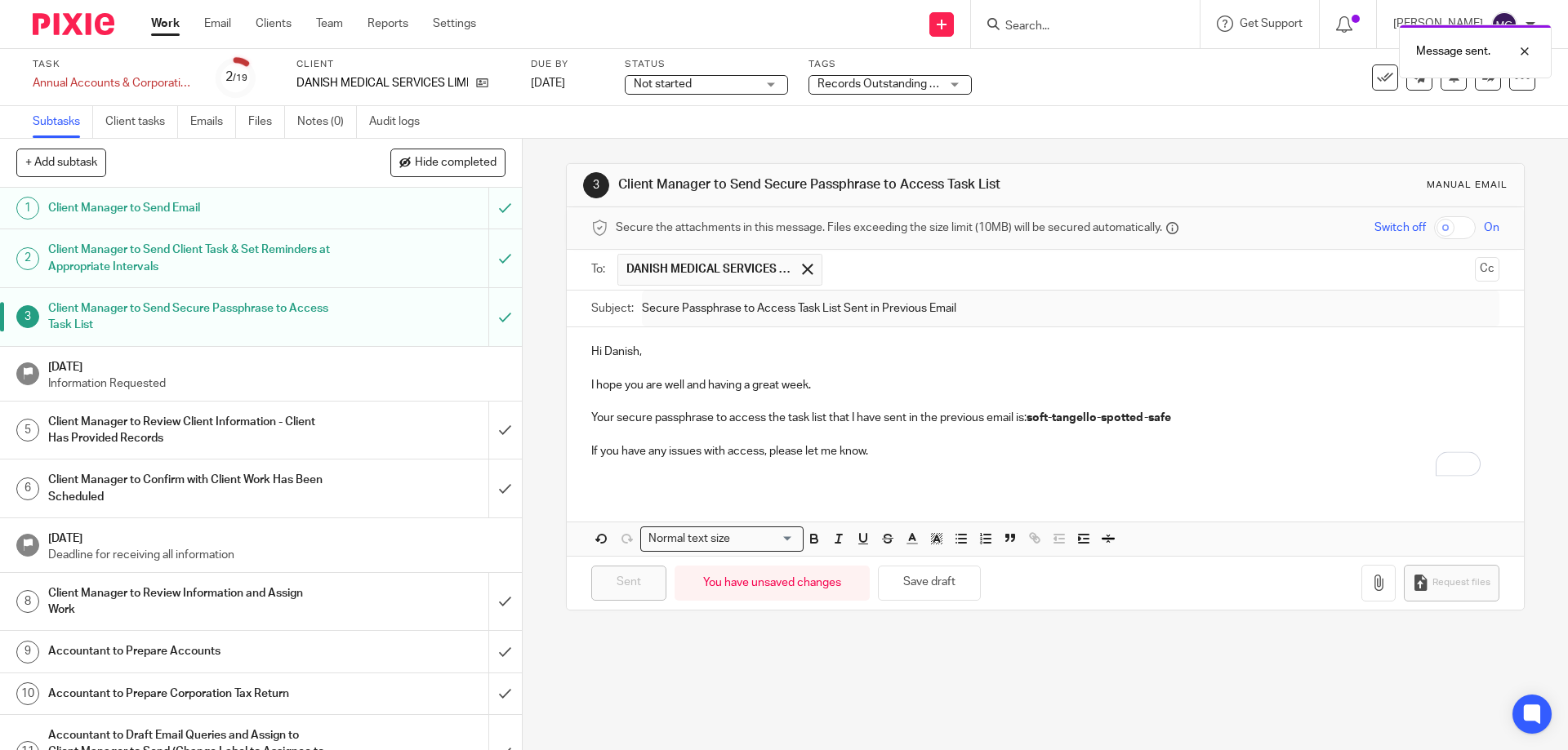
click at [851, 88] on span "Records Outstanding + 1" at bounding box center [881, 84] width 127 height 12
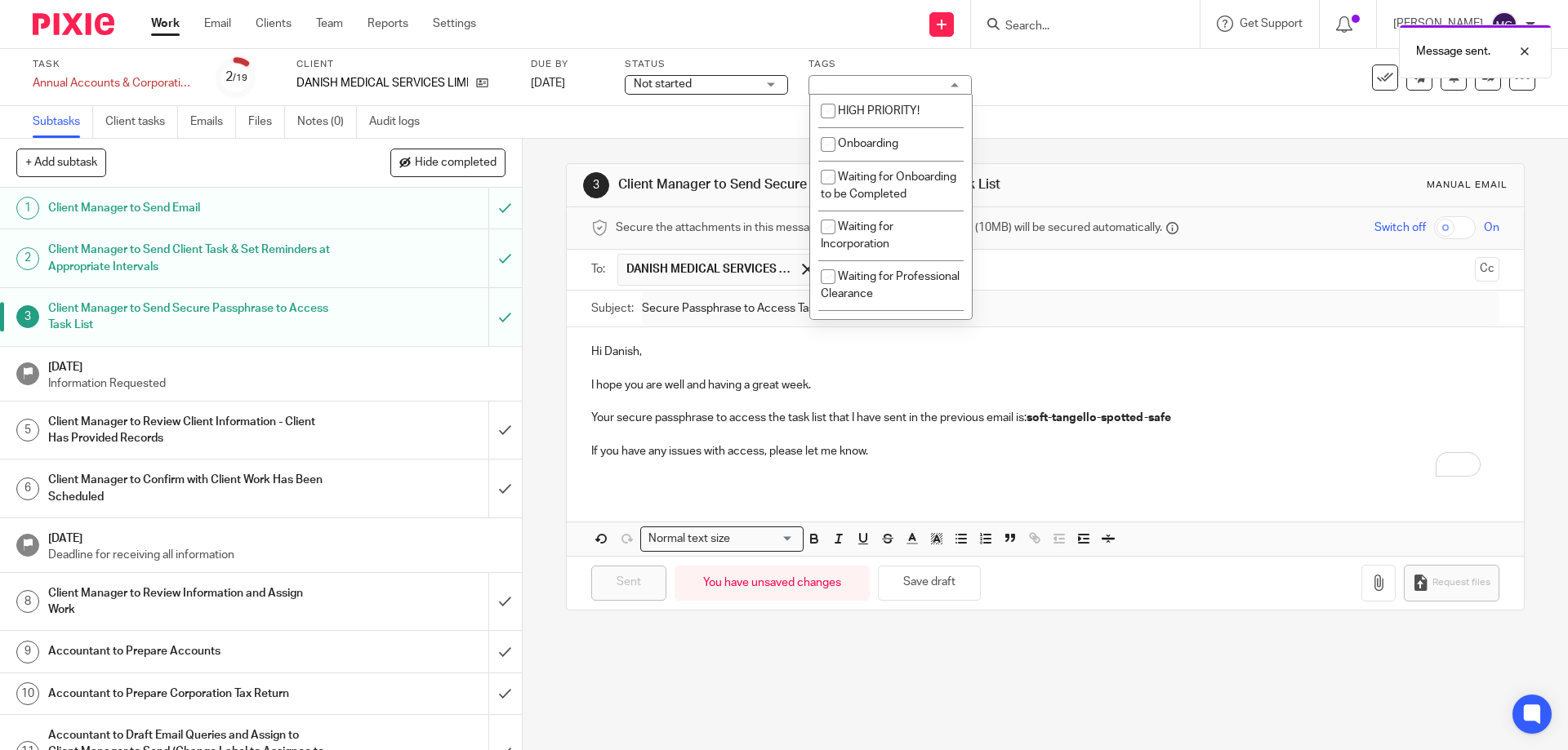
scroll to position [164, 0]
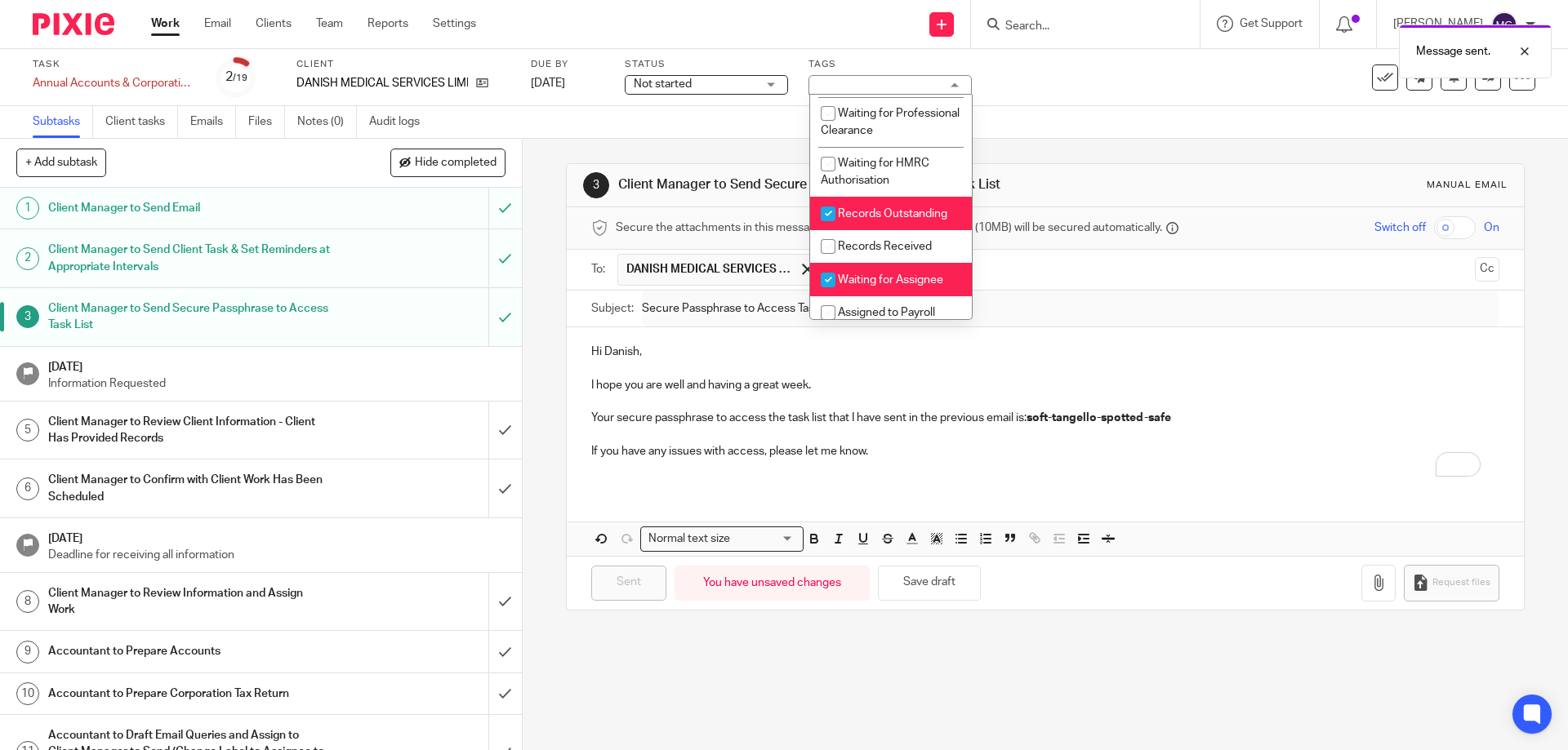
click at [879, 290] on li "Waiting for Assignee" at bounding box center [891, 279] width 162 height 34
checkbox input "false"
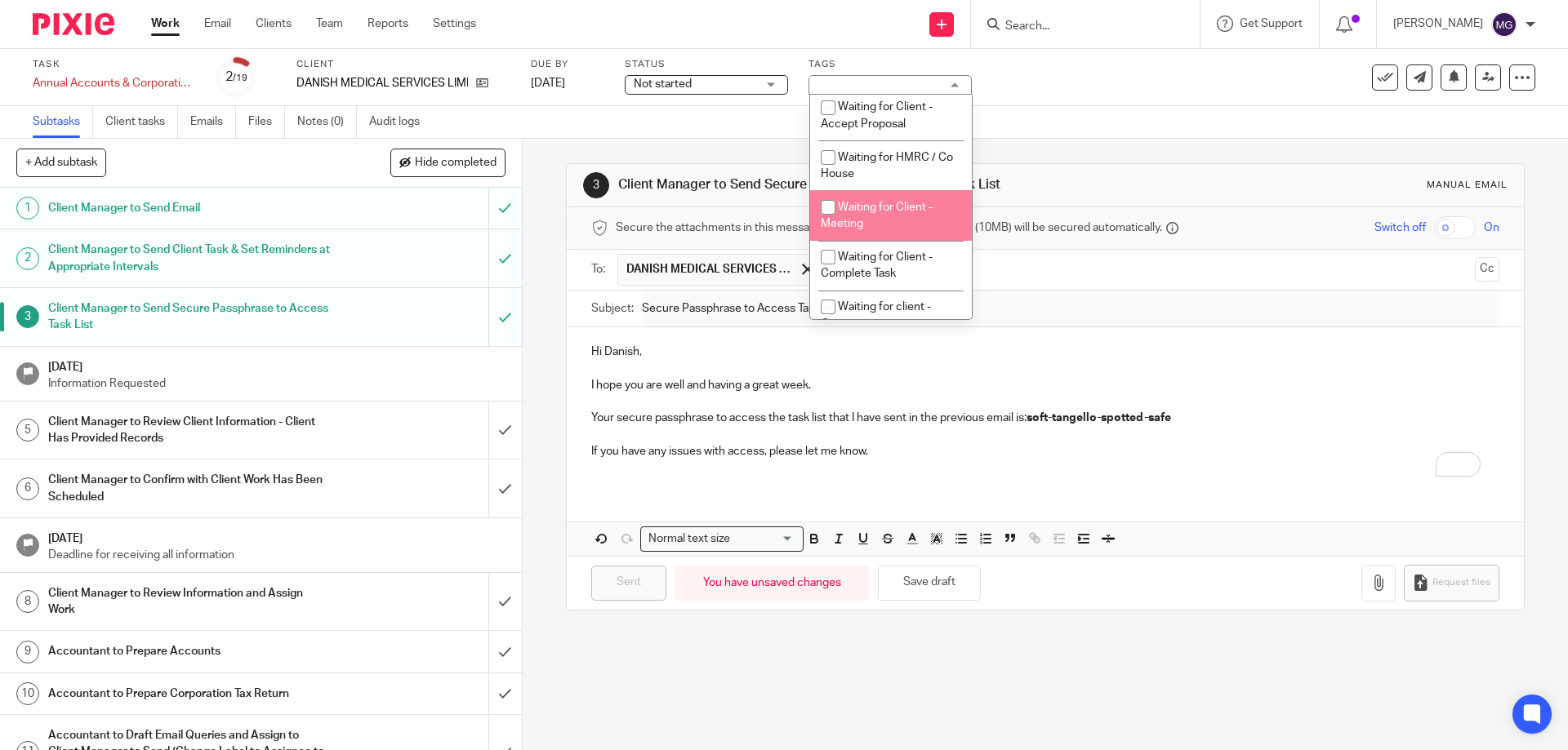
scroll to position [817, 0]
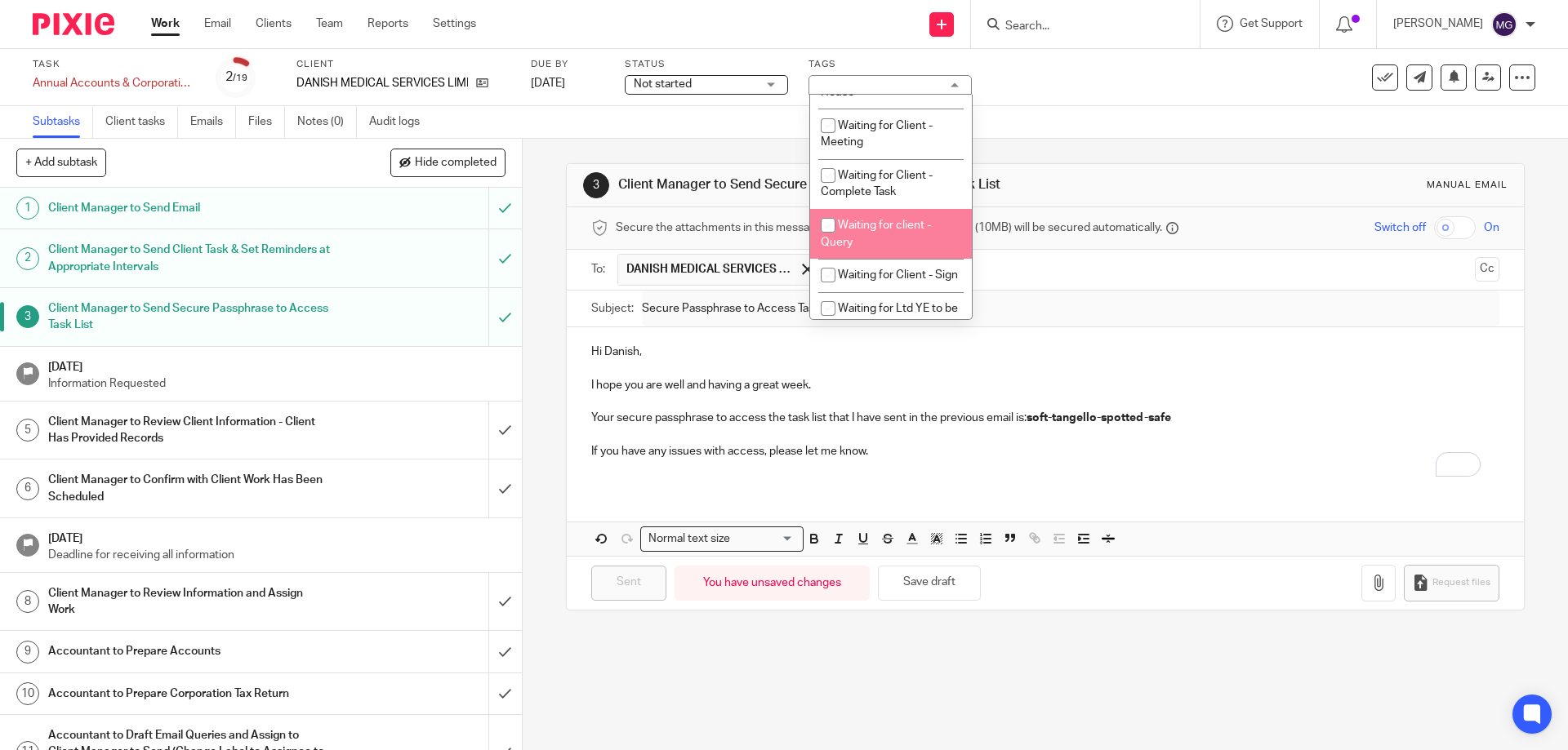
click at [898, 259] on li "Waiting for client - Query" at bounding box center [891, 234] width 162 height 50
checkbox input "true"
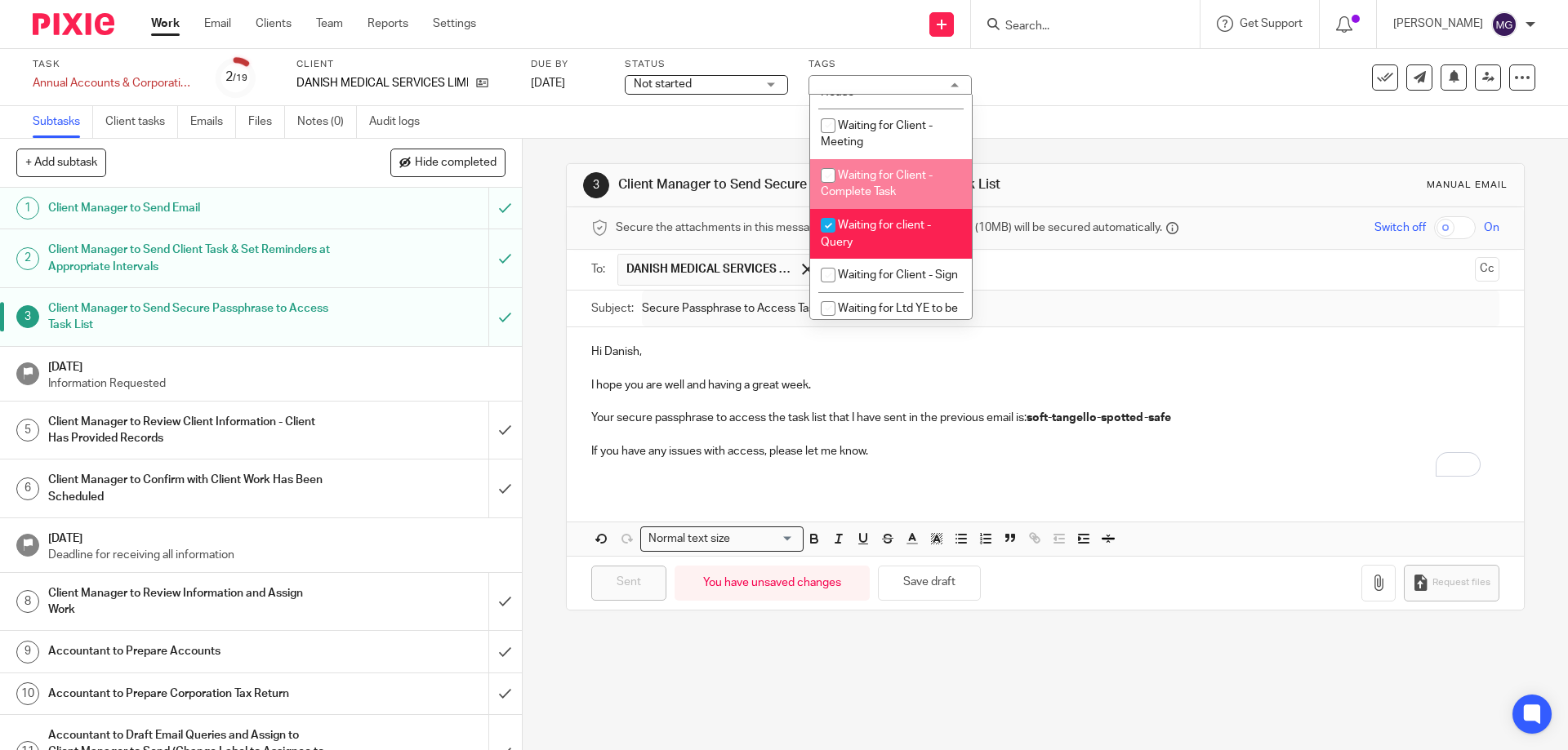
click at [882, 203] on li "Waiting for Client - Complete Task" at bounding box center [891, 184] width 162 height 50
checkbox input "true"
click at [877, 257] on li "Waiting for client - Query" at bounding box center [891, 234] width 162 height 50
checkbox input "false"
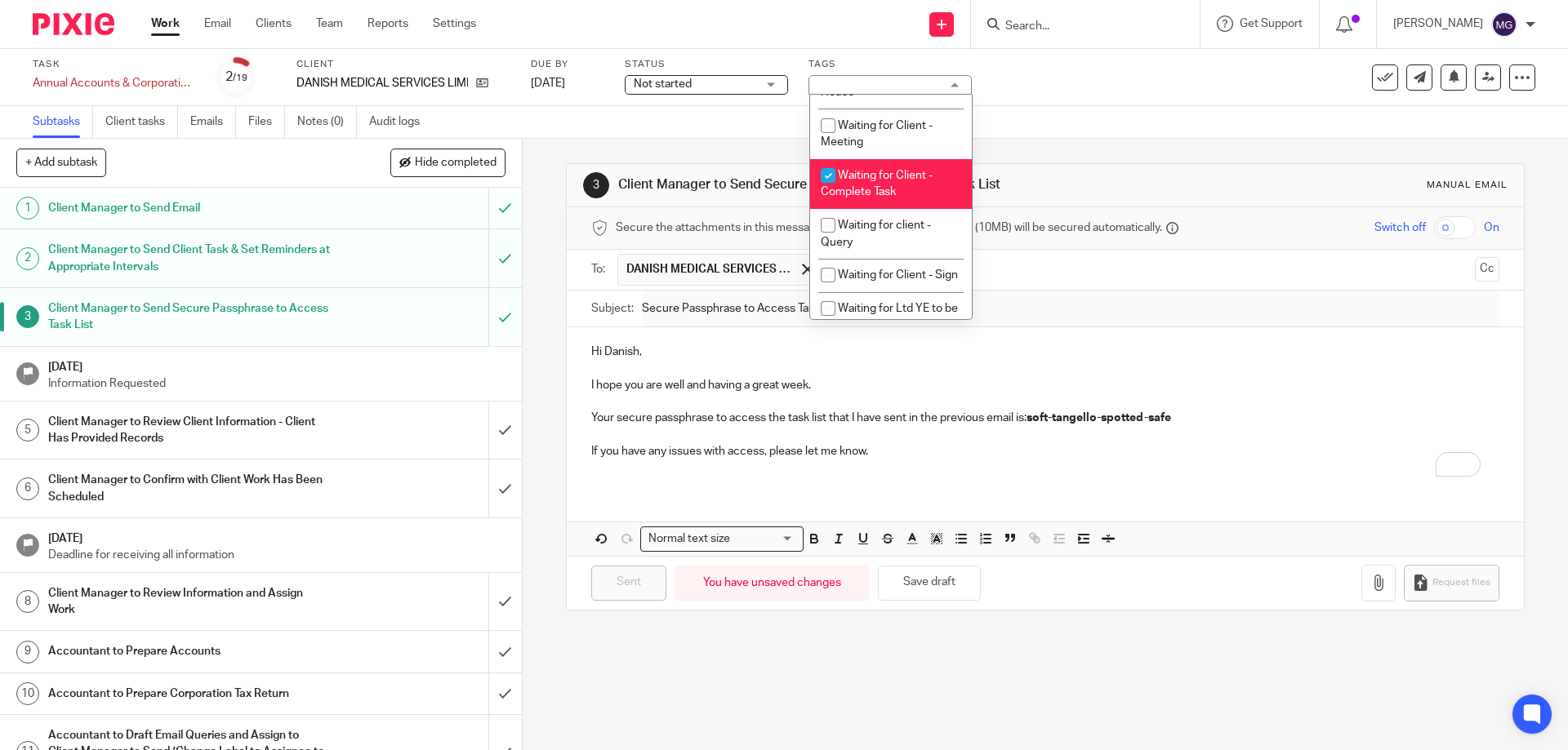
click at [1152, 129] on div "Subtasks Client tasks Emails Files Notes (0) Audit logs" at bounding box center [784, 122] width 1568 height 33
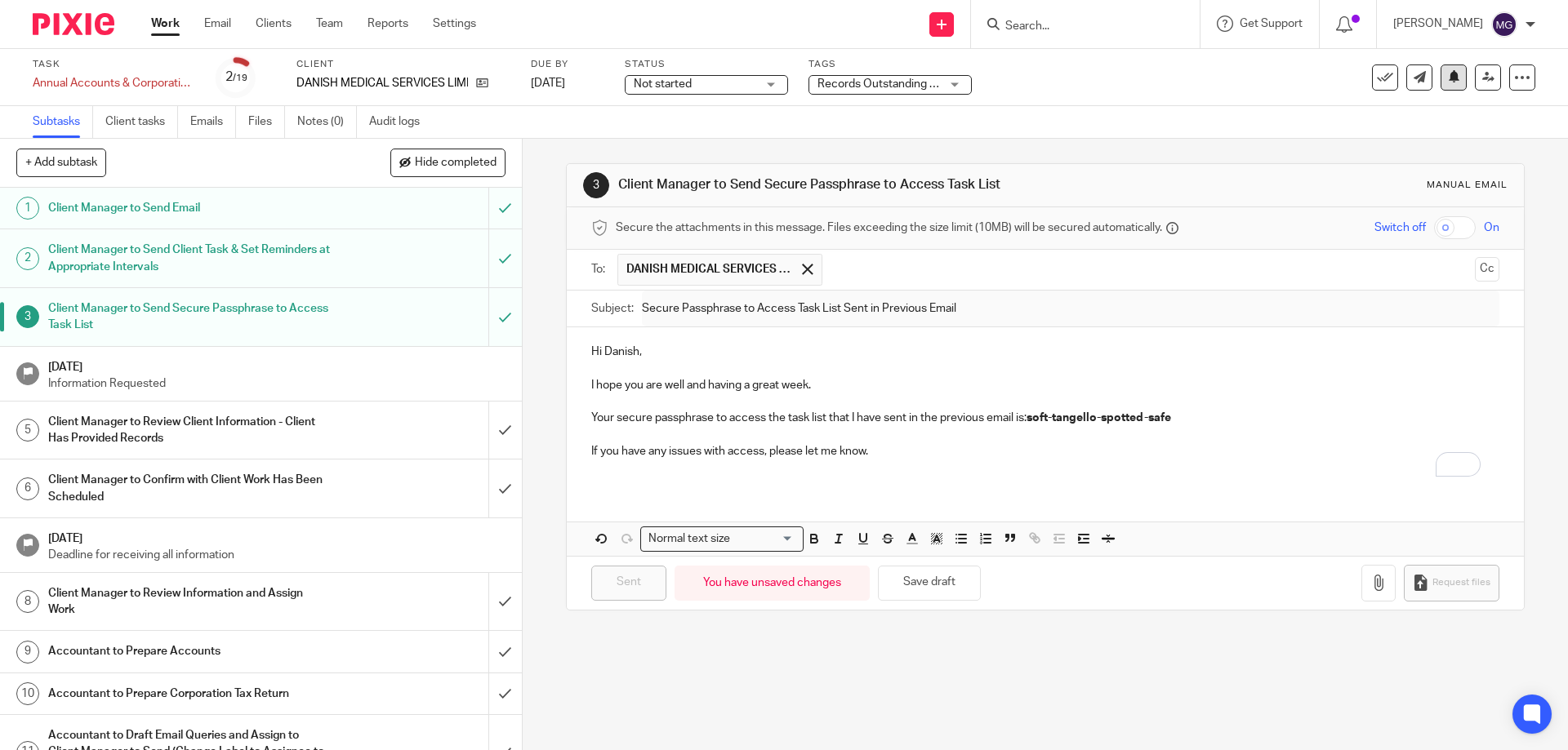
click at [1449, 81] on button at bounding box center [1453, 77] width 26 height 26
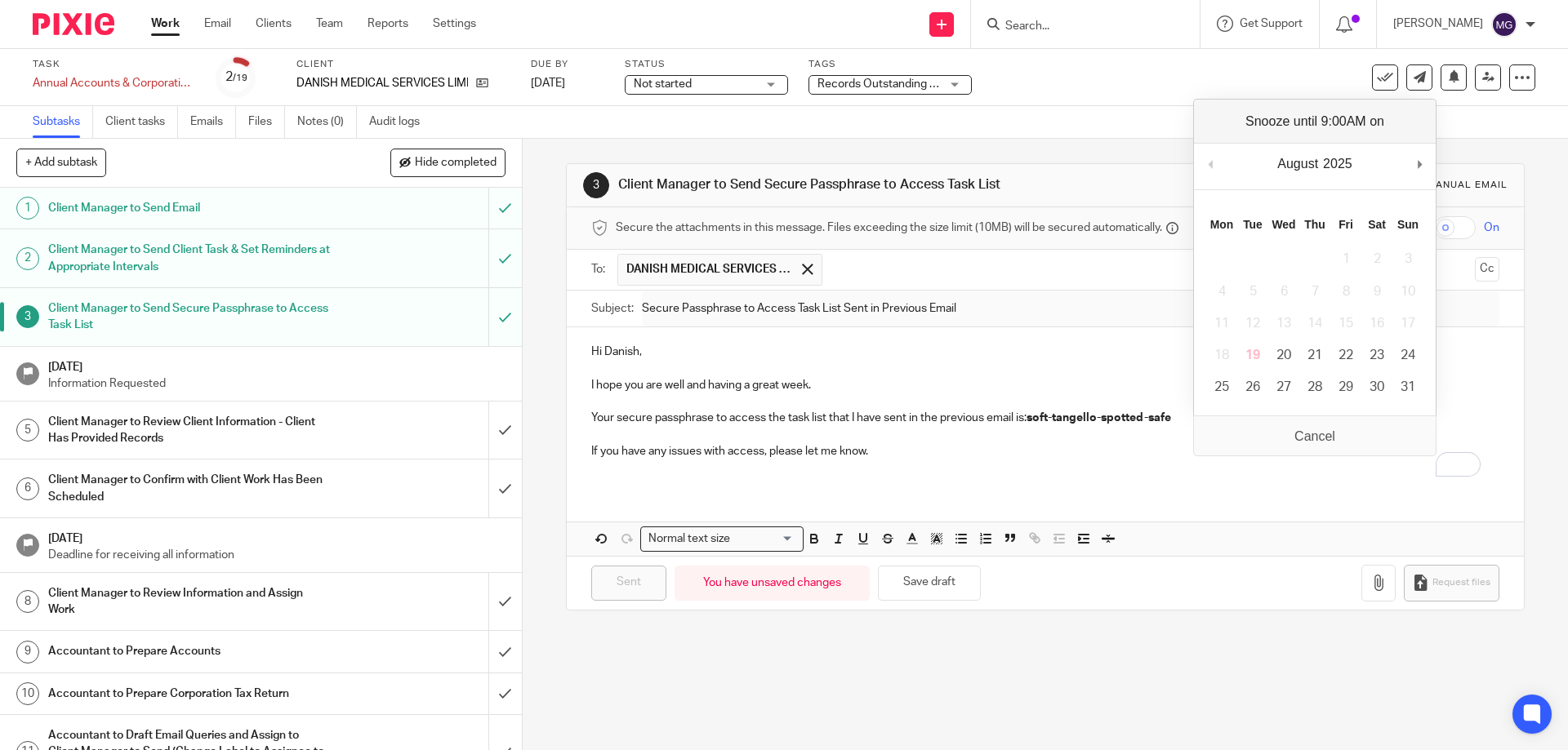
click at [1410, 158] on div "August January February March April May June July August September October Nove…" at bounding box center [1315, 167] width 242 height 46
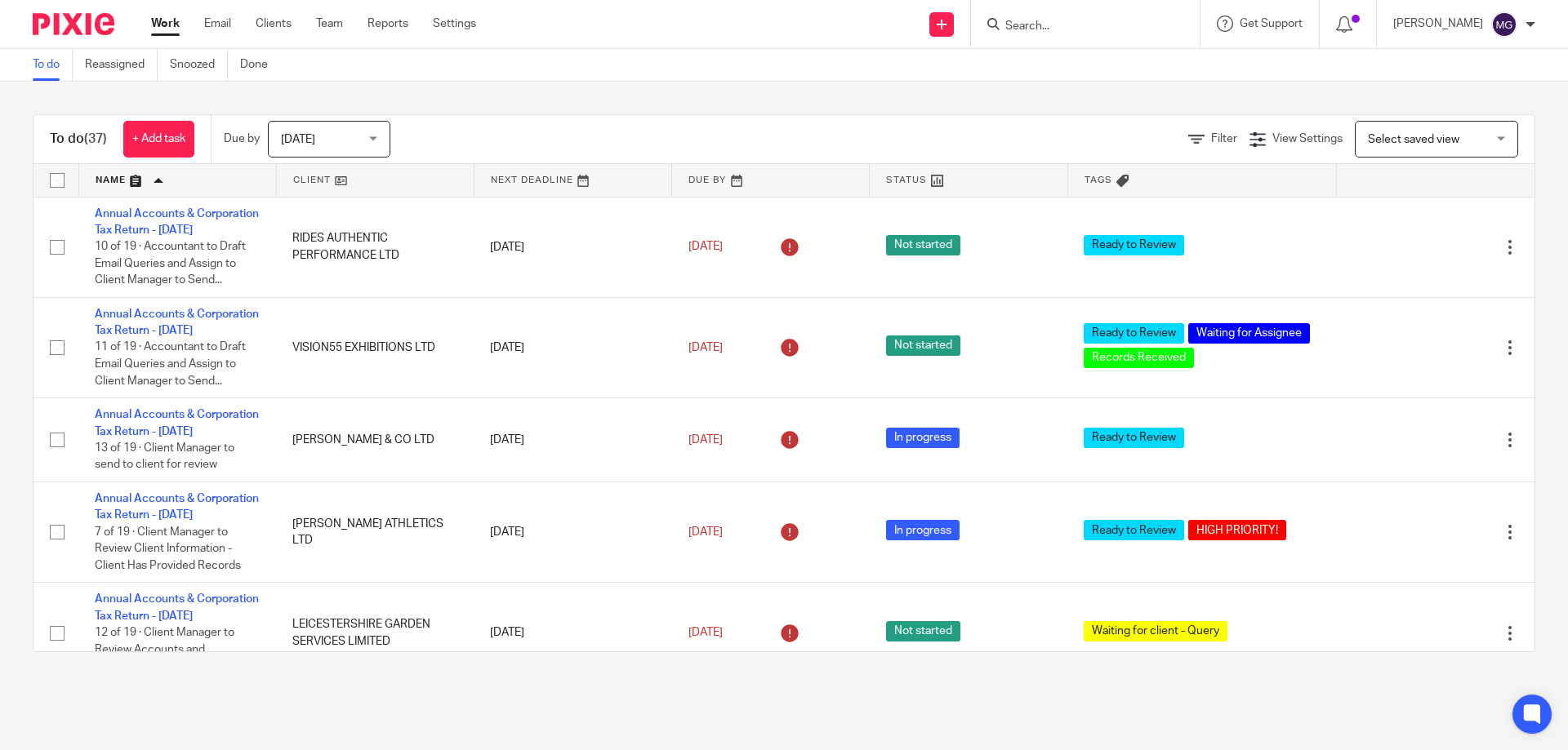
click at [333, 130] on span "[DATE]" at bounding box center [324, 139] width 86 height 35
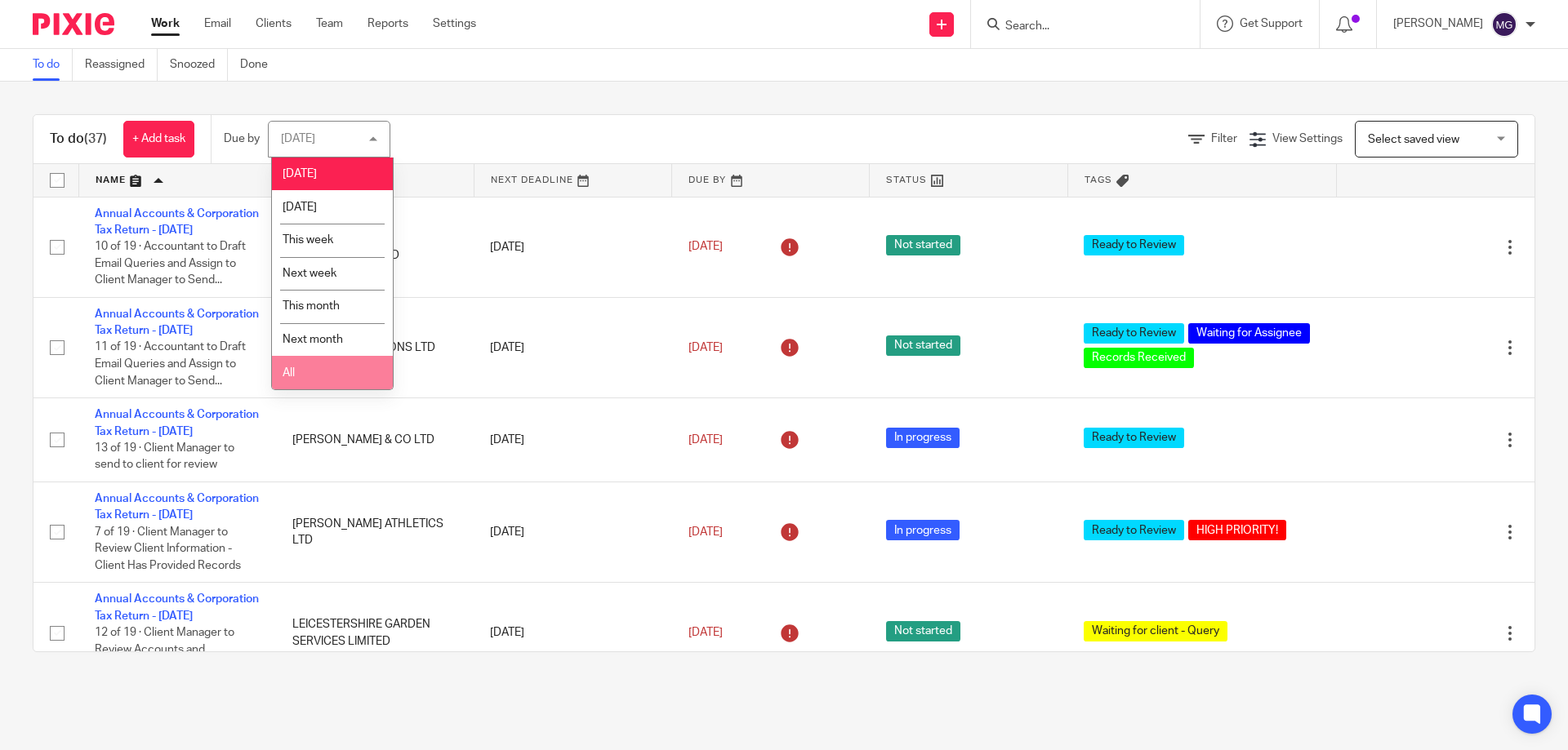
click at [302, 370] on li "All" at bounding box center [333, 373] width 121 height 34
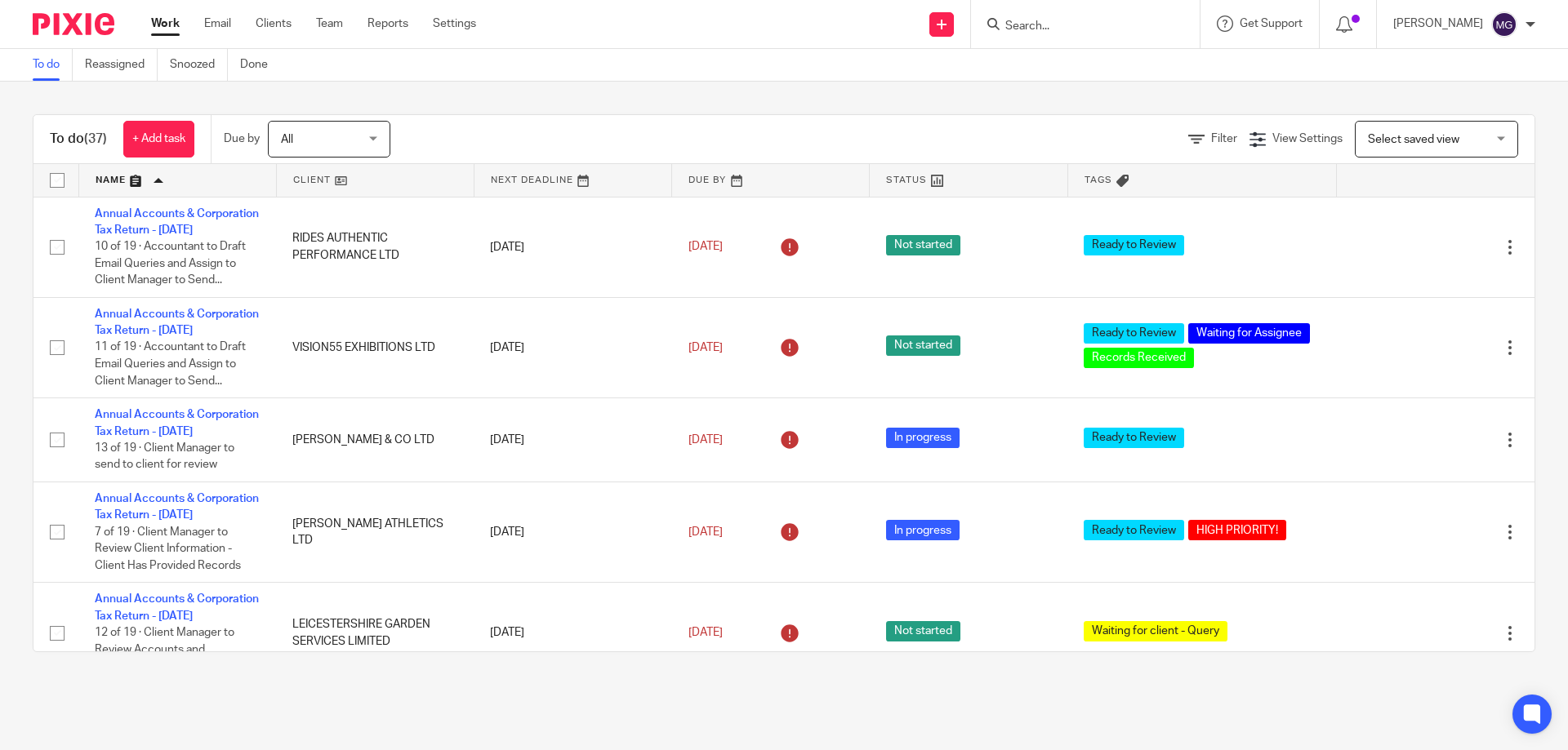
click at [496, 96] on div "To do (37) + Add task Due by All All [DATE] [DATE] This week Next week This mon…" at bounding box center [784, 383] width 1568 height 603
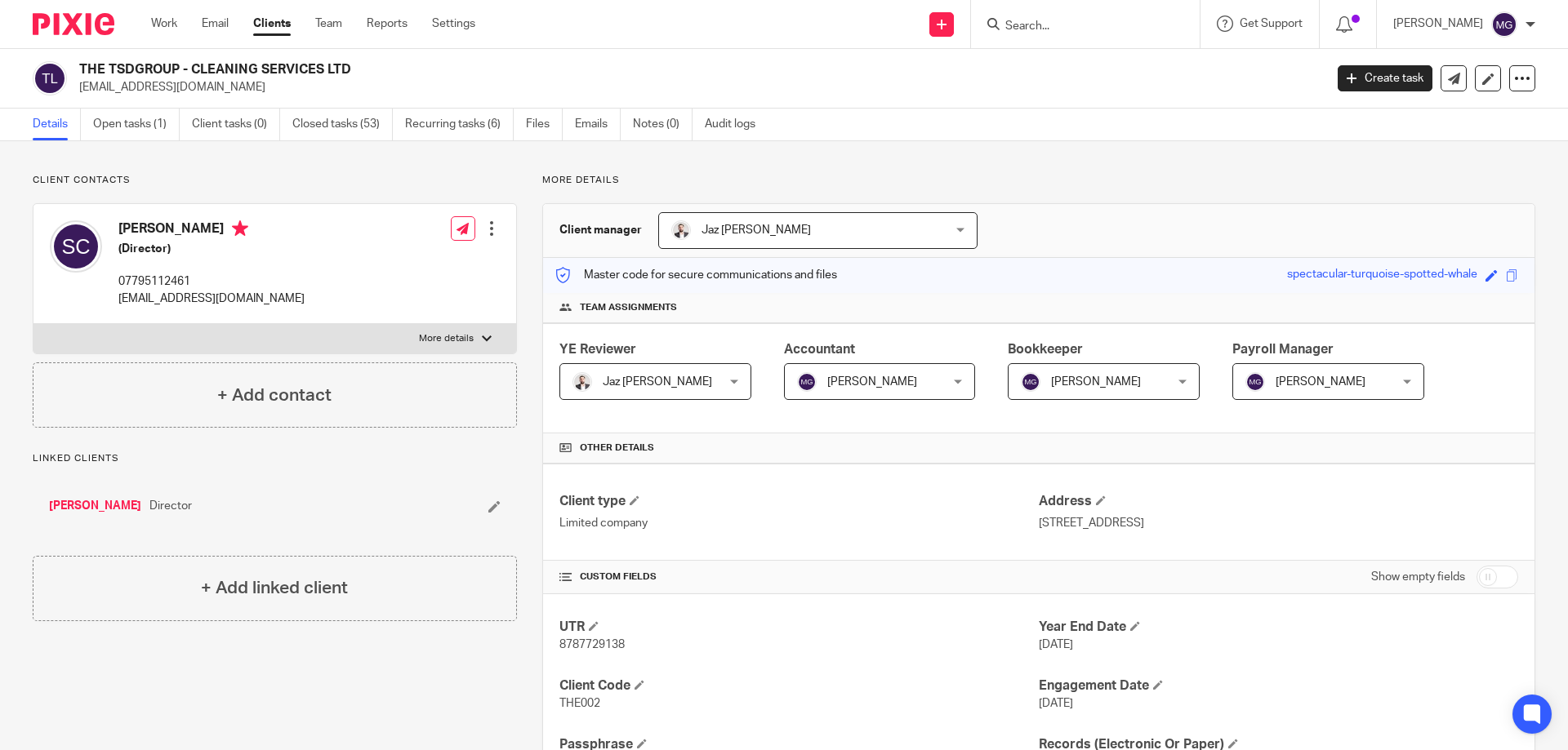
drag, startPoint x: 1330, startPoint y: 517, endPoint x: 1032, endPoint y: 524, distance: 298.1
click at [1039, 524] on p "[STREET_ADDRESS]" at bounding box center [1278, 523] width 480 height 16
